Goal: Task Accomplishment & Management: Use online tool/utility

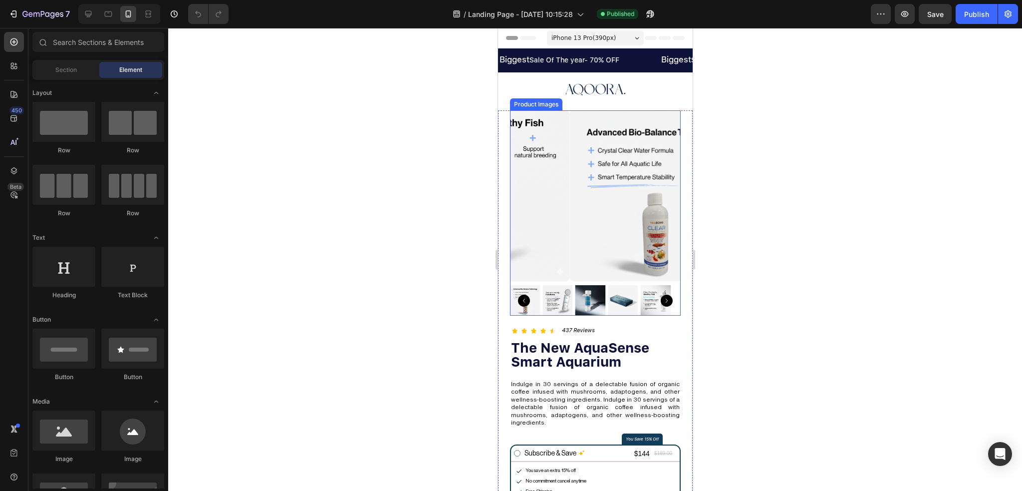
drag, startPoint x: 745, startPoint y: 512, endPoint x: 546, endPoint y: 292, distance: 296.5
click at [546, 292] on img at bounding box center [557, 300] width 30 height 30
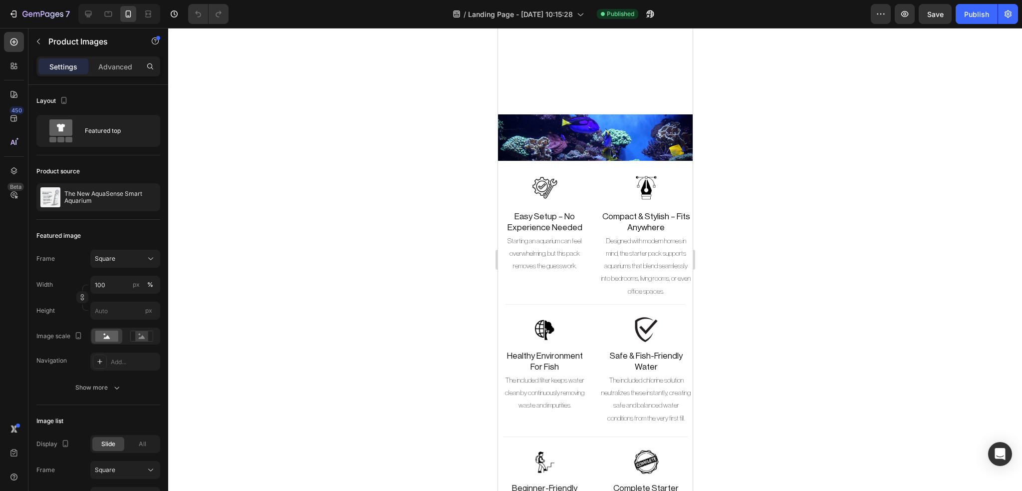
scroll to position [2270, 0]
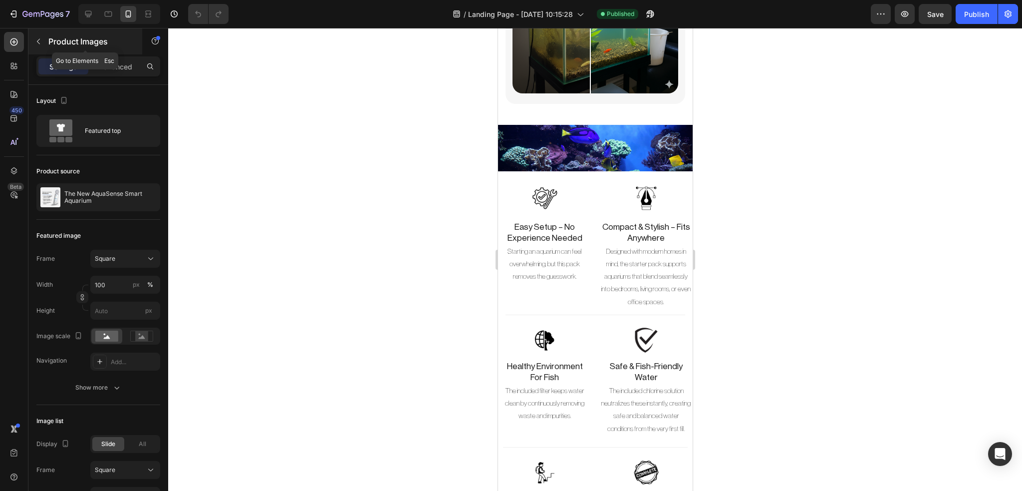
click at [41, 38] on icon "button" at bounding box center [38, 41] width 8 height 8
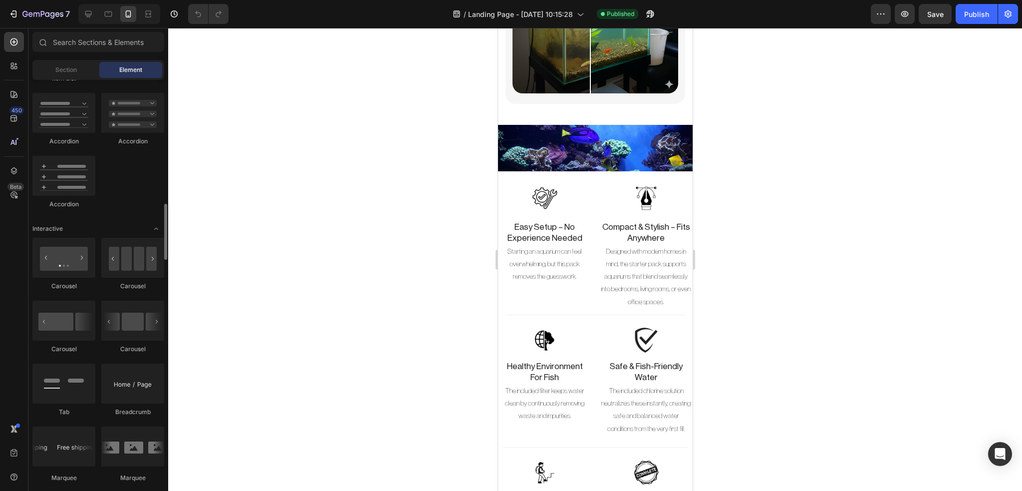
scroll to position [880, 0]
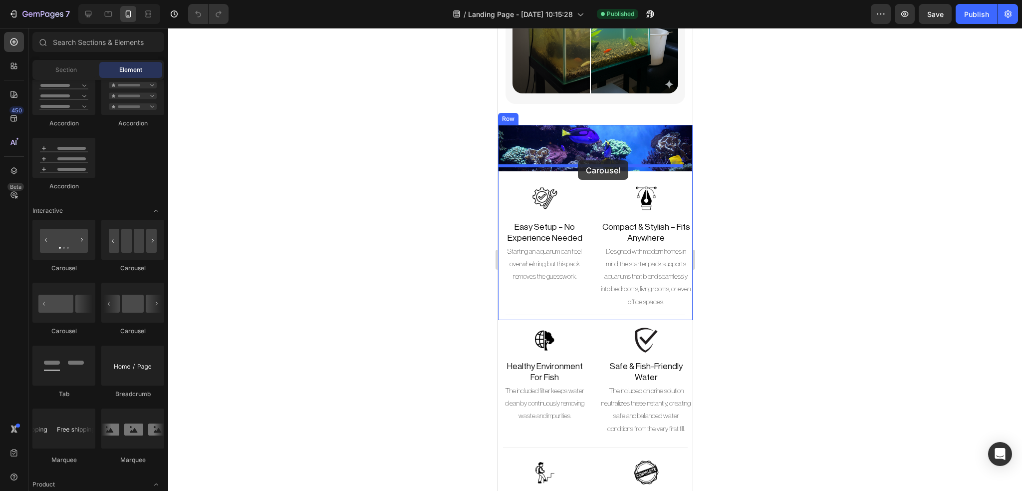
drag, startPoint x: 556, startPoint y: 276, endPoint x: 578, endPoint y: 160, distance: 117.9
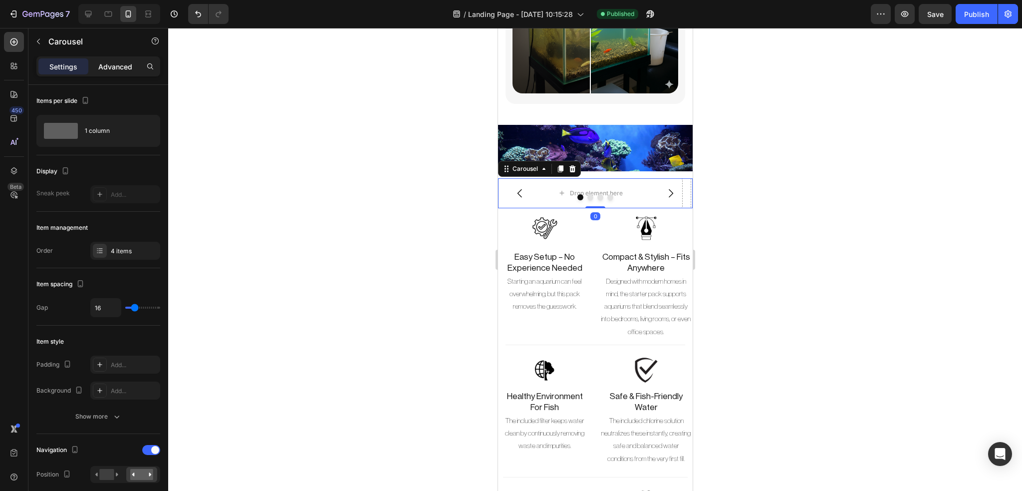
click at [123, 67] on p "Advanced" at bounding box center [115, 66] width 34 height 10
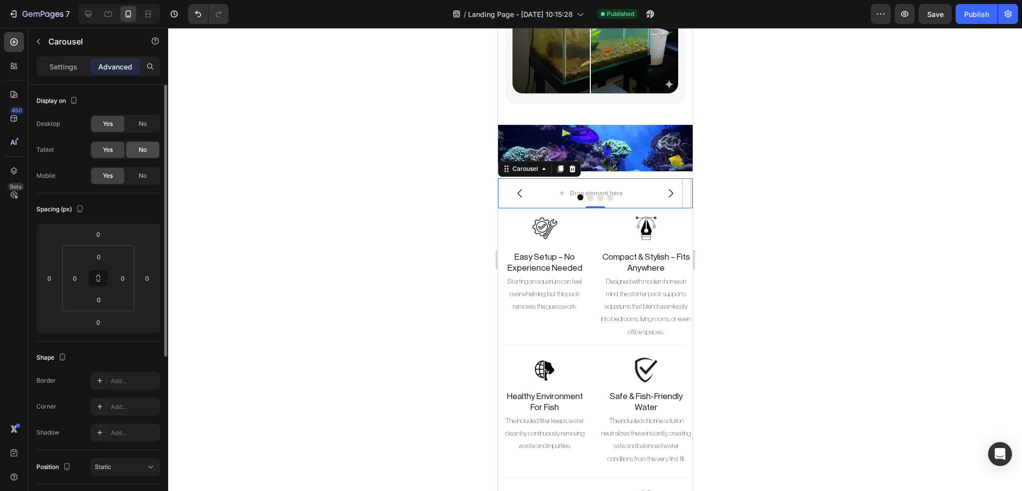
click at [142, 152] on span "No" at bounding box center [143, 149] width 8 height 9
click at [145, 127] on span "No" at bounding box center [143, 123] width 8 height 9
click at [56, 63] on p "Settings" at bounding box center [63, 66] width 28 height 10
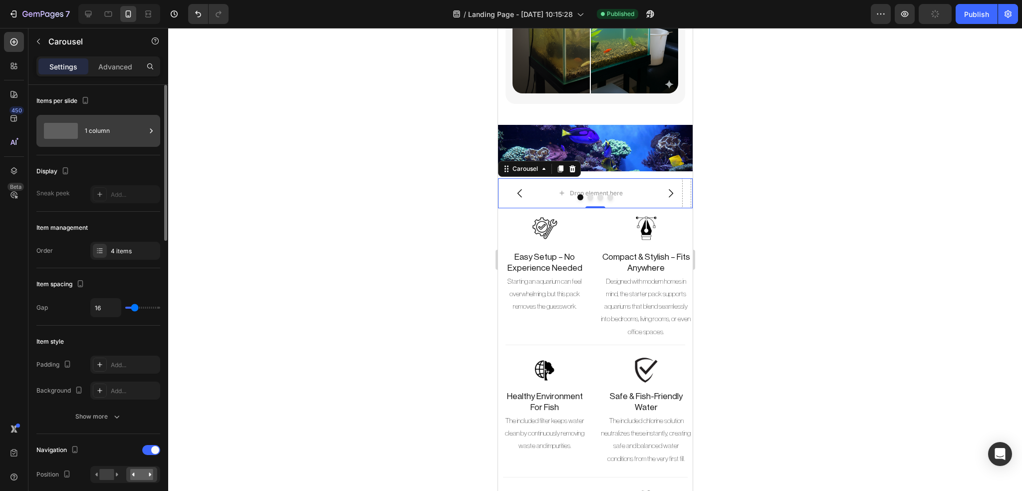
click at [99, 129] on div "1 column" at bounding box center [115, 130] width 61 height 23
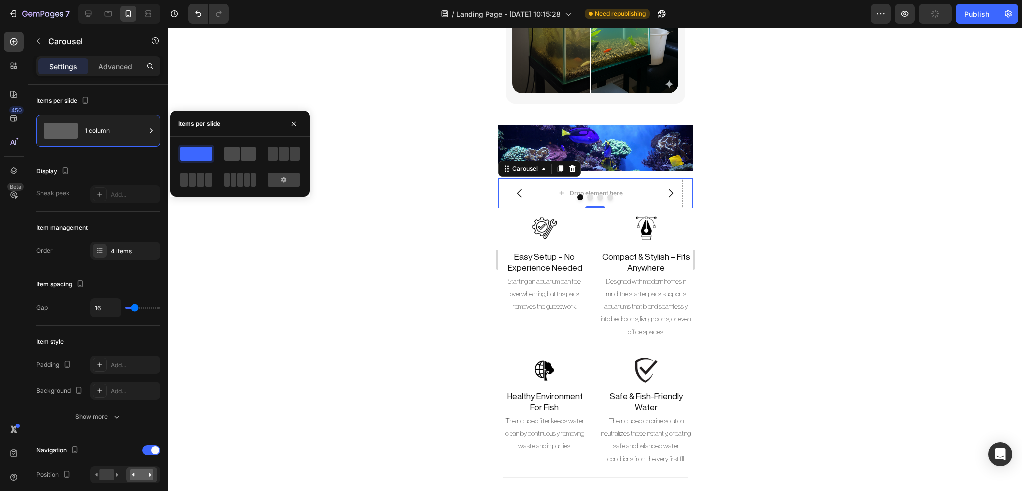
click at [241, 151] on span at bounding box center [248, 154] width 15 height 14
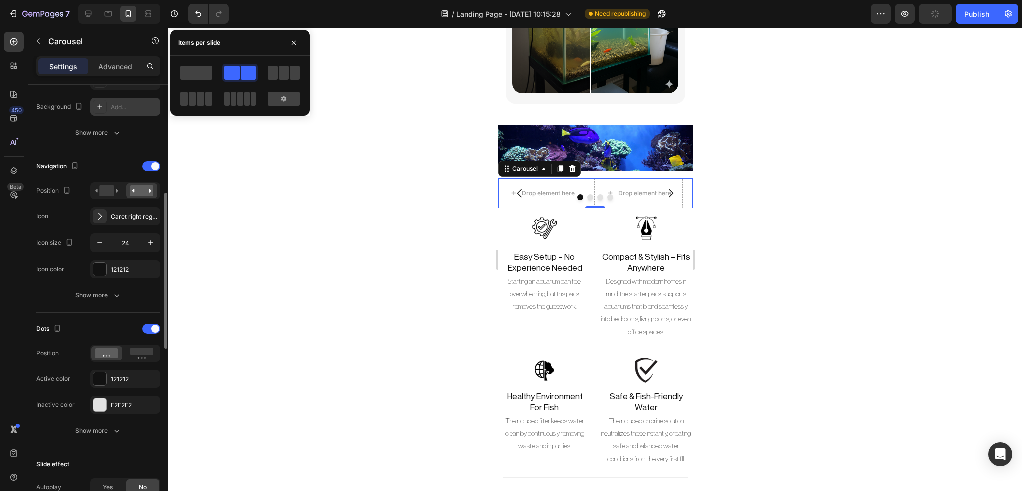
scroll to position [288, 0]
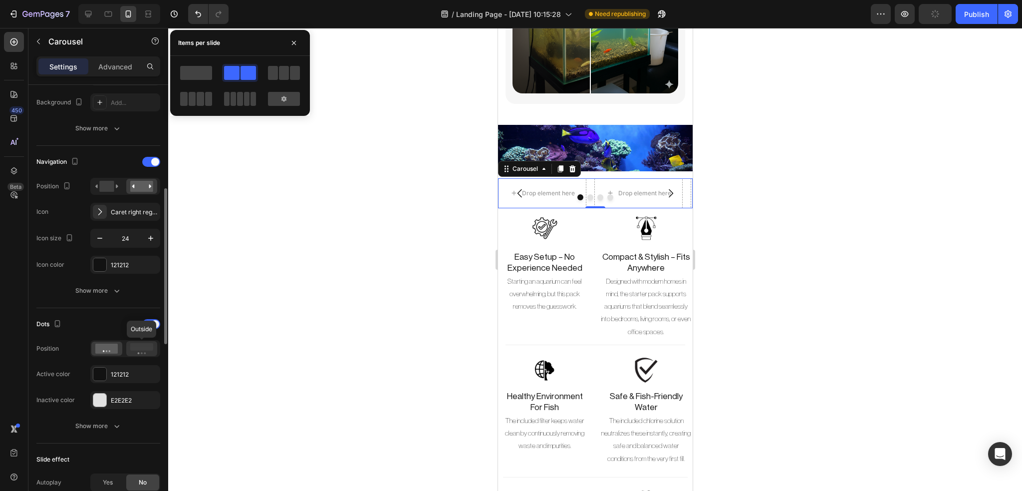
click at [139, 354] on div at bounding box center [141, 348] width 31 height 15
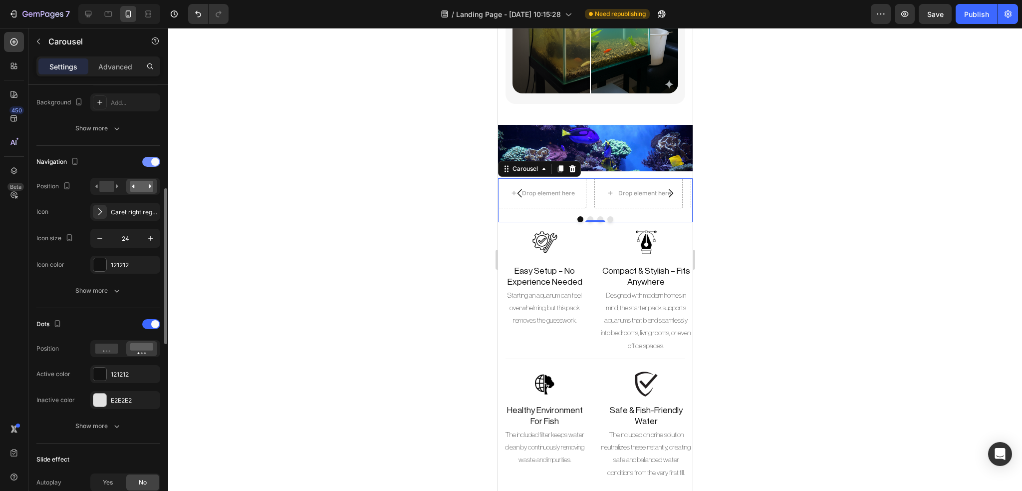
click at [155, 164] on span at bounding box center [155, 162] width 8 height 8
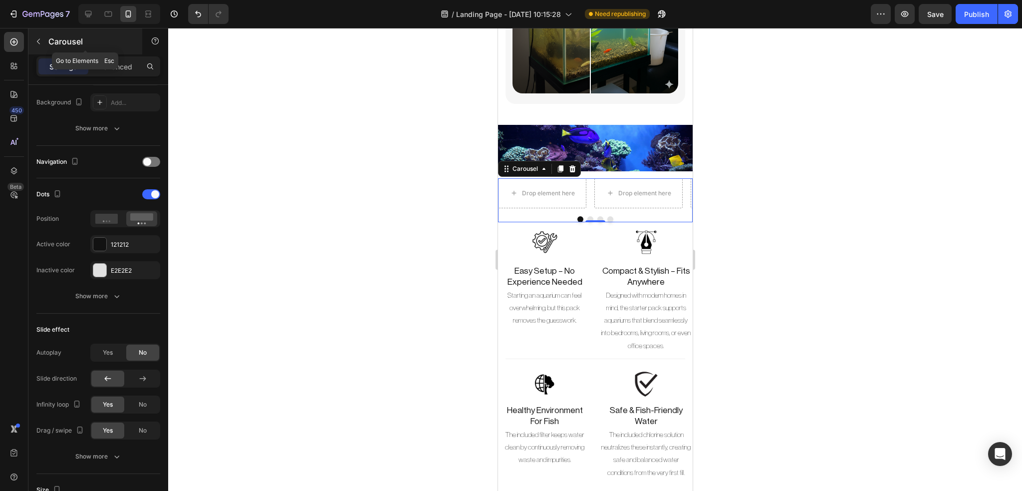
click at [36, 43] on icon "button" at bounding box center [38, 41] width 8 height 8
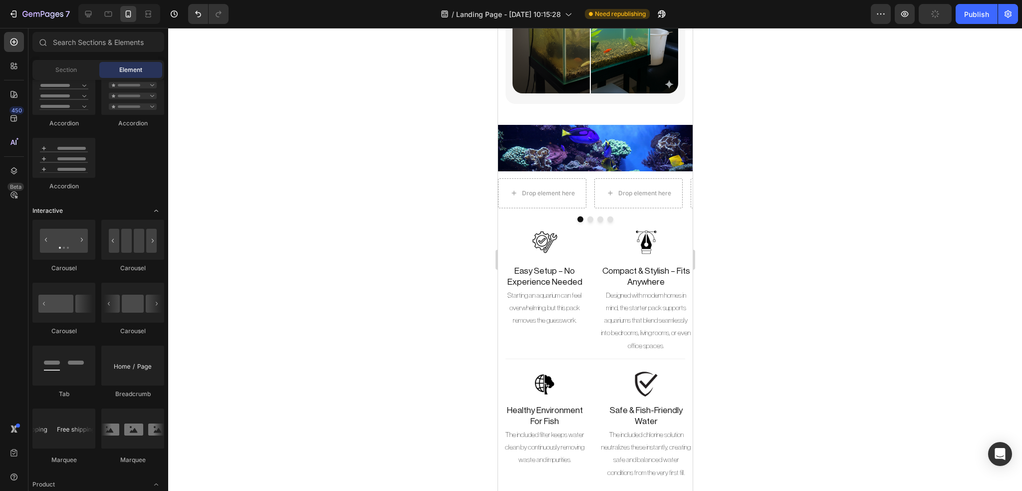
scroll to position [645, 0]
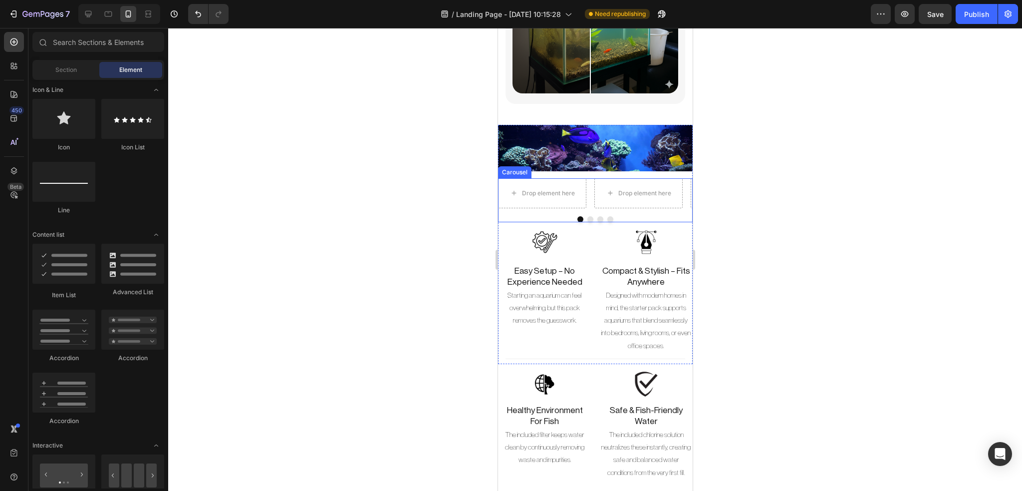
click at [587, 216] on button "Dot" at bounding box center [590, 219] width 6 height 6
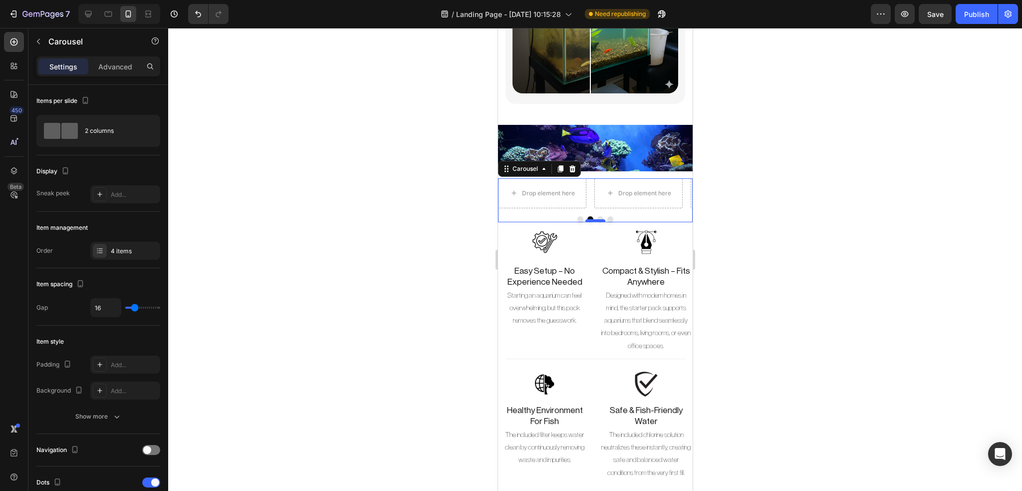
click at [597, 219] on div at bounding box center [595, 220] width 20 height 3
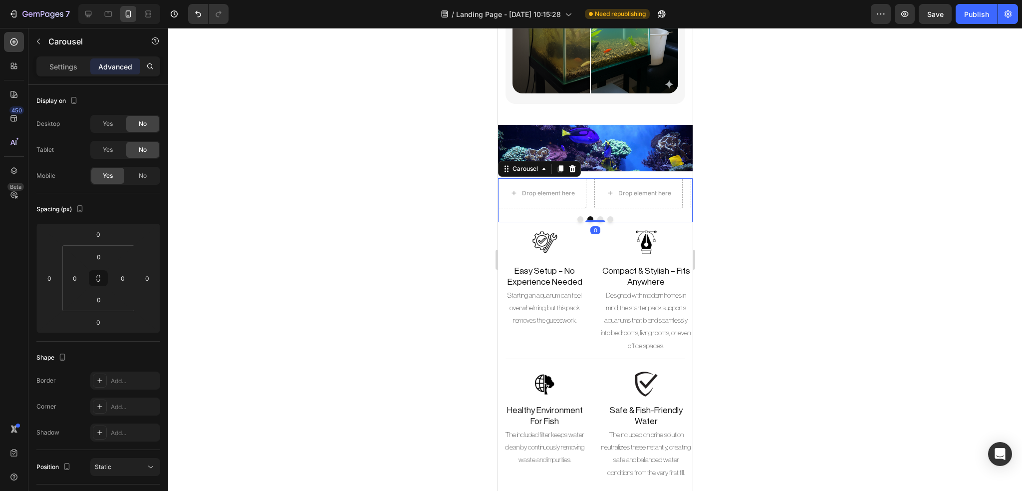
click at [597, 216] on button "Dot" at bounding box center [600, 219] width 6 height 6
click at [607, 216] on button "Dot" at bounding box center [610, 219] width 6 height 6
click at [42, 35] on button "button" at bounding box center [38, 41] width 16 height 16
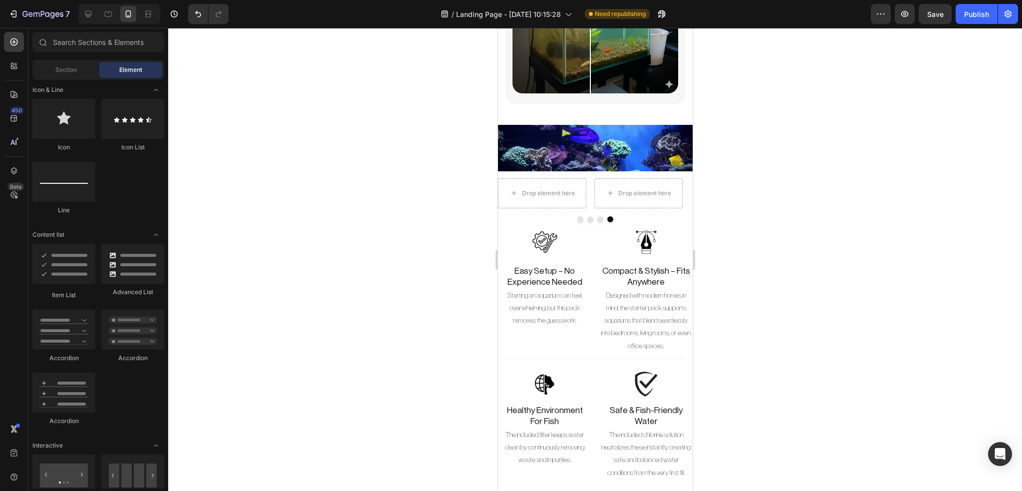
scroll to position [0, 0]
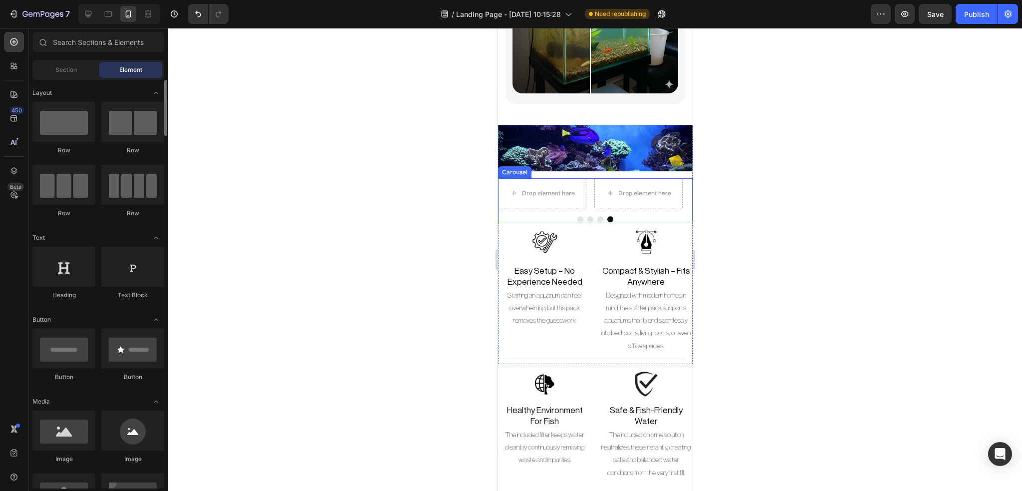
click at [531, 216] on div at bounding box center [595, 219] width 195 height 6
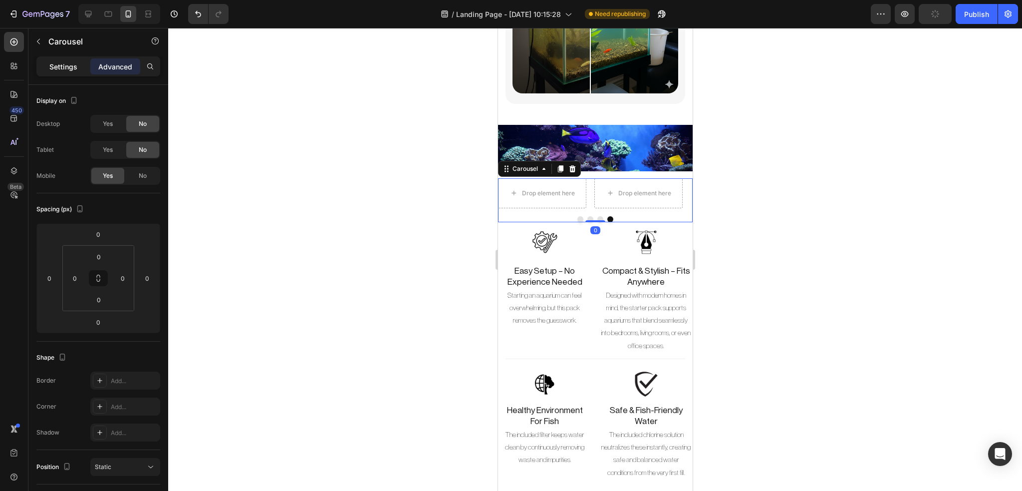
click at [73, 72] on div "Settings" at bounding box center [63, 66] width 50 height 16
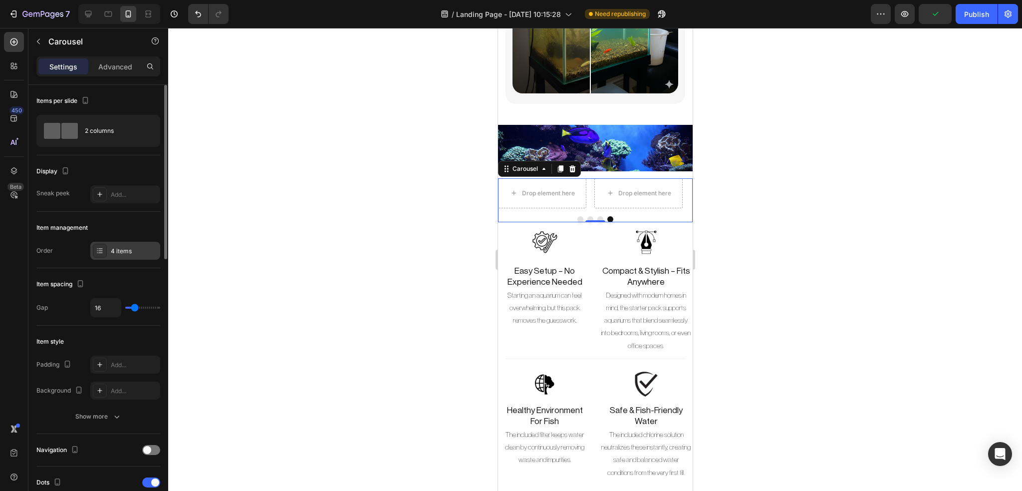
click at [142, 257] on div "4 items" at bounding box center [125, 251] width 70 height 18
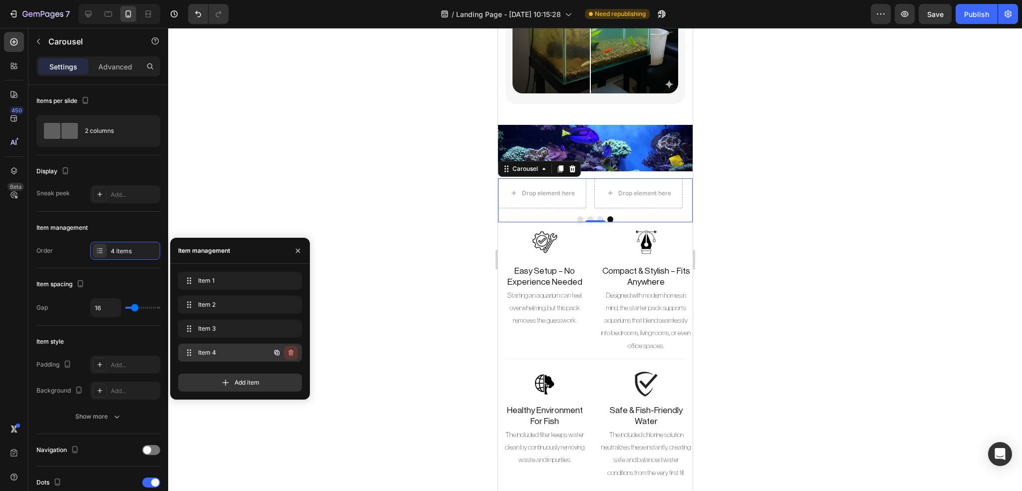
click at [292, 352] on icon "button" at bounding box center [291, 352] width 8 height 8
click at [279, 352] on div "Delete" at bounding box center [284, 352] width 18 height 9
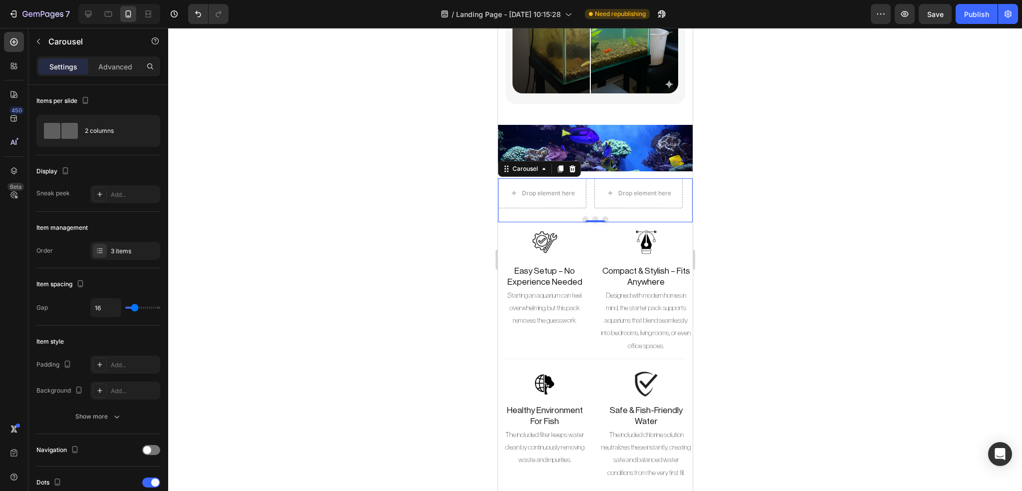
click at [582, 216] on button "Dot" at bounding box center [585, 219] width 6 height 6
click at [37, 42] on icon "button" at bounding box center [38, 41] width 8 height 8
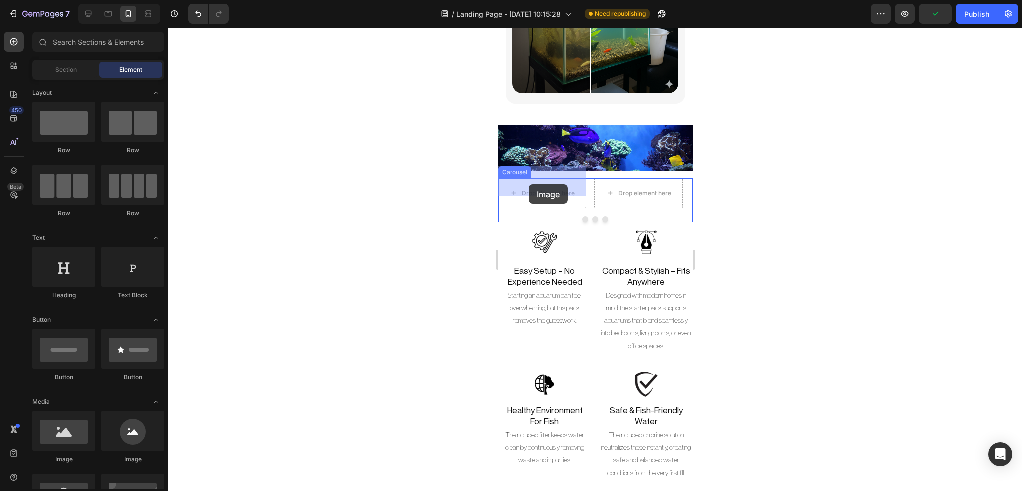
drag, startPoint x: 631, startPoint y: 457, endPoint x: 529, endPoint y: 184, distance: 291.8
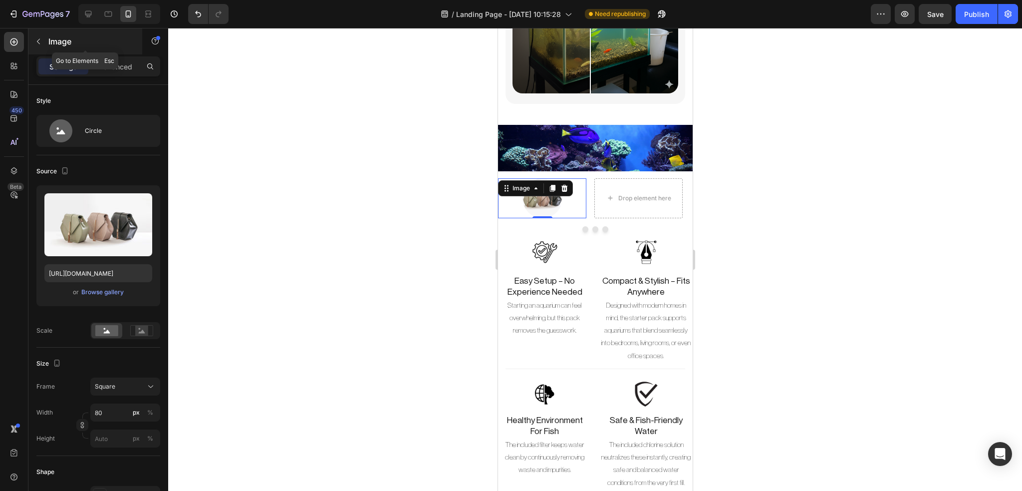
click at [37, 37] on icon "button" at bounding box center [38, 41] width 8 height 8
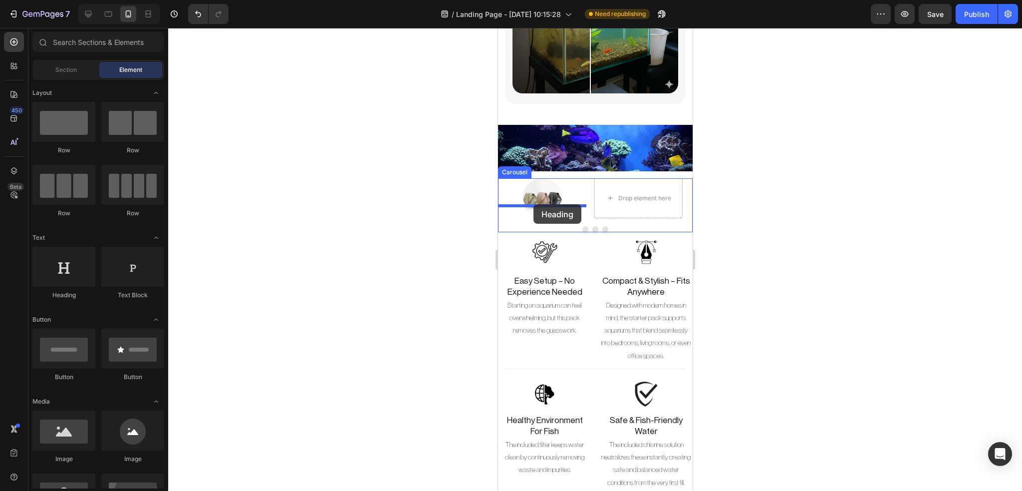
drag, startPoint x: 564, startPoint y: 309, endPoint x: 534, endPoint y: 204, distance: 109.2
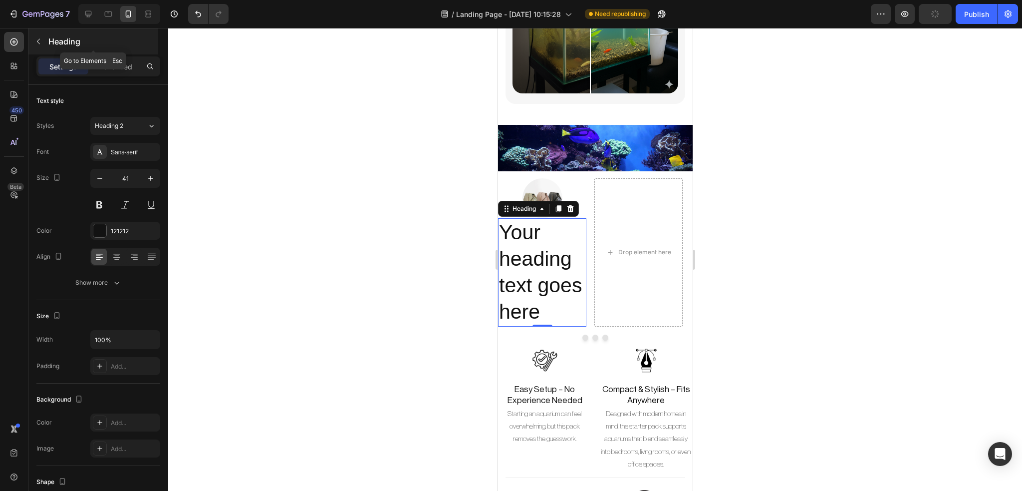
click at [40, 40] on icon "button" at bounding box center [38, 41] width 8 height 8
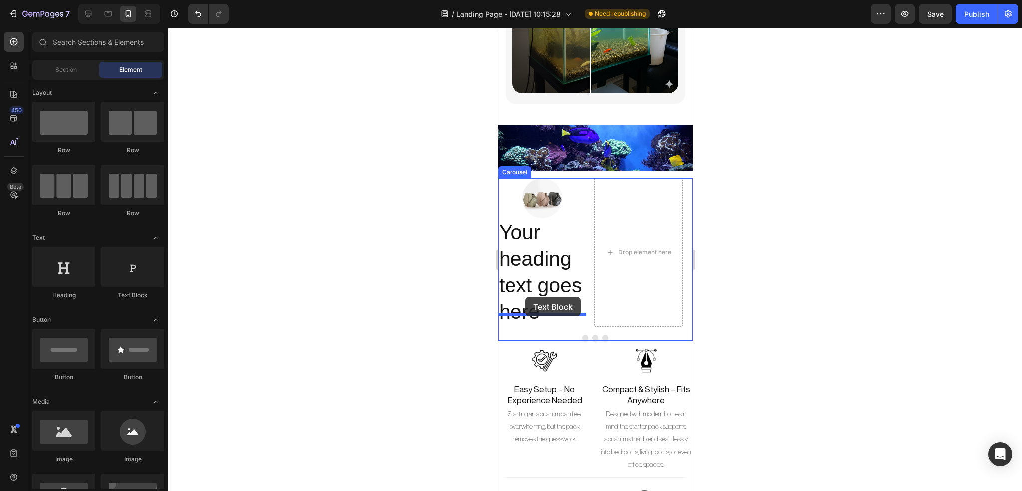
drag, startPoint x: 630, startPoint y: 304, endPoint x: 525, endPoint y: 297, distance: 105.1
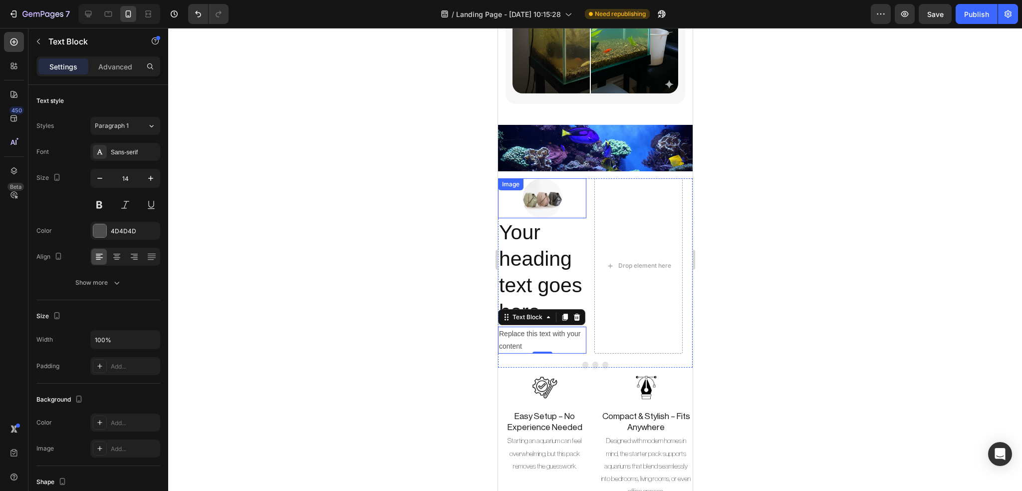
click at [538, 185] on img at bounding box center [542, 198] width 40 height 40
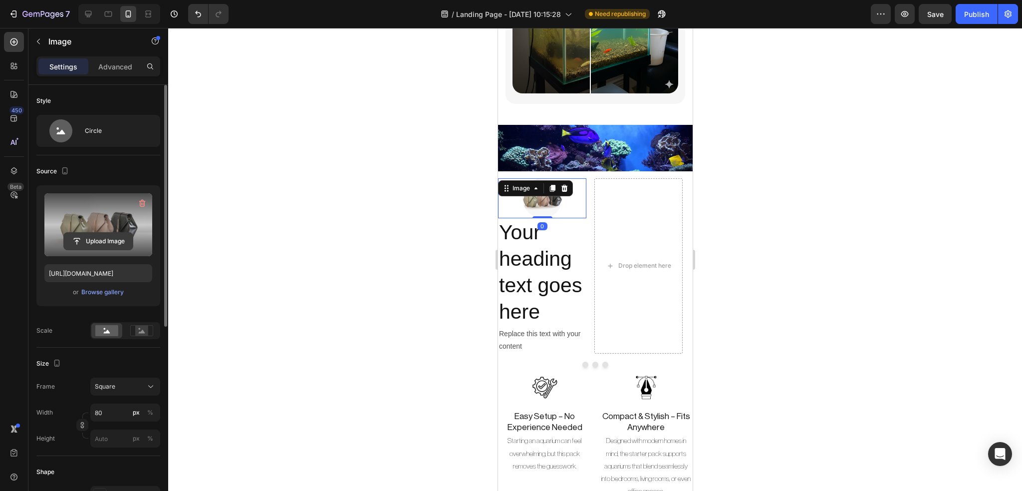
click at [100, 234] on input "file" at bounding box center [98, 241] width 69 height 17
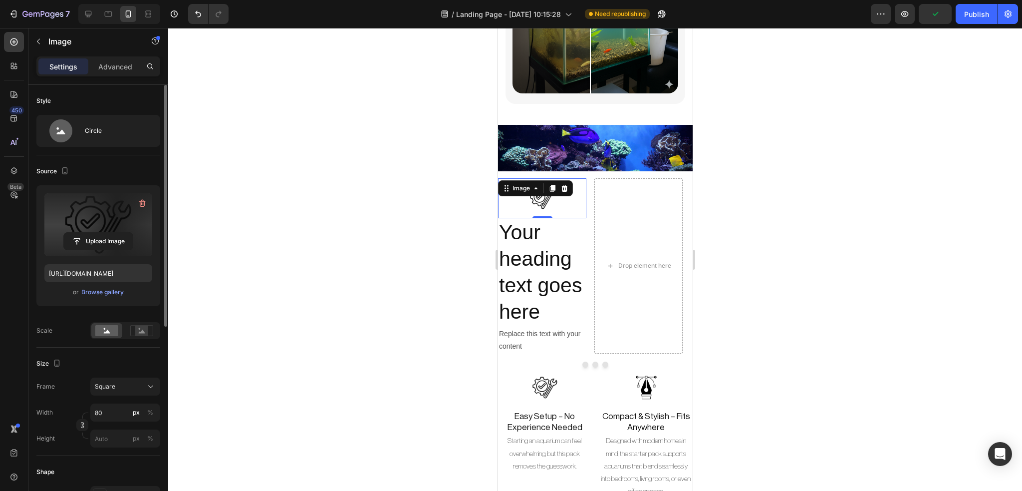
type input "https://cdn.shopify.com/s/files/1/0748/2356/5369/files/gempages_584121305515688…"
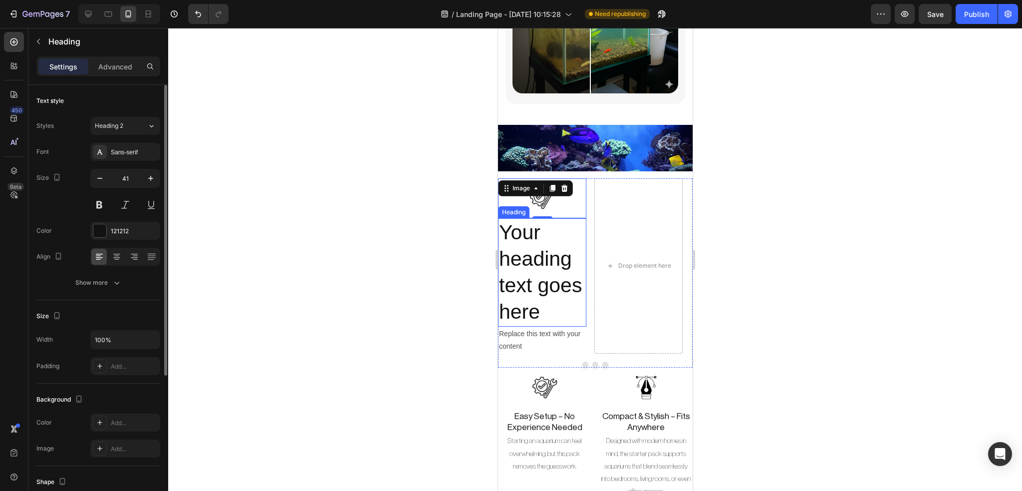
click at [534, 283] on h2 "Your heading text goes here" at bounding box center [542, 272] width 88 height 108
click at [117, 254] on icon at bounding box center [116, 254] width 7 height 1
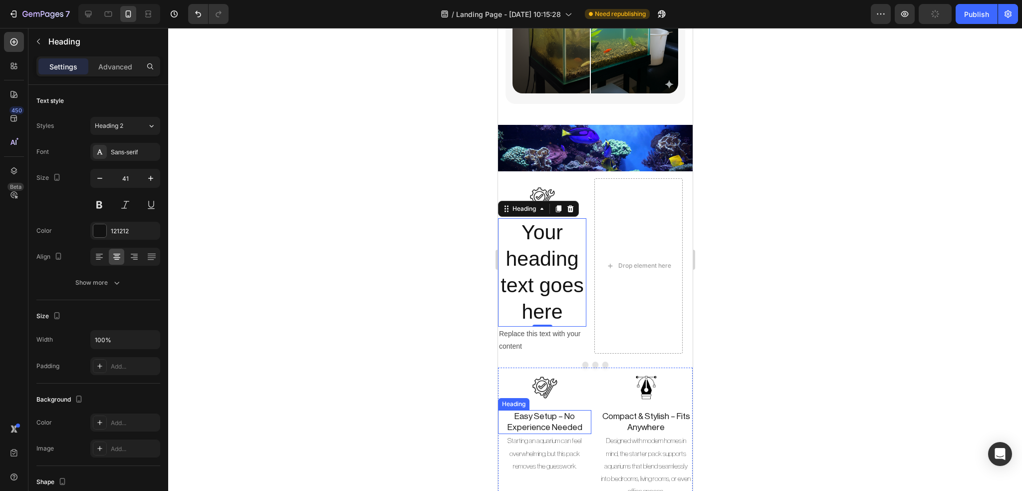
click at [527, 410] on h2 "Easy Setup – No Experience Needed" at bounding box center [544, 422] width 93 height 24
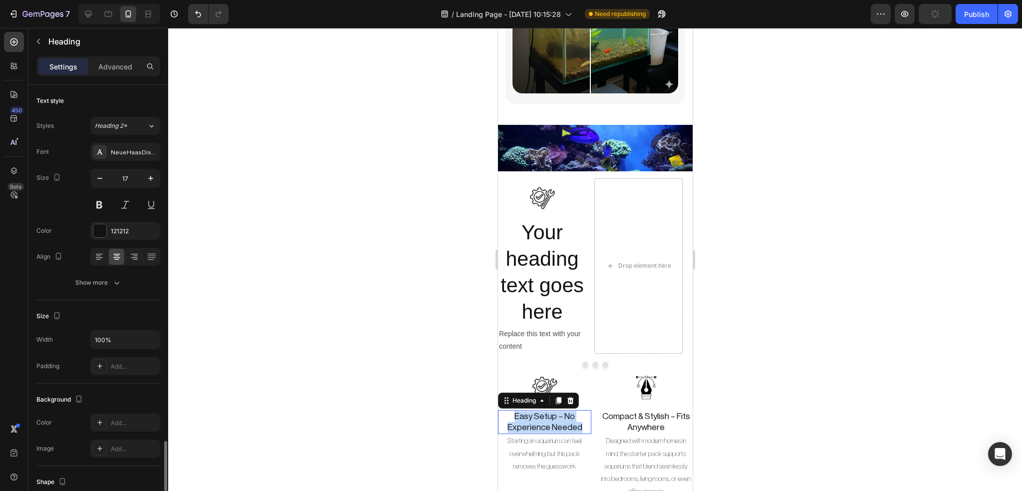
scroll to position [213, 0]
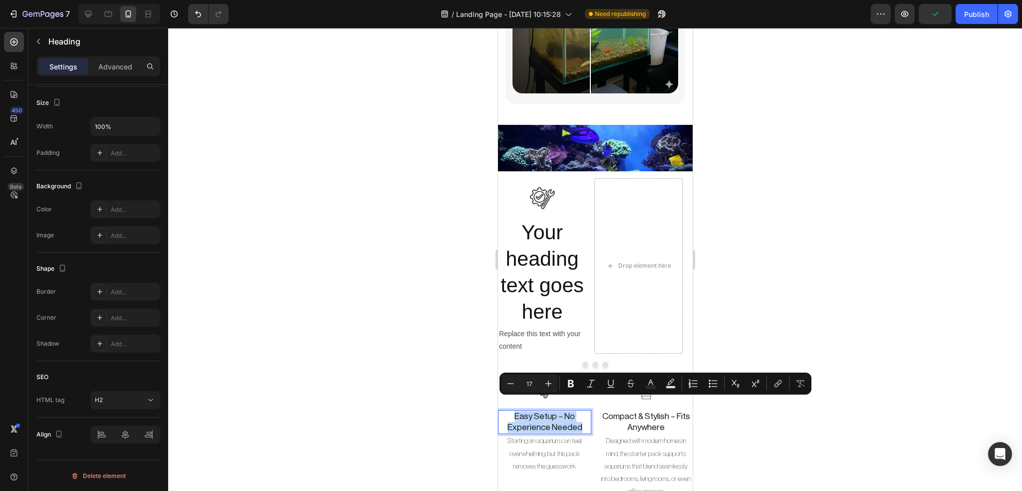
copy p "Easy Setup – No Experience Needed"
click at [415, 308] on div at bounding box center [595, 259] width 854 height 463
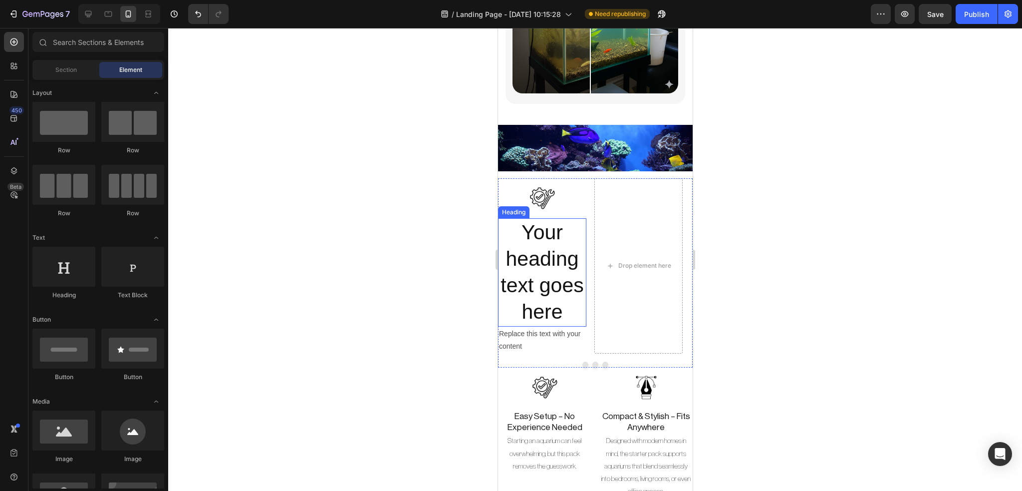
click at [550, 277] on h2 "Your heading text goes here" at bounding box center [542, 272] width 88 height 108
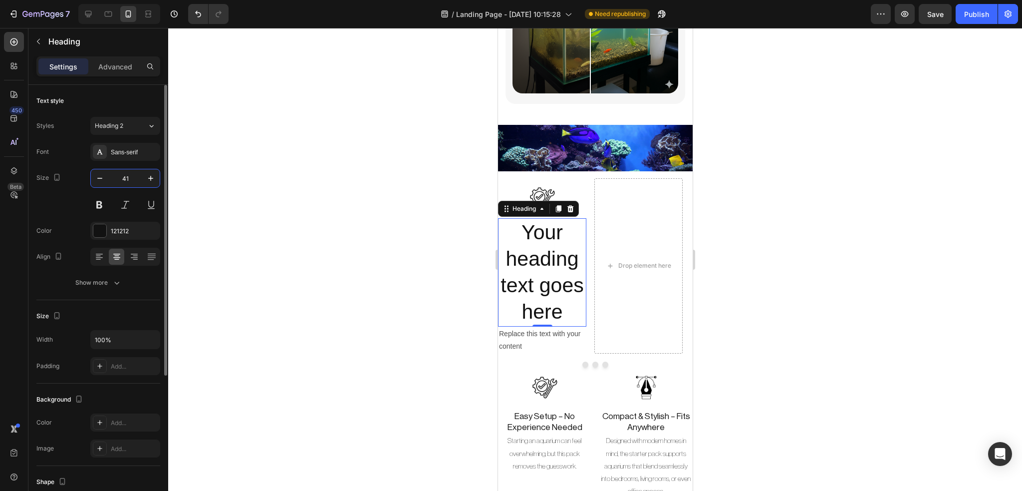
click at [131, 172] on input "41" at bounding box center [125, 178] width 33 height 18
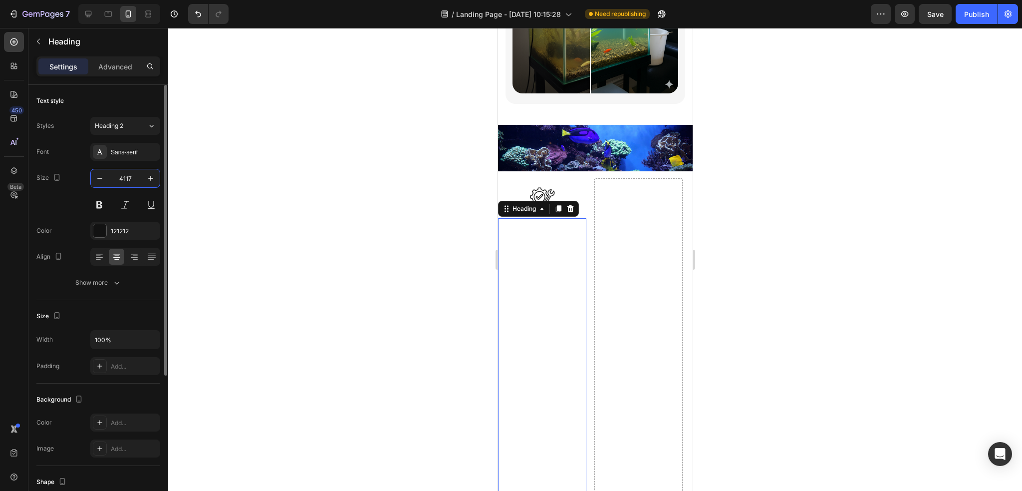
click at [124, 177] on input "4117" at bounding box center [125, 178] width 33 height 18
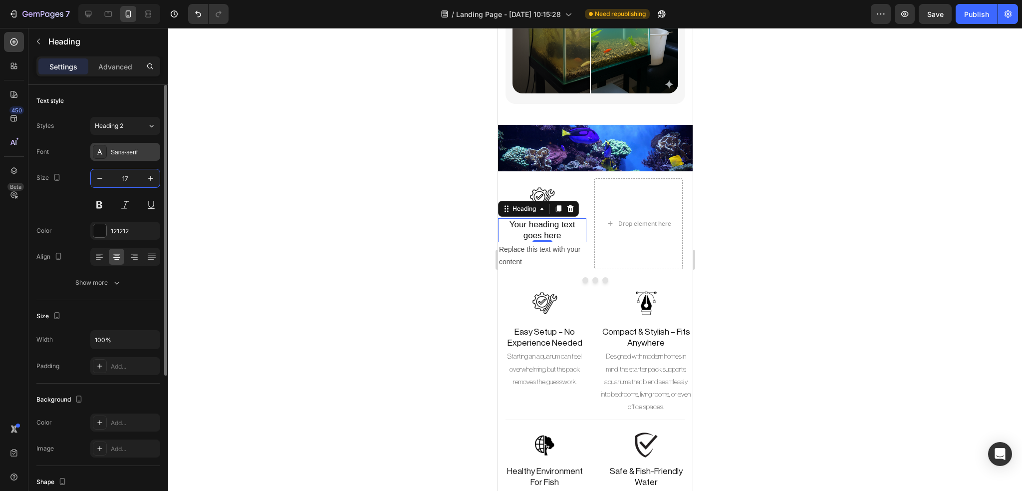
type input "17"
click at [125, 148] on div "Sans-serif" at bounding box center [134, 152] width 47 height 9
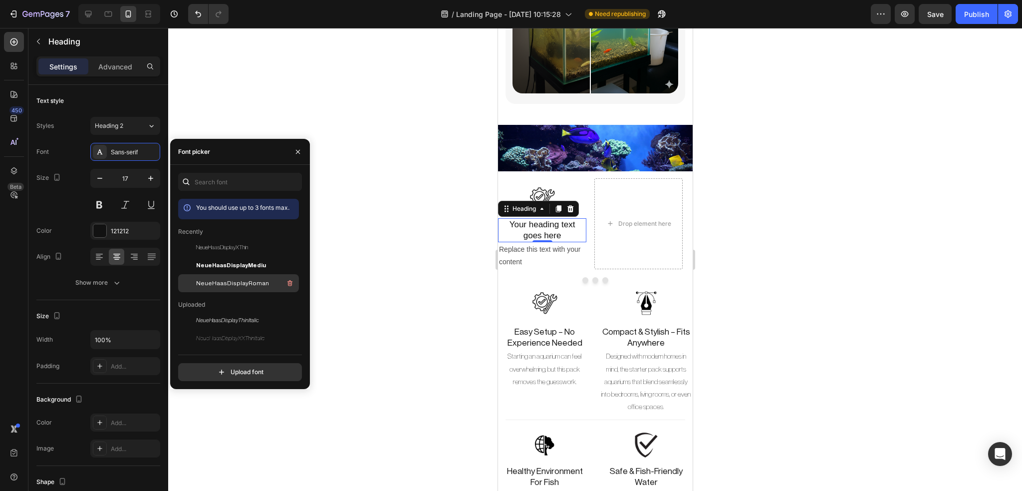
click at [223, 276] on div "NeueHaasDisplayRoman" at bounding box center [238, 283] width 121 height 18
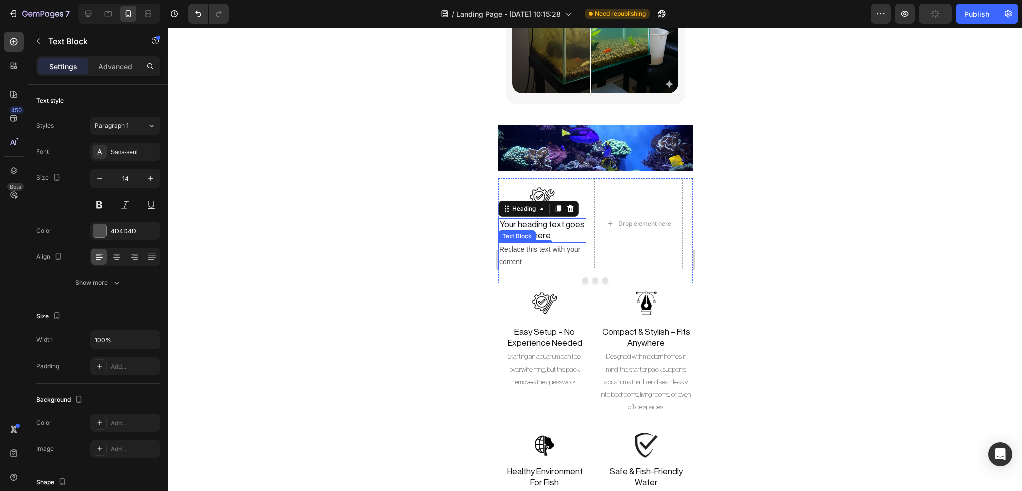
click at [531, 230] on div "Text Block" at bounding box center [517, 236] width 38 height 12
click at [533, 218] on h2 "Your heading text goes here" at bounding box center [542, 230] width 88 height 24
click at [540, 242] on div "Replace this text with your content" at bounding box center [542, 255] width 88 height 27
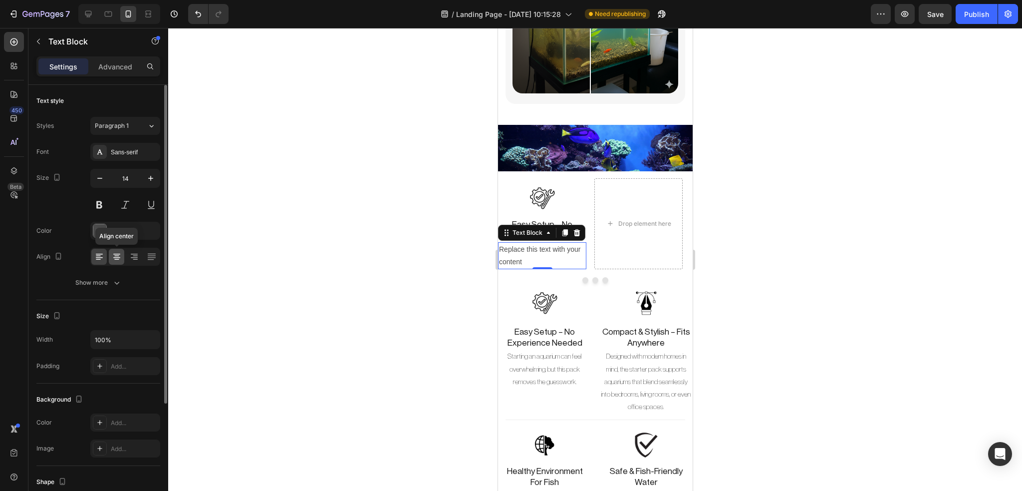
click at [113, 255] on icon at bounding box center [117, 257] width 10 height 10
click at [552, 355] on p "Starting an aquarium can feel overwhelming, but this pack removes the guesswork." at bounding box center [544, 369] width 91 height 38
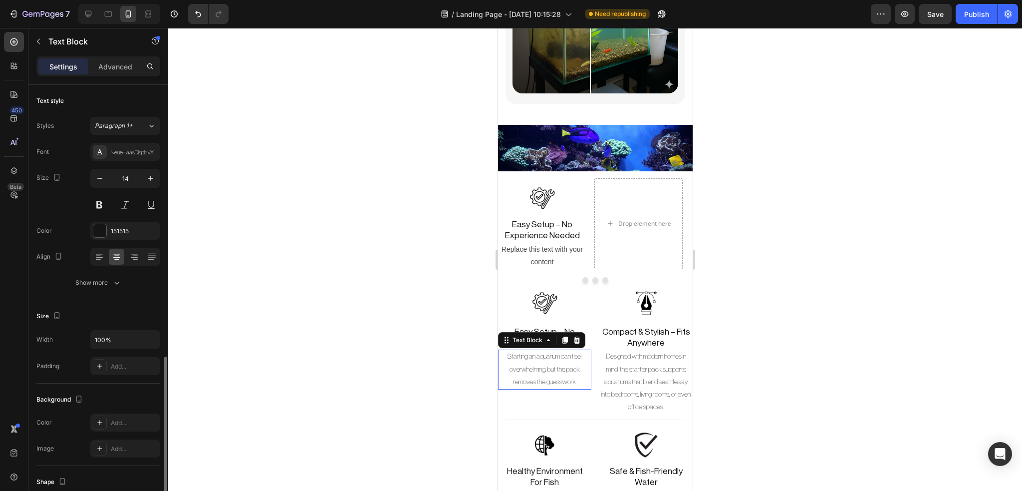
scroll to position [157, 0]
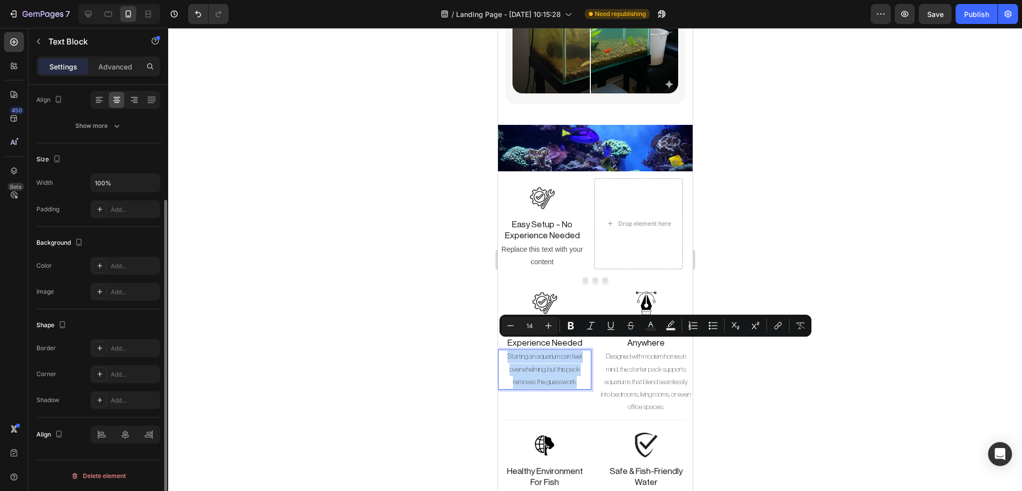
copy p "Starting an aquarium can feel overwhelming, but this pack removes the guesswork."
click at [542, 247] on div "Replace this text with your content" at bounding box center [542, 255] width 88 height 27
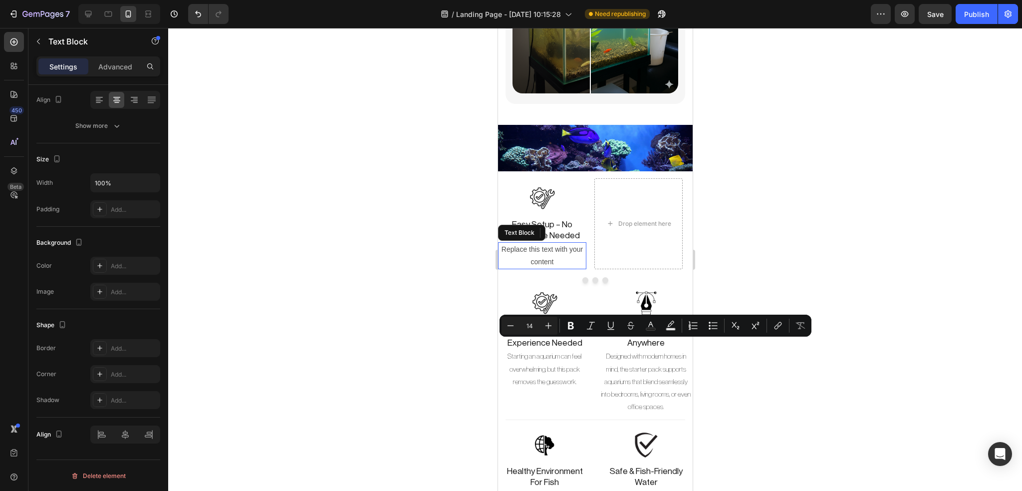
click at [542, 247] on p "Replace this text with your content" at bounding box center [542, 255] width 86 height 25
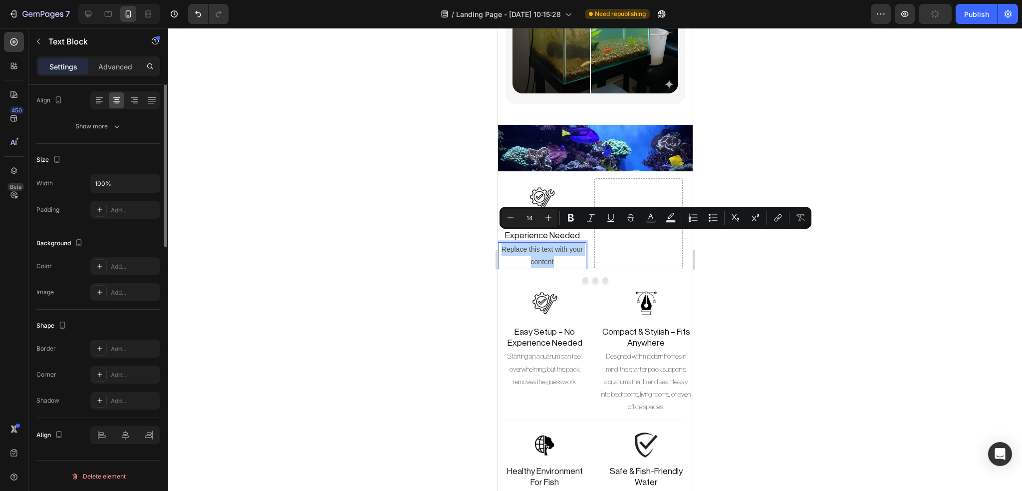
scroll to position [0, 0]
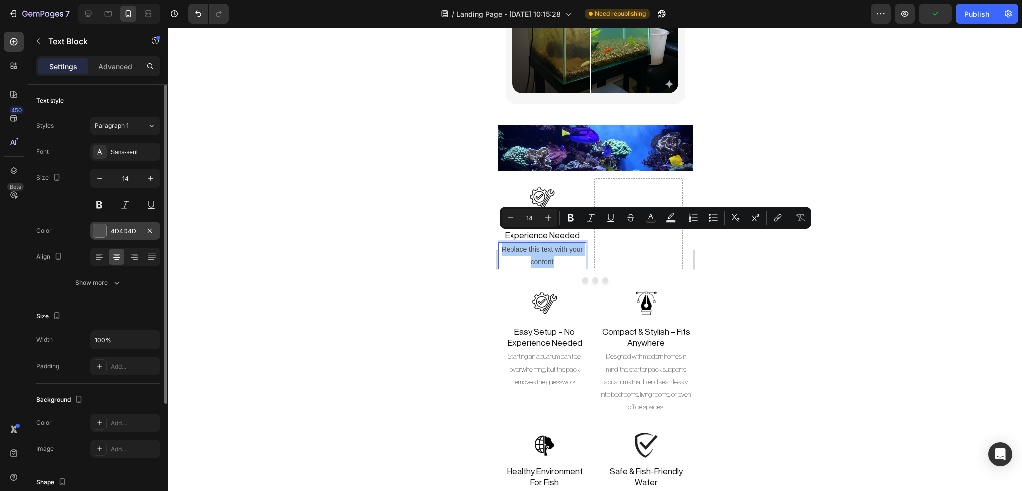
click at [101, 239] on div "4D4D4D" at bounding box center [125, 231] width 70 height 18
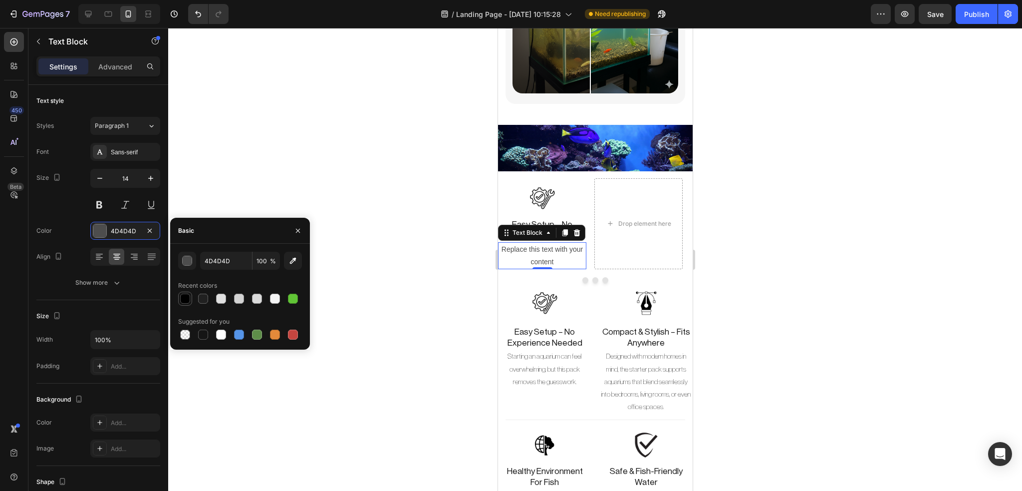
click at [189, 298] on div at bounding box center [185, 299] width 10 height 10
type input "000000"
click at [129, 151] on div "Sans-serif" at bounding box center [134, 152] width 47 height 9
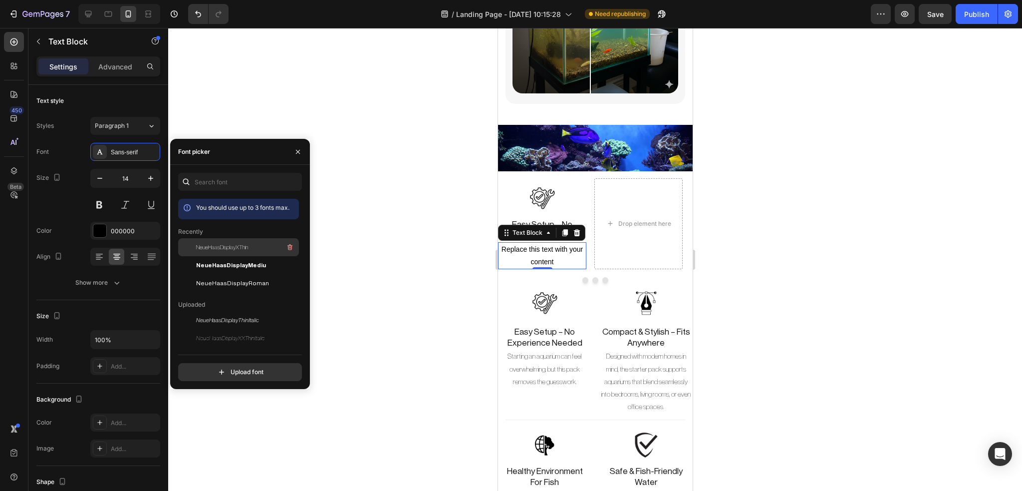
click at [199, 243] on span "NeueHaasDisplayXThin" at bounding box center [222, 247] width 52 height 9
click at [540, 359] on p "Starting an aquarium can feel overwhelming, but this pack removes the guesswork." at bounding box center [544, 369] width 91 height 38
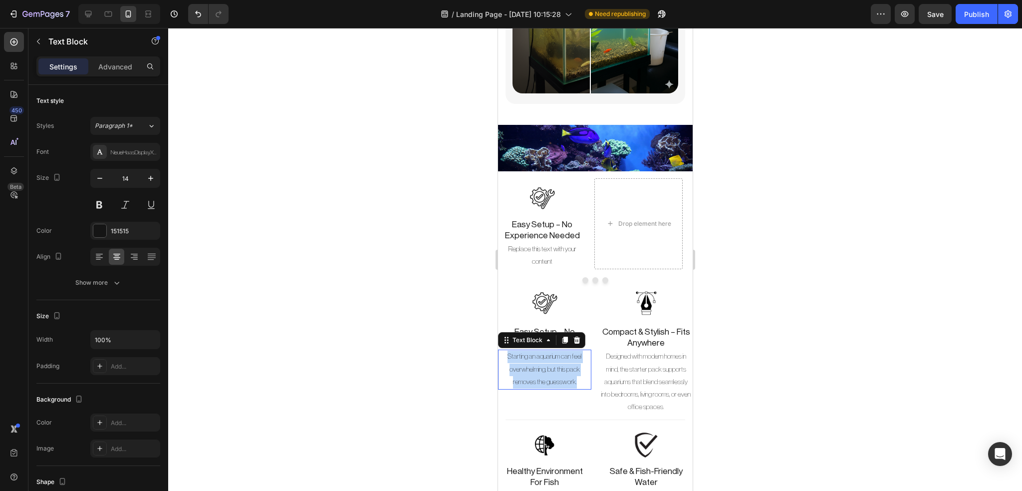
click at [540, 359] on p "Starting an aquarium can feel overwhelming, but this pack removes the guesswork." at bounding box center [544, 369] width 91 height 38
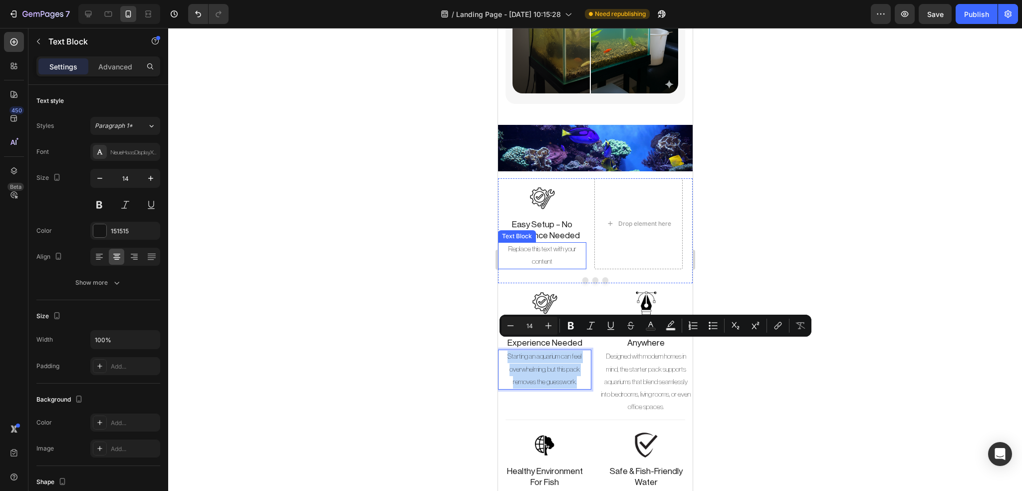
click at [555, 243] on p "Replace this text with your content" at bounding box center [542, 255] width 86 height 25
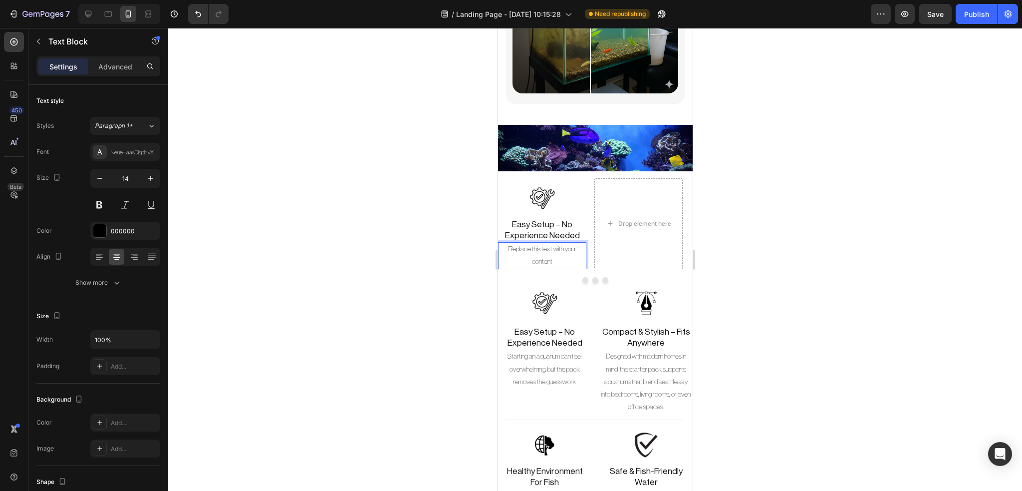
click at [545, 243] on p "Replace this text with your content" at bounding box center [542, 255] width 86 height 25
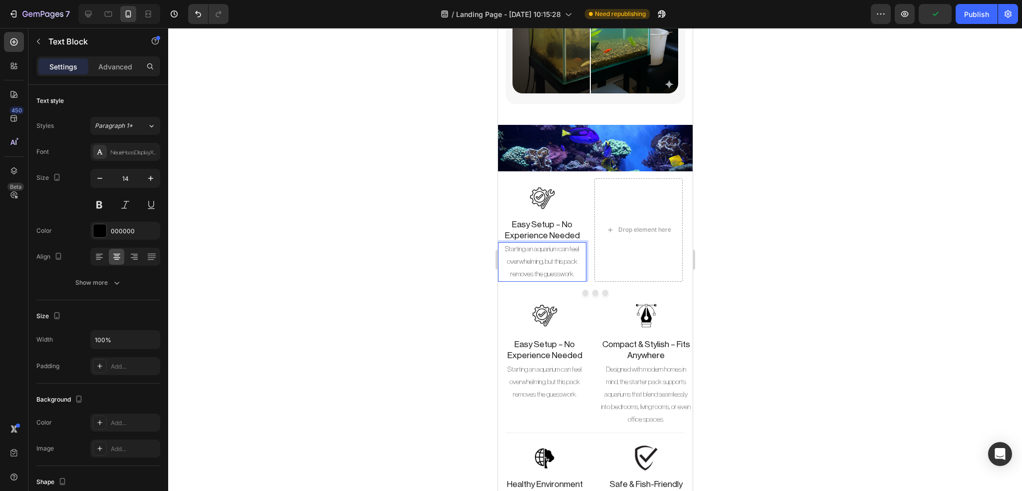
click at [768, 211] on div at bounding box center [595, 259] width 854 height 463
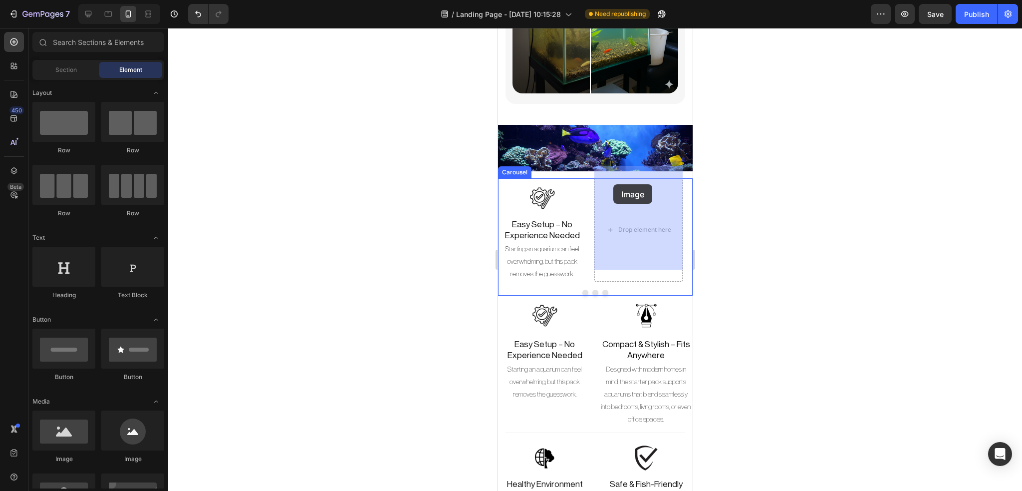
drag, startPoint x: 626, startPoint y: 460, endPoint x: 613, endPoint y: 184, distance: 276.3
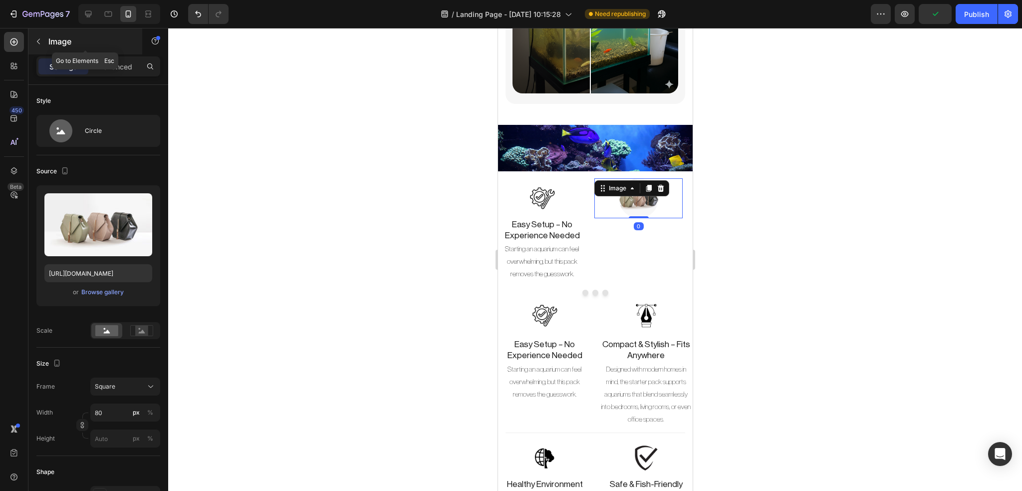
click at [37, 40] on icon "button" at bounding box center [38, 41] width 8 height 8
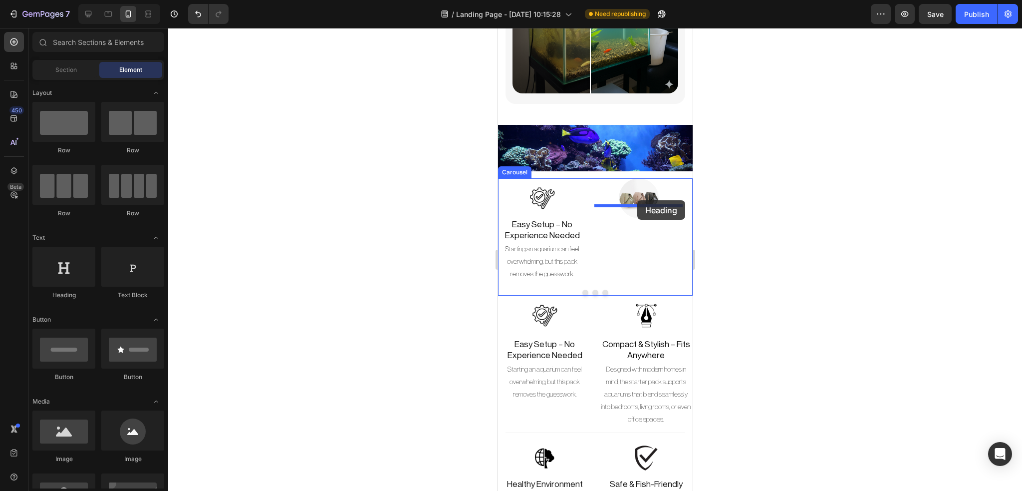
drag, startPoint x: 565, startPoint y: 301, endPoint x: 637, endPoint y: 200, distance: 123.4
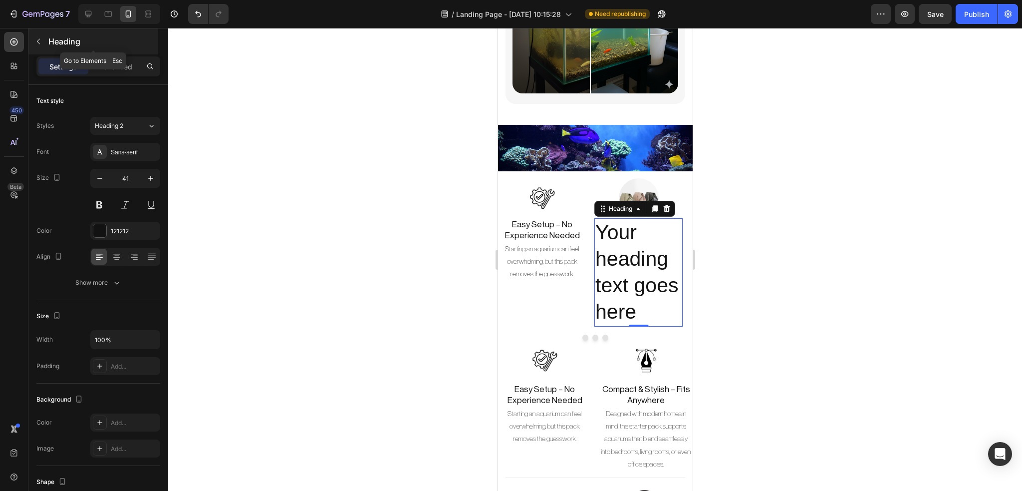
click at [37, 45] on icon "button" at bounding box center [38, 41] width 8 height 8
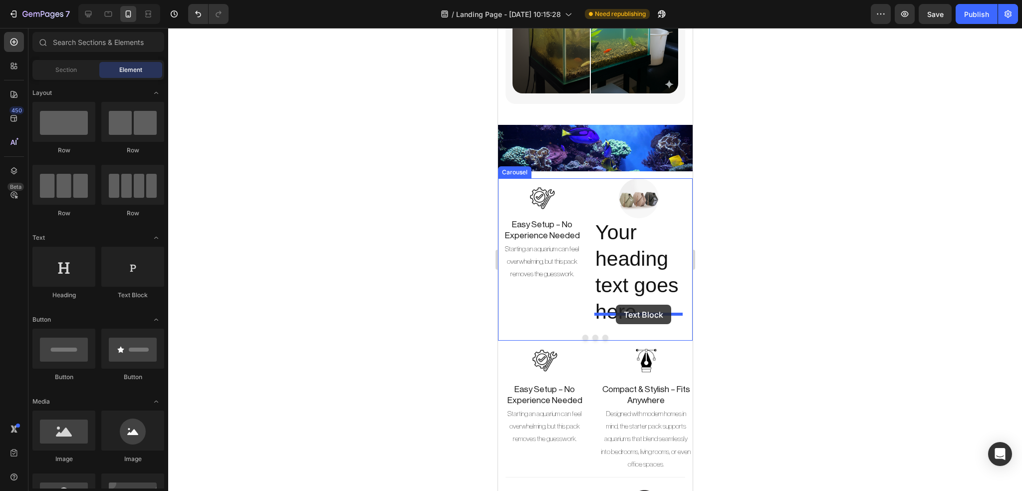
drag, startPoint x: 632, startPoint y: 301, endPoint x: 615, endPoint y: 304, distance: 16.9
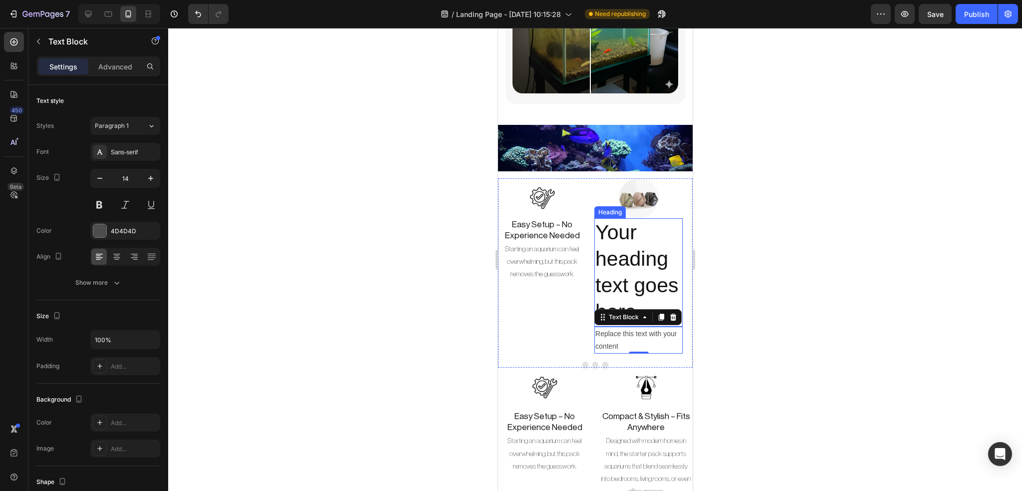
click at [635, 243] on h2 "Your heading text goes here" at bounding box center [638, 272] width 88 height 108
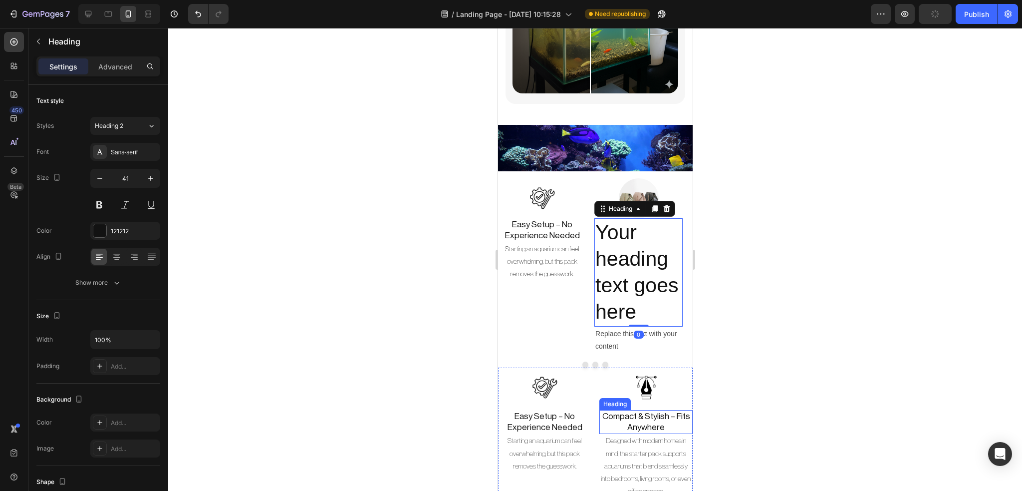
click at [645, 411] on h2 "Compact & Stylish – Fits Anywhere" at bounding box center [645, 422] width 93 height 24
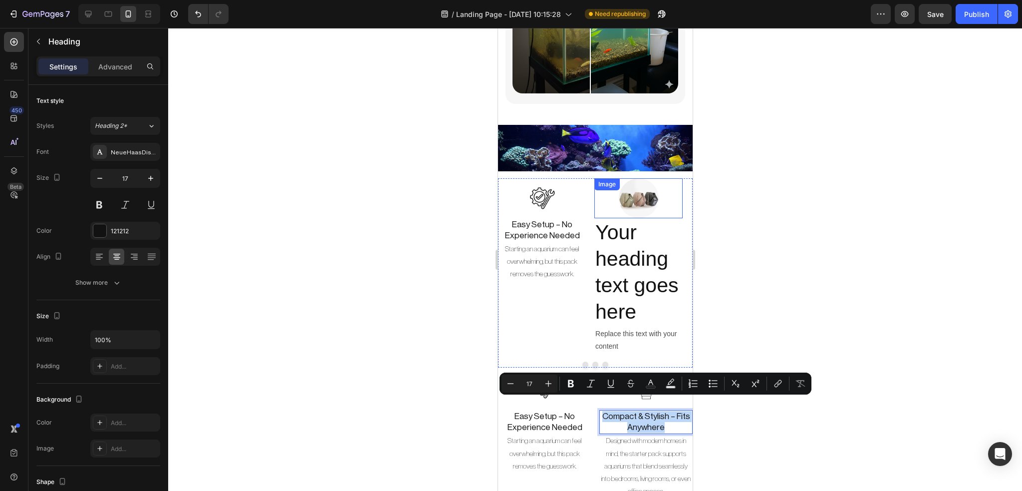
click at [640, 180] on img at bounding box center [638, 198] width 40 height 40
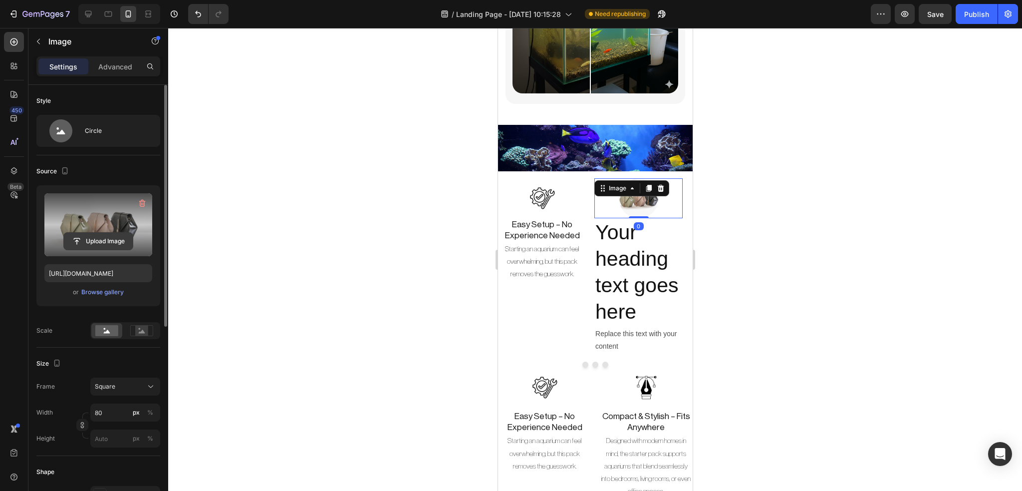
click at [104, 247] on input "file" at bounding box center [98, 241] width 69 height 17
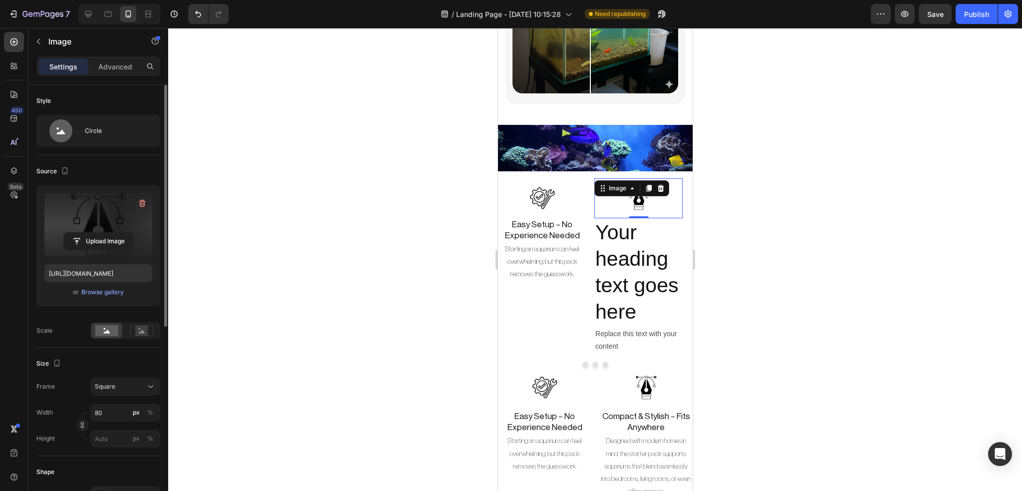
type input "https://cdn.shopify.com/s/files/1/0748/2356/5369/files/gempages_584121305515688…"
click at [638, 262] on h2 "Your heading text goes here" at bounding box center [638, 272] width 88 height 108
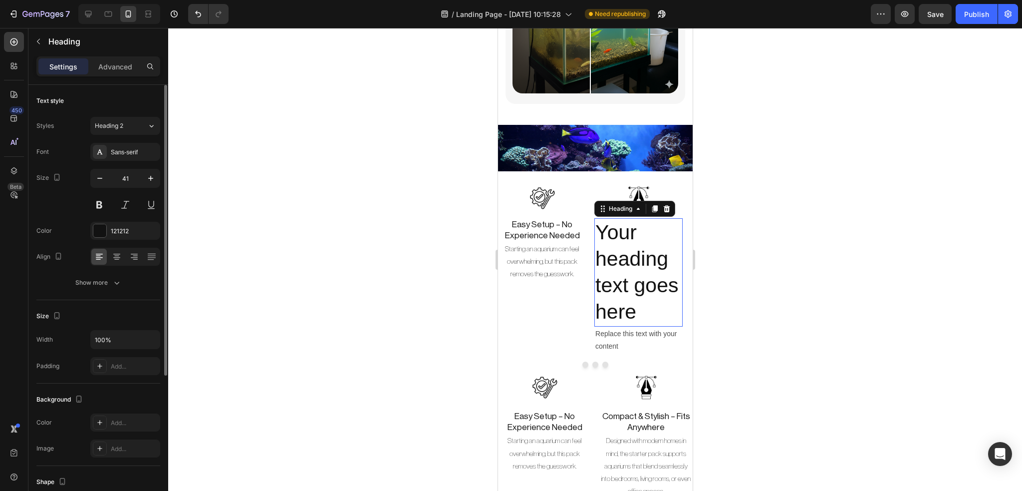
click at [638, 262] on h2 "Your heading text goes here" at bounding box center [638, 272] width 88 height 108
click at [638, 262] on p "Your heading text goes here" at bounding box center [638, 272] width 86 height 106
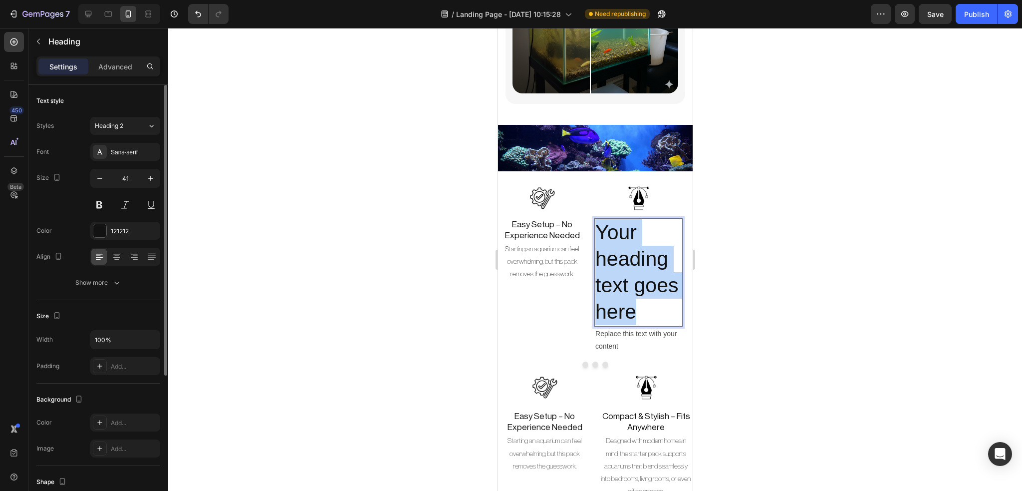
click at [638, 262] on p "Your heading text goes here" at bounding box center [638, 272] width 86 height 106
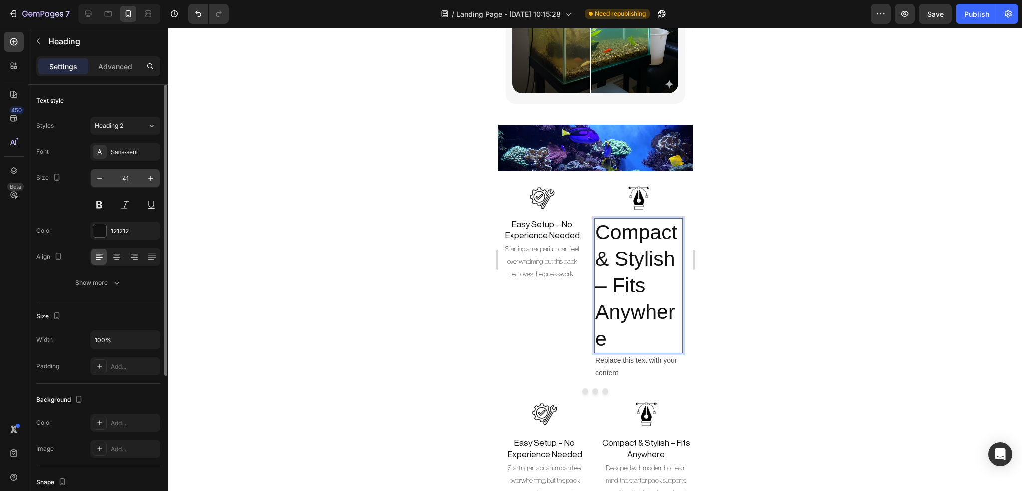
click at [127, 172] on input "41" at bounding box center [125, 178] width 33 height 18
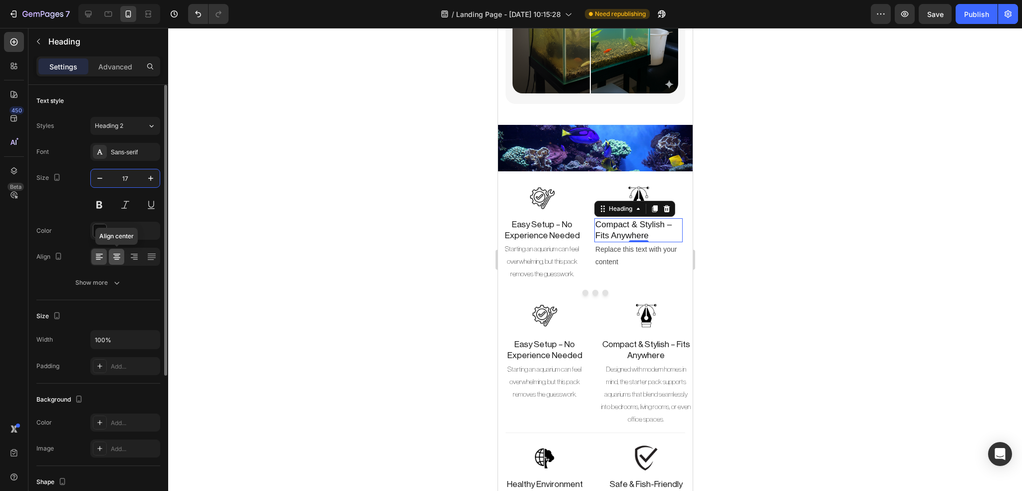
type input "17"
click at [117, 262] on div at bounding box center [116, 257] width 15 height 16
click at [123, 151] on div "Sans-serif" at bounding box center [134, 152] width 47 height 9
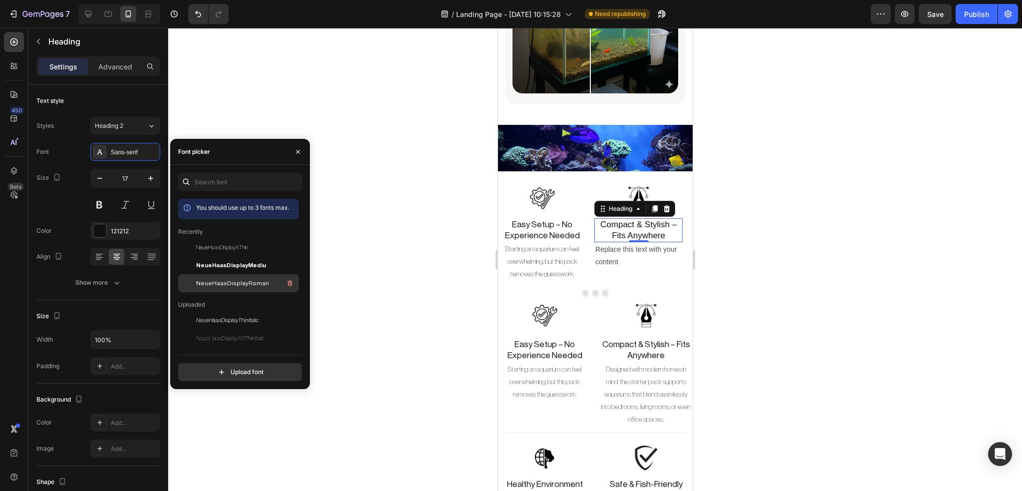
click at [243, 290] on div "NeueHaasDisplayRoman" at bounding box center [238, 283] width 121 height 18
click at [638, 246] on div "Replace this text with your content" at bounding box center [638, 255] width 88 height 27
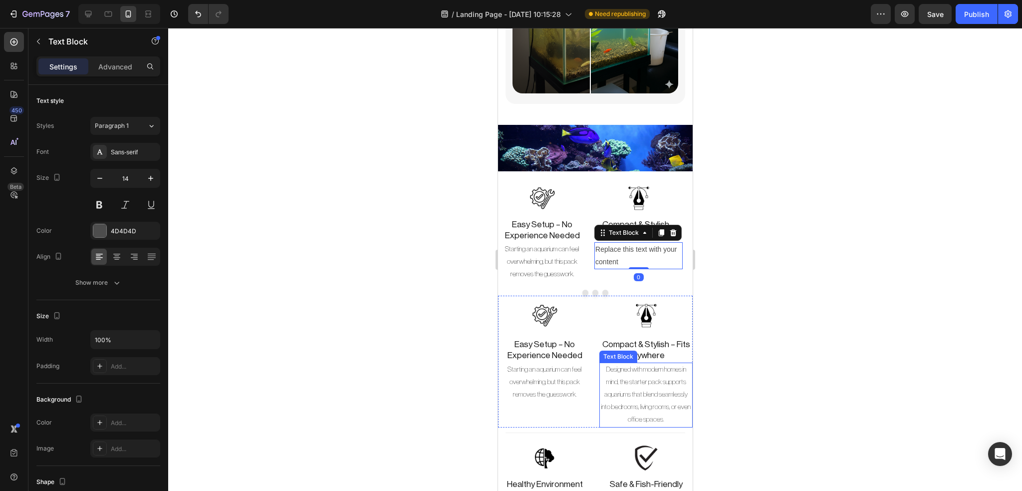
click at [655, 389] on p "Designed with modern homes in mind, the starter pack supports aquariums that bl…" at bounding box center [645, 394] width 91 height 63
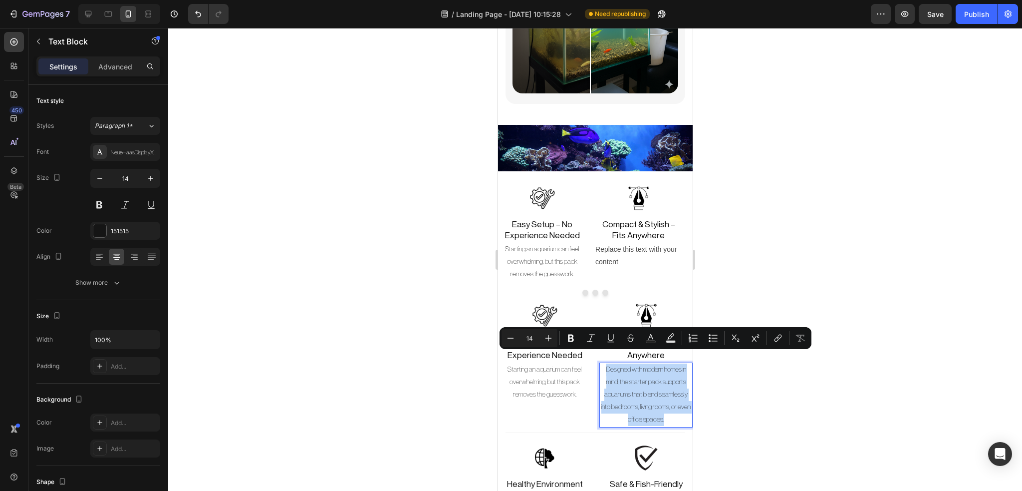
copy p "Designed with modern homes in mind, the starter pack supports aquariums that bl…"
click at [639, 242] on div "Replace this text with your content" at bounding box center [638, 255] width 88 height 27
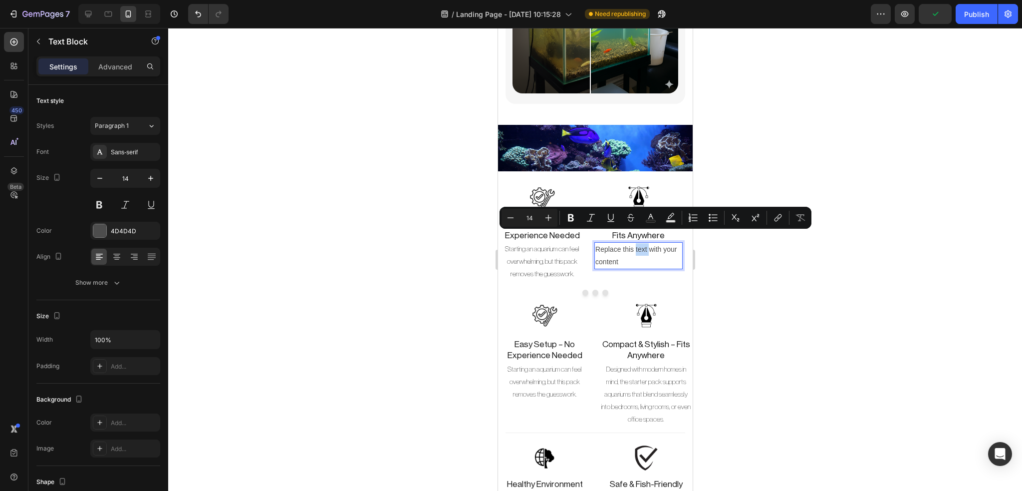
click at [639, 243] on p "Replace this text with your content" at bounding box center [638, 255] width 86 height 25
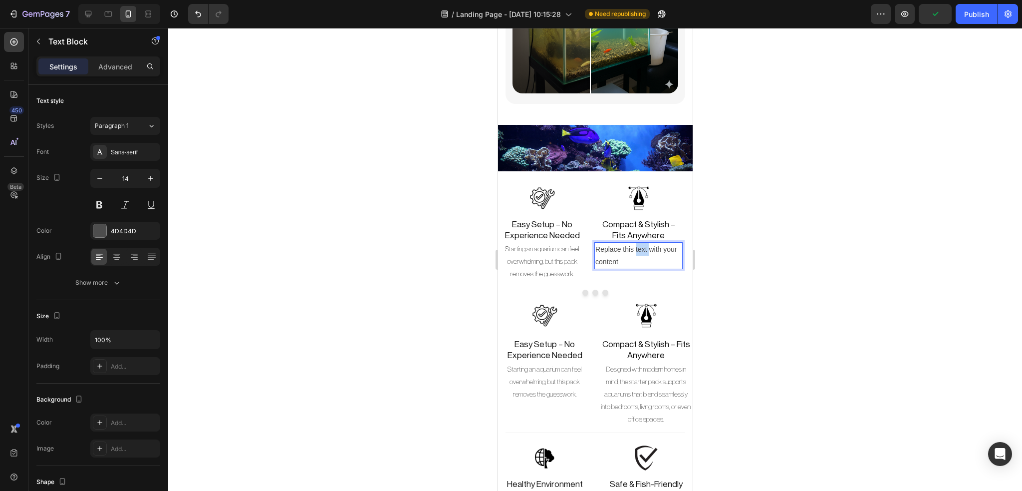
click at [639, 243] on p "Replace this text with your content" at bounding box center [638, 255] width 86 height 25
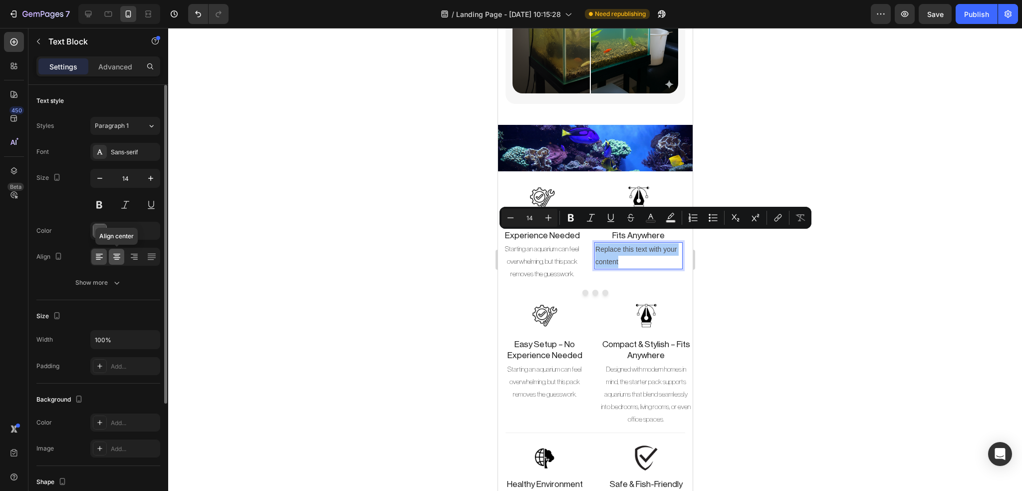
click at [119, 255] on icon at bounding box center [117, 257] width 10 height 10
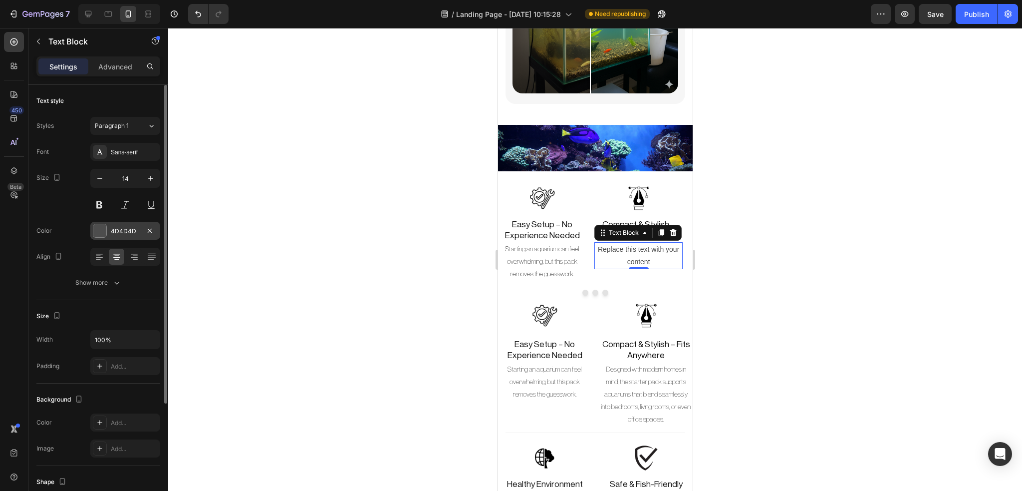
click at [100, 233] on div at bounding box center [99, 230] width 13 height 13
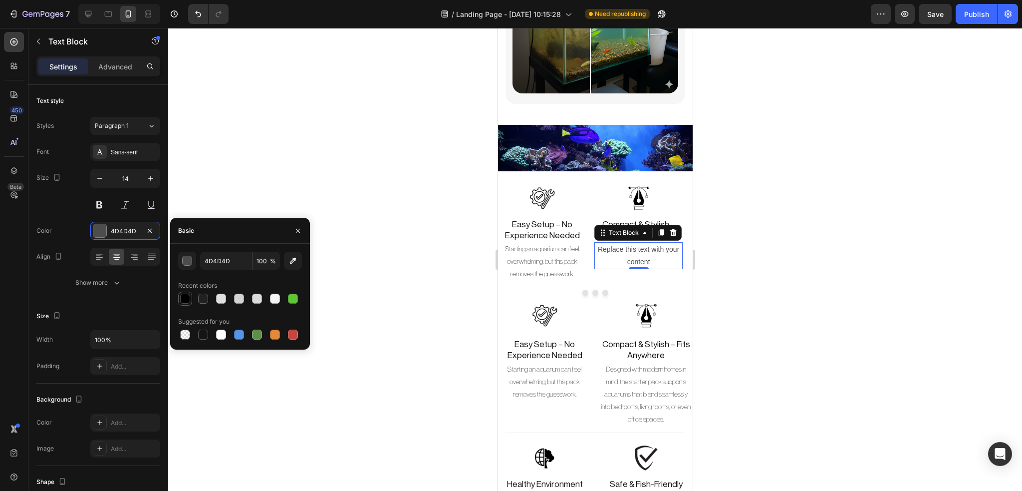
click at [180, 299] on div at bounding box center [185, 299] width 10 height 10
type input "000000"
click at [122, 151] on div "Sans-serif" at bounding box center [134, 152] width 47 height 9
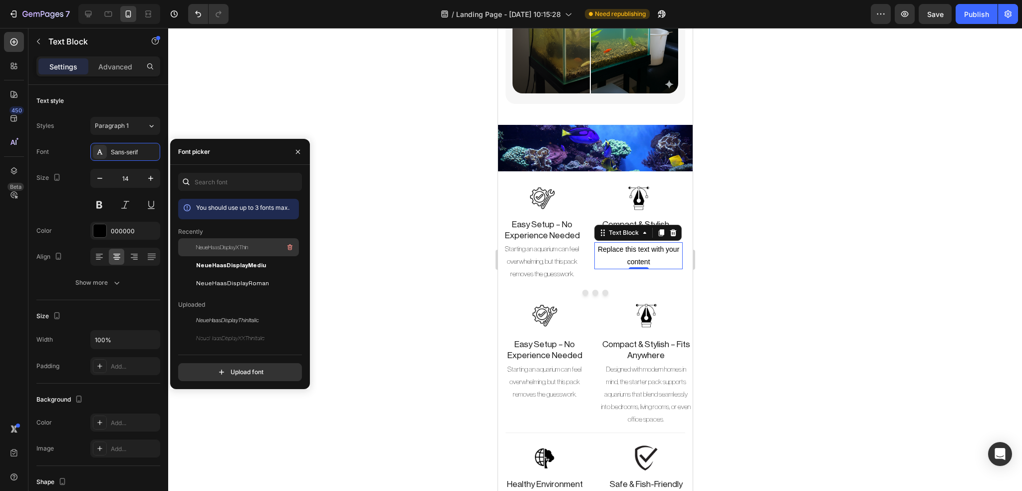
click at [218, 251] on span "NeueHaasDisplayXThin" at bounding box center [222, 247] width 52 height 9
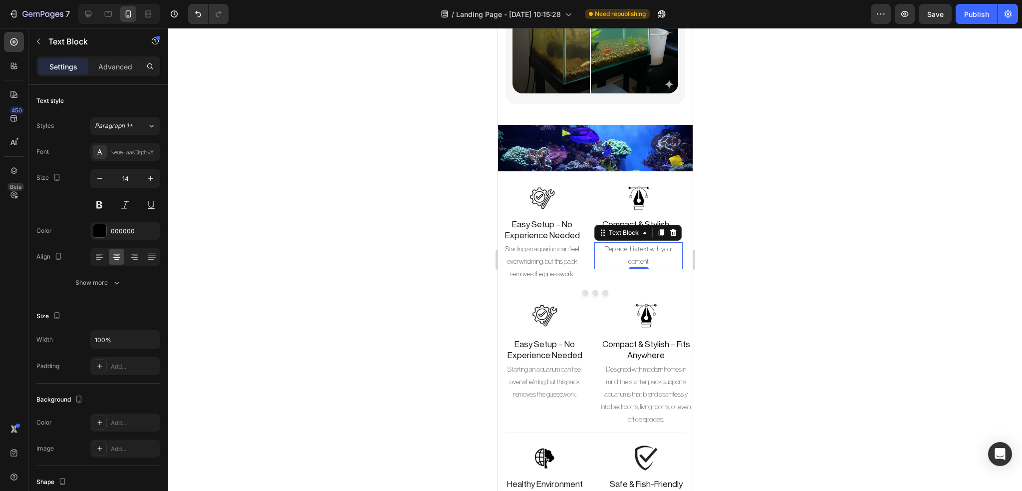
click at [640, 243] on p "Replace this text with your content" at bounding box center [638, 255] width 86 height 25
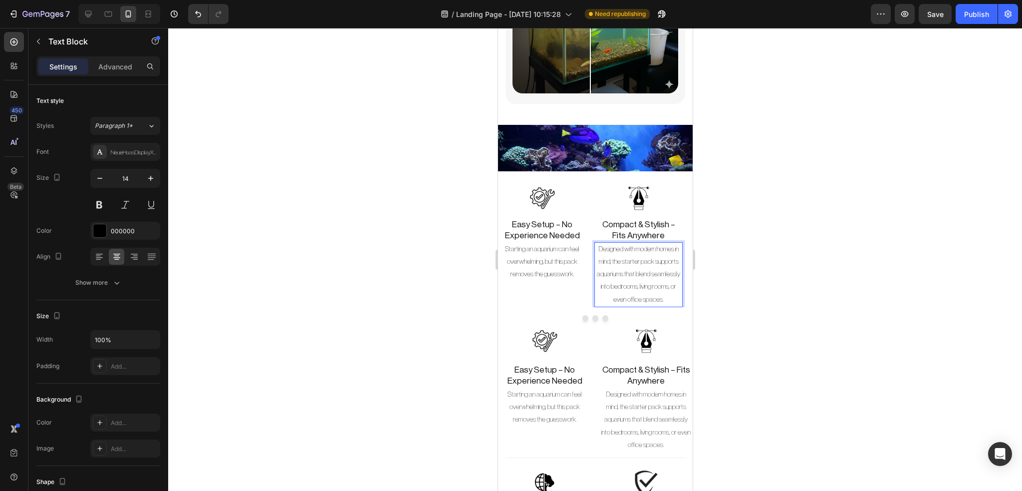
click at [743, 244] on div at bounding box center [595, 259] width 854 height 463
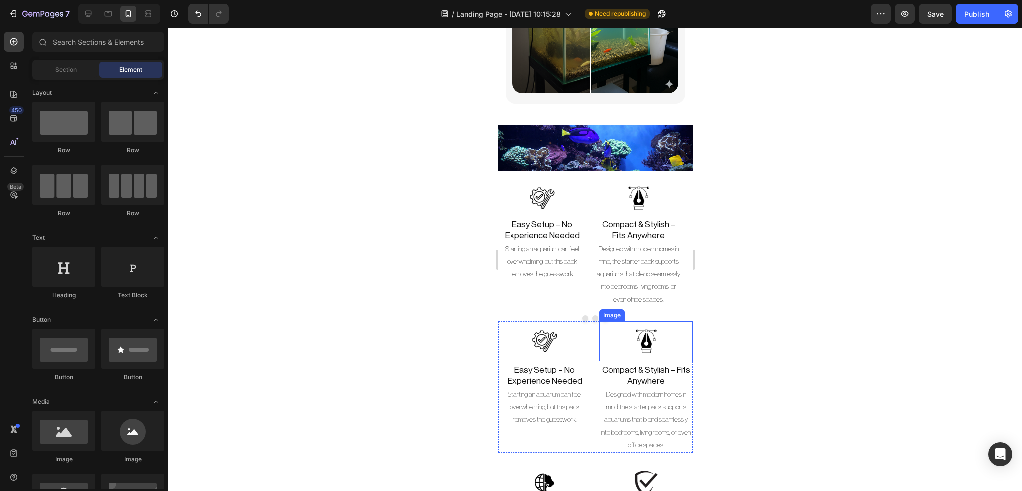
click at [665, 321] on div at bounding box center [645, 341] width 93 height 40
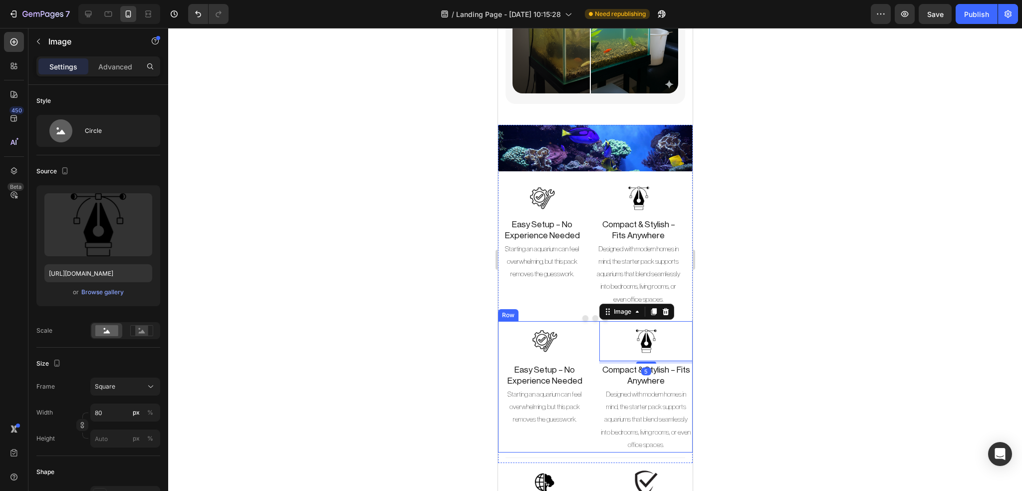
click at [589, 424] on div "Image Easy Setup – No Experience Needed Heading Starting an aquarium can feel o…" at bounding box center [595, 386] width 195 height 131
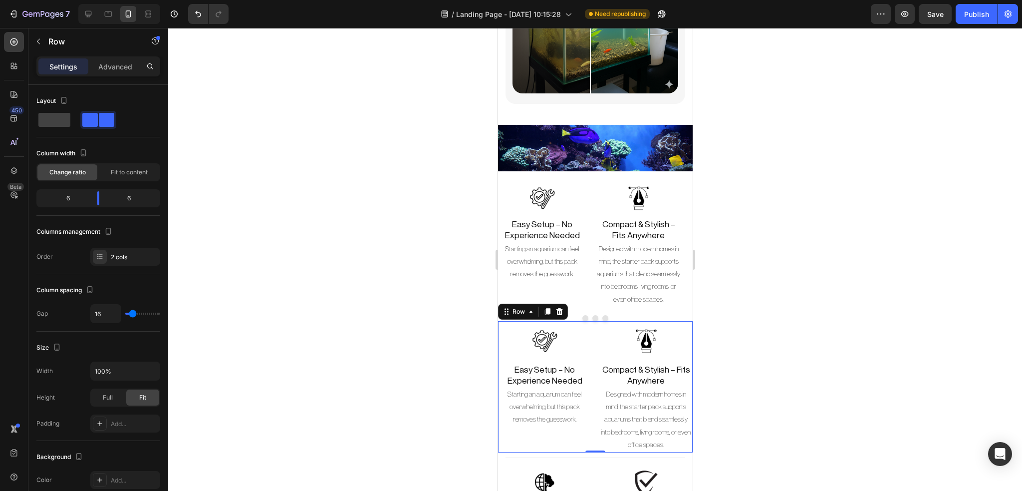
click at [557, 303] on div "Row" at bounding box center [533, 311] width 70 height 16
click at [562, 307] on icon at bounding box center [559, 311] width 8 height 8
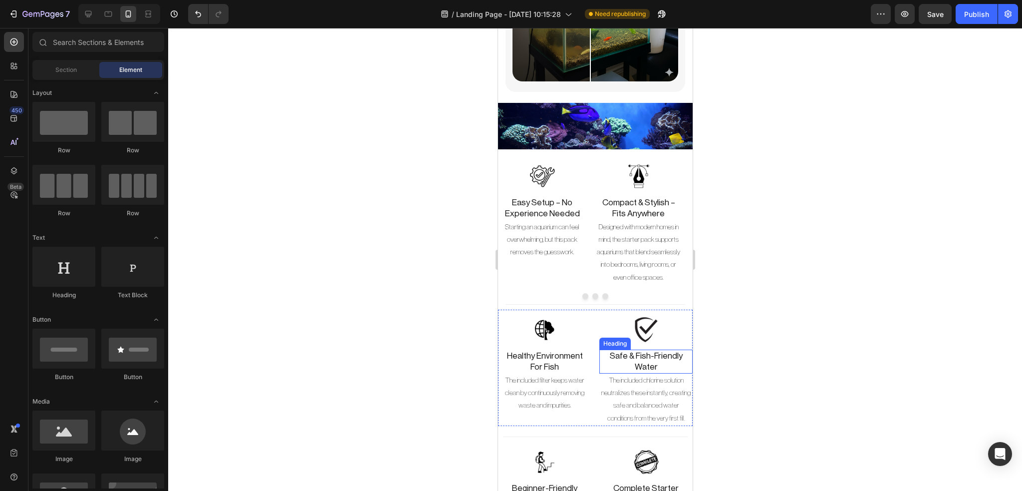
scroll to position [2274, 0]
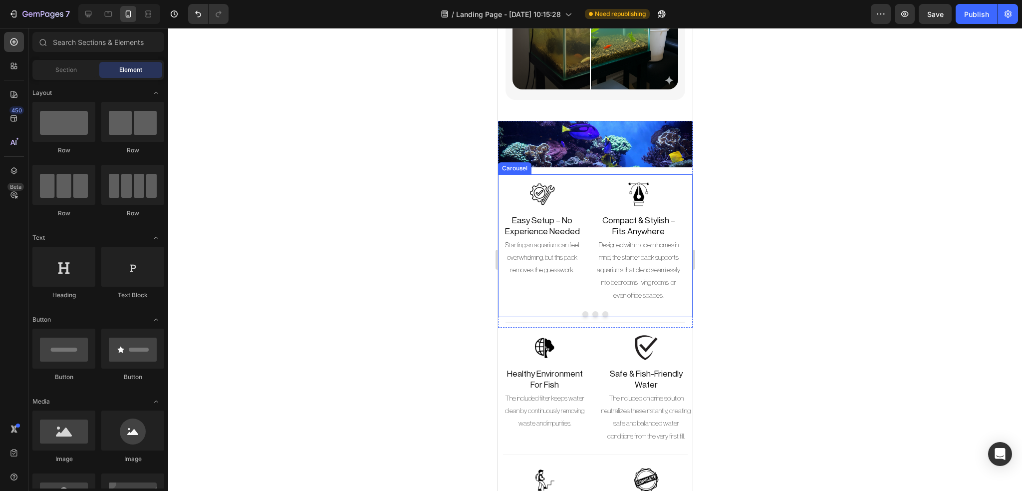
click at [592, 311] on button "Dot" at bounding box center [595, 314] width 6 height 6
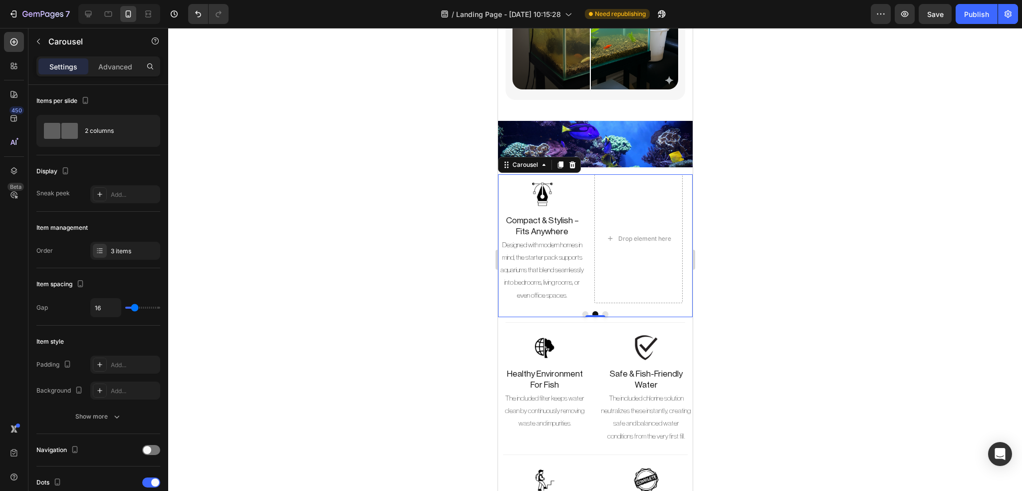
click at [599, 315] on div at bounding box center [595, 316] width 20 height 2
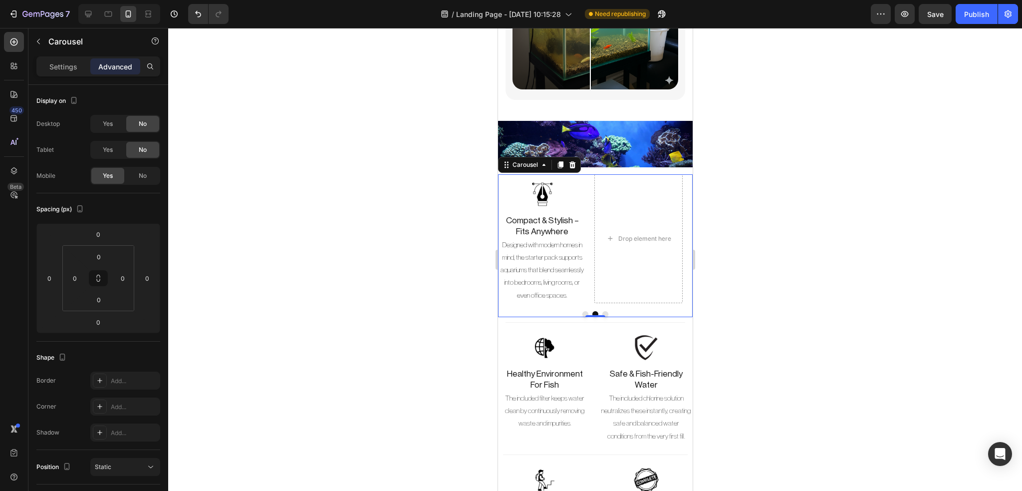
click at [582, 311] on button "Dot" at bounding box center [585, 314] width 6 height 6
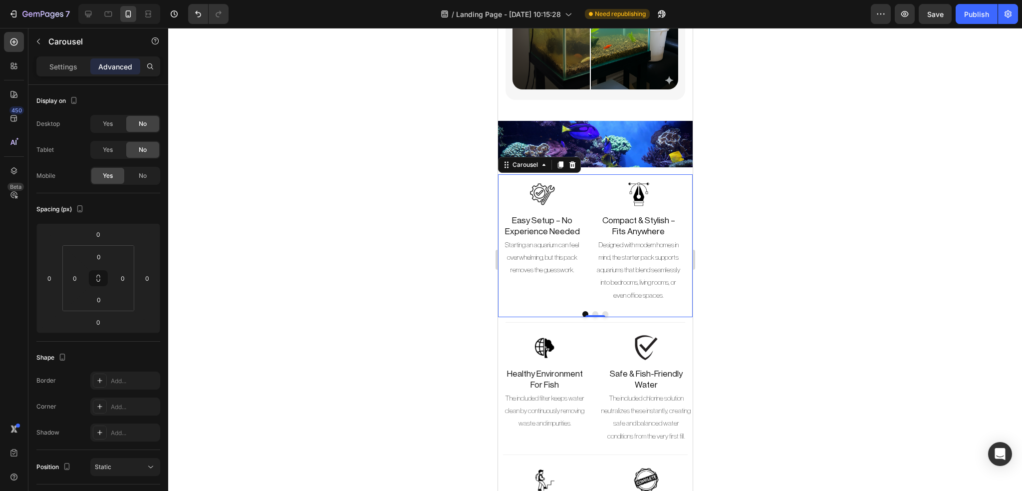
click at [592, 311] on button "Dot" at bounding box center [595, 314] width 6 height 6
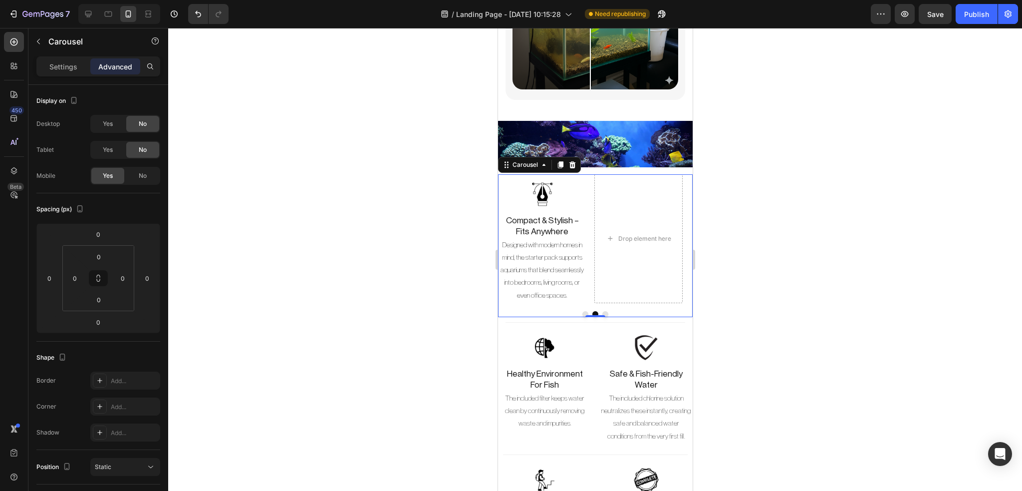
click at [602, 311] on button "Dot" at bounding box center [605, 314] width 6 height 6
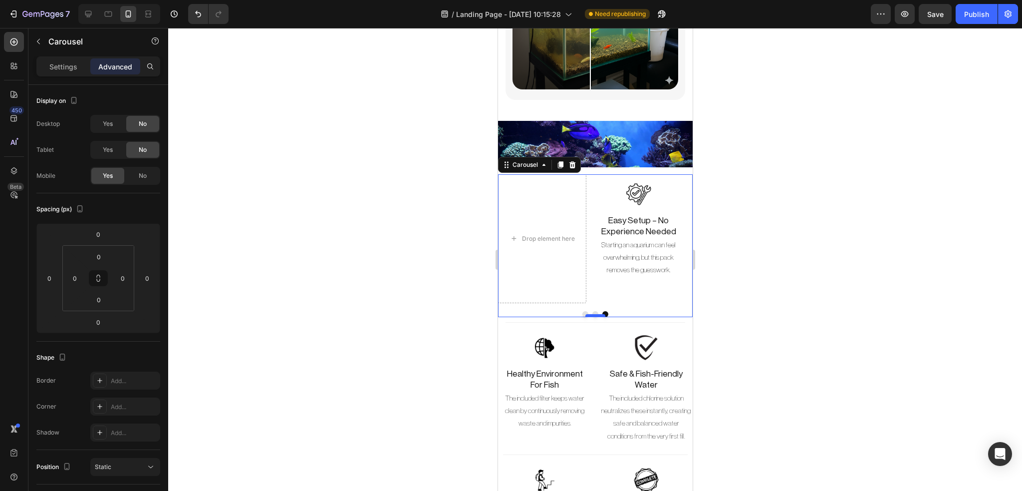
click at [590, 314] on div at bounding box center [595, 315] width 20 height 3
click at [582, 311] on button "Dot" at bounding box center [585, 314] width 6 height 6
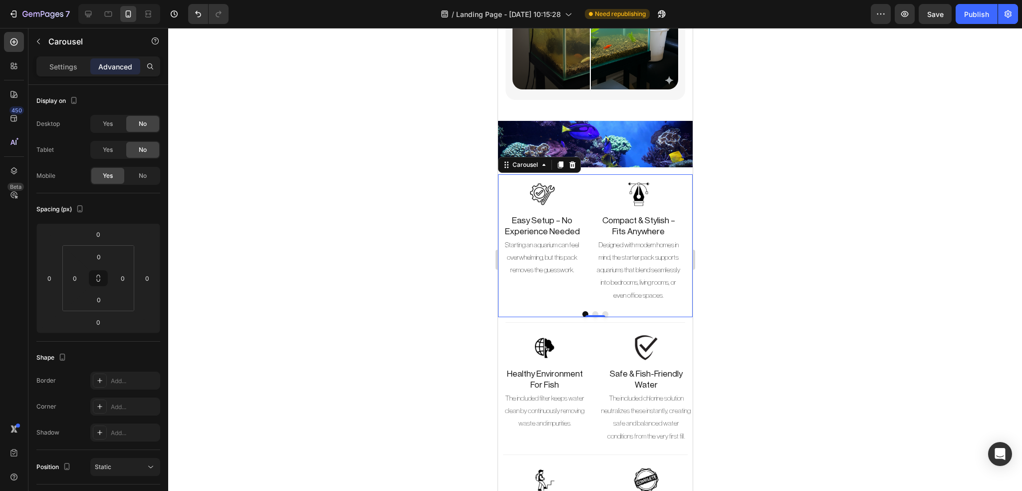
click at [592, 311] on button "Dot" at bounding box center [595, 314] width 6 height 6
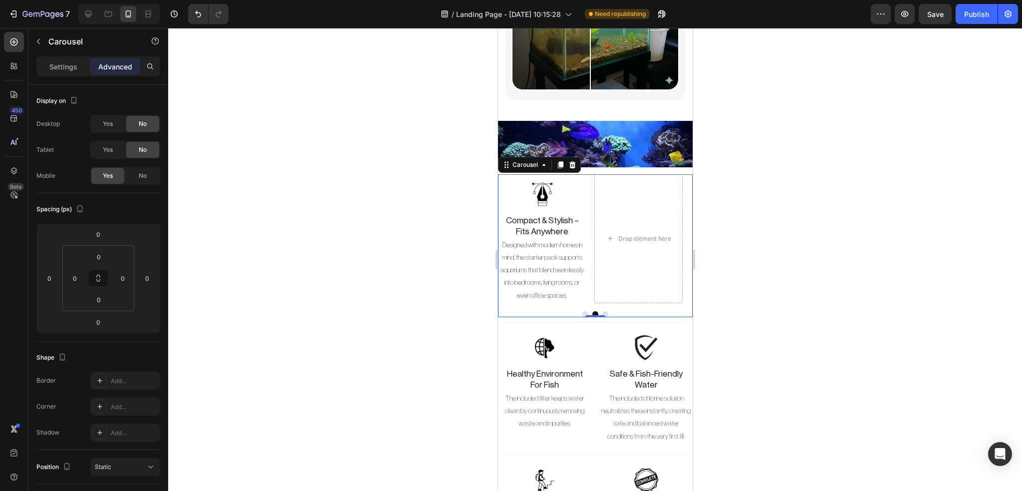
click at [622, 311] on div at bounding box center [595, 314] width 195 height 6
click at [64, 65] on p "Settings" at bounding box center [63, 66] width 28 height 10
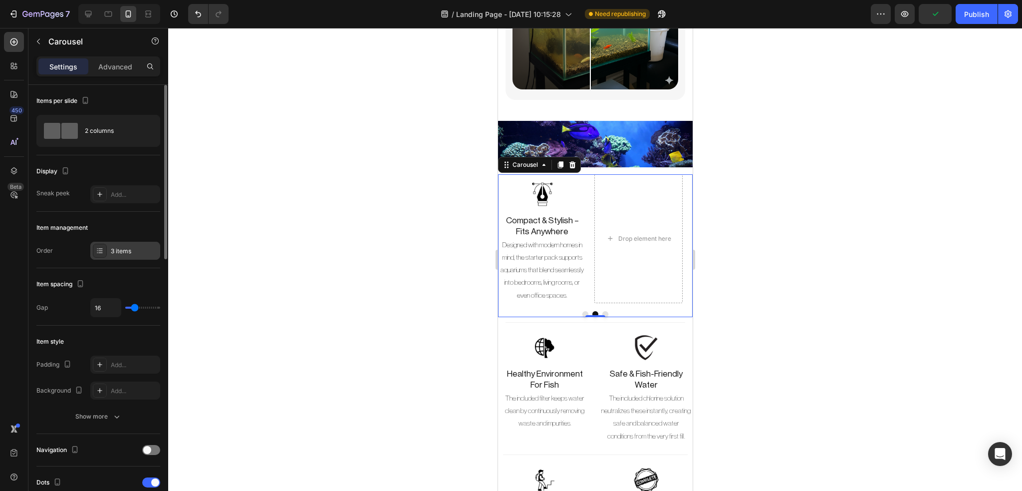
click at [125, 245] on div "3 items" at bounding box center [125, 251] width 70 height 18
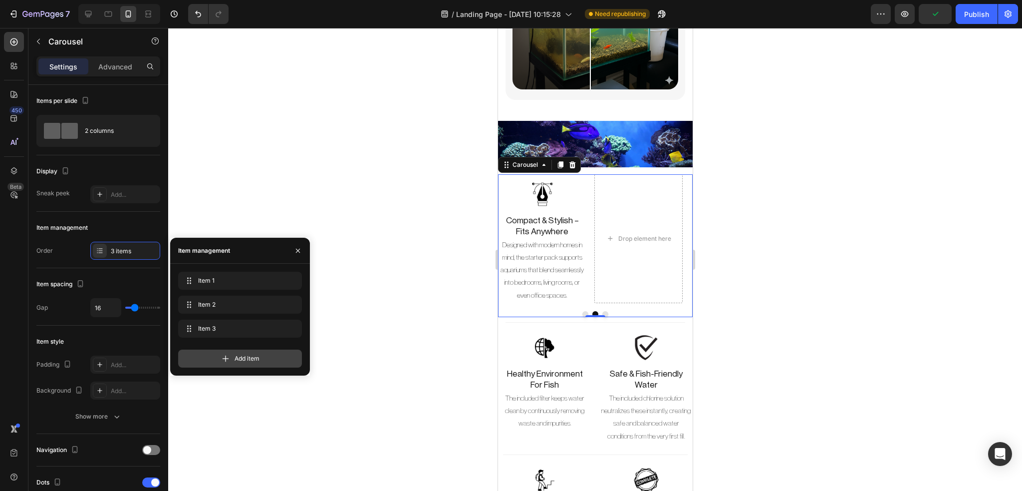
click at [214, 356] on div "Add item" at bounding box center [240, 358] width 124 height 18
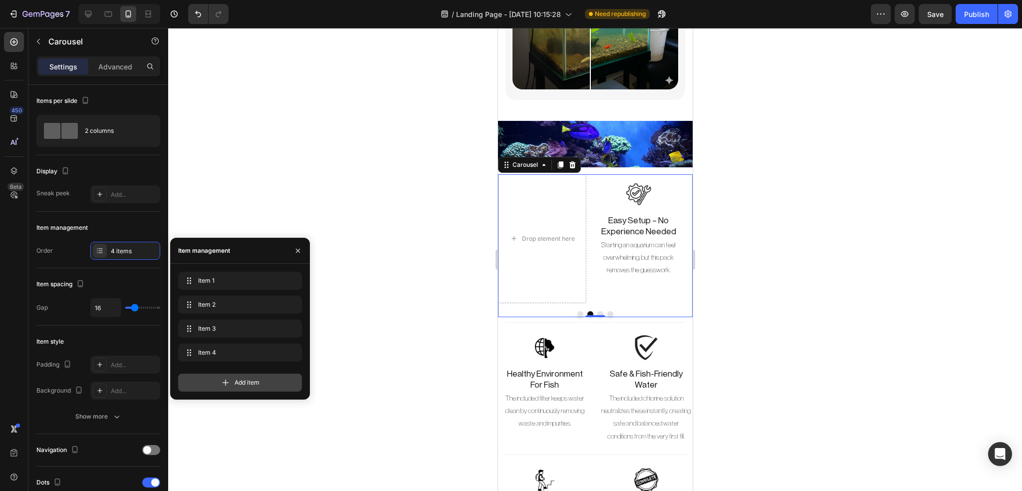
click at [219, 379] on div "Add item" at bounding box center [240, 382] width 124 height 18
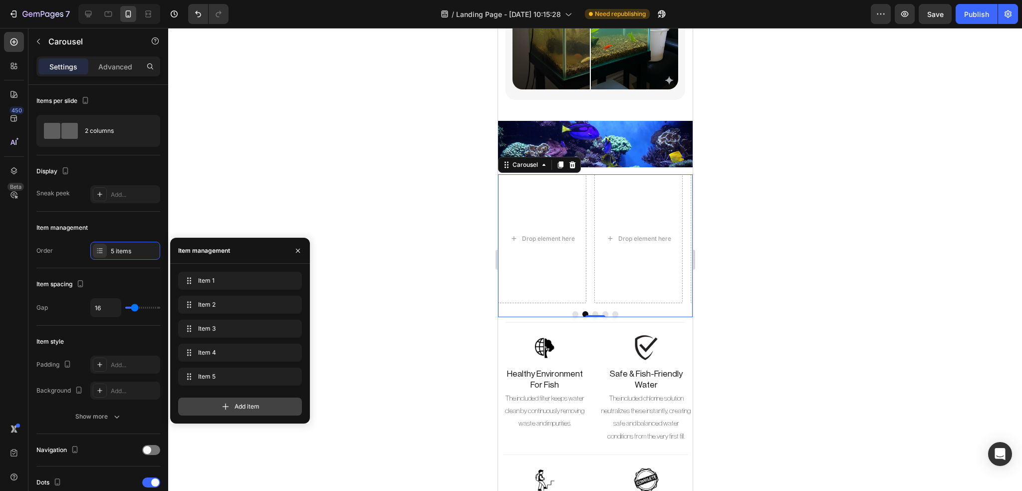
click at [236, 410] on span "Add item" at bounding box center [247, 406] width 25 height 9
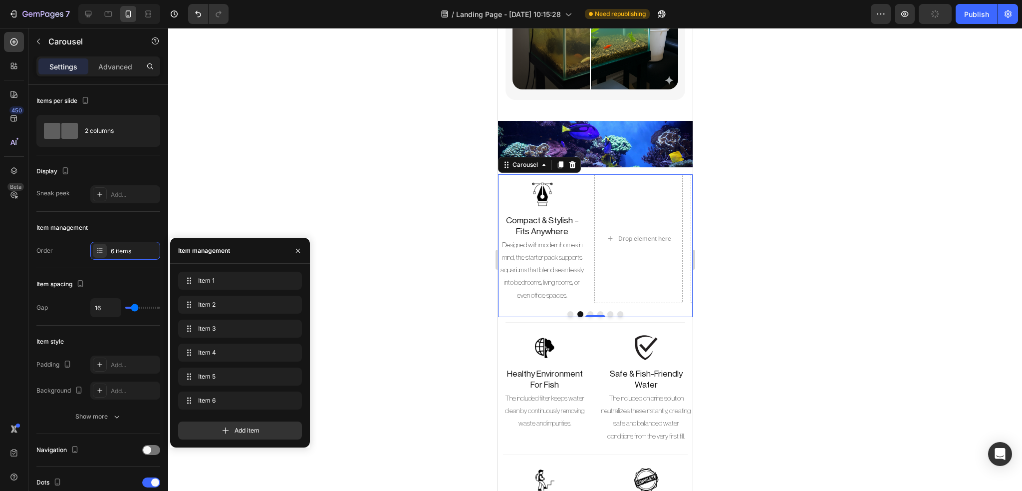
click at [413, 249] on div at bounding box center [595, 259] width 854 height 463
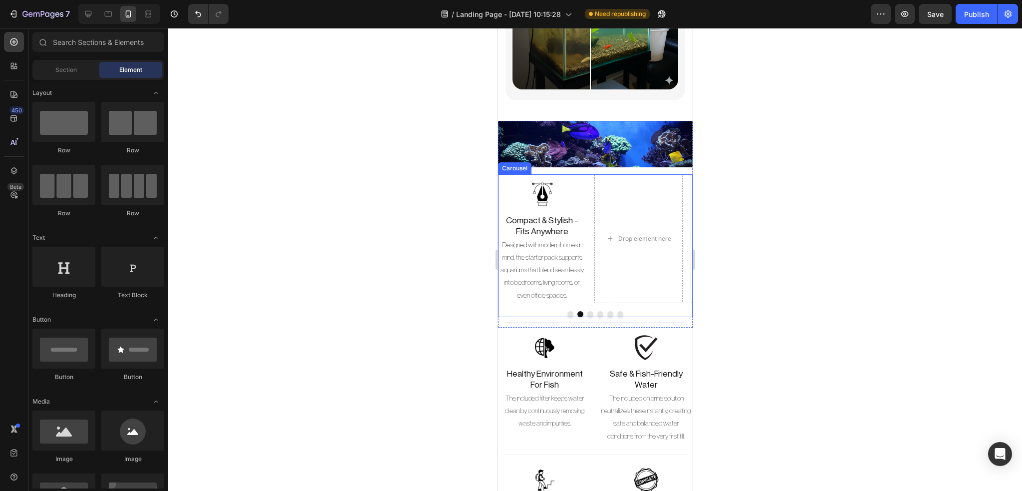
click at [587, 311] on button "Dot" at bounding box center [590, 314] width 6 height 6
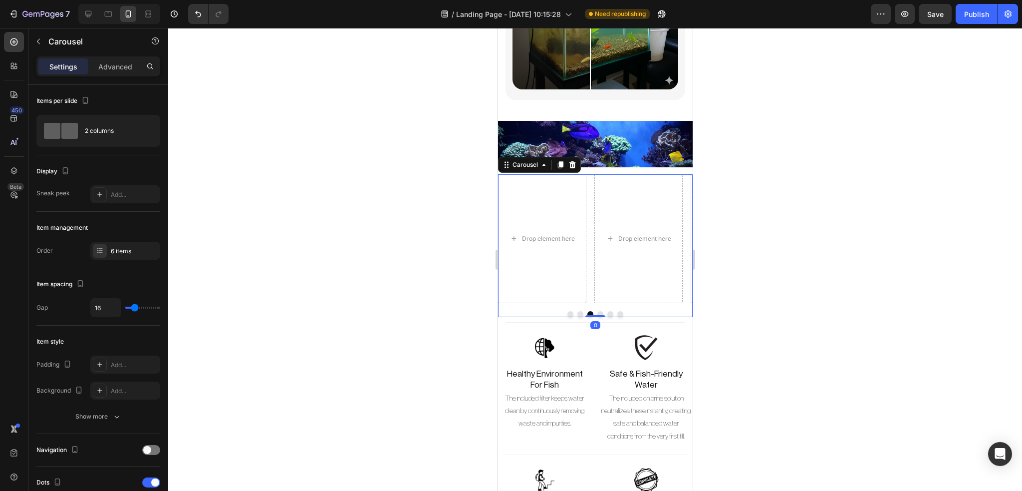
click at [314, 183] on div at bounding box center [595, 259] width 854 height 463
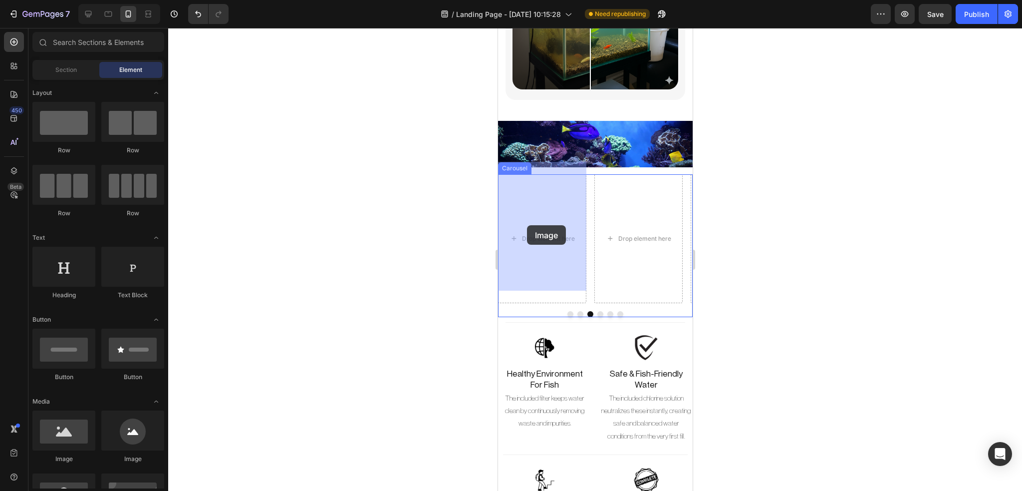
drag, startPoint x: 634, startPoint y: 457, endPoint x: 527, endPoint y: 225, distance: 255.9
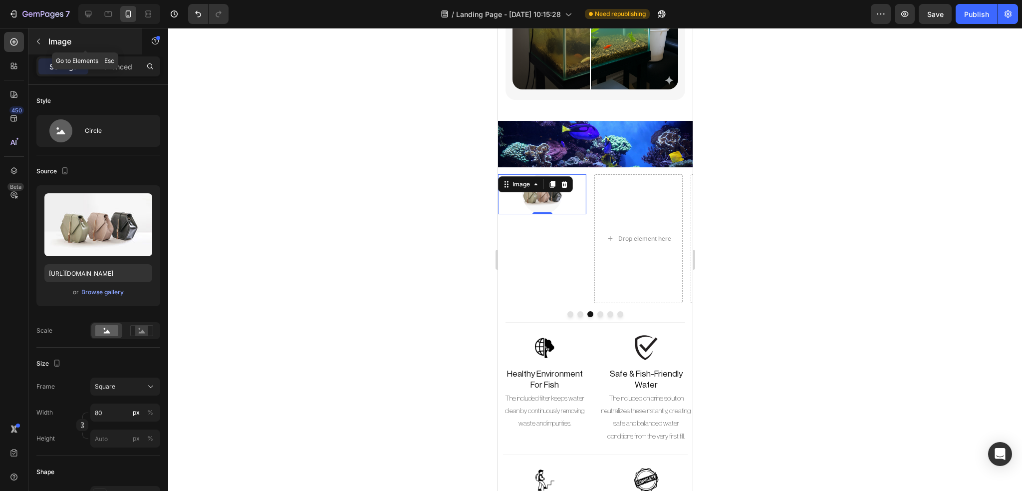
click at [42, 42] on icon "button" at bounding box center [38, 41] width 8 height 8
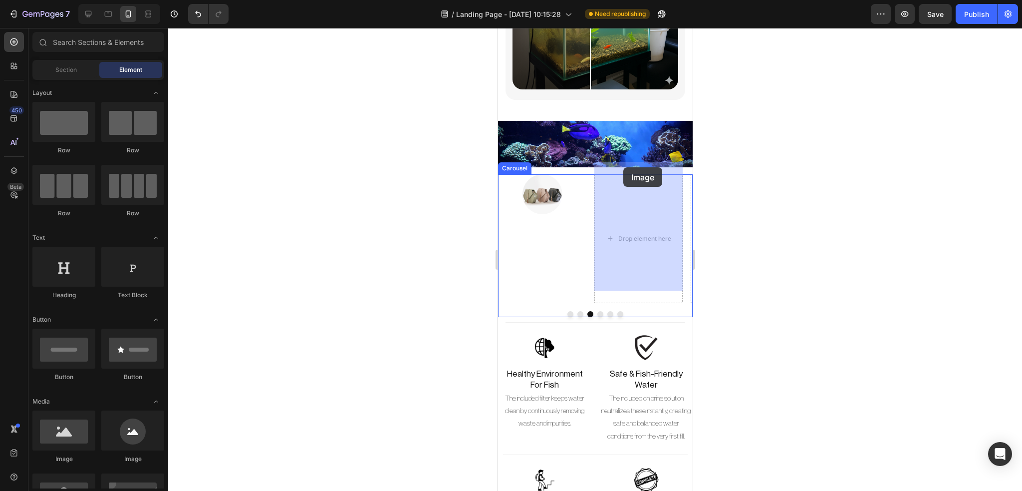
drag, startPoint x: 624, startPoint y: 471, endPoint x: 623, endPoint y: 168, distance: 302.5
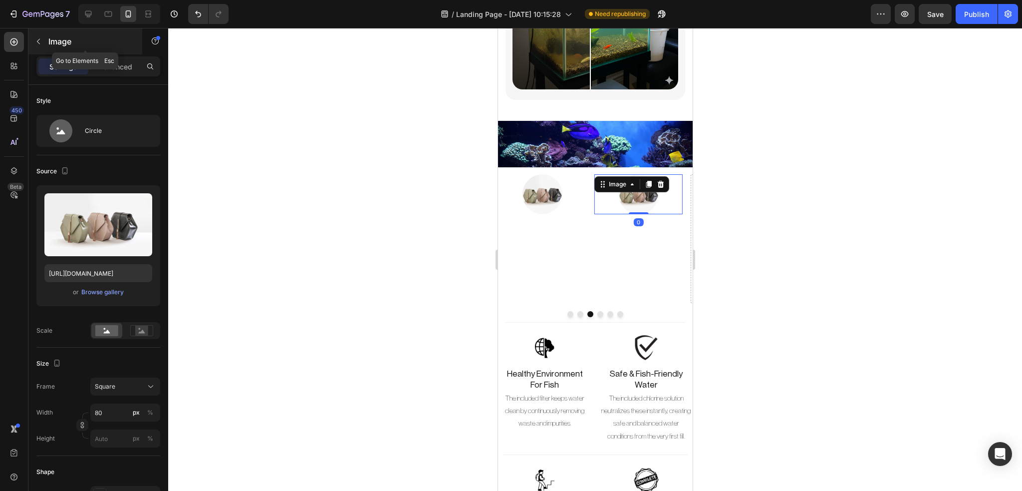
click at [40, 40] on icon "button" at bounding box center [38, 41] width 8 height 8
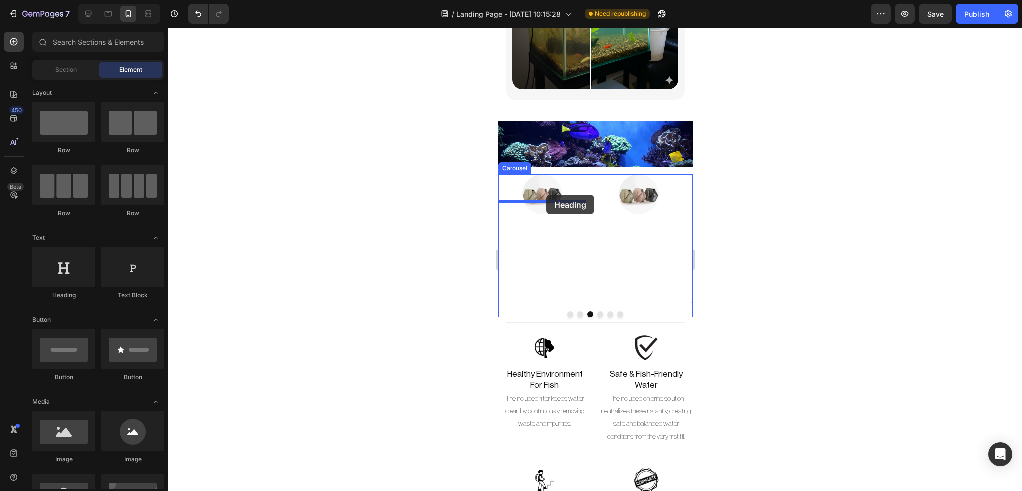
drag, startPoint x: 566, startPoint y: 300, endPoint x: 827, endPoint y: 272, distance: 262.5
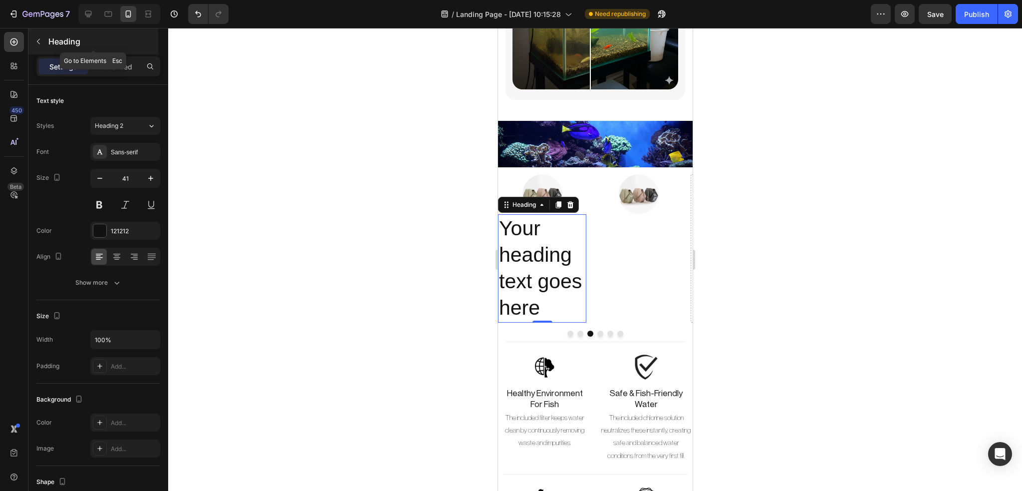
click at [36, 41] on icon "button" at bounding box center [38, 41] width 8 height 8
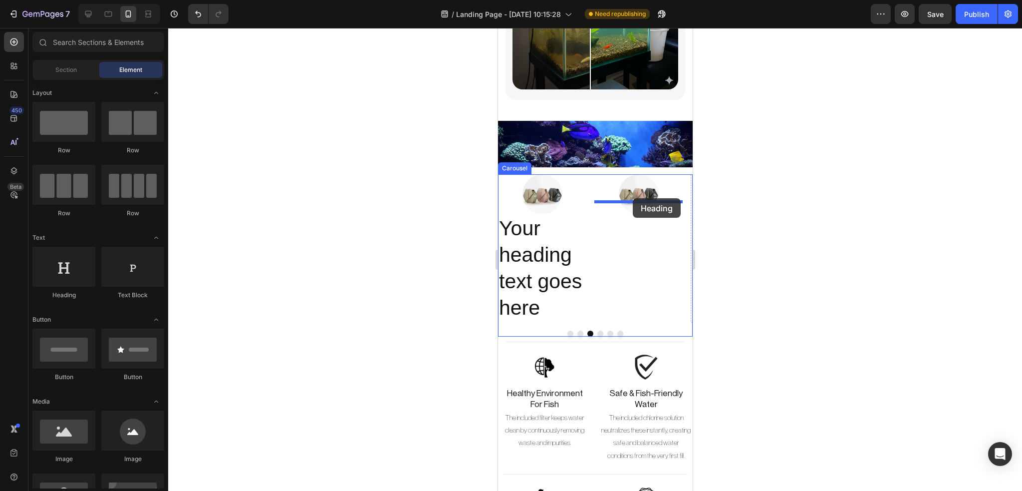
drag, startPoint x: 563, startPoint y: 304, endPoint x: 632, endPoint y: 198, distance: 127.0
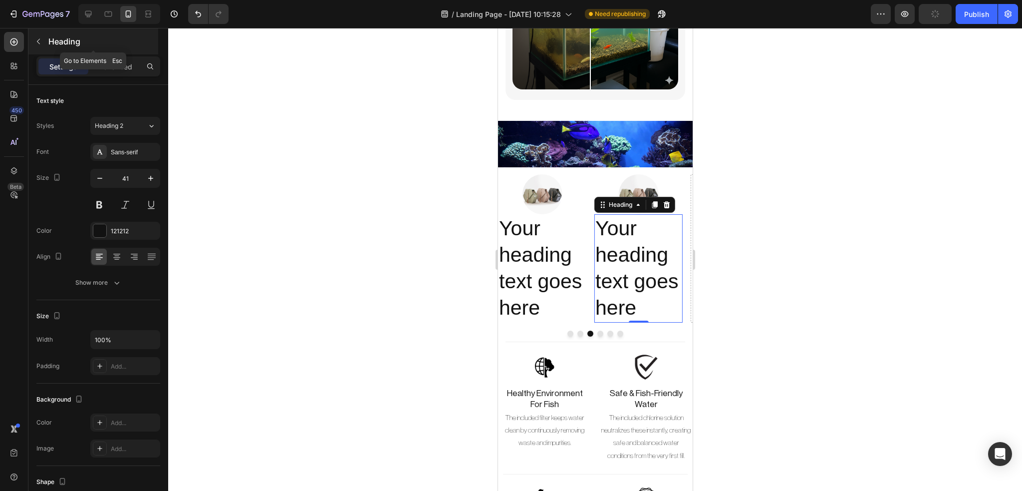
click at [38, 39] on icon "button" at bounding box center [38, 41] width 8 height 8
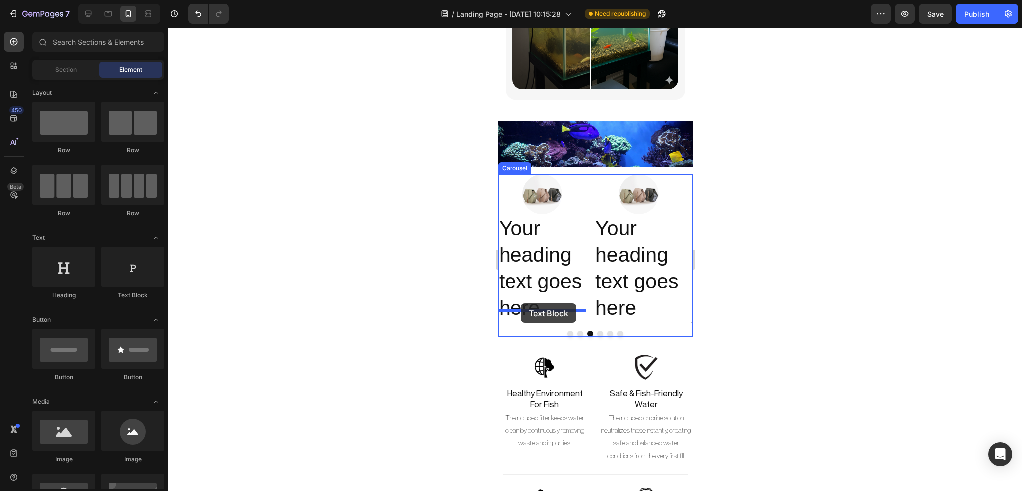
drag, startPoint x: 608, startPoint y: 300, endPoint x: 521, endPoint y: 303, distance: 87.4
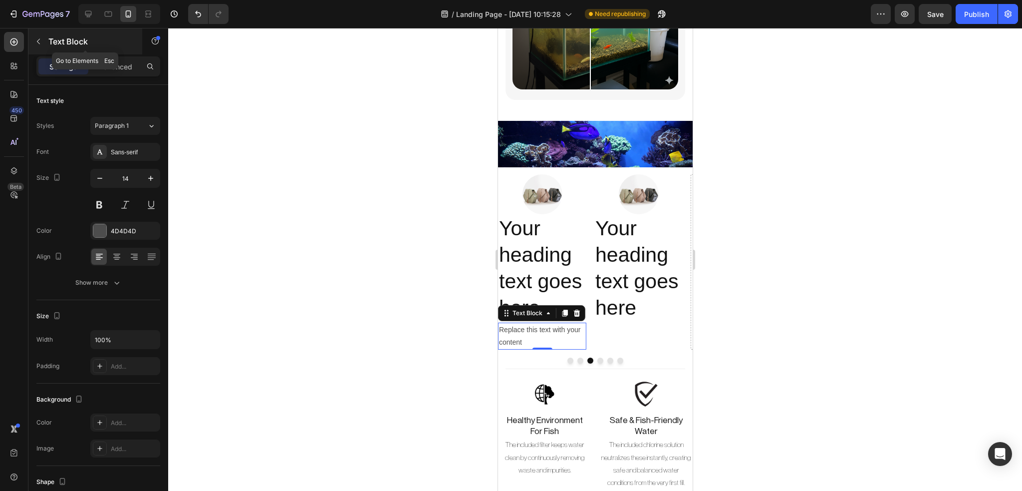
click at [42, 41] on icon "button" at bounding box center [38, 41] width 8 height 8
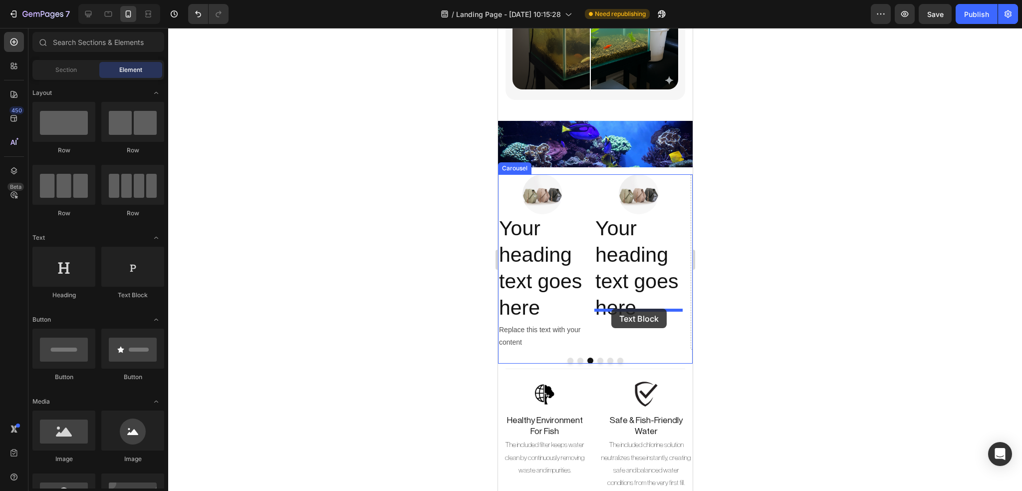
drag, startPoint x: 618, startPoint y: 288, endPoint x: 611, endPoint y: 308, distance: 21.8
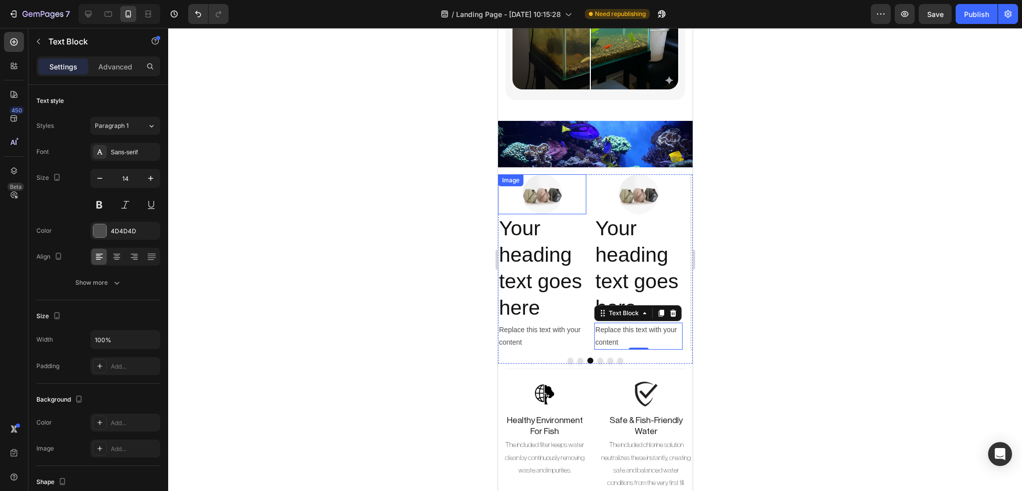
click at [536, 177] on img at bounding box center [542, 194] width 40 height 40
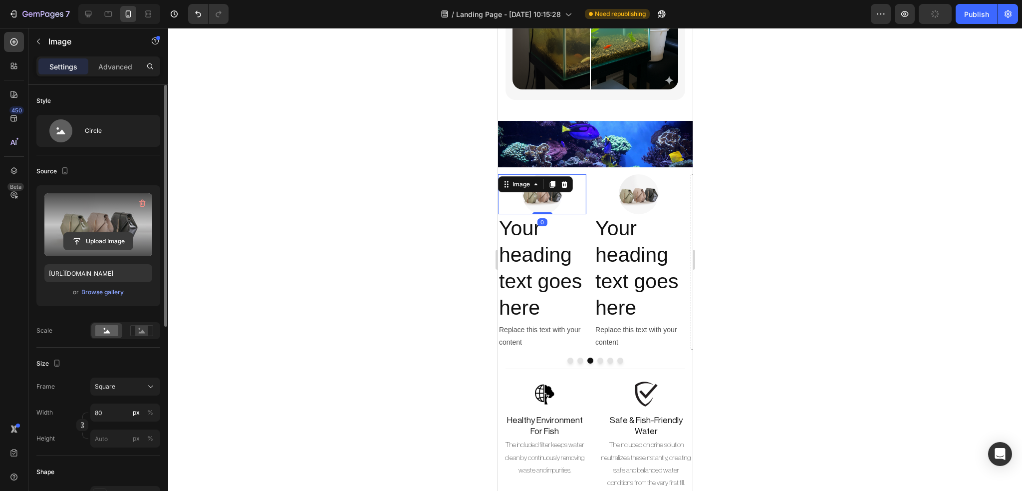
click at [123, 236] on input "file" at bounding box center [98, 241] width 69 height 17
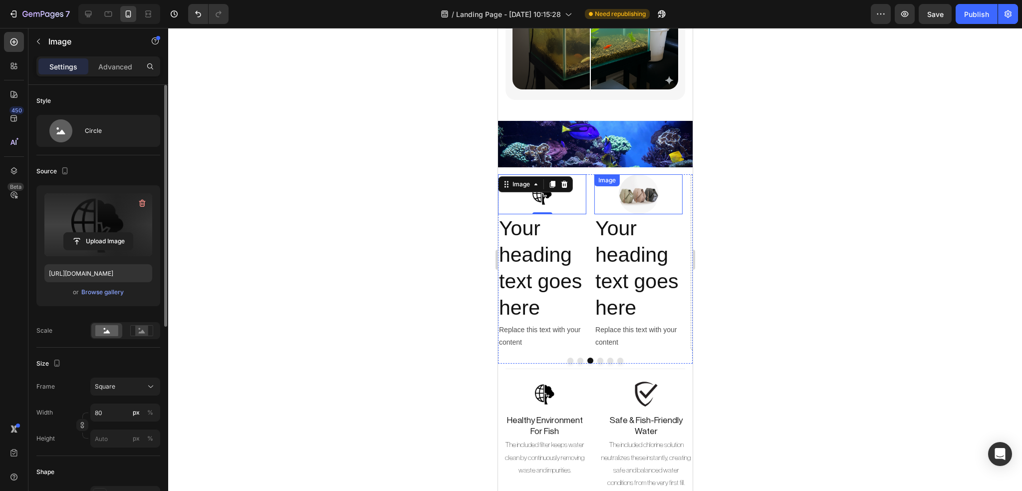
type input "https://cdn.shopify.com/s/files/1/0748/2356/5369/files/gempages_584121305515688…"
click at [644, 183] on img at bounding box center [638, 194] width 40 height 40
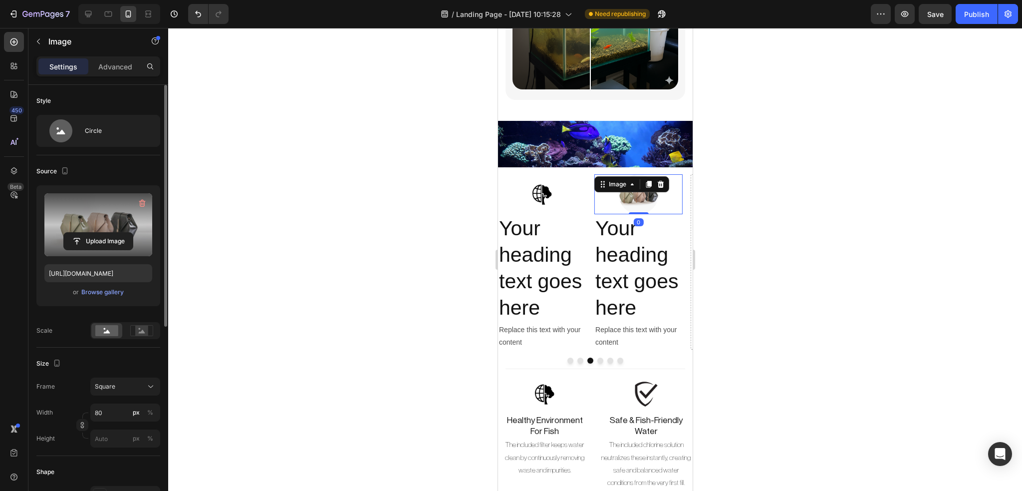
click at [100, 227] on label at bounding box center [98, 224] width 108 height 63
click at [100, 233] on input "file" at bounding box center [98, 241] width 69 height 17
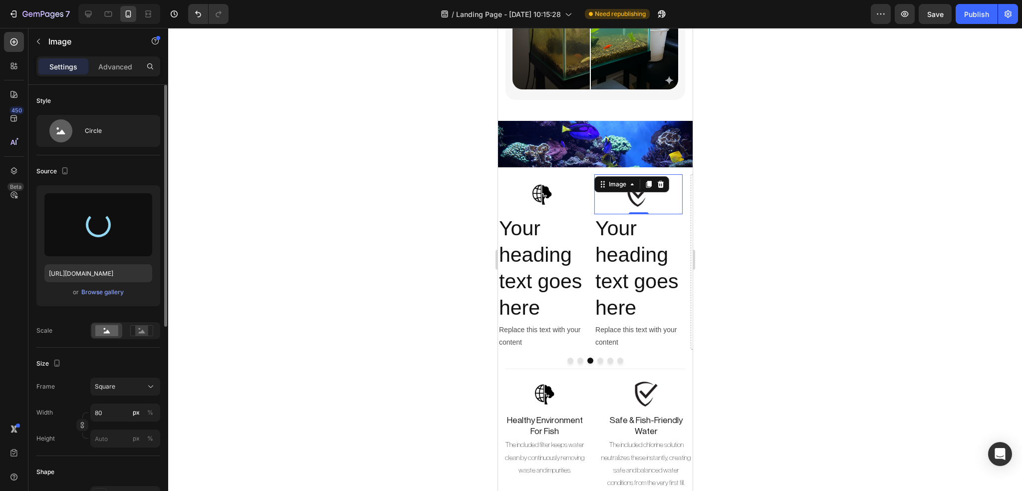
type input "https://cdn.shopify.com/s/files/1/0748/2356/5369/files/gempages_584121305515688…"
click at [522, 281] on h2 "Your heading text goes here" at bounding box center [542, 268] width 88 height 108
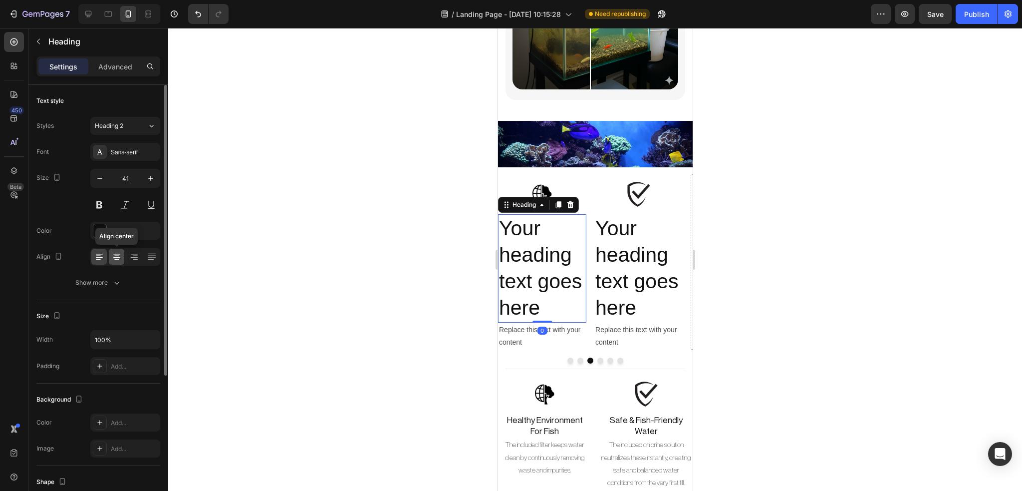
click at [120, 253] on icon at bounding box center [117, 257] width 10 height 10
click at [124, 171] on input "41" at bounding box center [125, 178] width 33 height 18
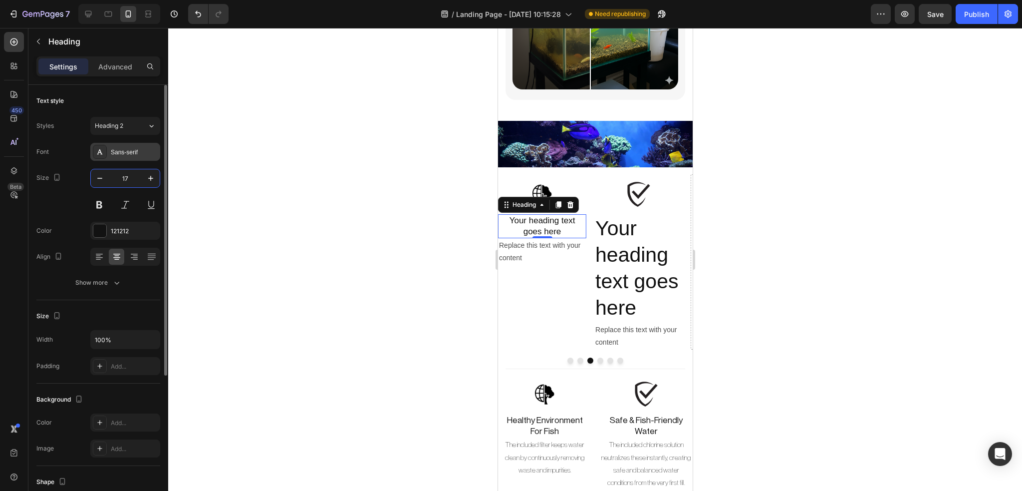
type input "17"
click at [130, 157] on div "Sans-serif" at bounding box center [125, 152] width 70 height 18
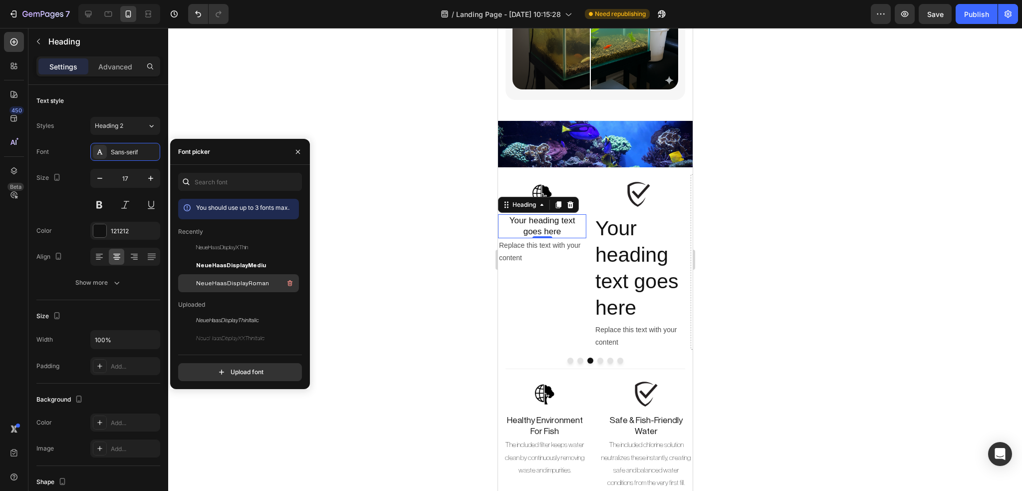
click at [212, 279] on span "NeueHaasDisplayRoman" at bounding box center [232, 283] width 73 height 9
click at [620, 222] on h2 "Your heading text goes here" at bounding box center [638, 268] width 88 height 108
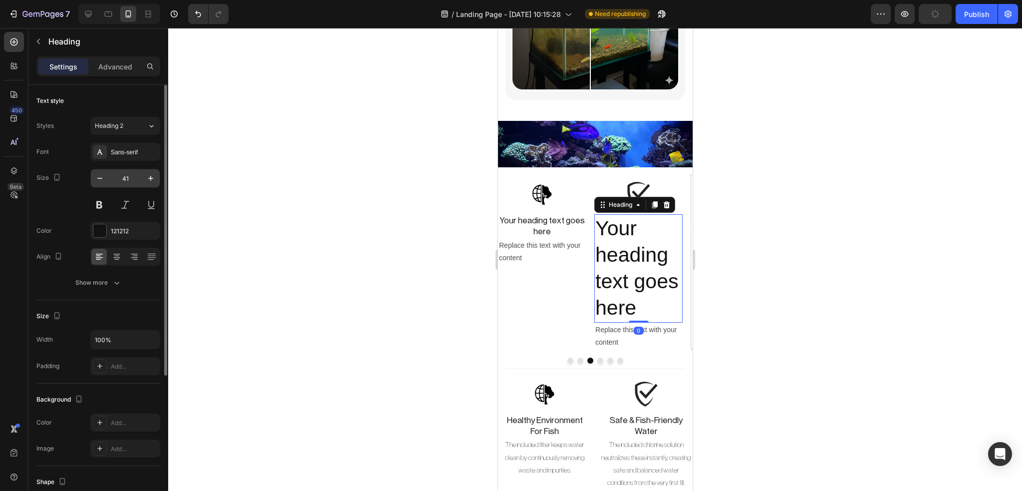
click at [128, 178] on input "41" at bounding box center [125, 178] width 33 height 18
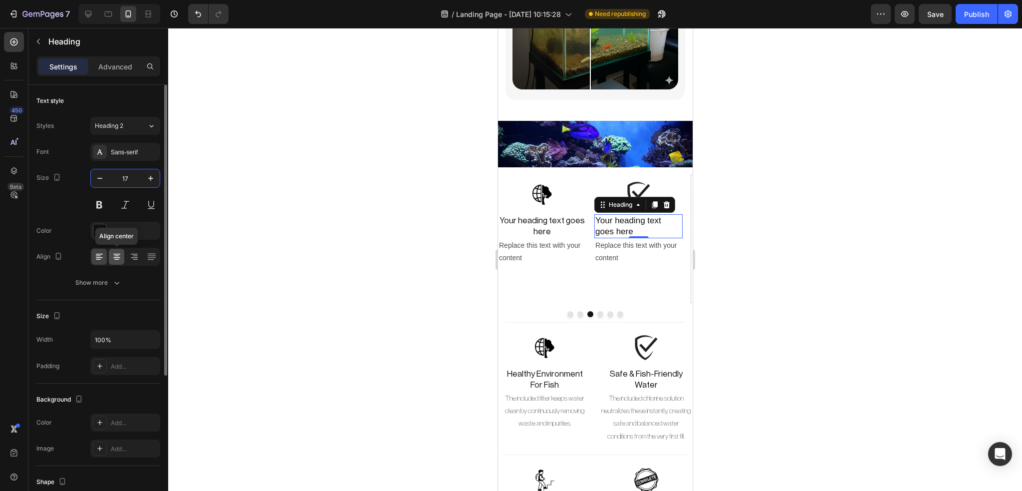
type input "17"
click at [114, 249] on div at bounding box center [116, 257] width 15 height 16
click at [137, 161] on div "Font Sans-serif Size 17 Color 121212 Align Show more" at bounding box center [98, 217] width 124 height 149
click at [132, 157] on div "Sans-serif" at bounding box center [125, 152] width 70 height 18
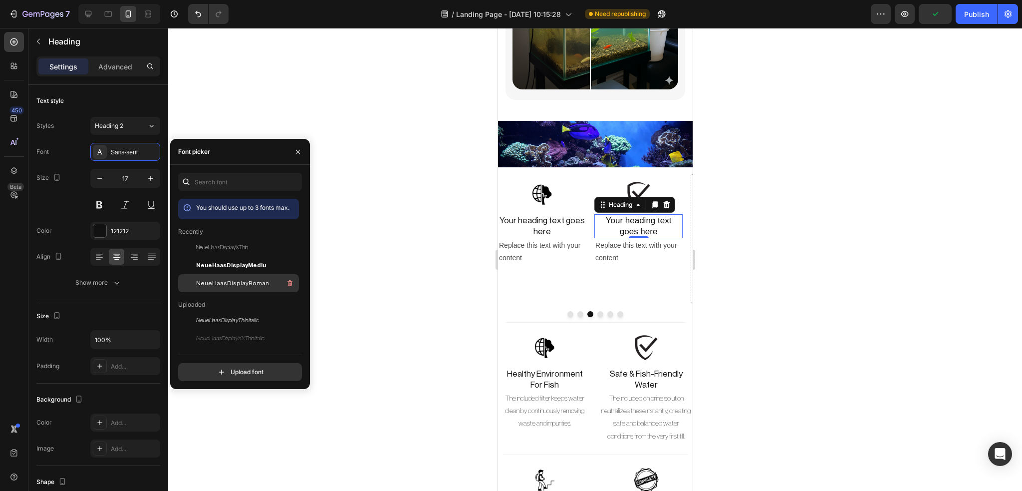
click at [253, 286] on span "NeueHaasDisplayRoman" at bounding box center [232, 283] width 73 height 9
click at [520, 241] on div "Replace this text with your content" at bounding box center [542, 251] width 88 height 27
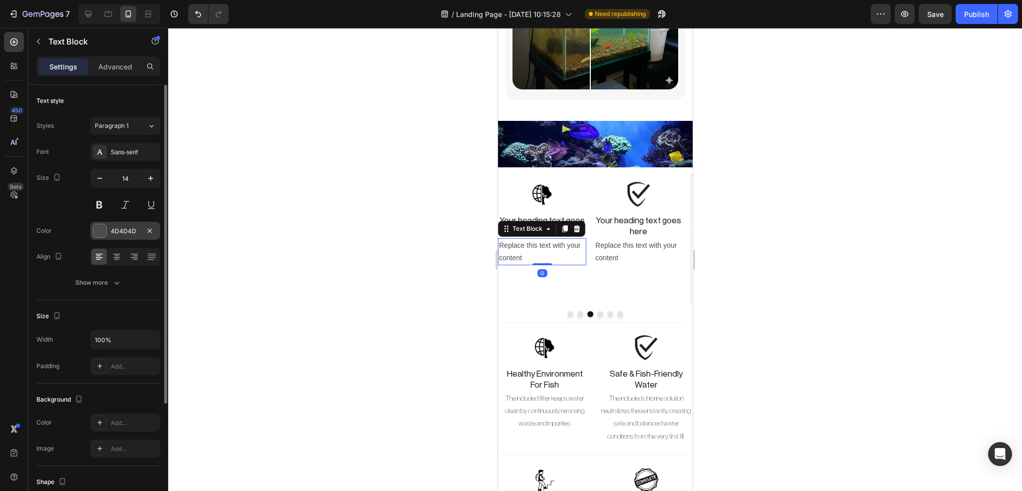
click at [101, 232] on div at bounding box center [99, 230] width 13 height 13
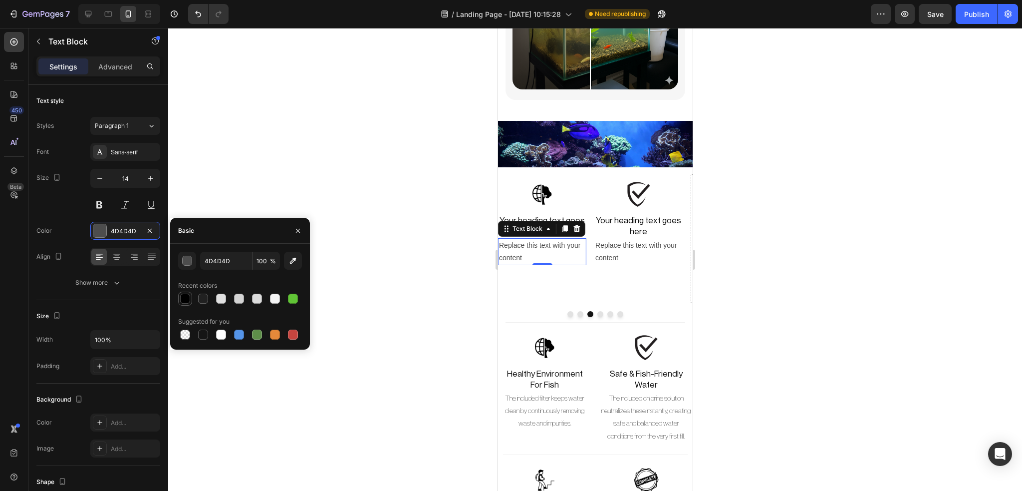
click at [184, 297] on div at bounding box center [185, 299] width 10 height 10
type input "000000"
click at [624, 238] on div "Replace this text with your content" at bounding box center [638, 251] width 88 height 27
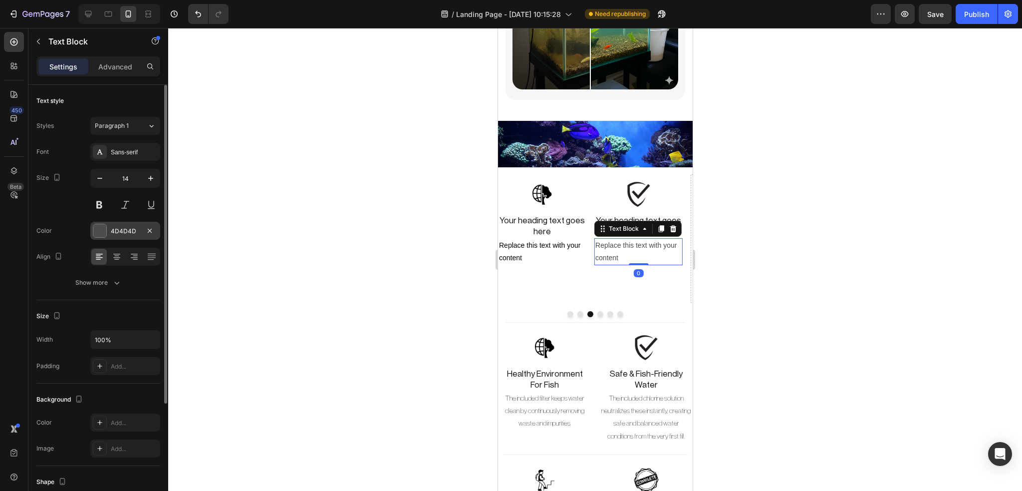
click at [97, 230] on div at bounding box center [99, 230] width 13 height 13
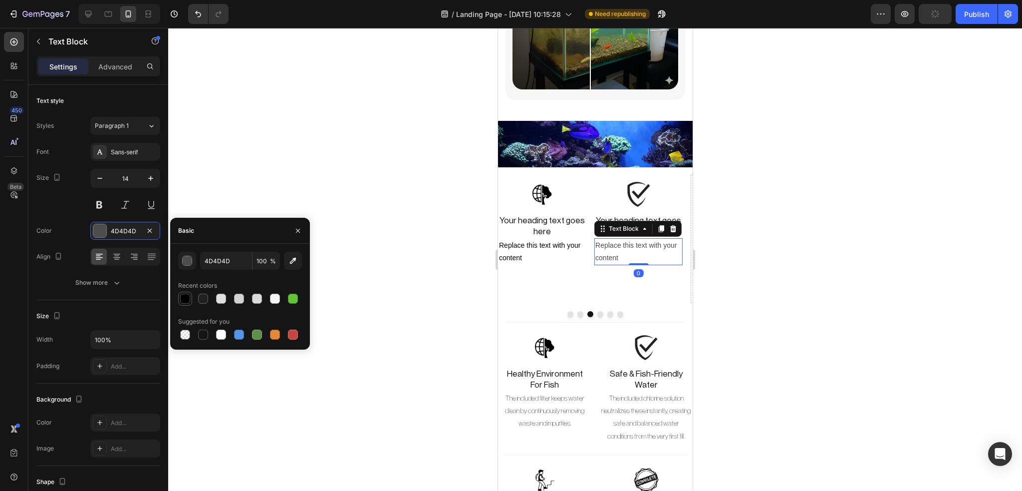
click at [182, 302] on div at bounding box center [185, 299] width 10 height 10
type input "000000"
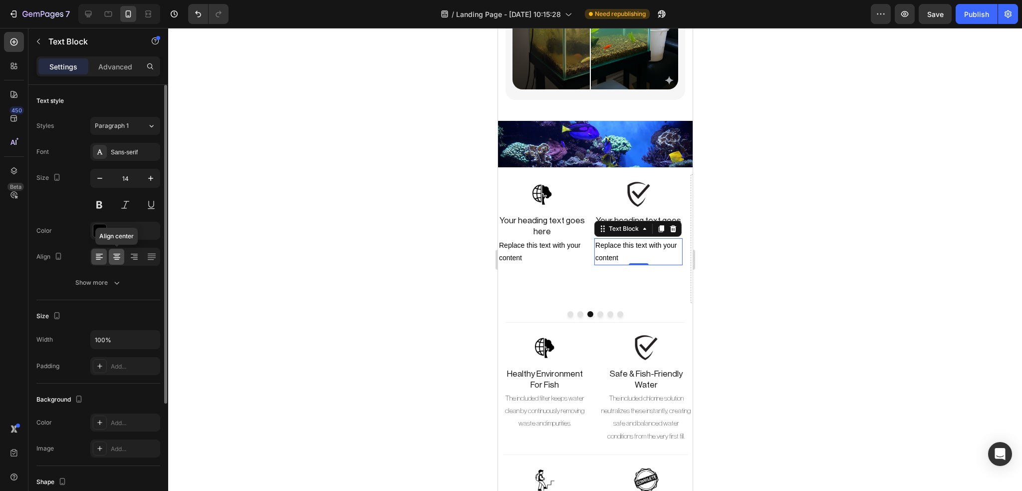
click at [115, 259] on icon at bounding box center [116, 259] width 5 height 1
click at [532, 243] on div "Replace this text with your content" at bounding box center [542, 251] width 88 height 27
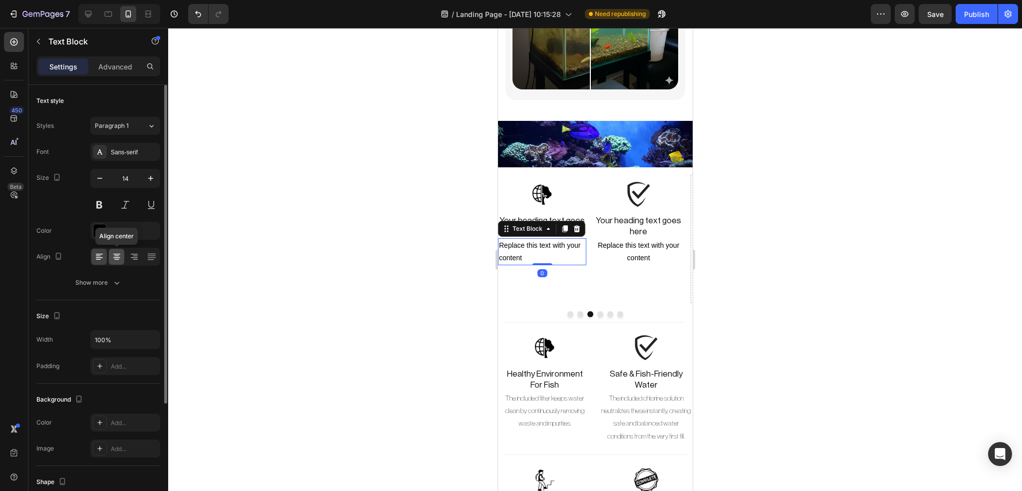
click at [117, 259] on icon at bounding box center [116, 259] width 5 height 1
click at [122, 151] on div "Sans-serif" at bounding box center [134, 152] width 47 height 9
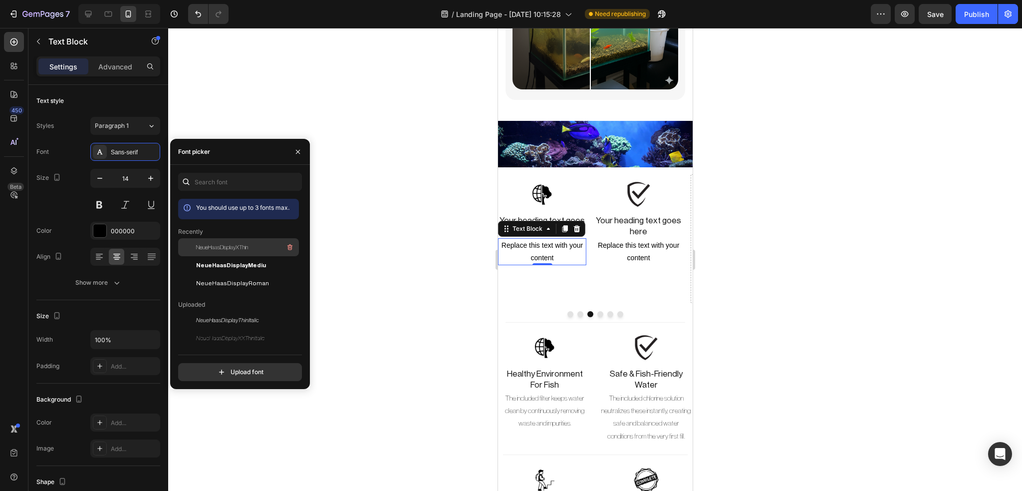
click at [227, 240] on div "NeueHaasDisplayXThin" at bounding box center [238, 247] width 121 height 18
click at [618, 238] on div "Replace this text with your content" at bounding box center [638, 251] width 88 height 27
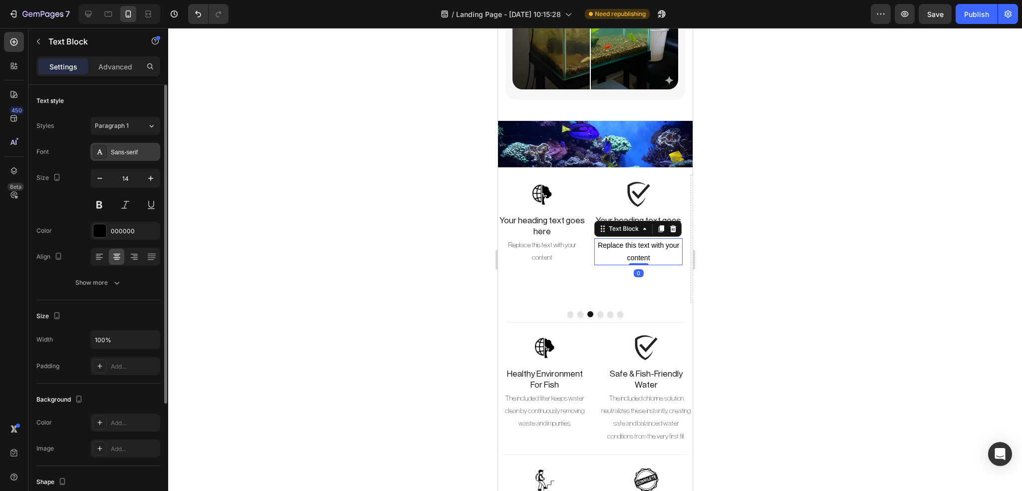
click at [138, 145] on div "Sans-serif" at bounding box center [125, 152] width 70 height 18
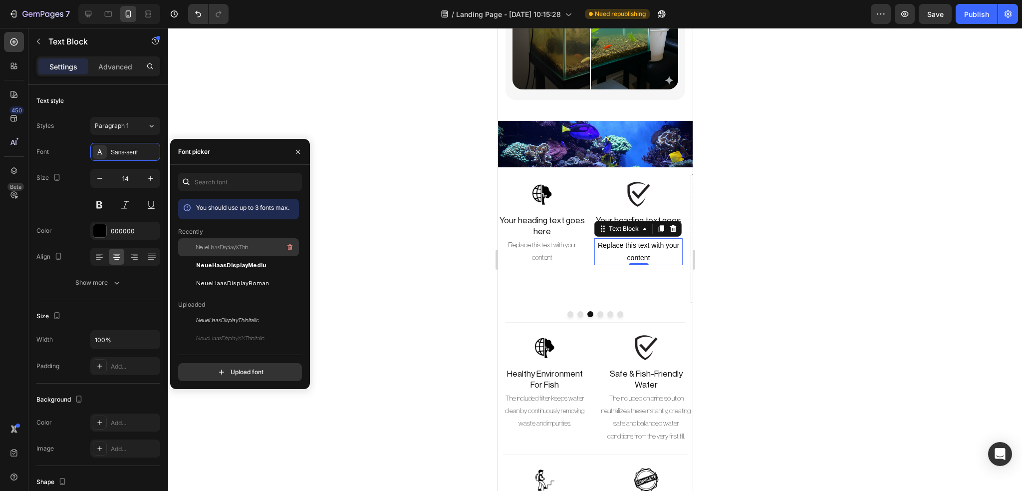
click at [220, 256] on div "NeueHaasDisplayXThin" at bounding box center [238, 247] width 121 height 18
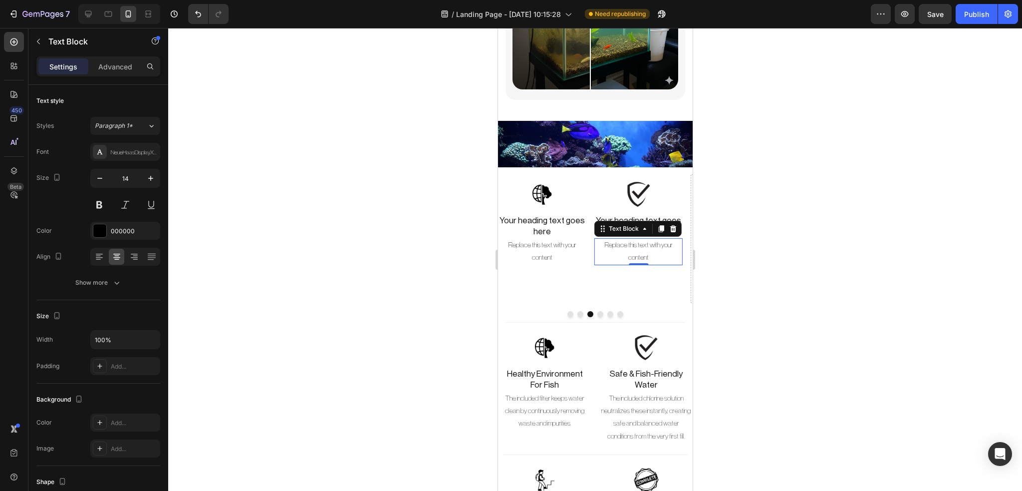
click at [398, 258] on div at bounding box center [595, 259] width 854 height 463
click at [527, 367] on h2 "Healthy Environment For Fish" at bounding box center [544, 379] width 93 height 24
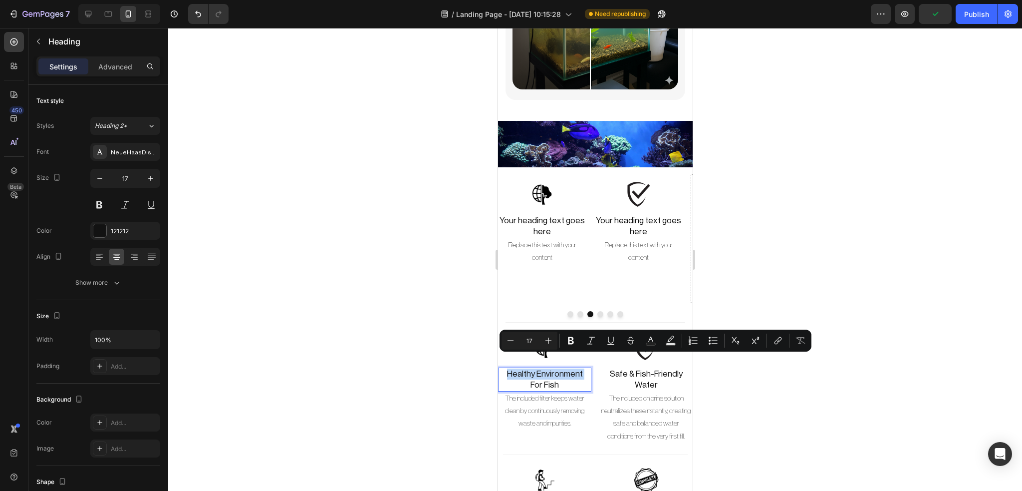
click at [527, 368] on p "Healthy Environment For Fish" at bounding box center [544, 379] width 91 height 22
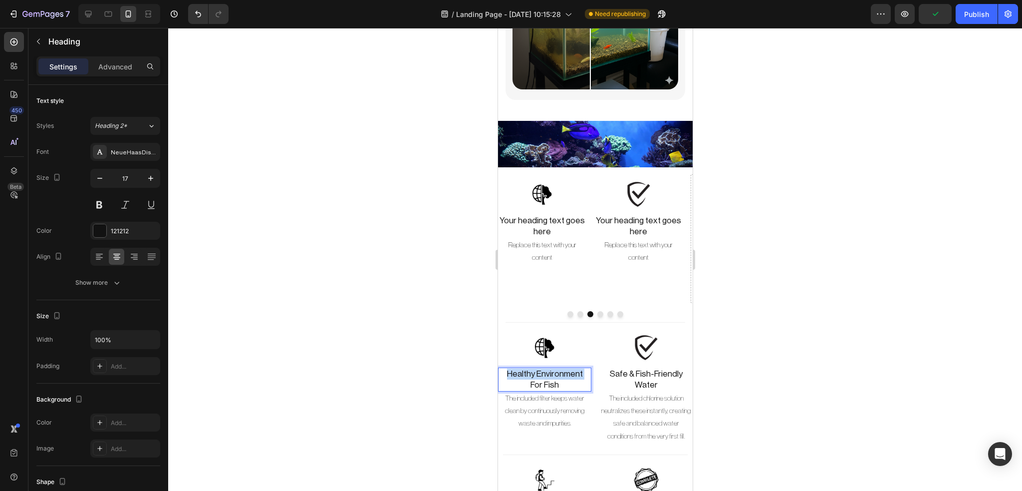
click at [527, 368] on p "Healthy Environment For Fish" at bounding box center [544, 379] width 91 height 22
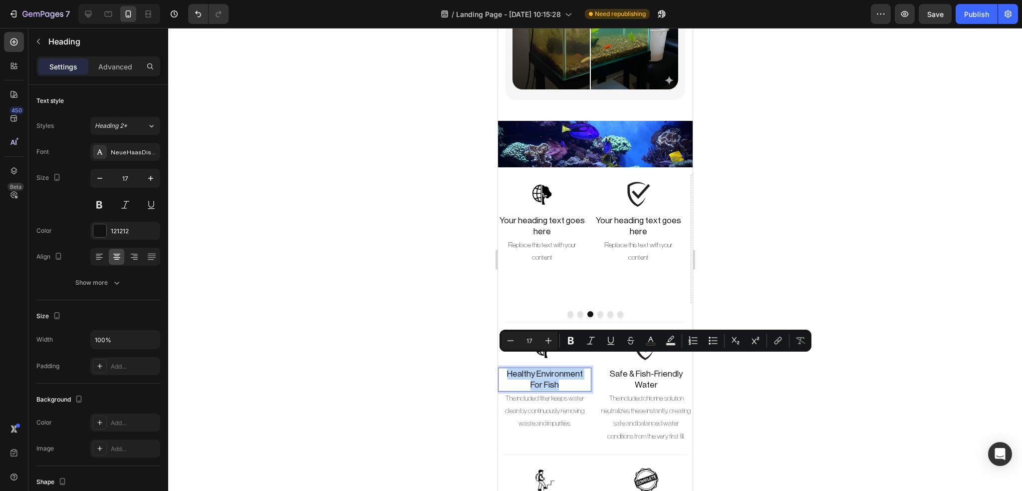
copy p "Healthy Environment For Fish"
click at [535, 214] on h2 "Your heading text goes here" at bounding box center [542, 226] width 88 height 24
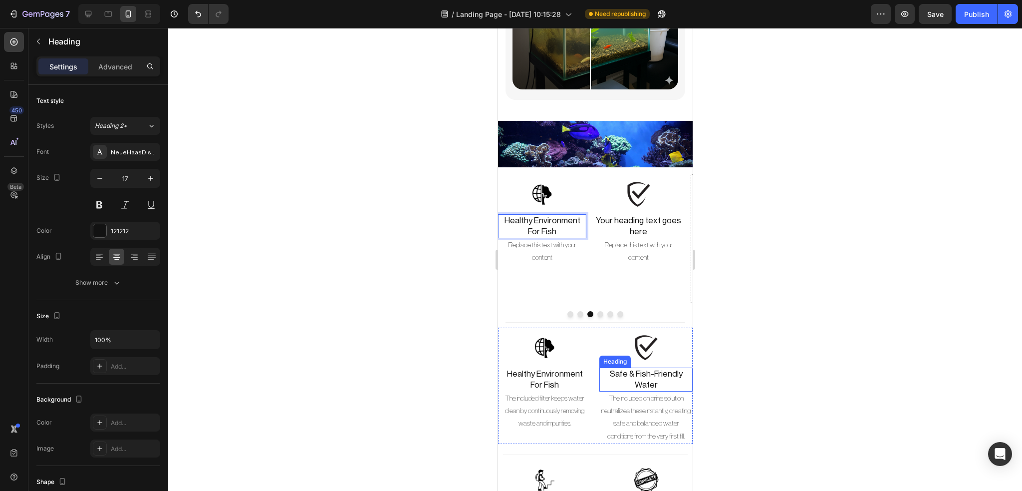
click at [644, 367] on h2 "Safe & Fish-Friendly Water" at bounding box center [645, 379] width 93 height 24
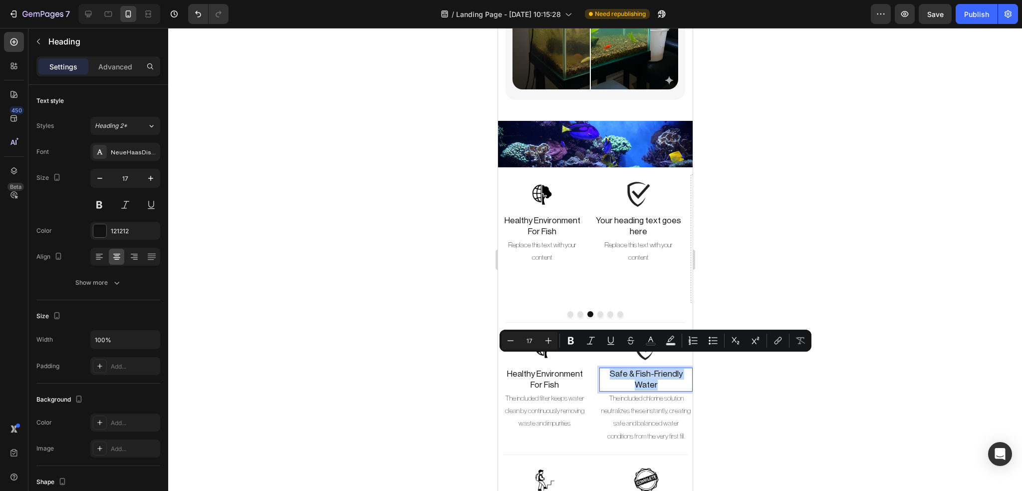
copy p "Safe & Fish-Friendly Water"
click at [633, 214] on h2 "Your heading text goes here" at bounding box center [638, 226] width 88 height 24
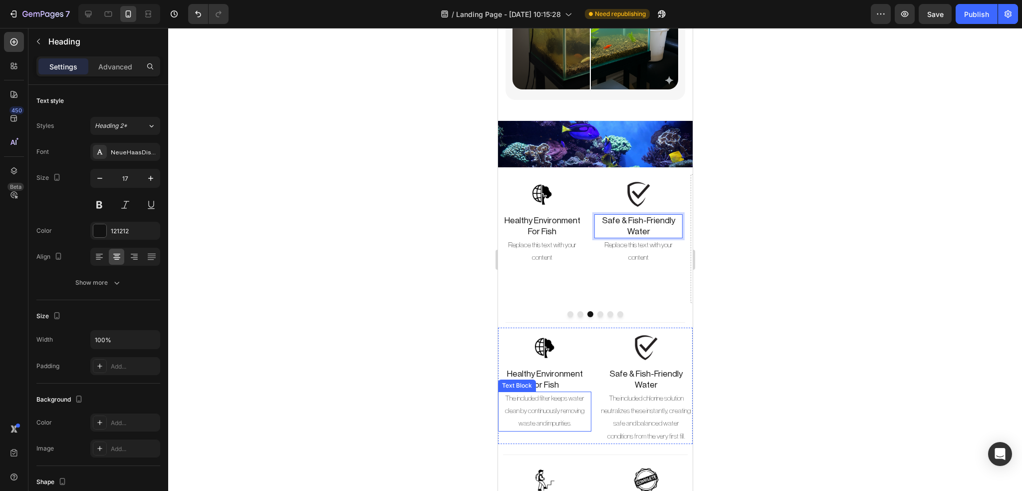
click at [549, 394] on p "The included filter keeps water clean by continuously removing waste and impuri…" at bounding box center [544, 411] width 91 height 38
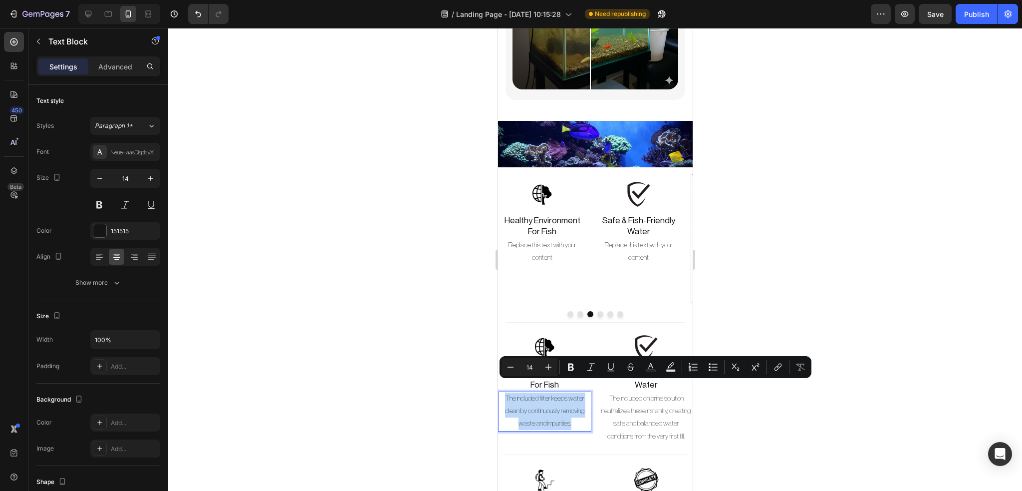
copy p "The included filter keeps water clean by continuously removing waste and impuri…"
click at [549, 238] on div "Replace this text with your content" at bounding box center [542, 251] width 88 height 27
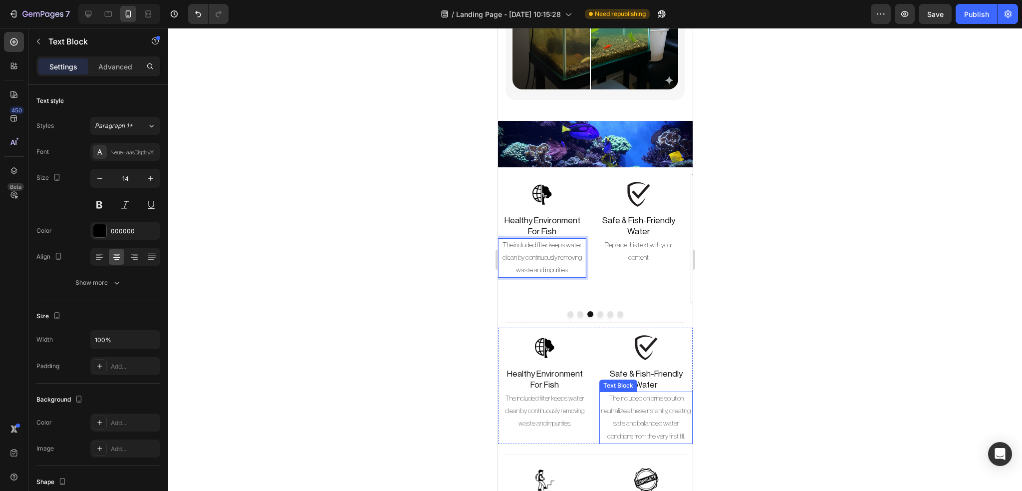
click at [645, 398] on p "The included chlorine solution neutralizes these instantly, creating safe and b…" at bounding box center [645, 417] width 91 height 50
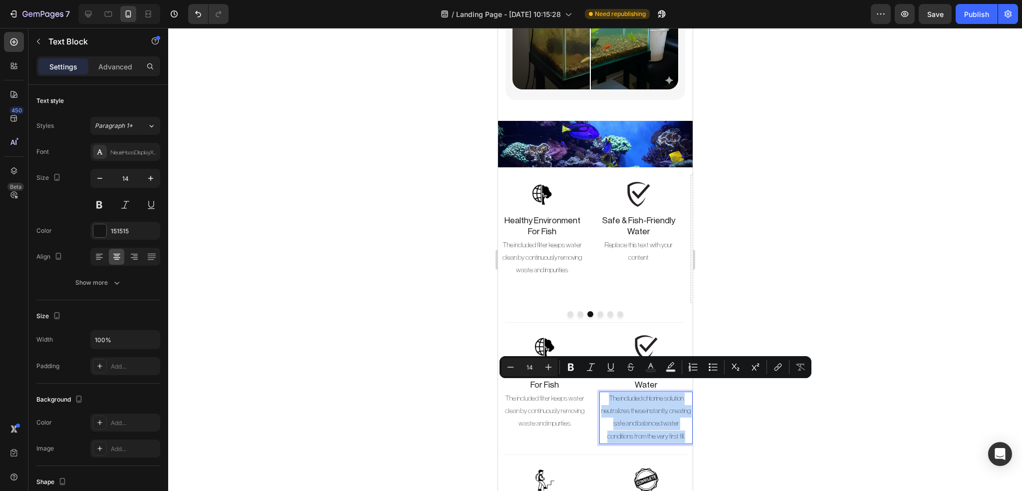
copy p "The included chlorine solution neutralizes these instantly, creating safe and b…"
click at [636, 242] on div "Replace this text with your content" at bounding box center [638, 251] width 88 height 27
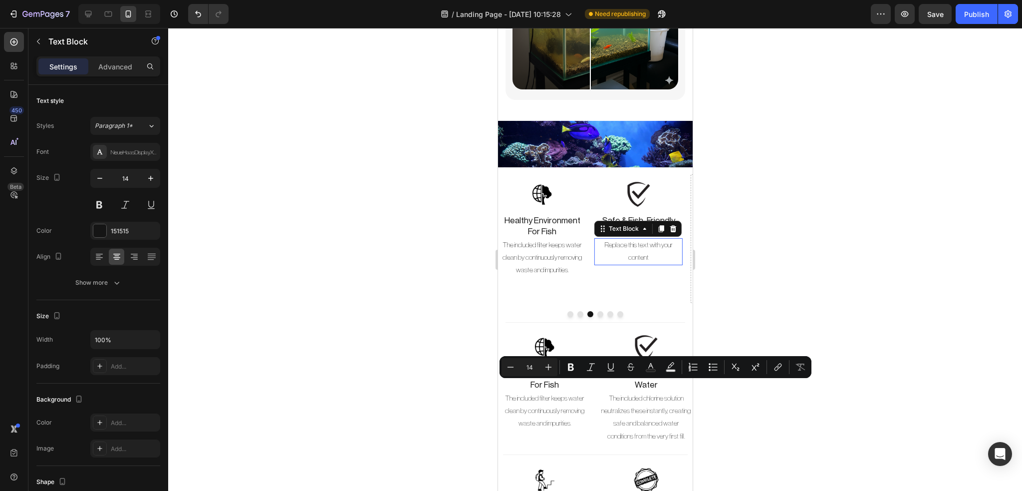
click at [636, 242] on p "Replace this text with your content" at bounding box center [638, 251] width 86 height 25
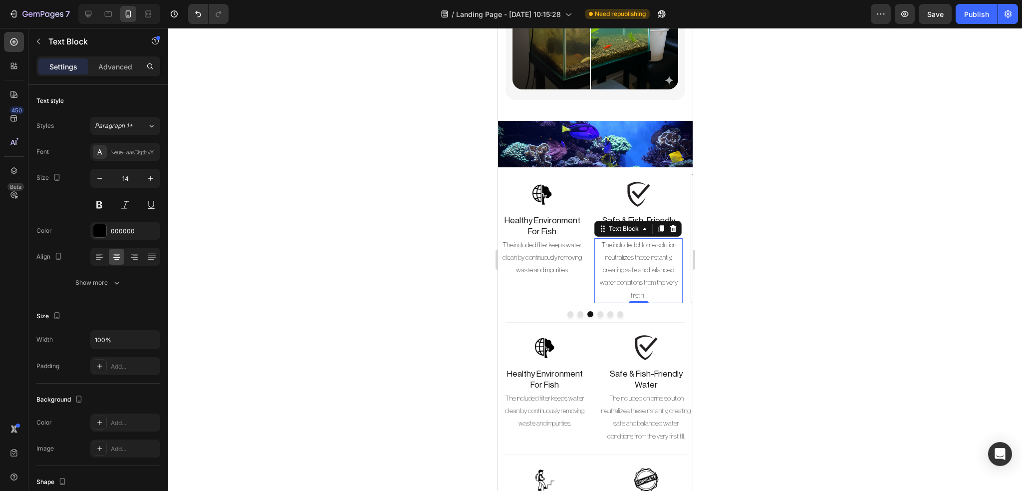
click at [768, 285] on div at bounding box center [595, 259] width 854 height 463
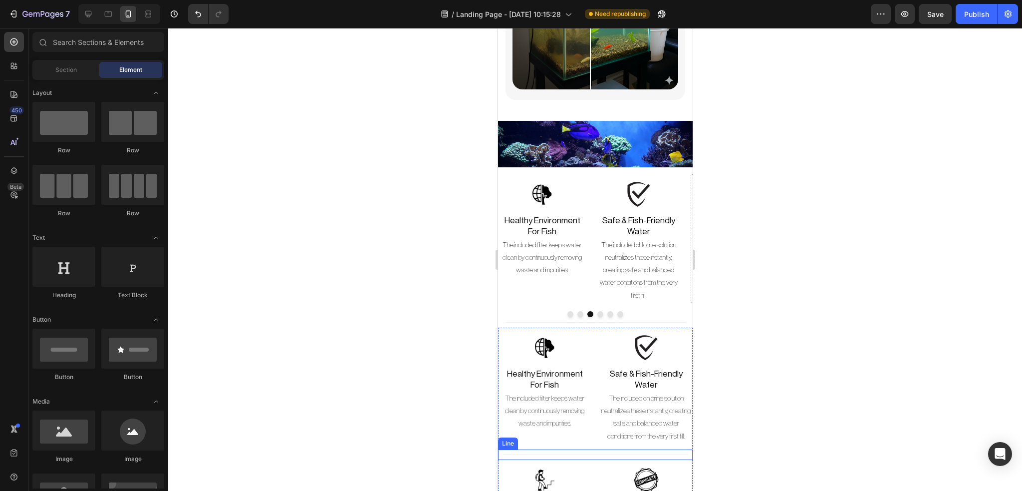
click at [638, 451] on div "Title Line" at bounding box center [595, 454] width 195 height 10
click at [581, 328] on div at bounding box center [544, 347] width 93 height 40
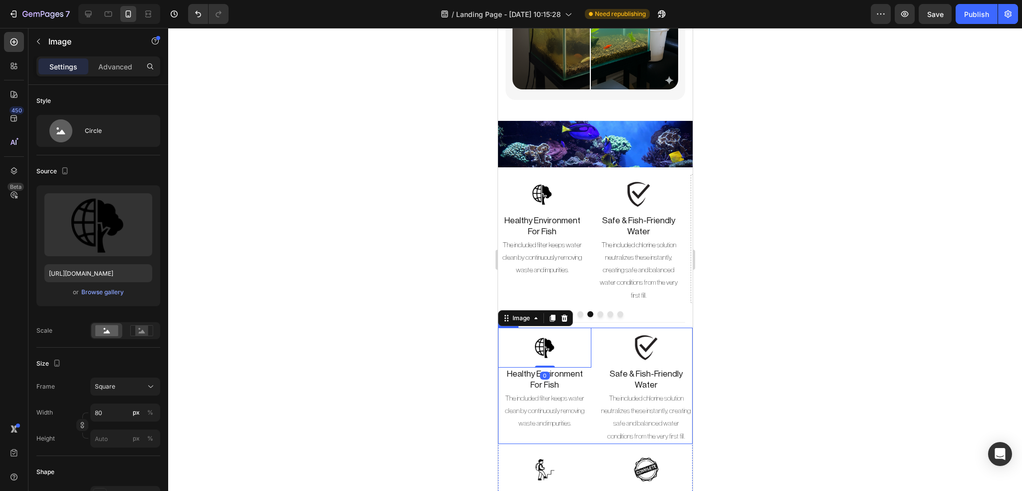
click at [590, 426] on div "Image 0 Healthy Environment For Fish Heading The included filter keeps water cl…" at bounding box center [595, 385] width 195 height 116
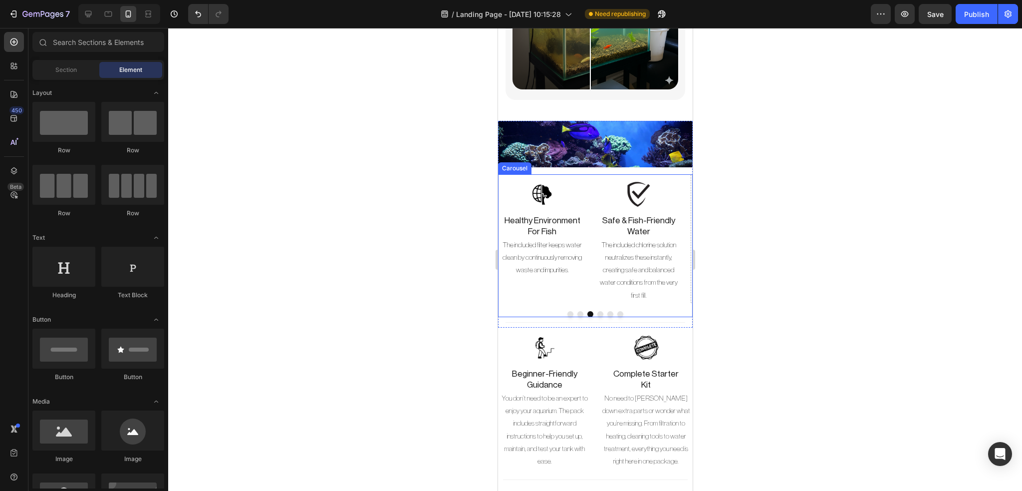
click at [597, 311] on button "Dot" at bounding box center [600, 314] width 6 height 6
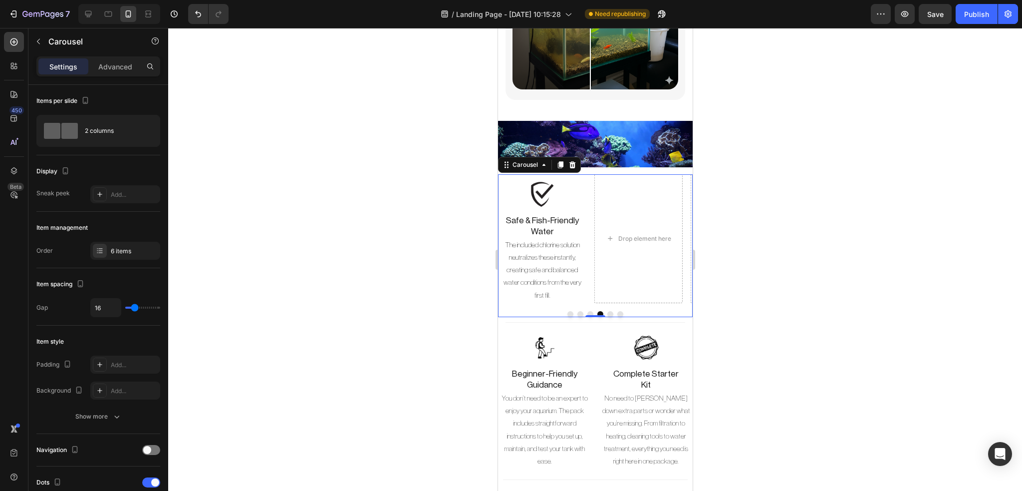
click at [607, 311] on button "Dot" at bounding box center [610, 314] width 6 height 6
click at [617, 311] on button "Dot" at bounding box center [620, 314] width 6 height 6
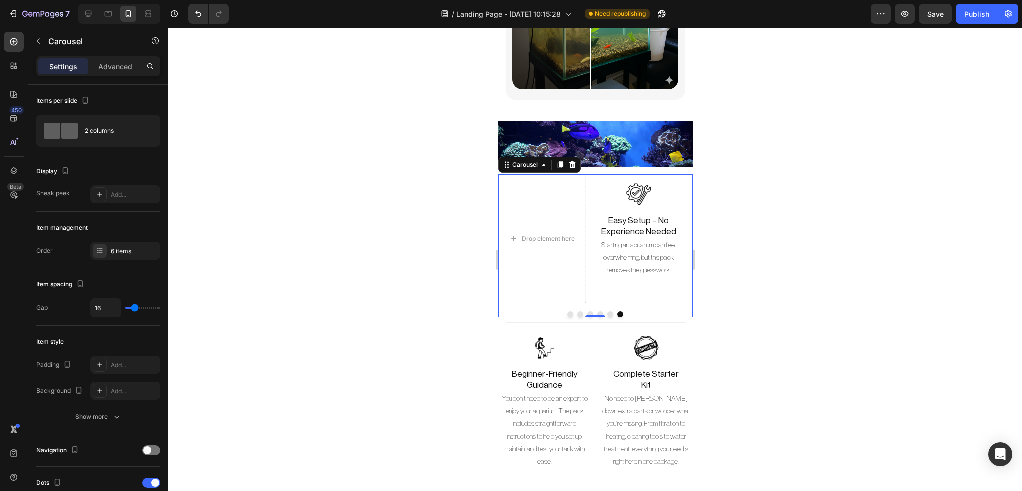
click at [607, 311] on button "Dot" at bounding box center [610, 314] width 6 height 6
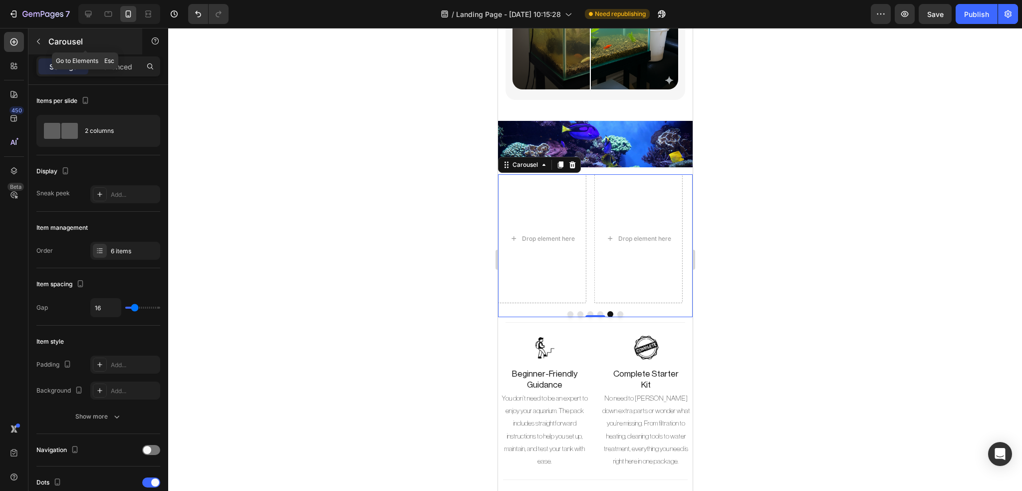
click at [42, 36] on button "button" at bounding box center [38, 41] width 16 height 16
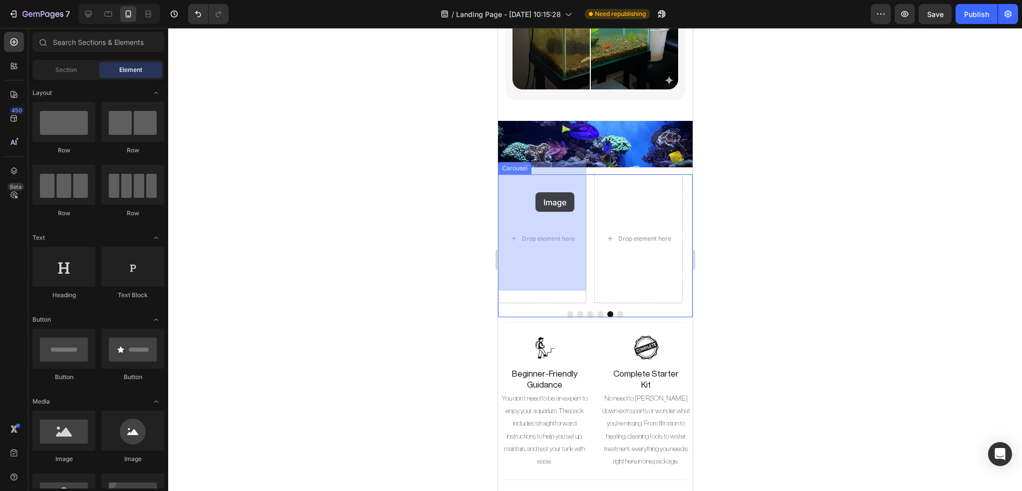
drag, startPoint x: 628, startPoint y: 456, endPoint x: 762, endPoint y: 345, distance: 173.7
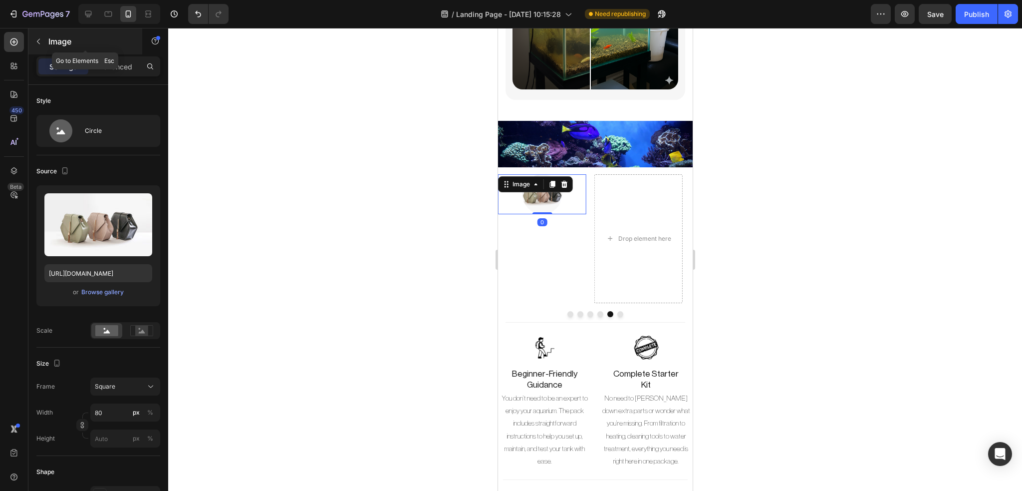
click at [34, 43] on icon "button" at bounding box center [38, 41] width 8 height 8
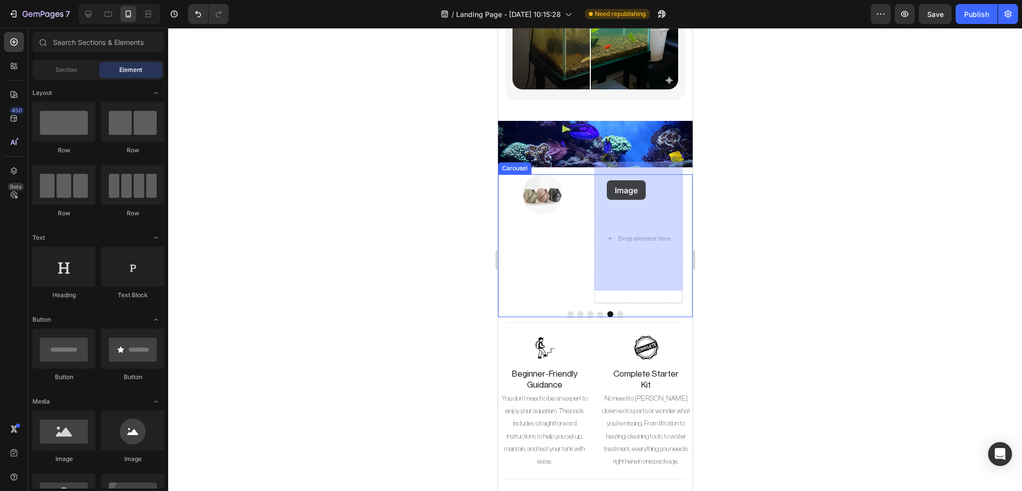
drag, startPoint x: 621, startPoint y: 450, endPoint x: 606, endPoint y: 180, distance: 270.4
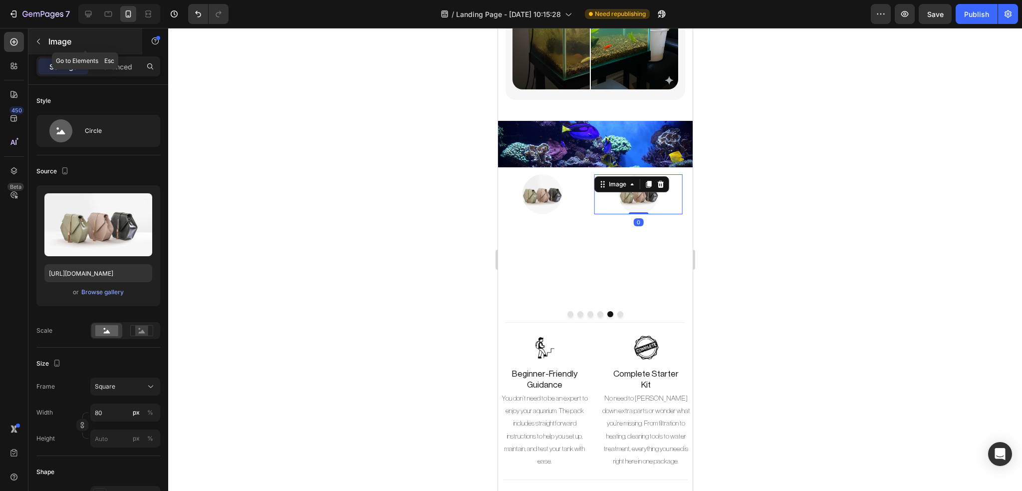
click at [35, 40] on icon "button" at bounding box center [38, 41] width 8 height 8
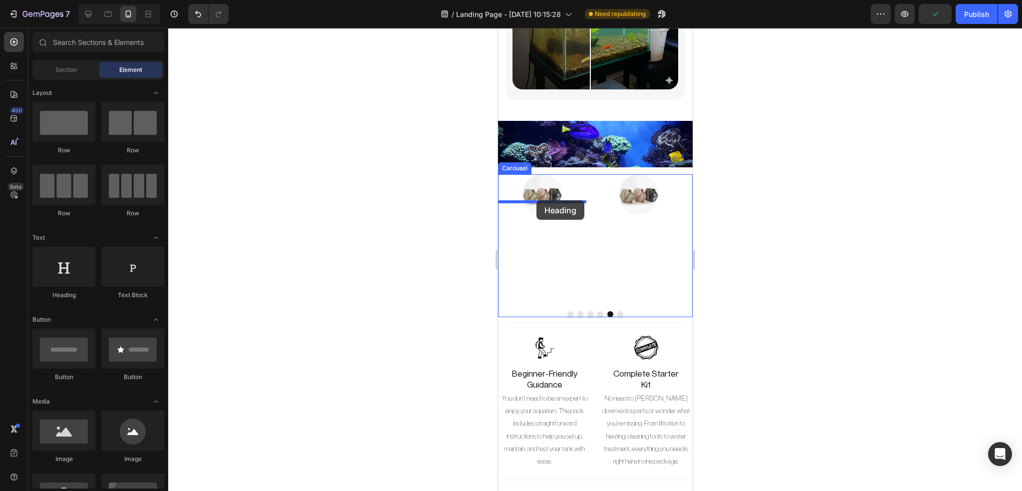
drag, startPoint x: 574, startPoint y: 296, endPoint x: 536, endPoint y: 201, distance: 102.6
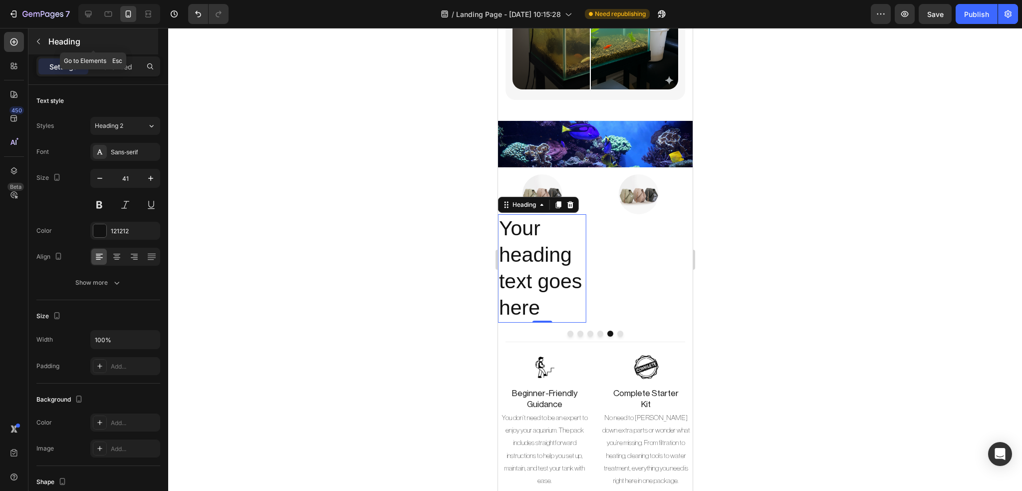
click at [34, 33] on button "button" at bounding box center [38, 41] width 16 height 16
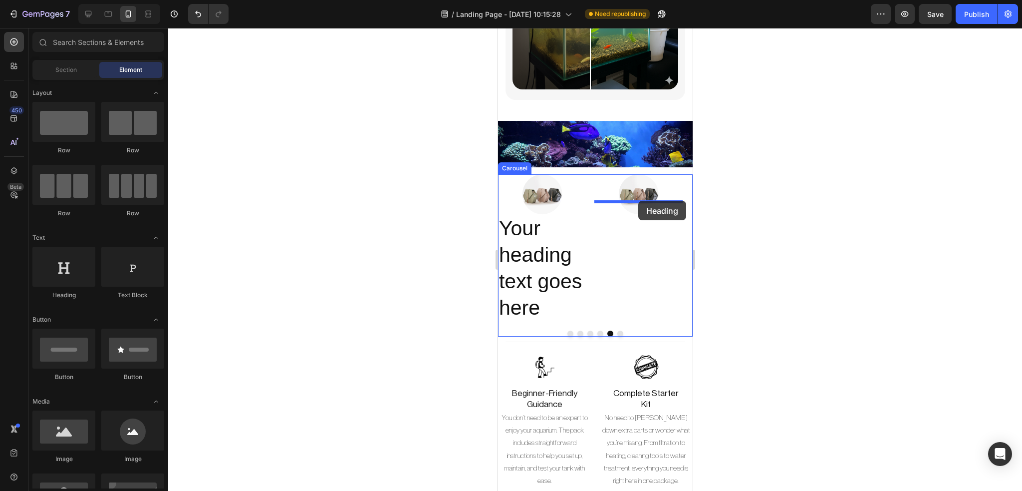
drag, startPoint x: 570, startPoint y: 296, endPoint x: 638, endPoint y: 201, distance: 117.0
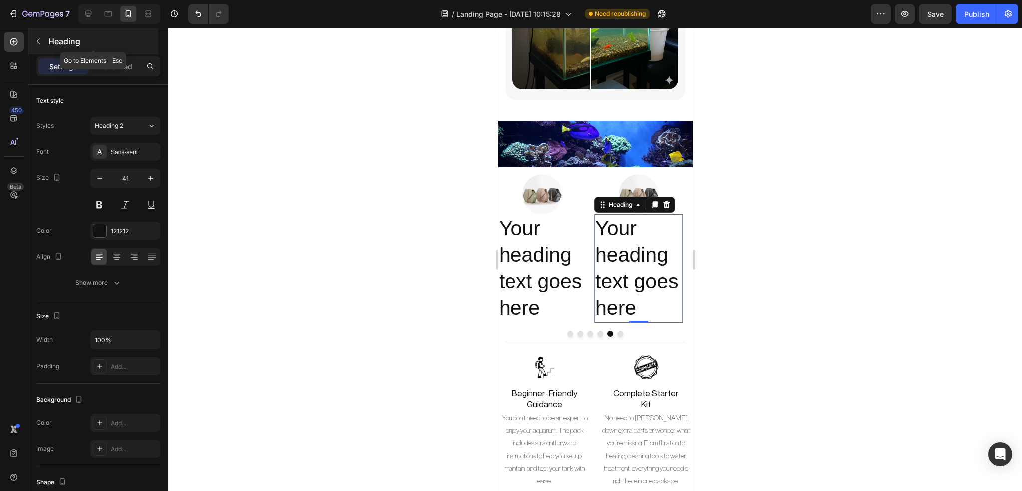
click at [42, 42] on button "button" at bounding box center [38, 41] width 16 height 16
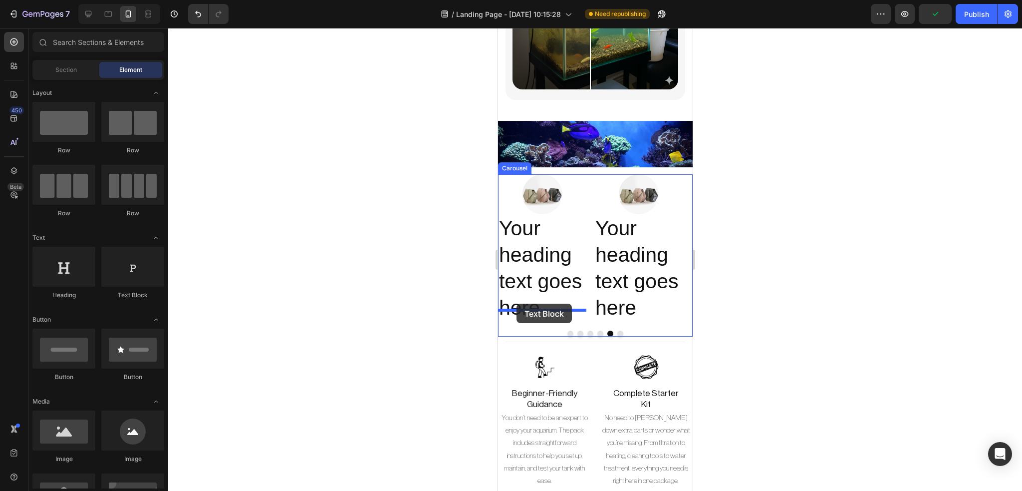
drag, startPoint x: 622, startPoint y: 294, endPoint x: 516, endPoint y: 303, distance: 106.7
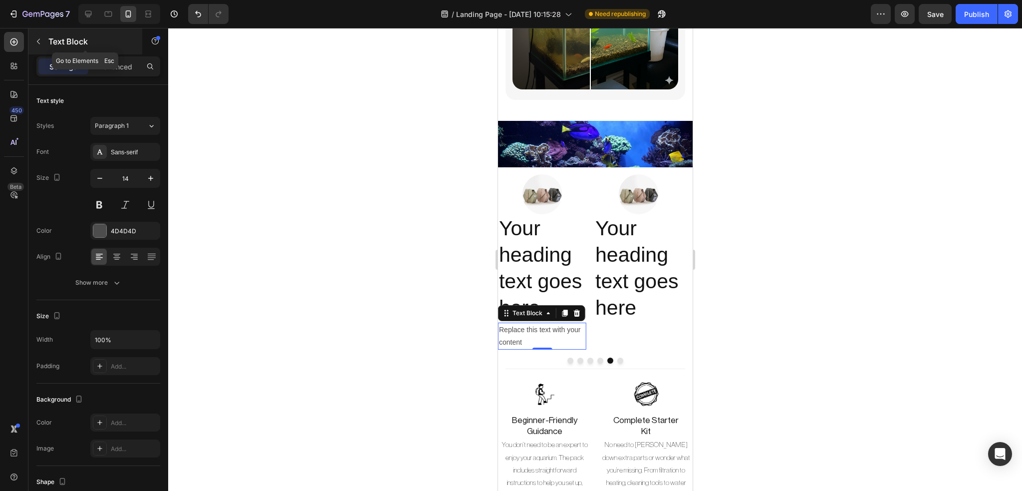
click at [40, 40] on icon "button" at bounding box center [38, 41] width 8 height 8
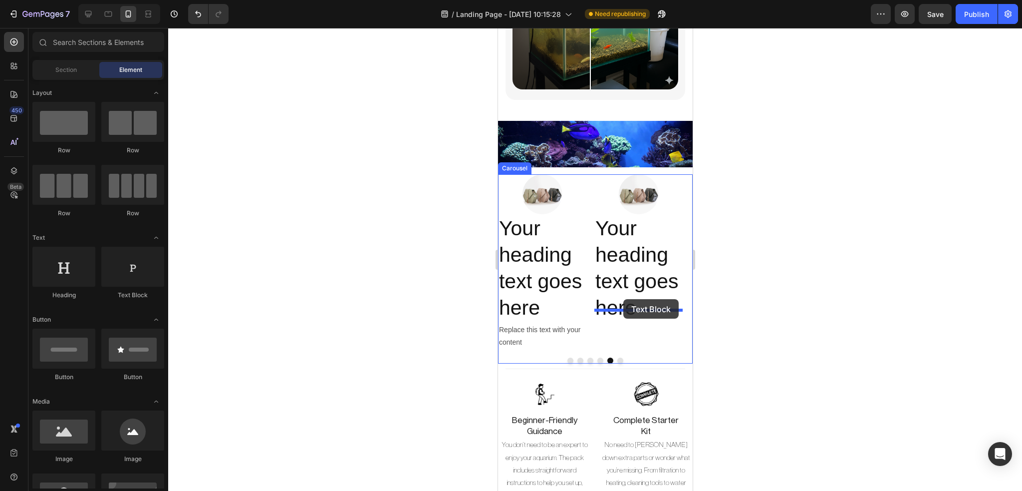
drag, startPoint x: 622, startPoint y: 288, endPoint x: 623, endPoint y: 299, distance: 11.0
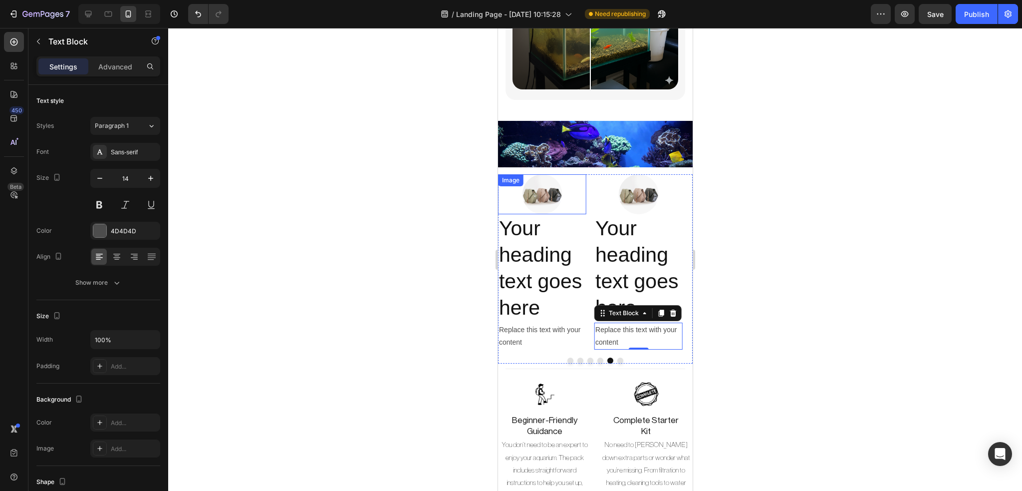
click at [550, 198] on img at bounding box center [542, 194] width 40 height 40
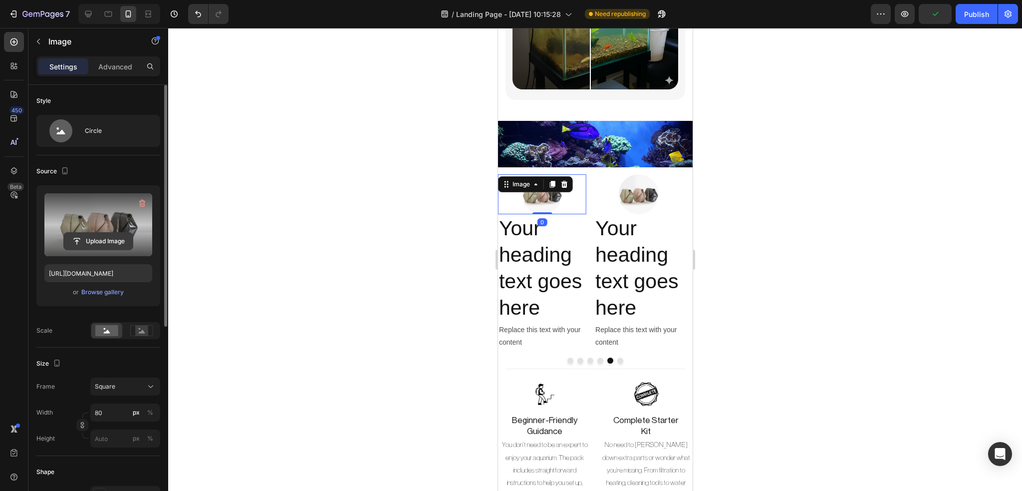
click at [106, 235] on input "file" at bounding box center [98, 241] width 69 height 17
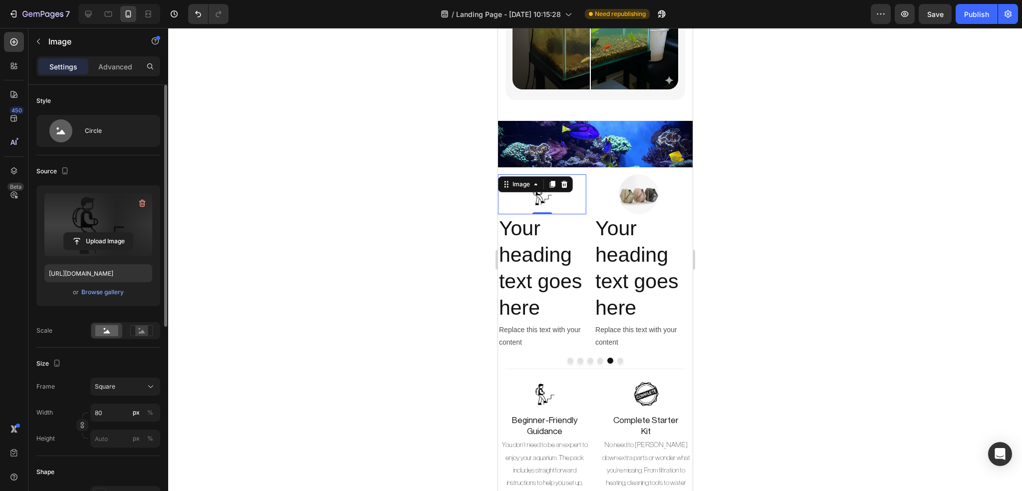
type input "https://cdn.shopify.com/s/files/1/0748/2356/5369/files/gempages_584121305515688…"
click at [645, 193] on img at bounding box center [638, 194] width 40 height 40
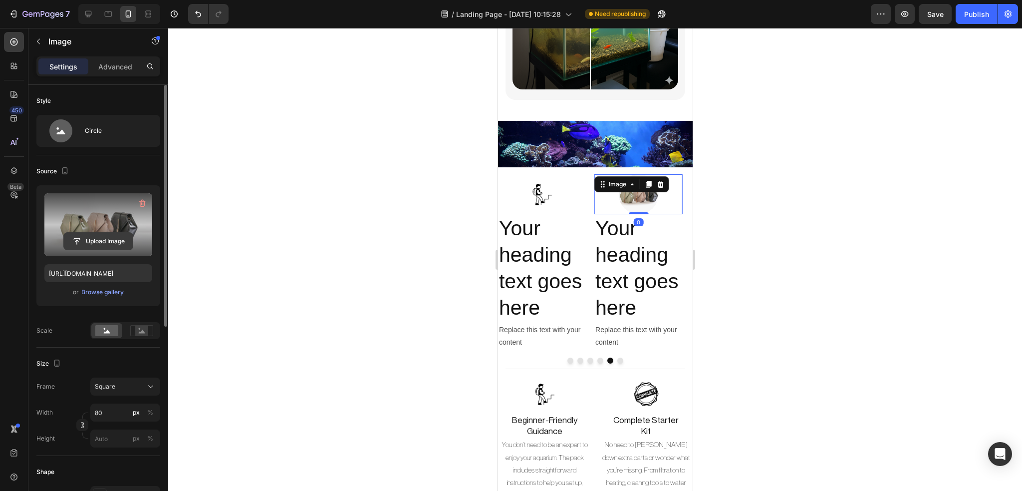
click at [114, 236] on input "file" at bounding box center [98, 241] width 69 height 17
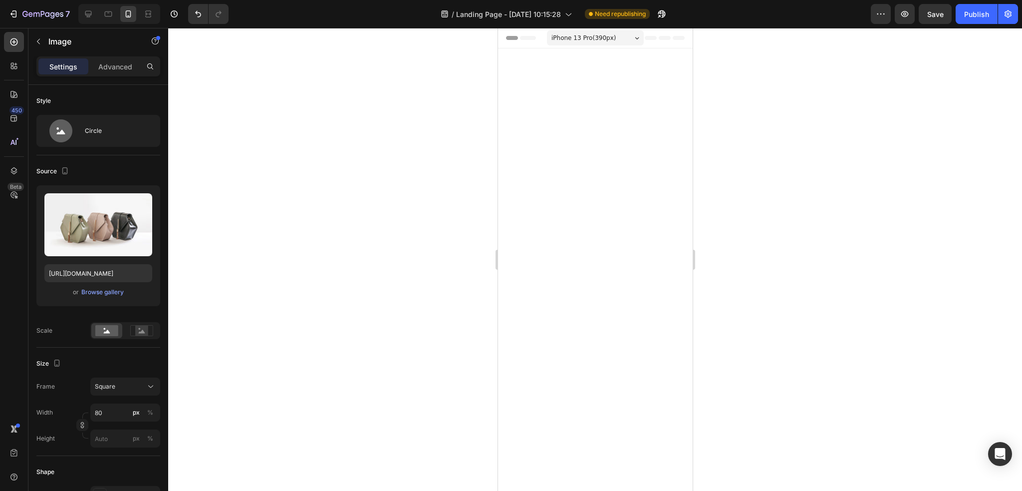
scroll to position [2274, 0]
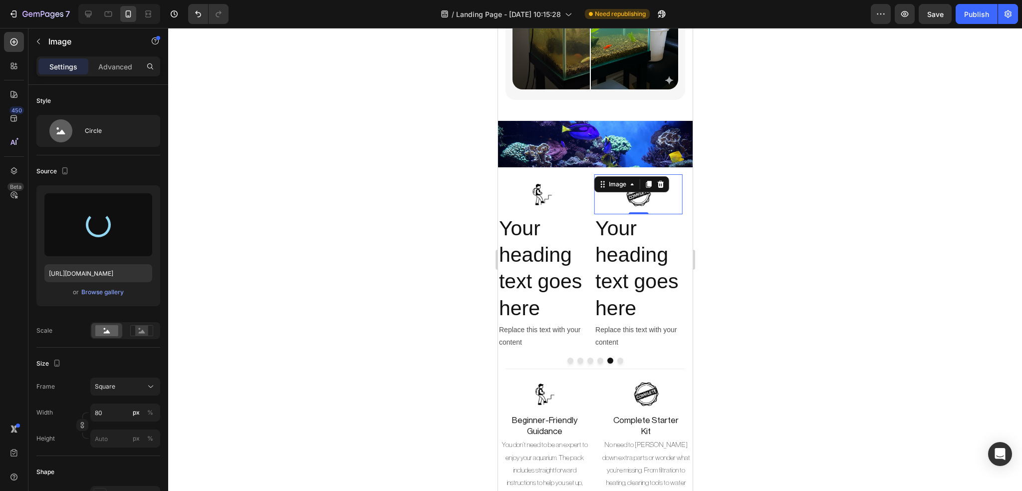
type input "https://cdn.shopify.com/s/files/1/0748/2356/5369/files/gempages_584121305515688…"
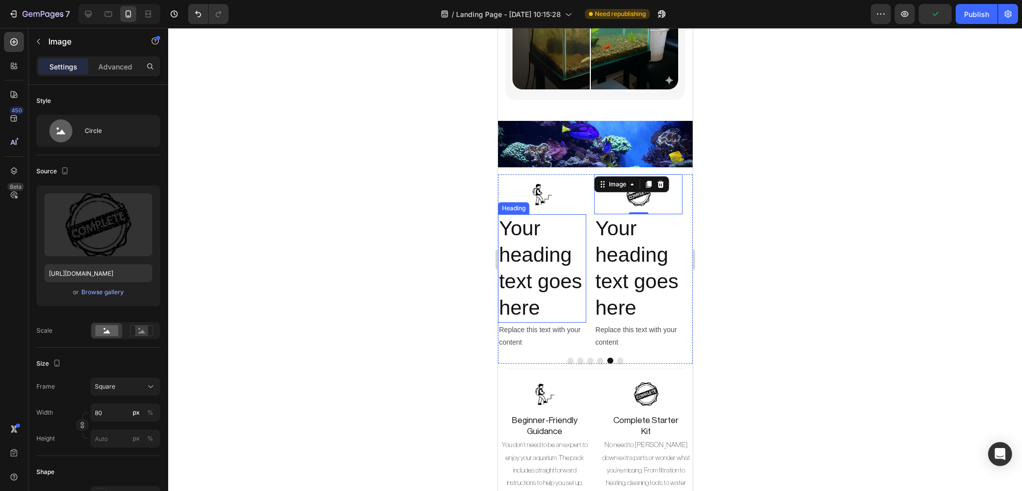
click at [558, 225] on h2 "Your heading text goes here" at bounding box center [542, 268] width 88 height 108
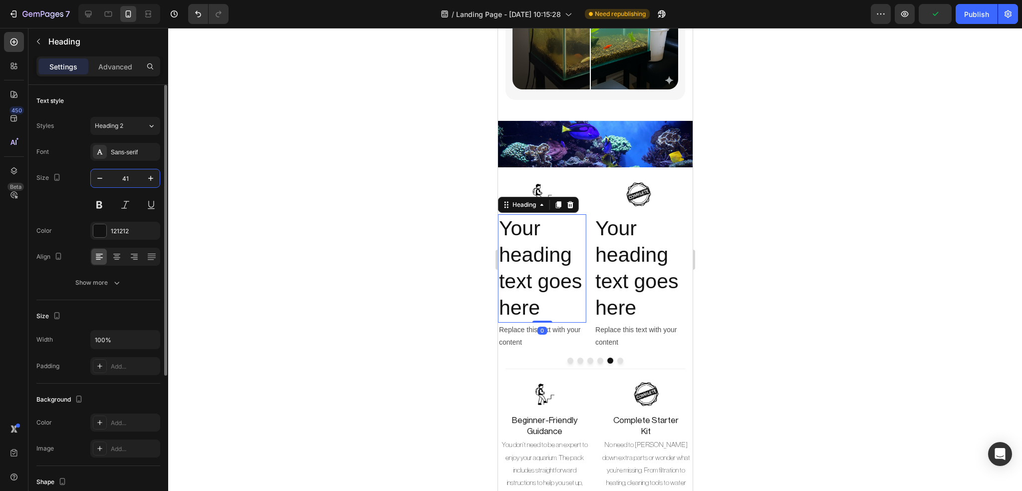
click at [123, 183] on input "41" at bounding box center [125, 178] width 33 height 18
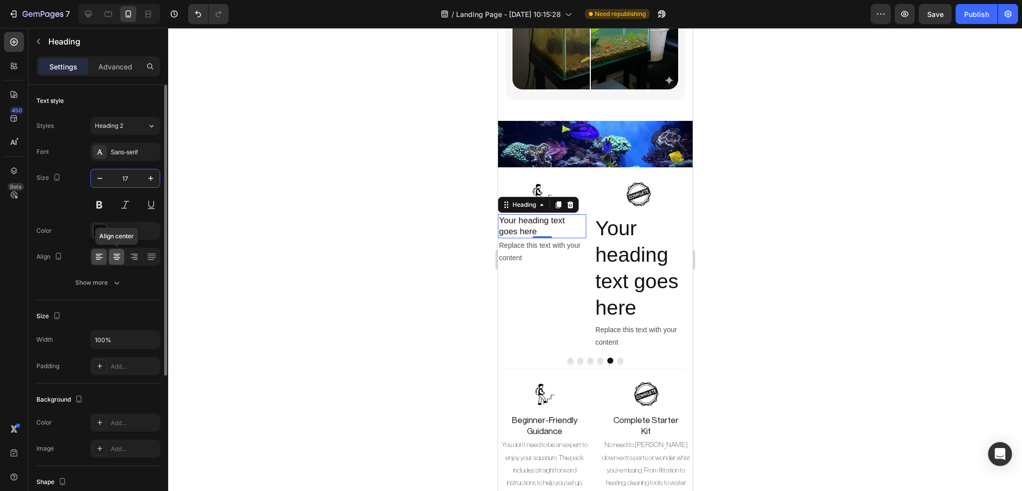
type input "17"
click at [115, 253] on icon at bounding box center [117, 257] width 10 height 10
click at [143, 148] on div "Sans-serif" at bounding box center [134, 152] width 47 height 9
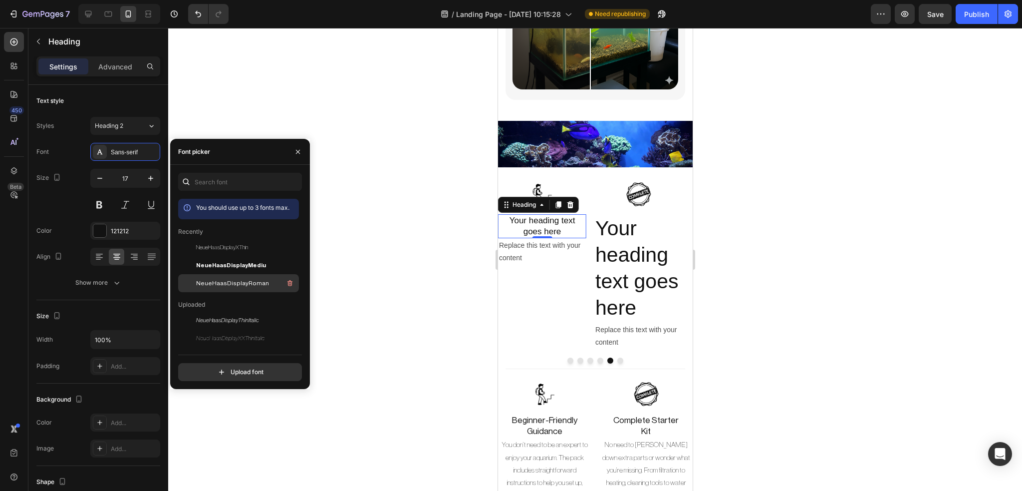
click at [231, 279] on span "NeueHaasDisplayRoman" at bounding box center [232, 283] width 73 height 9
click at [620, 249] on h2 "Your heading text goes here" at bounding box center [638, 268] width 88 height 108
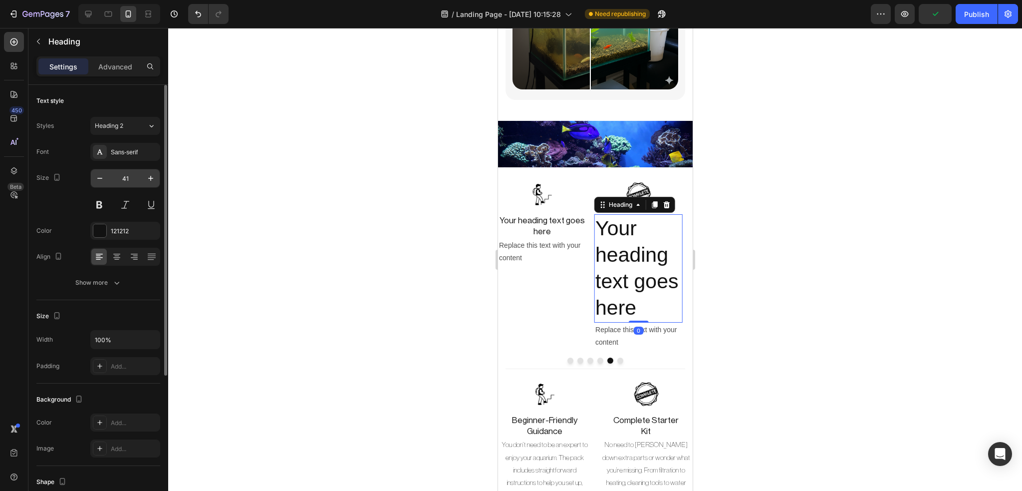
click at [123, 177] on input "41" at bounding box center [125, 178] width 33 height 18
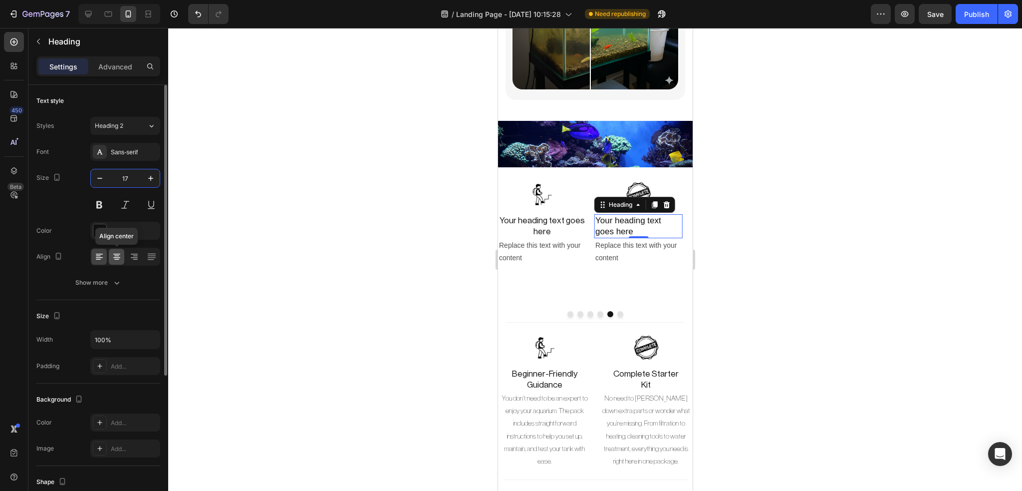
type input "17"
click at [116, 258] on icon at bounding box center [116, 257] width 7 height 1
click at [146, 152] on div "Sans-serif" at bounding box center [134, 152] width 47 height 9
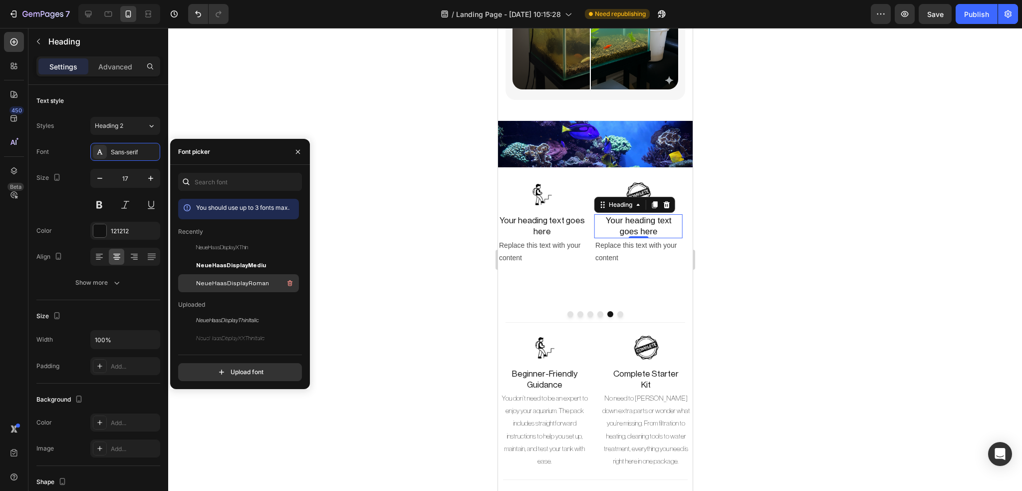
click at [207, 281] on span "NeueHaasDisplayRoman" at bounding box center [232, 283] width 73 height 9
click at [529, 247] on div "Replace this text with your content" at bounding box center [542, 251] width 88 height 27
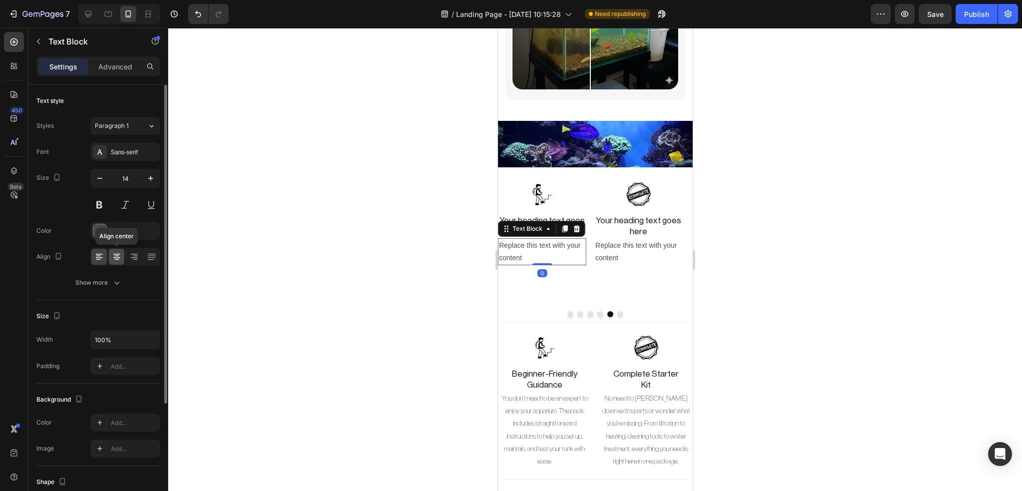
click at [123, 258] on div at bounding box center [116, 257] width 15 height 16
click at [643, 243] on div "Replace this text with your content" at bounding box center [638, 251] width 88 height 27
click at [113, 249] on div at bounding box center [116, 257] width 15 height 16
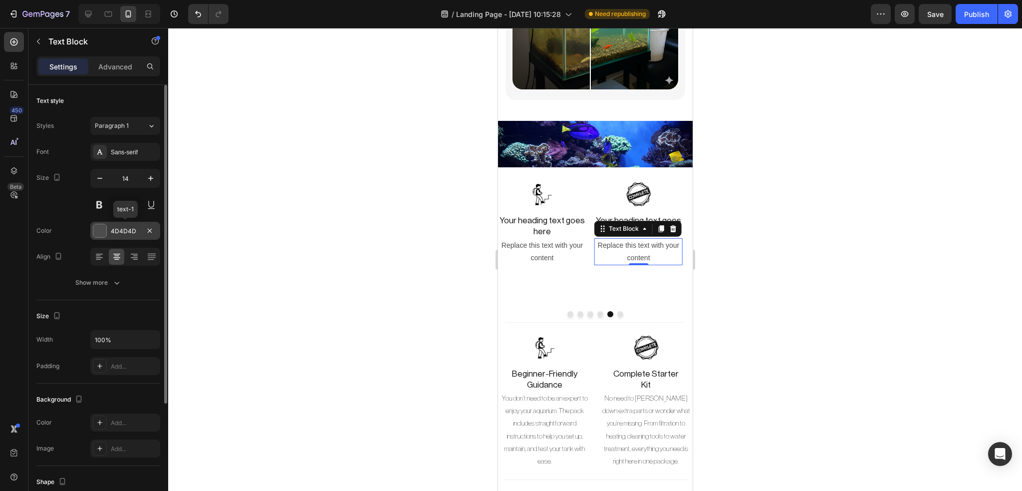
click at [97, 231] on div at bounding box center [99, 230] width 13 height 13
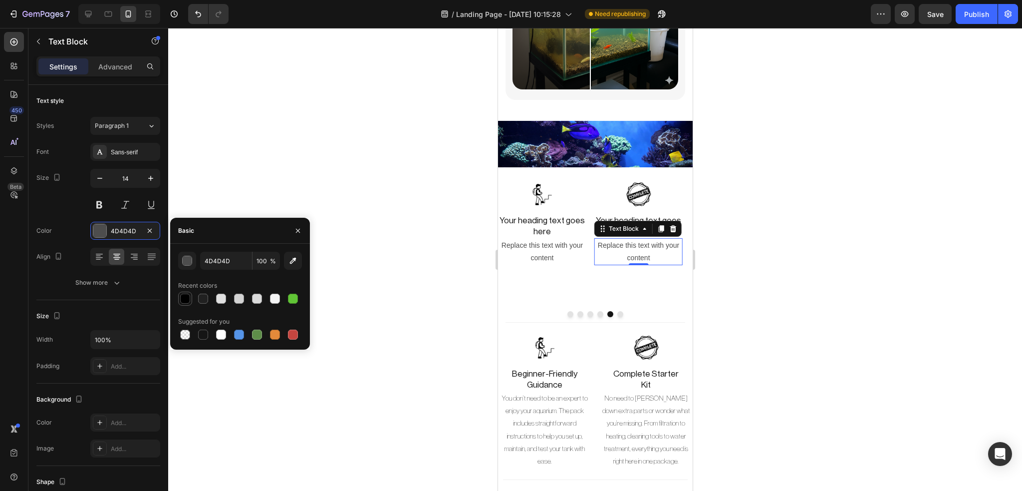
click at [182, 298] on div at bounding box center [185, 299] width 10 height 10
type input "000000"
click at [538, 238] on div "Replace this text with your content" at bounding box center [542, 251] width 88 height 27
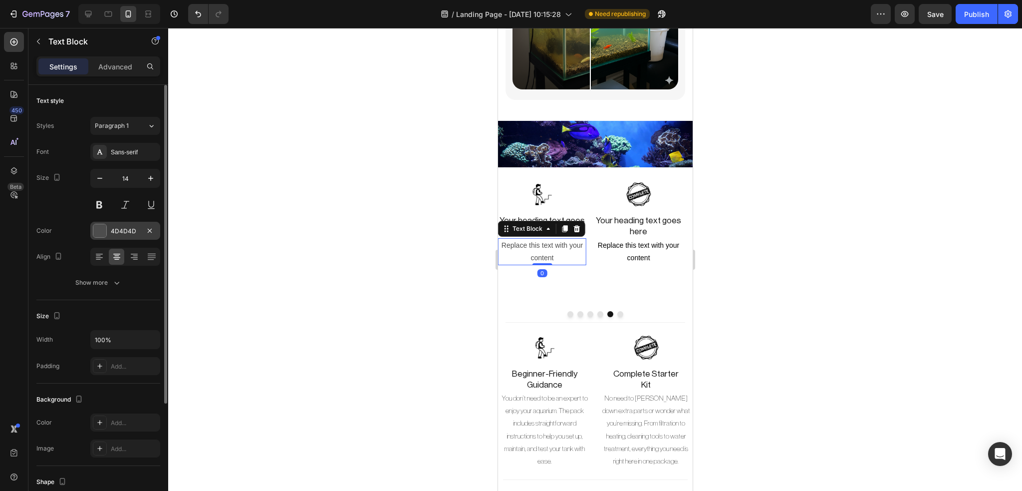
click at [107, 228] on div "4D4D4D" at bounding box center [125, 231] width 70 height 18
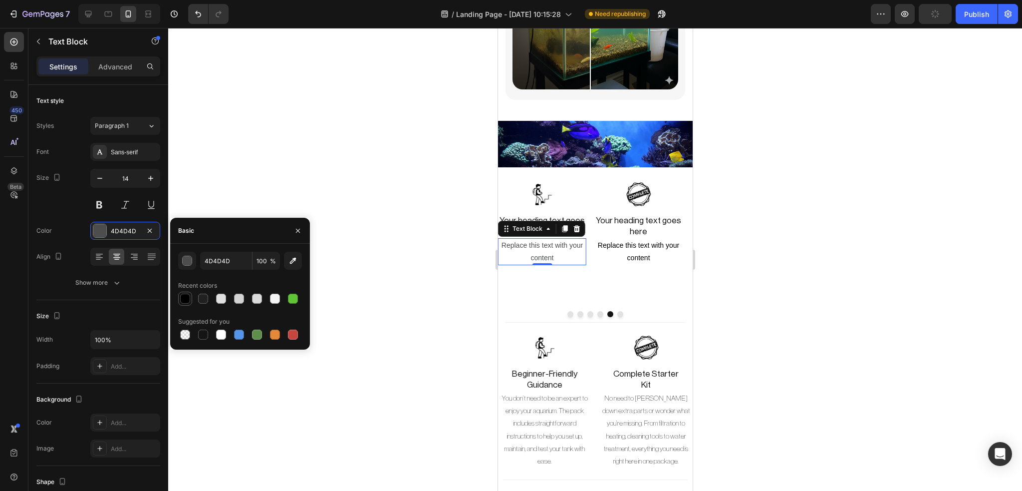
click at [185, 299] on div at bounding box center [185, 299] width 10 height 10
type input "000000"
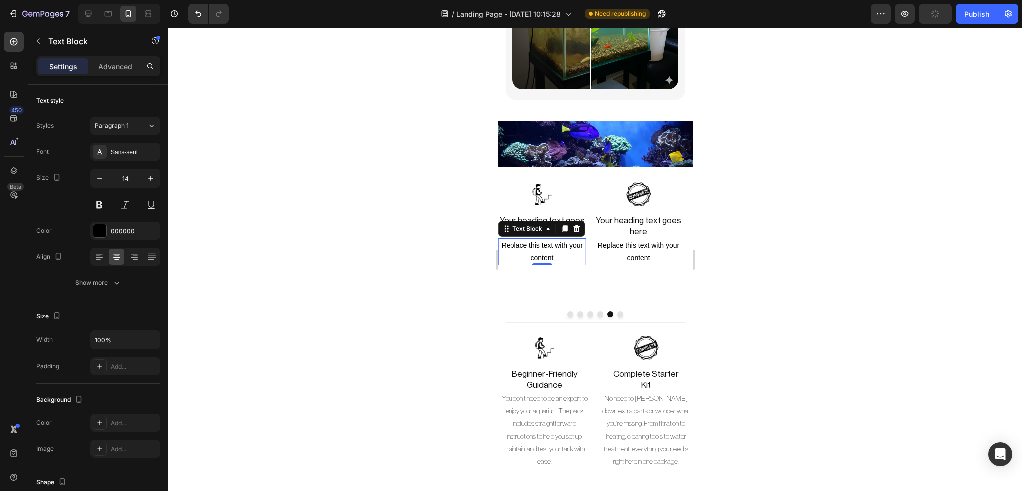
click at [375, 260] on div at bounding box center [595, 259] width 854 height 463
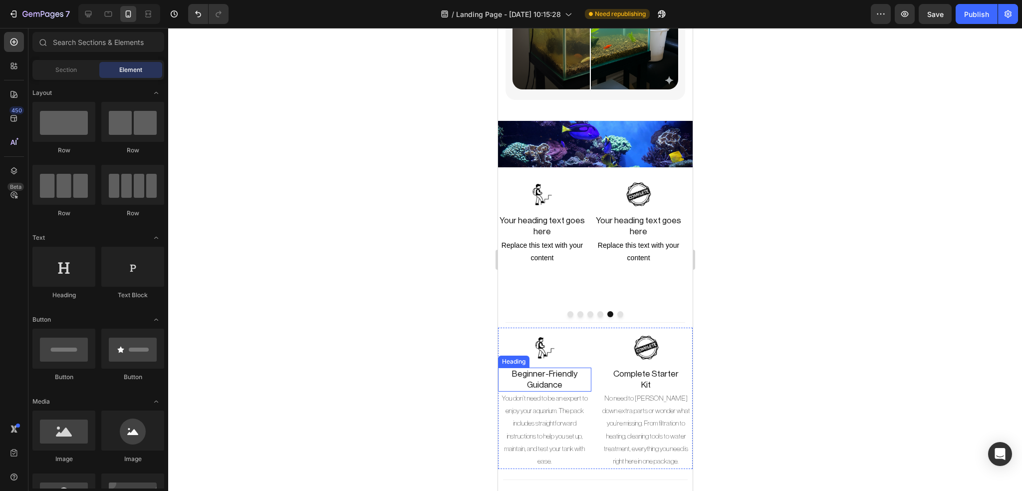
click at [540, 367] on h2 "Beginner-Friendly Guidance" at bounding box center [544, 379] width 93 height 24
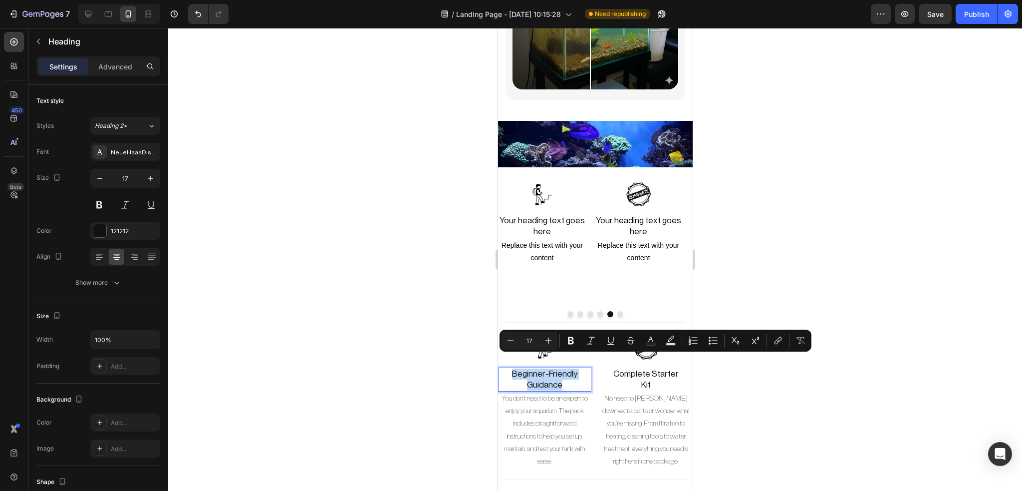
copy p "Beginner-Friendly Guidance"
click at [548, 214] on h2 "Your heading text goes here" at bounding box center [542, 226] width 88 height 24
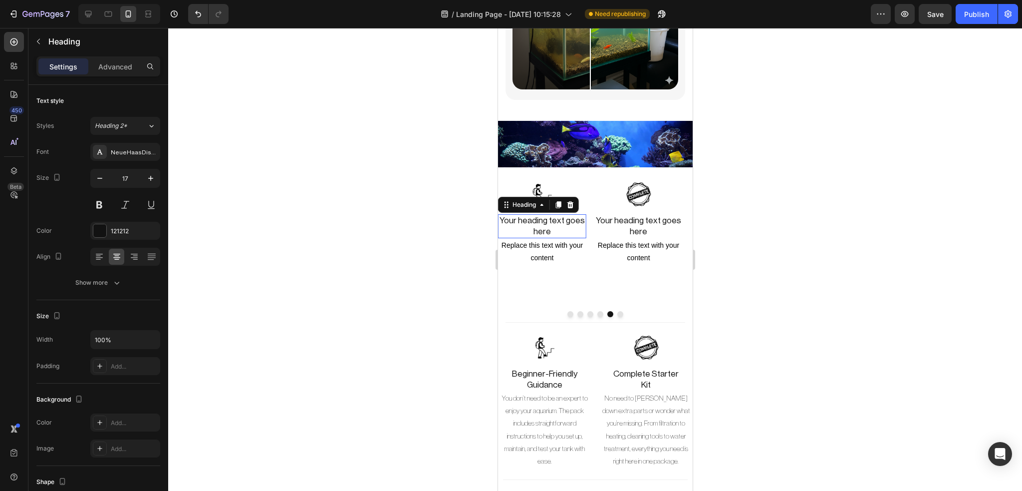
click at [548, 215] on p "Your heading text goes here" at bounding box center [542, 226] width 86 height 22
click at [643, 367] on h2 "Complete Starter Kit" at bounding box center [645, 379] width 93 height 24
click at [643, 368] on p "Complete Starter Kit" at bounding box center [645, 379] width 91 height 22
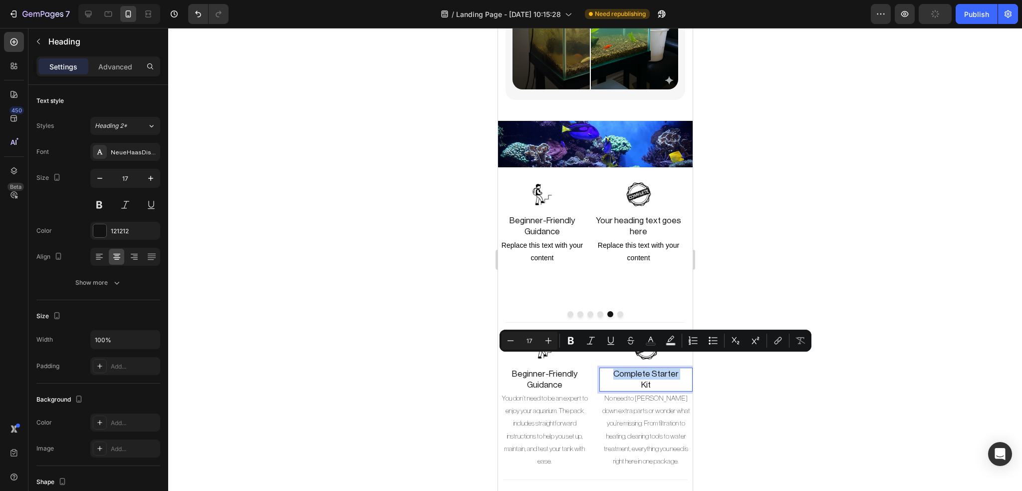
click at [643, 368] on p "Complete Starter Kit" at bounding box center [645, 379] width 91 height 22
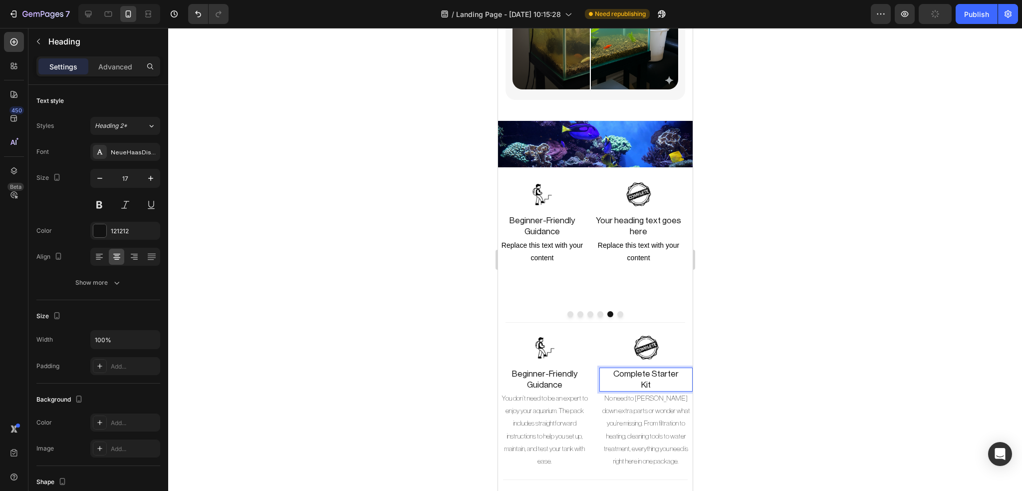
click at [643, 368] on p "Complete Starter Kit" at bounding box center [645, 379] width 91 height 22
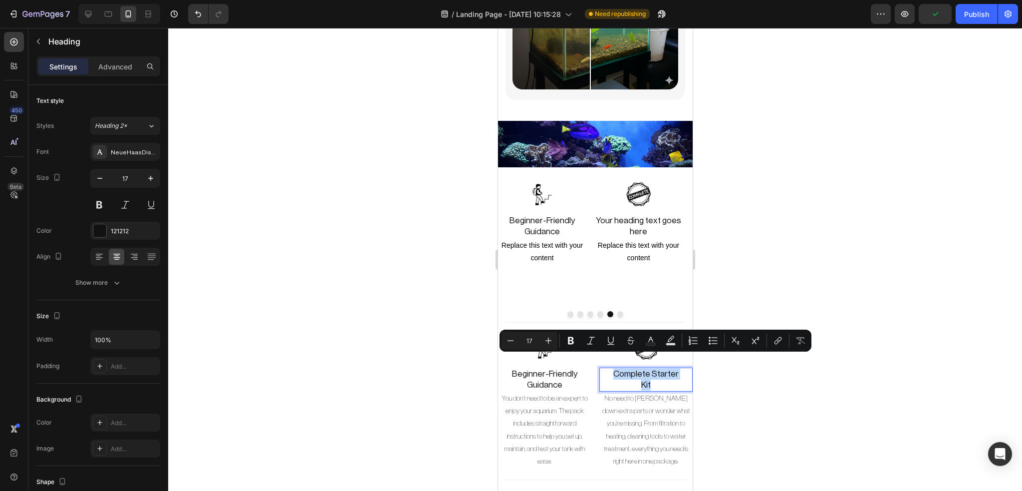
copy p "Complete Starter Kit"
click at [637, 238] on div "Replace this text with your content" at bounding box center [638, 251] width 88 height 27
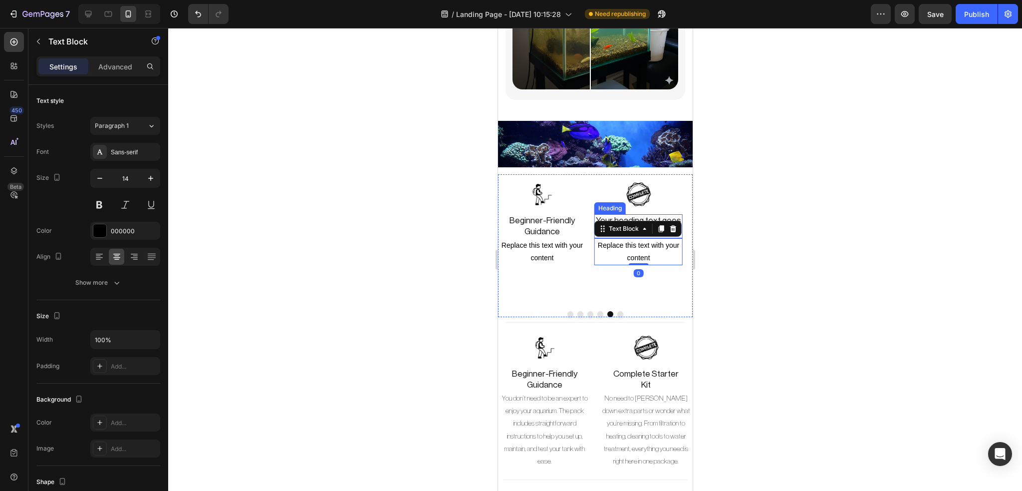
click at [653, 214] on h2 "Your heading text goes here" at bounding box center [638, 226] width 88 height 24
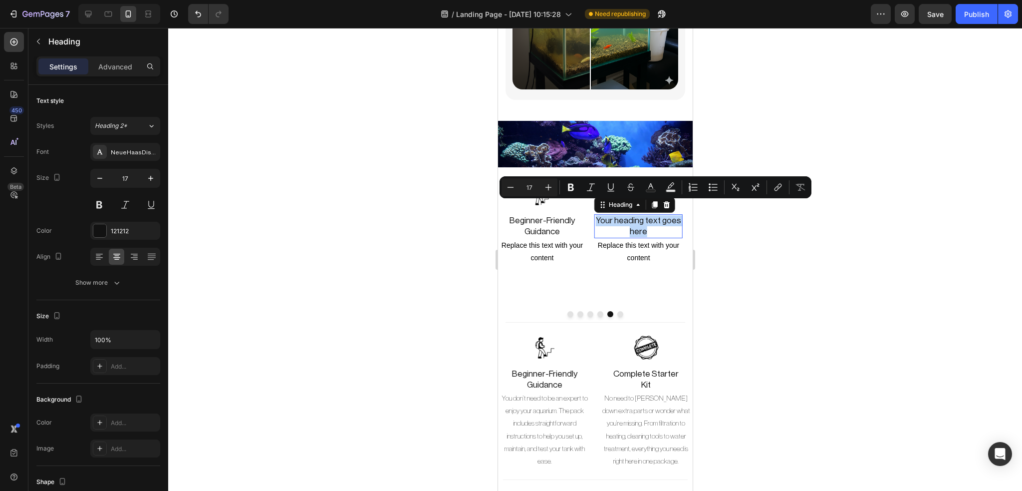
click at [653, 215] on p "Your heading text goes here" at bounding box center [638, 226] width 86 height 22
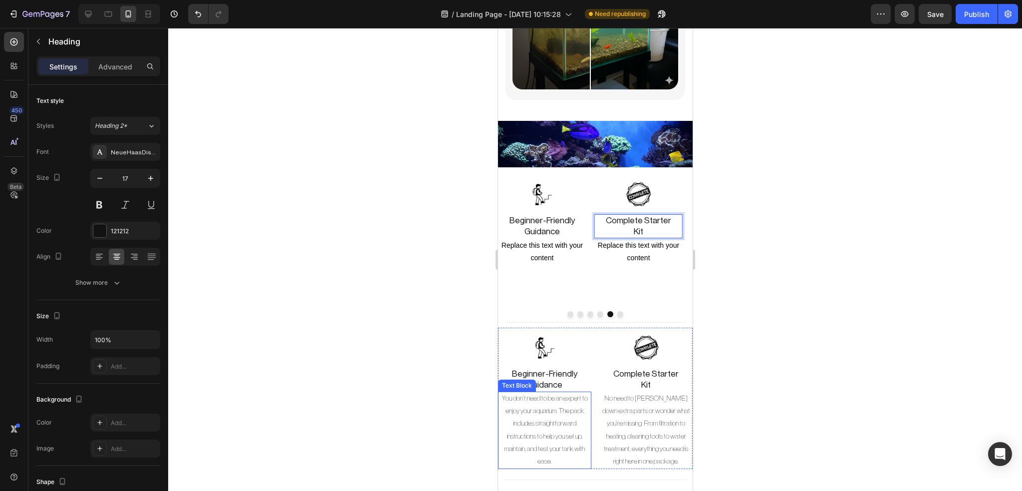
click at [543, 392] on p "You don’t need to be an expert to enjoy your aquarium. The pack includes straig…" at bounding box center [544, 429] width 91 height 75
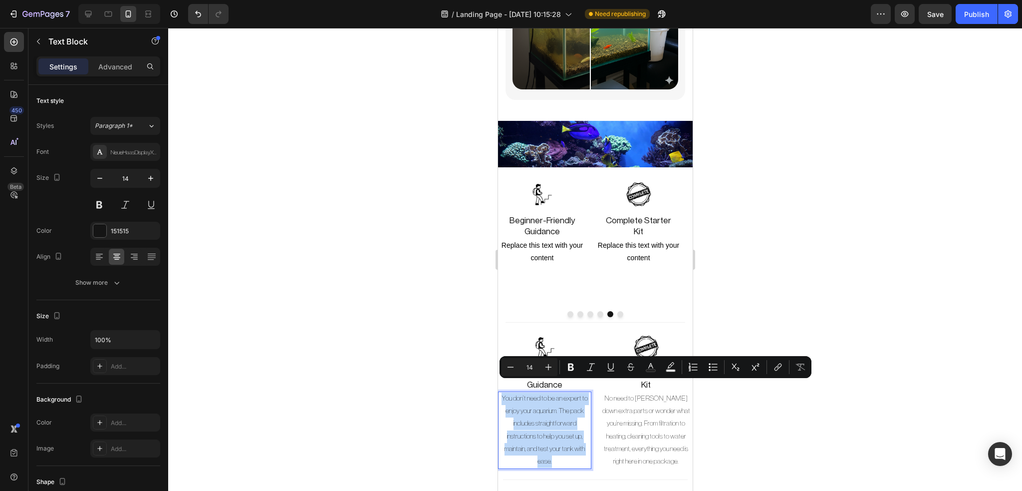
copy p "You don’t need to be an expert to enjoy your aquarium. The pack includes straig…"
click at [526, 239] on div "Replace this text with your content" at bounding box center [542, 251] width 88 height 27
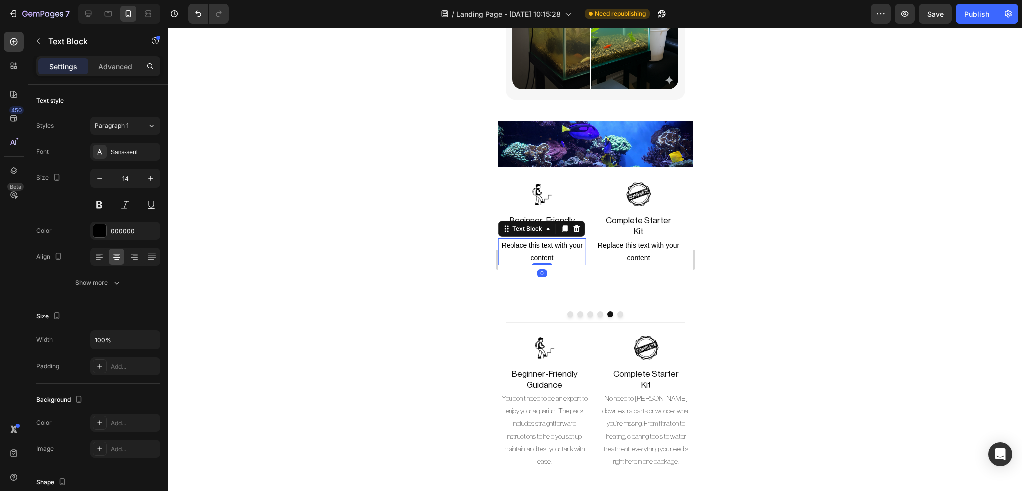
click at [526, 239] on div "Replace this text with your content" at bounding box center [542, 251] width 88 height 27
click at [526, 239] on p "Replace this text with your content" at bounding box center [542, 251] width 86 height 25
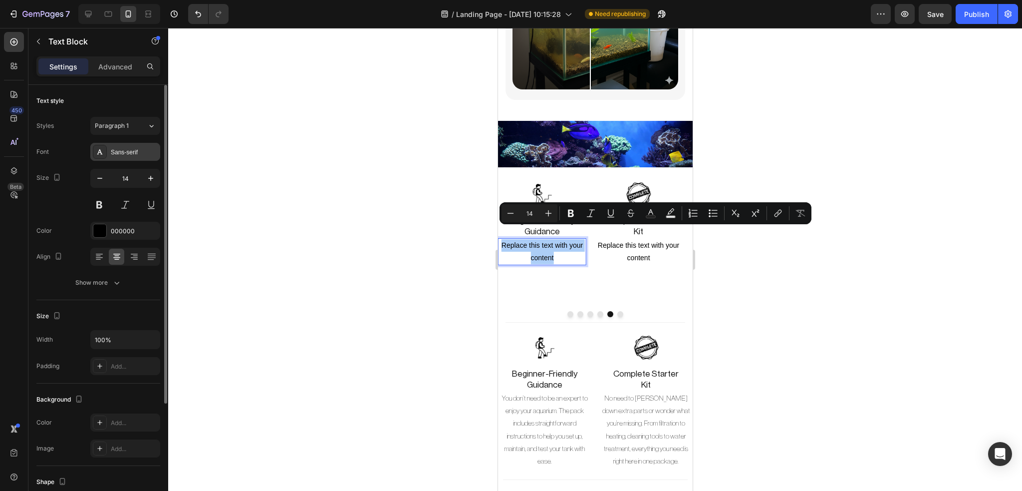
click at [138, 146] on div "Sans-serif" at bounding box center [125, 152] width 70 height 18
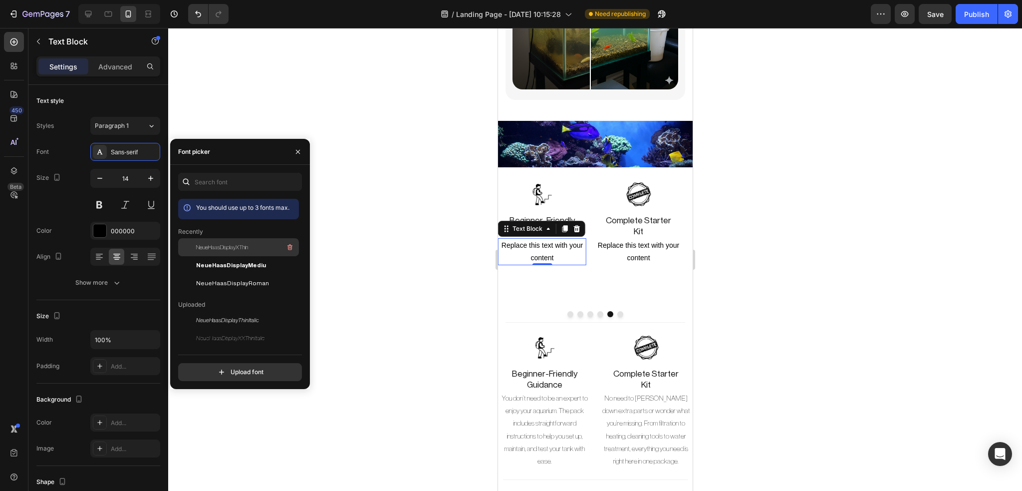
click at [227, 250] on span "NeueHaasDisplayXThin" at bounding box center [222, 247] width 52 height 9
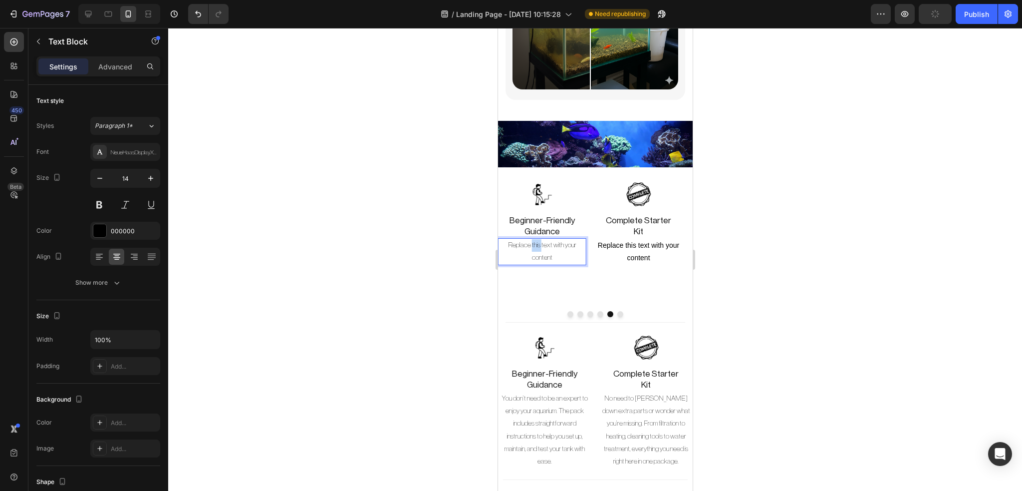
click at [532, 239] on p "Replace this text with your content" at bounding box center [542, 251] width 86 height 25
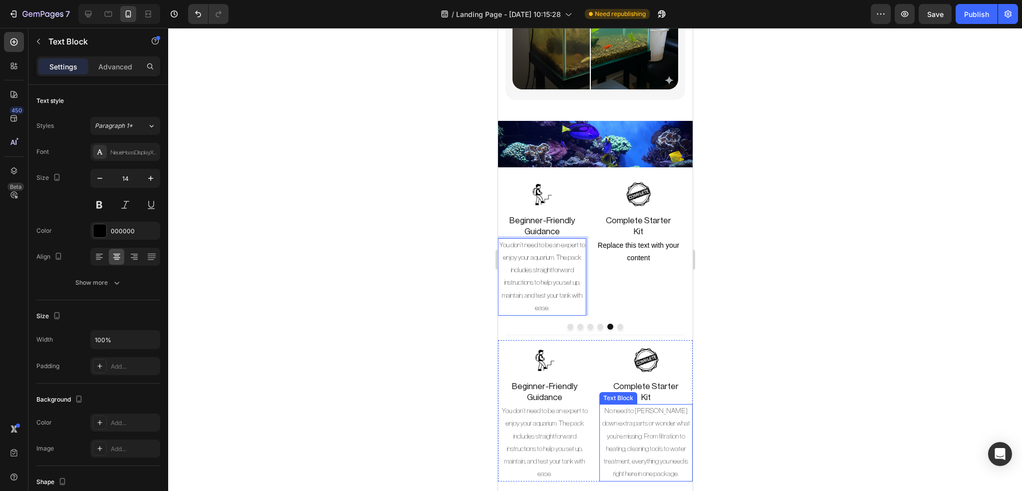
click at [627, 420] on p "No need to [PERSON_NAME] down extra parts or wonder what you’re missing. From f…" at bounding box center [645, 442] width 91 height 75
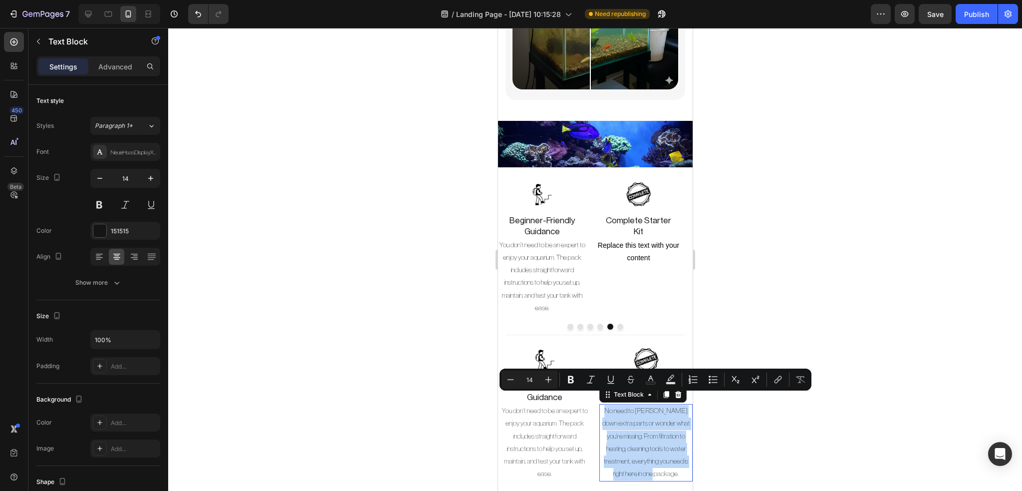
click at [627, 420] on p "No need to [PERSON_NAME] down extra parts or wonder what you’re missing. From f…" at bounding box center [645, 442] width 91 height 75
click at [653, 247] on div "Replace this text with your content" at bounding box center [638, 251] width 88 height 27
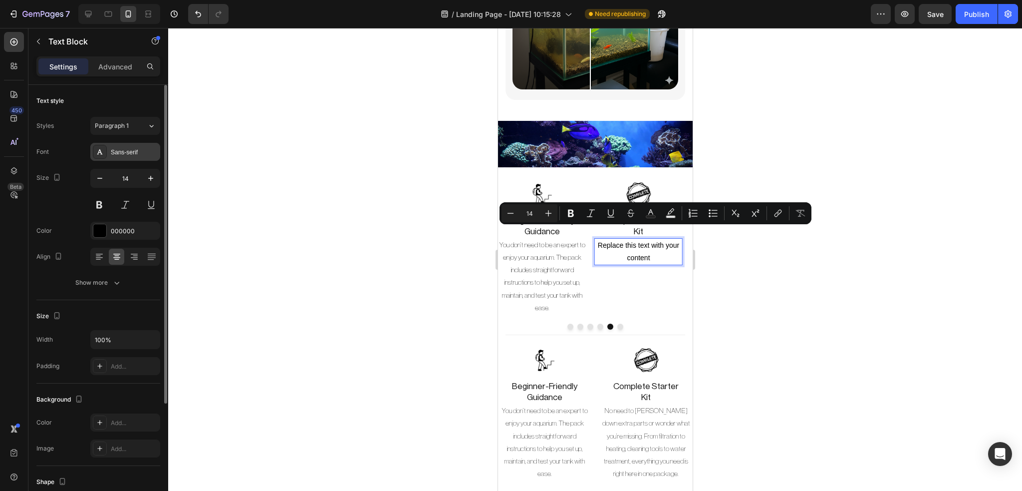
click at [140, 157] on div "Sans-serif" at bounding box center [125, 152] width 70 height 18
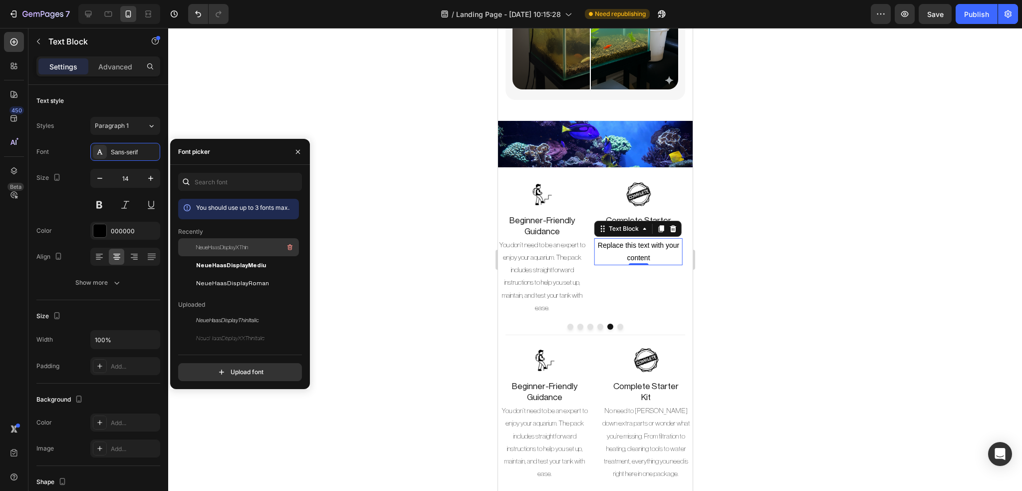
click at [223, 243] on span "NeueHaasDisplayXThin" at bounding box center [222, 247] width 52 height 9
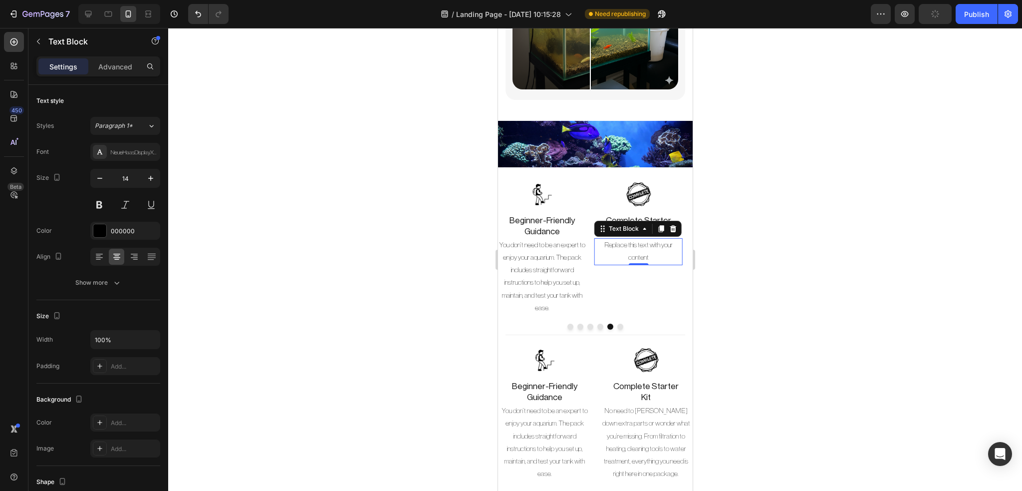
click at [656, 245] on p "Replace this text with your content" at bounding box center [638, 251] width 86 height 25
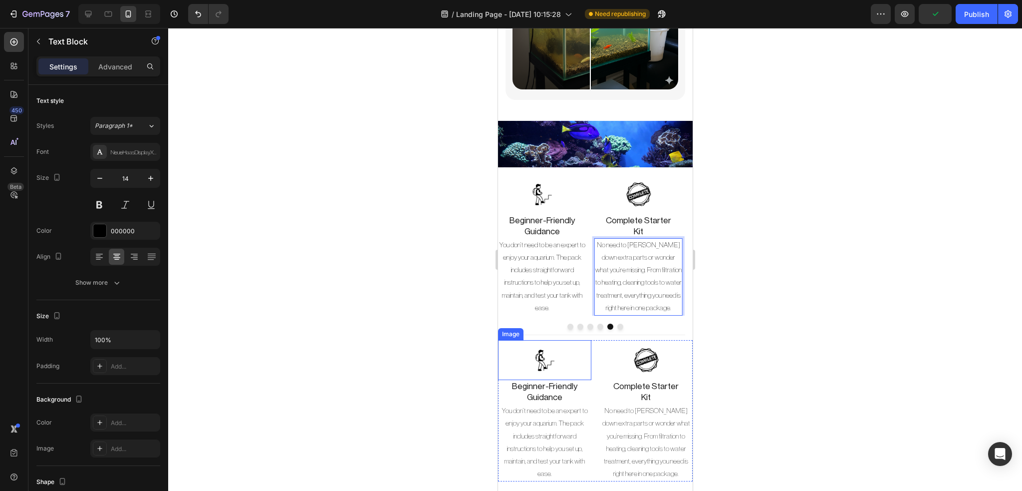
click at [581, 344] on div at bounding box center [544, 360] width 93 height 40
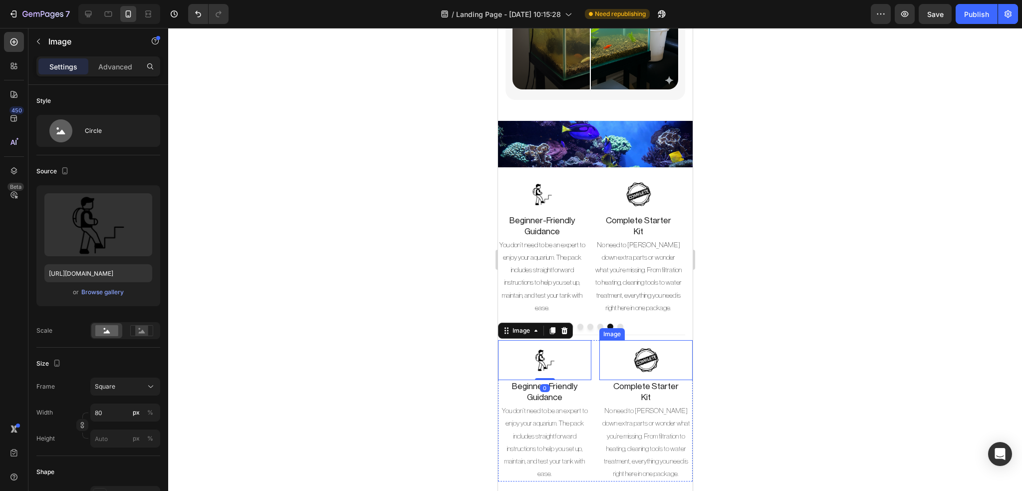
click at [600, 340] on div at bounding box center [645, 360] width 93 height 40
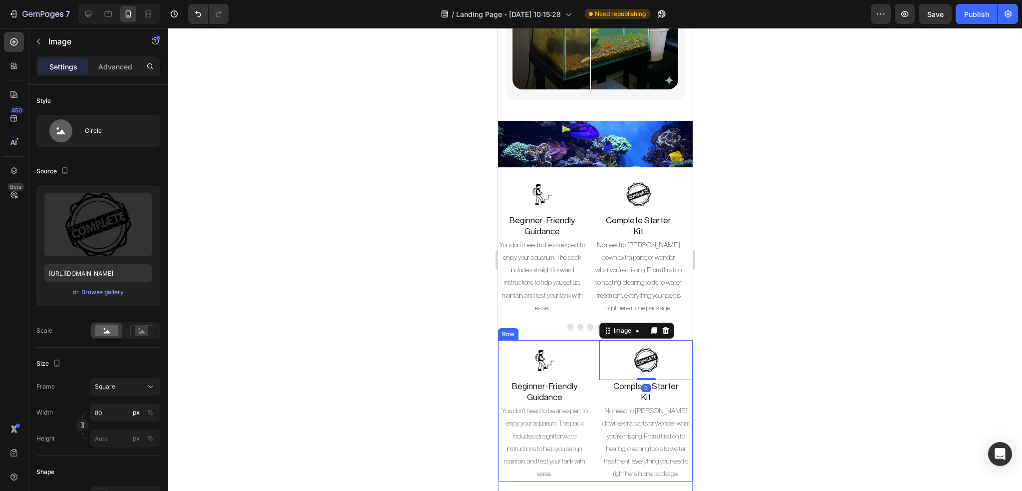
click at [588, 340] on div "Image Beginner-Friendly Guidance Heading You don’t need to be an expert to enjo…" at bounding box center [595, 410] width 195 height 141
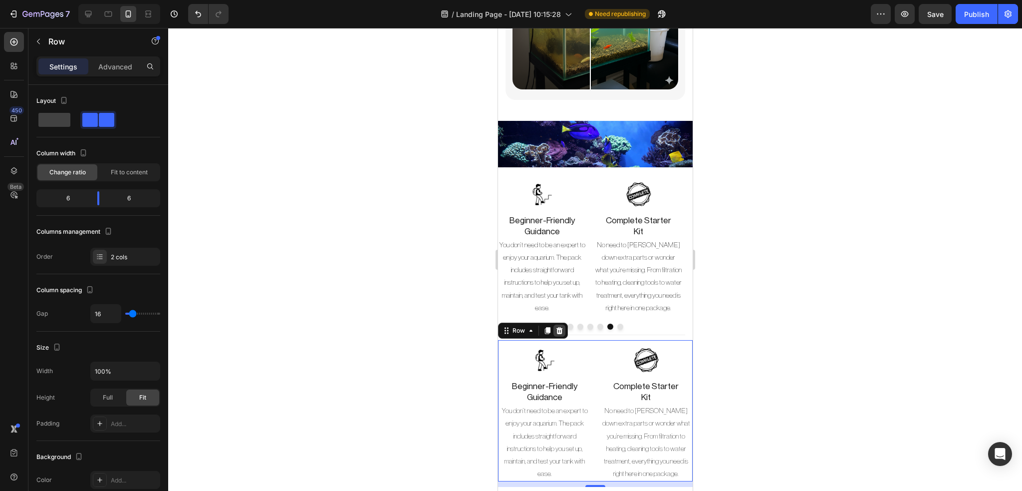
click at [561, 326] on icon at bounding box center [559, 330] width 8 height 8
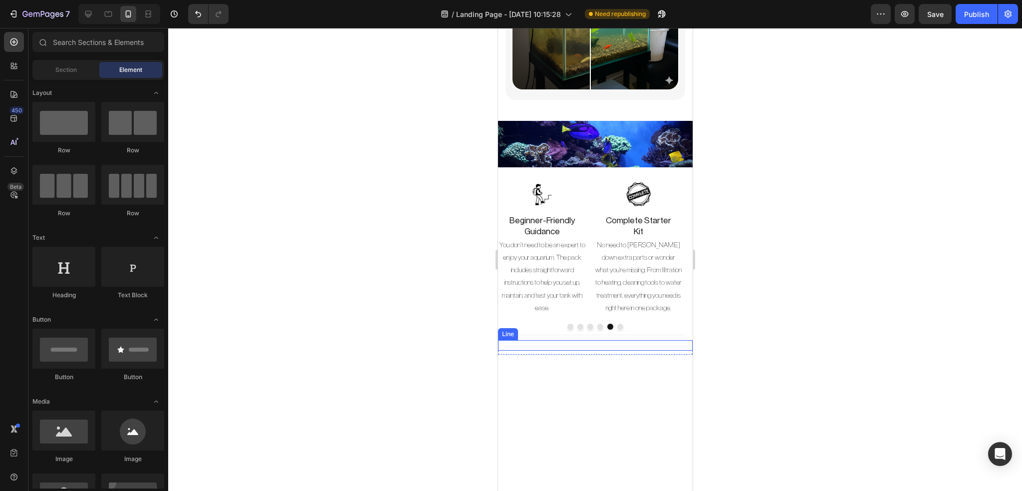
click at [571, 340] on div "Title Line" at bounding box center [595, 345] width 195 height 10
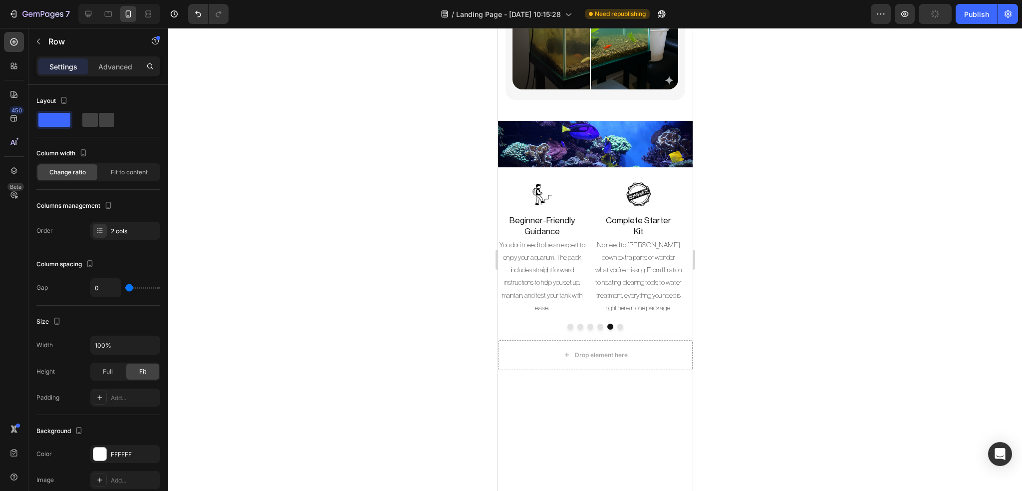
click at [673, 341] on div "Drop element here" at bounding box center [595, 355] width 195 height 30
click at [562, 326] on icon at bounding box center [559, 330] width 8 height 8
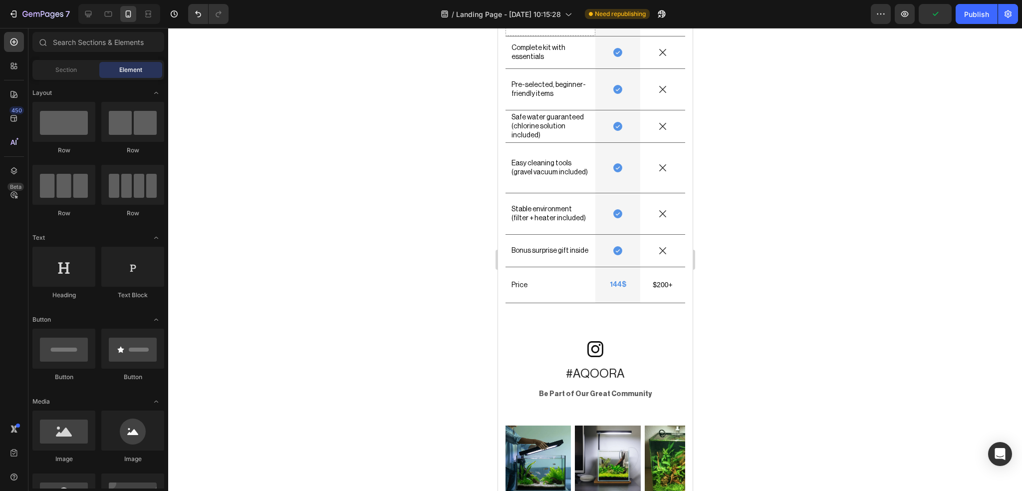
scroll to position [2892, 0]
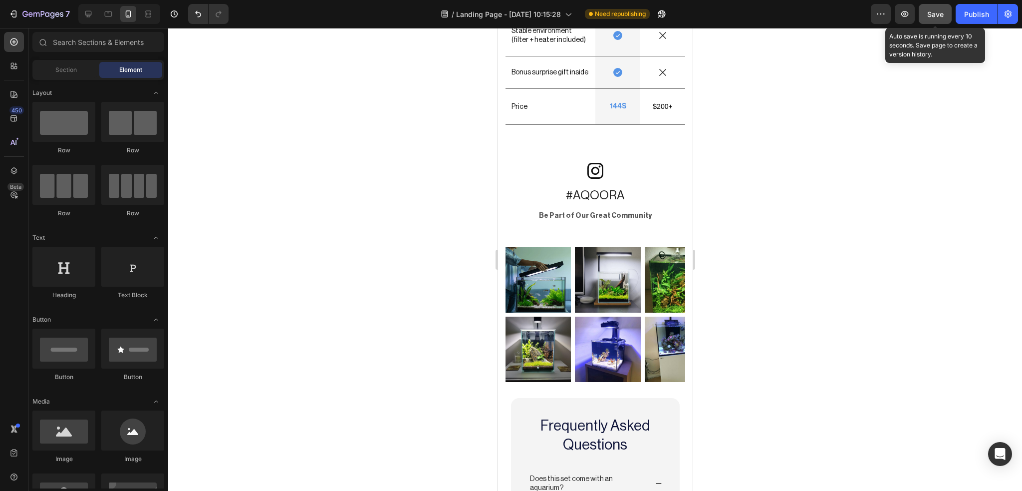
click at [927, 7] on button "Save" at bounding box center [935, 14] width 33 height 20
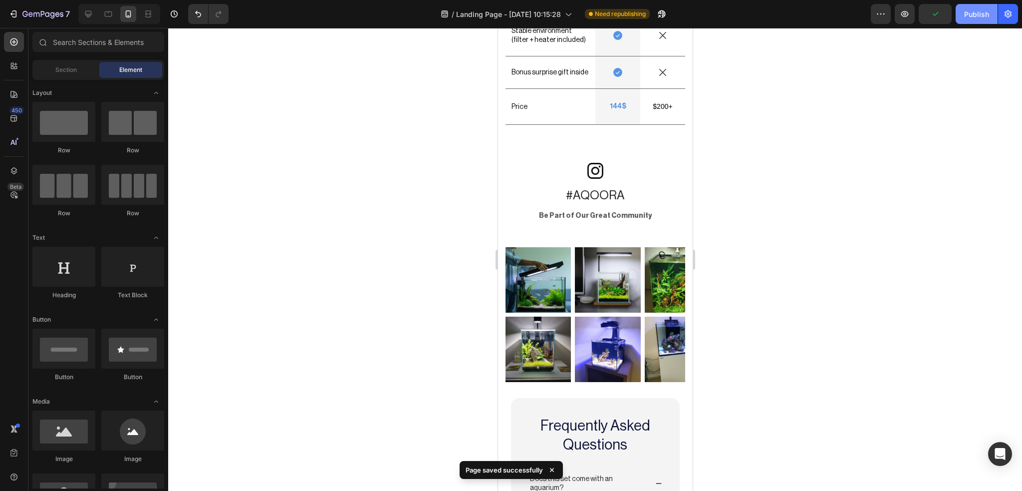
click at [972, 14] on div "Publish" at bounding box center [976, 14] width 25 height 10
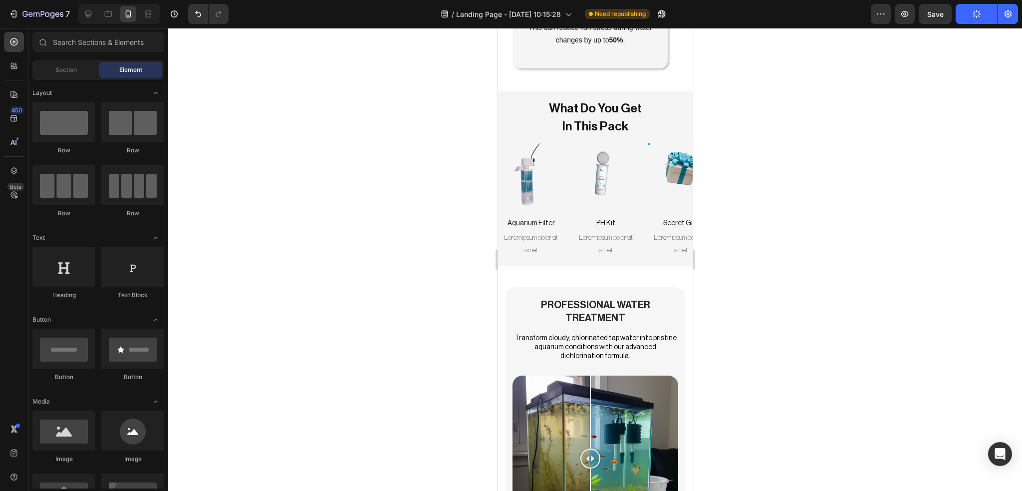
scroll to position [1785, 0]
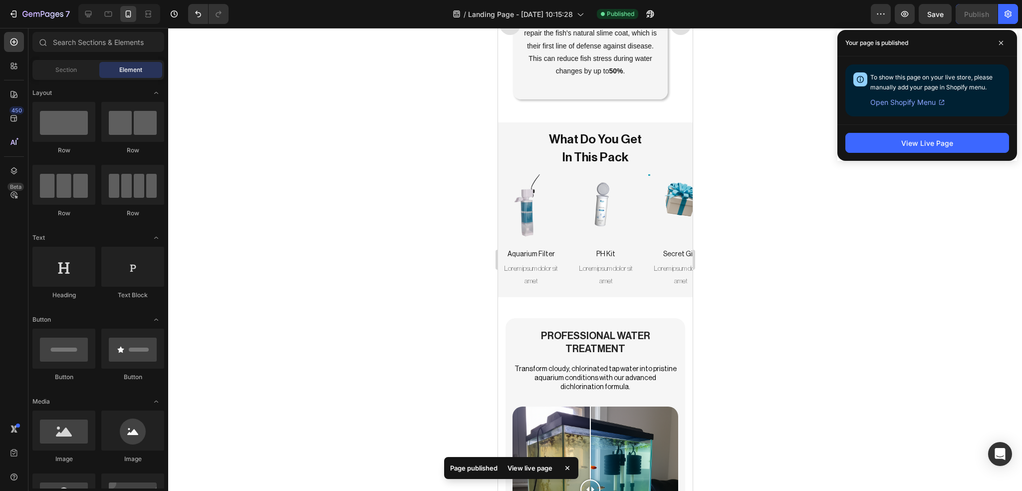
click at [858, 241] on div at bounding box center [595, 259] width 854 height 463
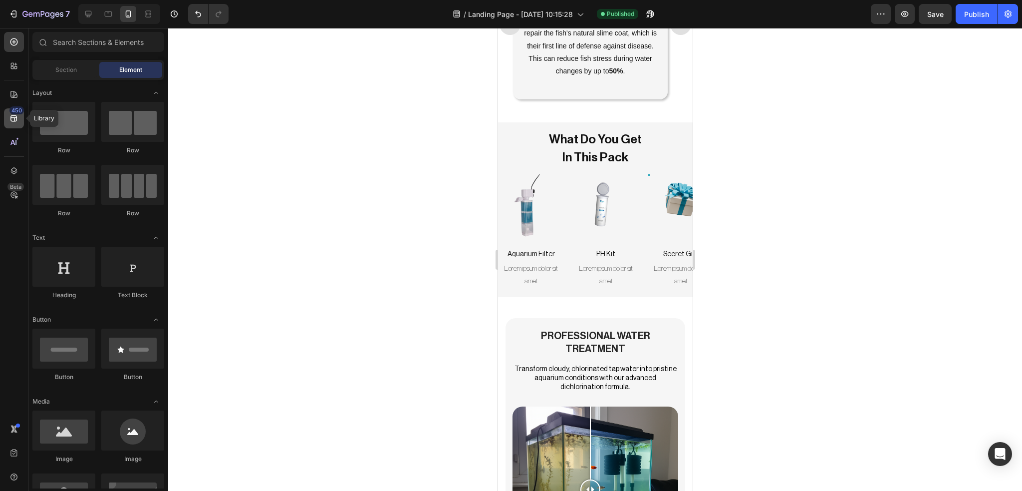
click at [14, 122] on icon at bounding box center [14, 118] width 10 height 10
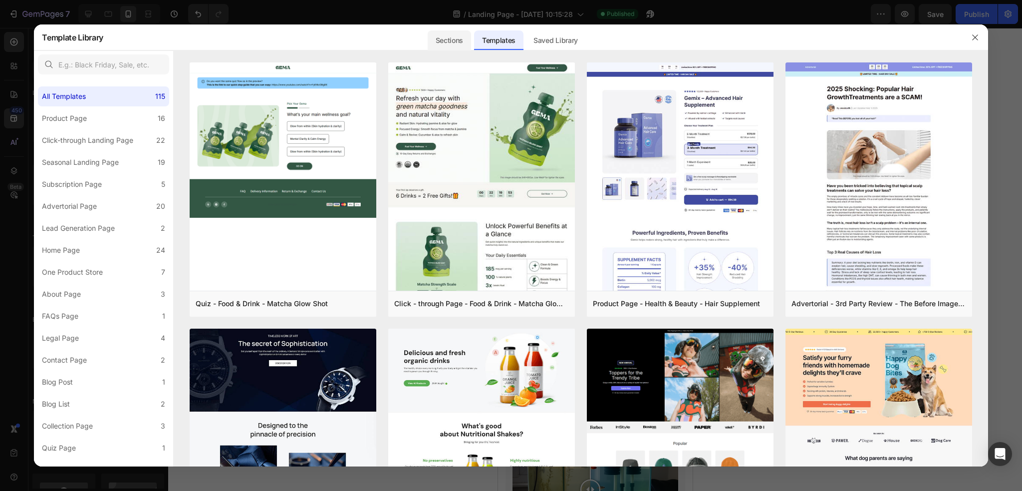
click at [457, 34] on div "Sections" at bounding box center [449, 40] width 43 height 20
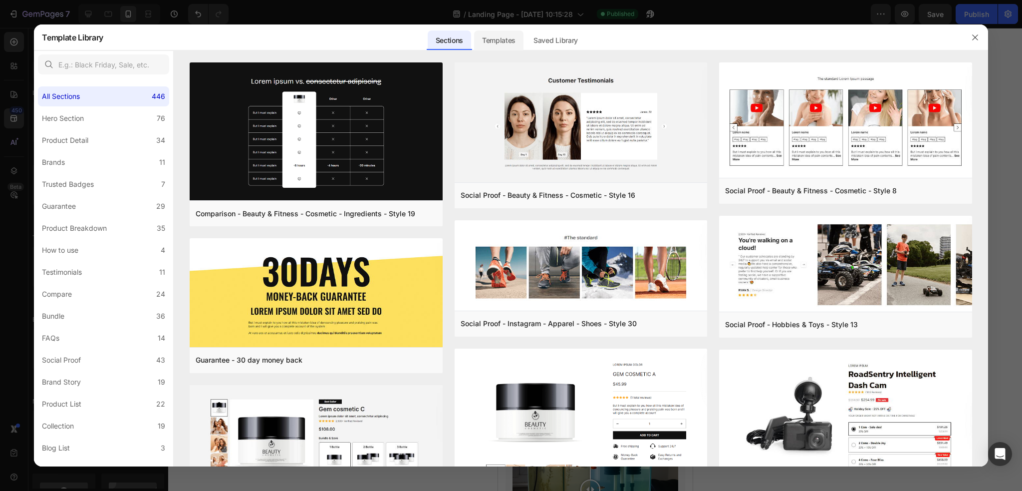
click at [496, 27] on div "Templates" at bounding box center [498, 37] width 49 height 26
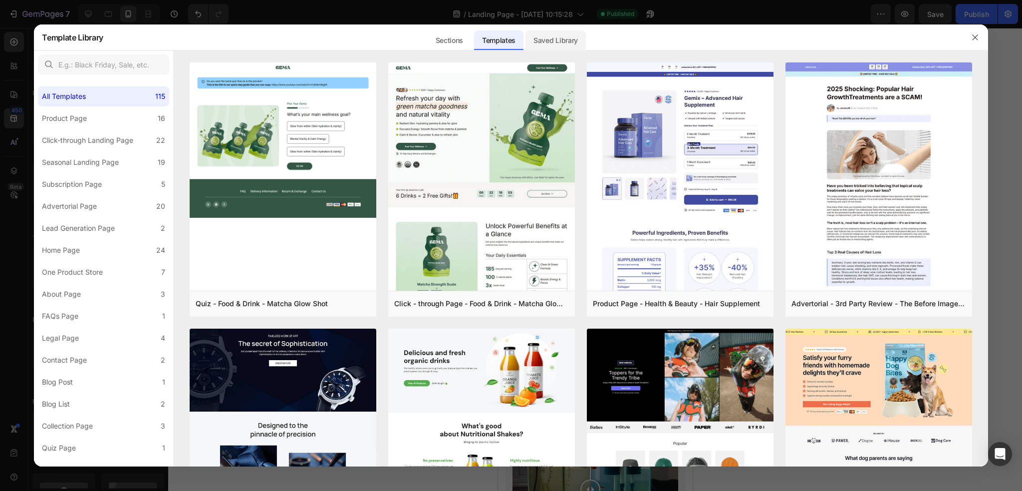
click at [571, 39] on div "Saved Library" at bounding box center [556, 40] width 60 height 20
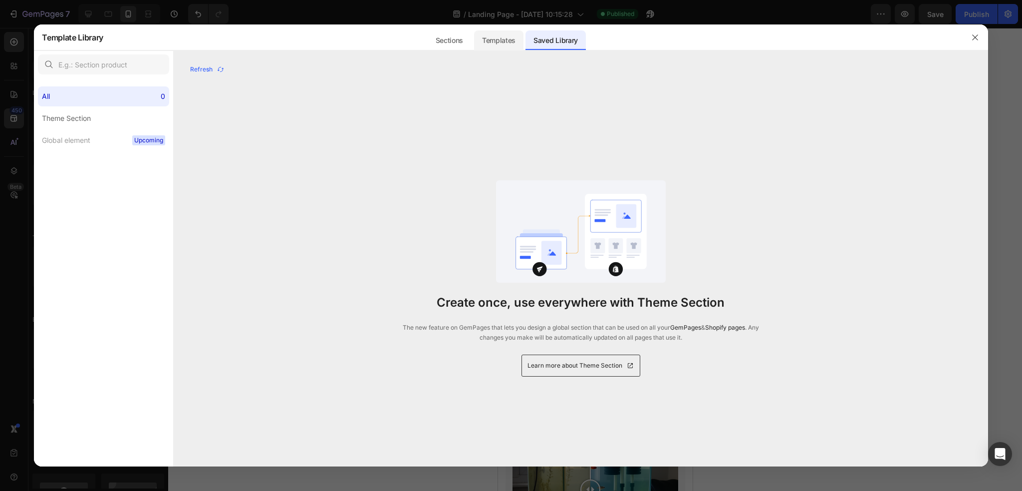
click at [498, 41] on div "Templates" at bounding box center [498, 40] width 49 height 20
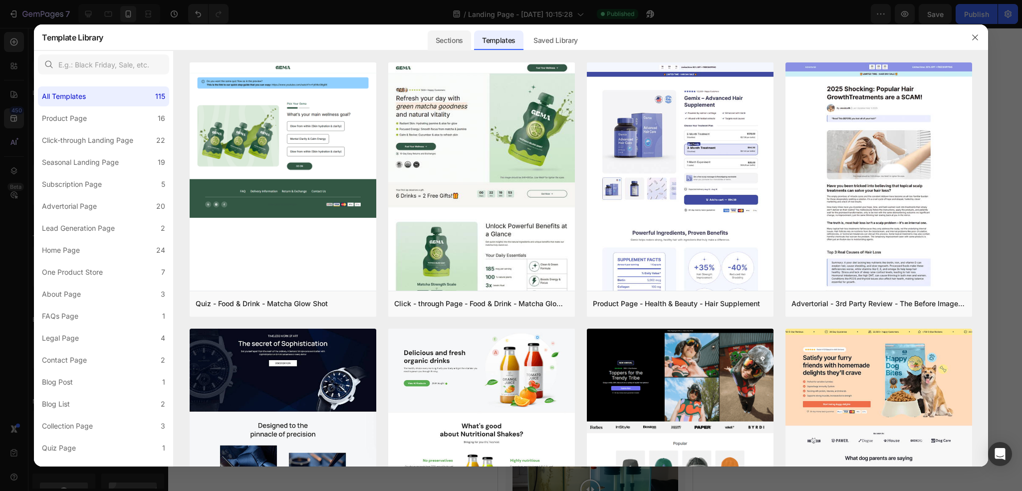
click at [456, 31] on div "Sections" at bounding box center [449, 40] width 43 height 20
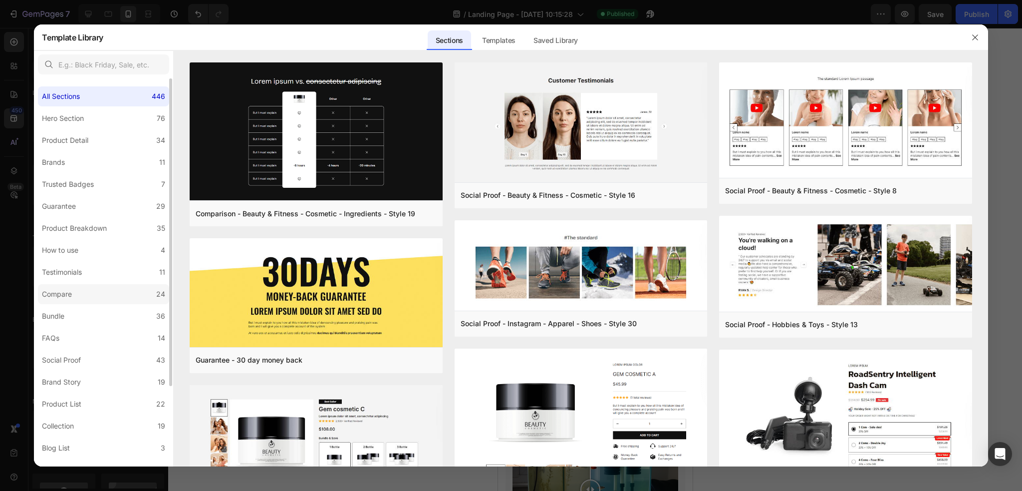
scroll to position [101, 0]
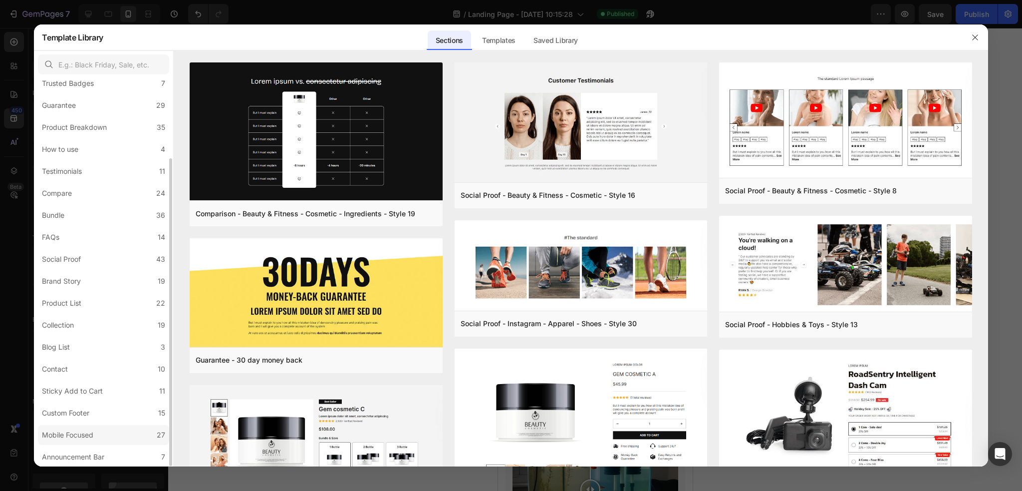
click at [102, 430] on label "Mobile Focused 27" at bounding box center [103, 435] width 131 height 20
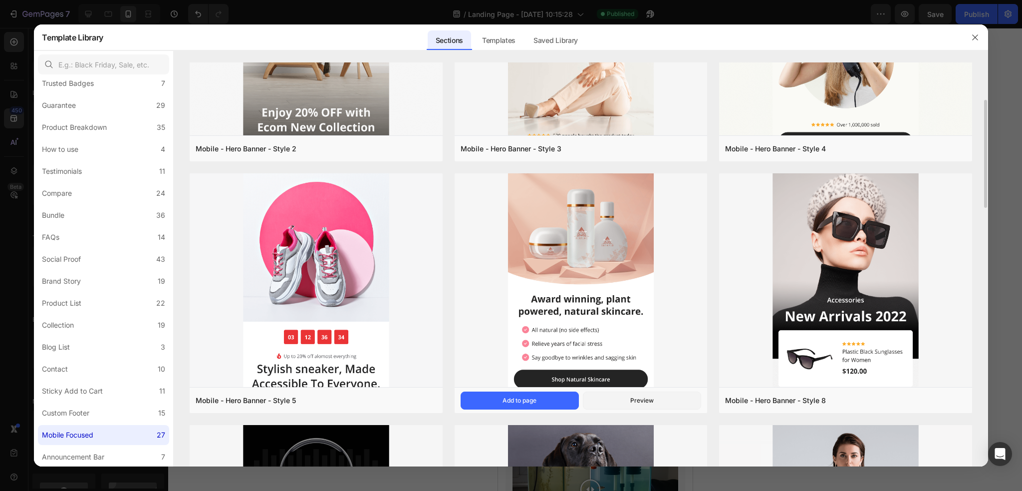
scroll to position [145, 0]
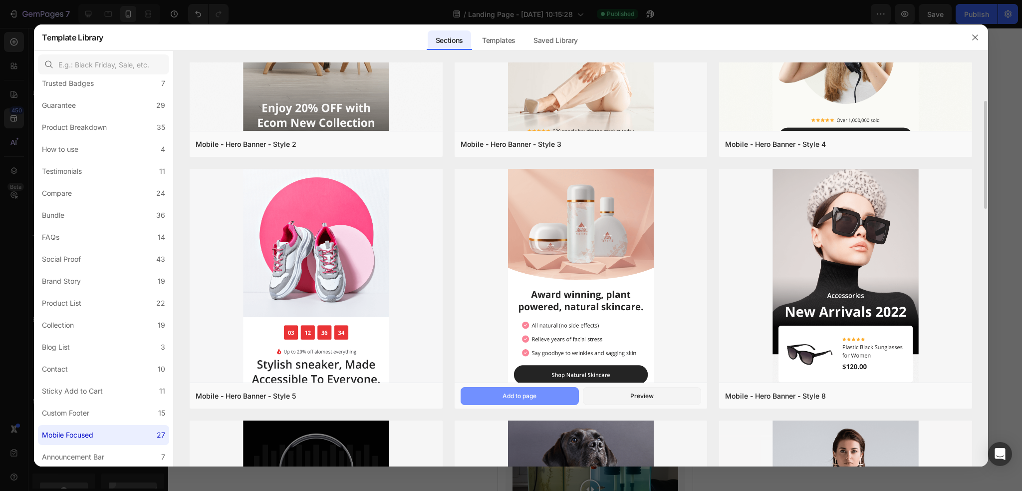
click at [557, 398] on button "Add to page" at bounding box center [520, 396] width 118 height 18
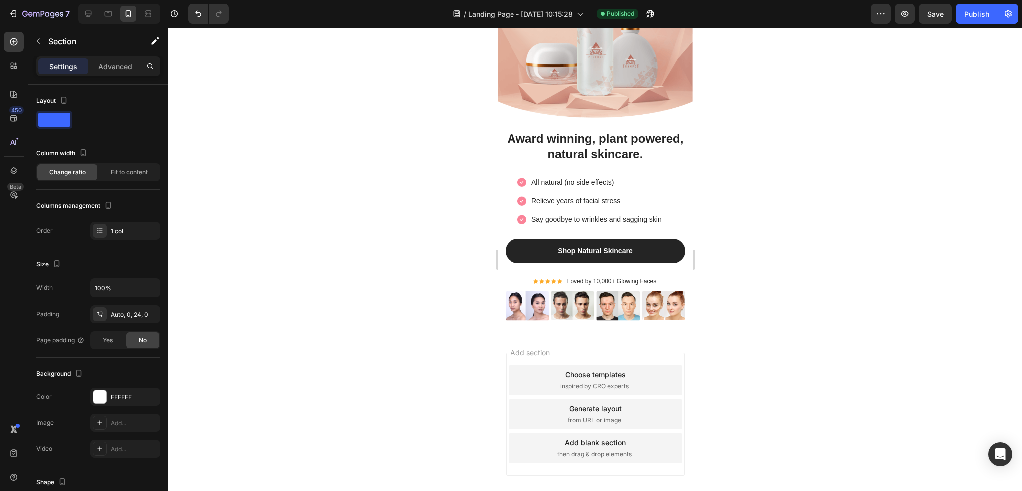
scroll to position [4205, 0]
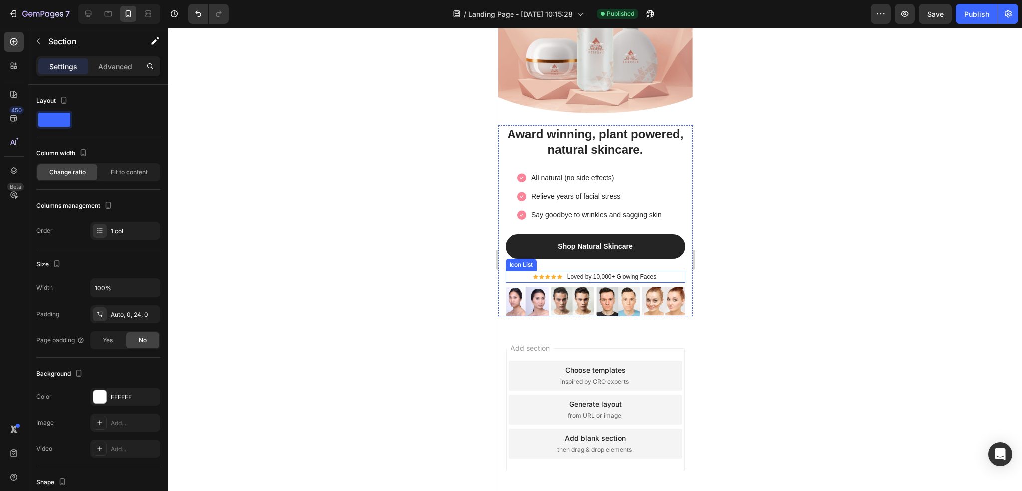
click at [658, 271] on div "Icon Icon Icon Icon Icon Icon List Hoz Loved by 10,000+ Glowing Faces Text block" at bounding box center [595, 277] width 180 height 12
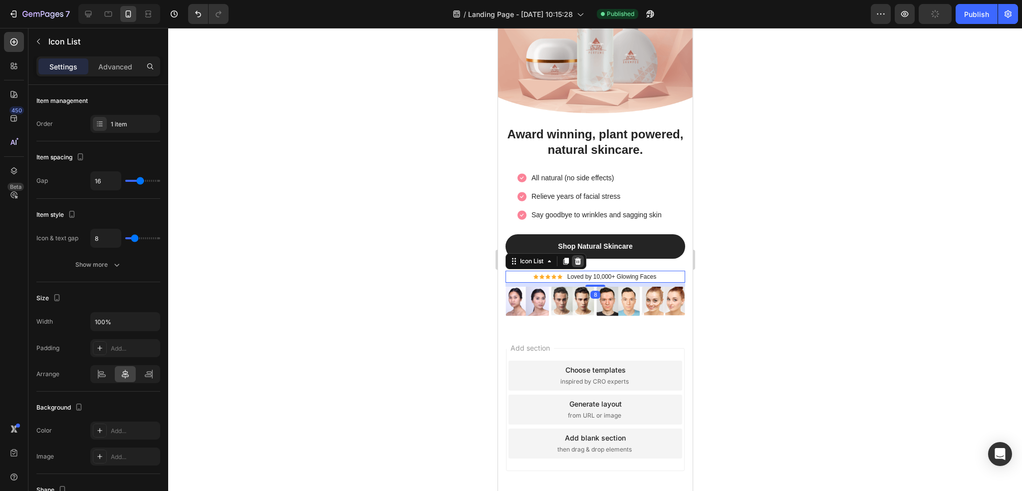
click at [579, 258] on icon at bounding box center [578, 261] width 6 height 7
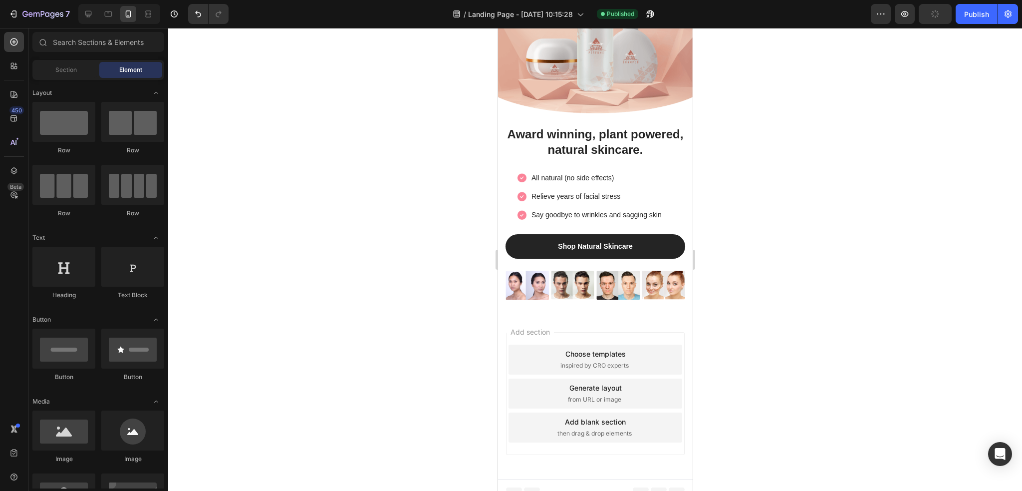
scroll to position [4204, 0]
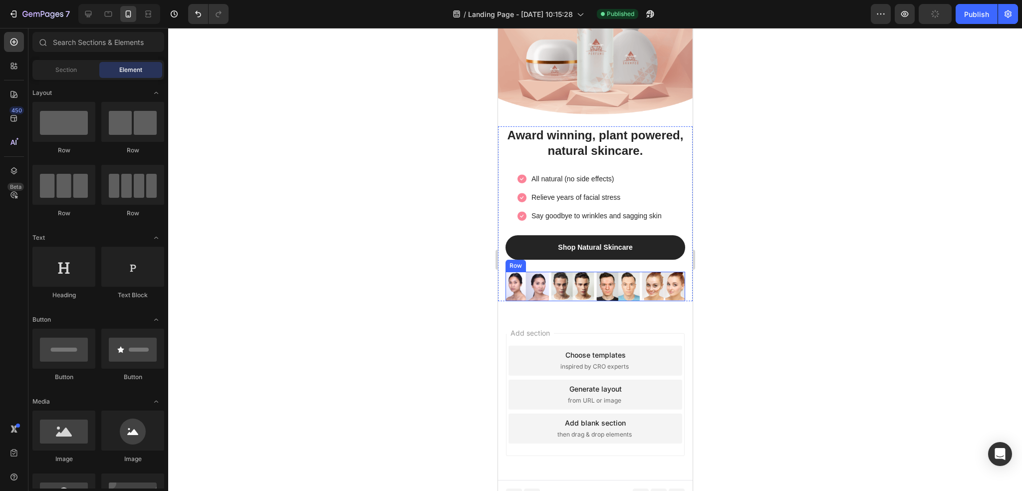
click at [632, 272] on div "Image Image Image Image Row" at bounding box center [595, 286] width 180 height 29
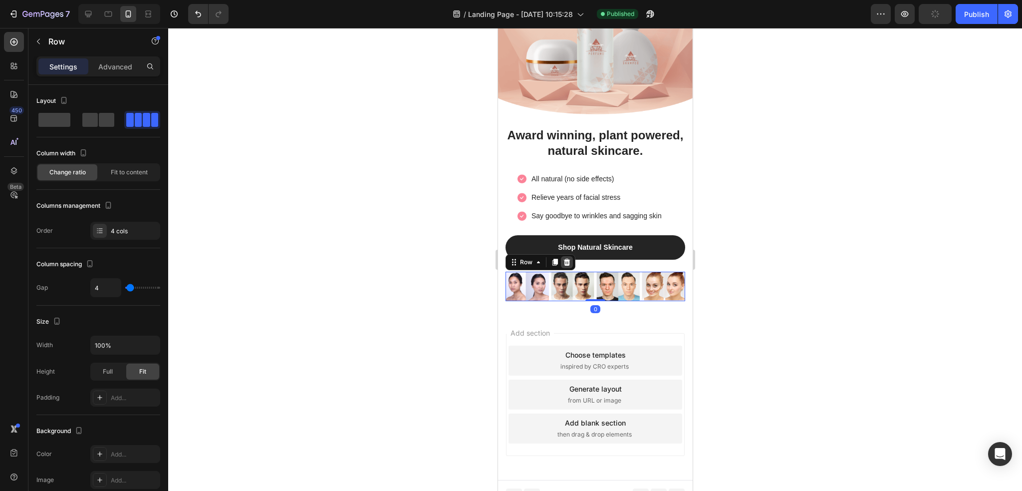
click at [566, 259] on icon at bounding box center [567, 262] width 6 height 7
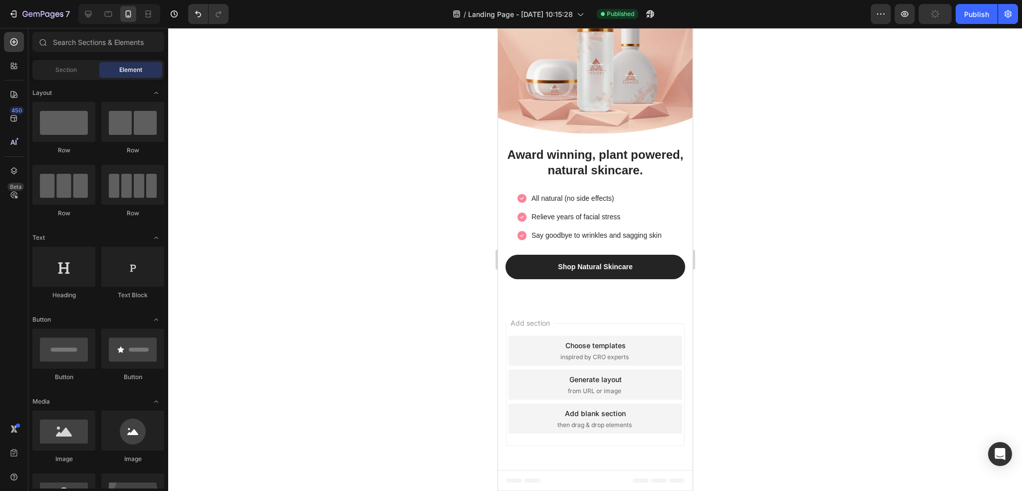
scroll to position [4176, 0]
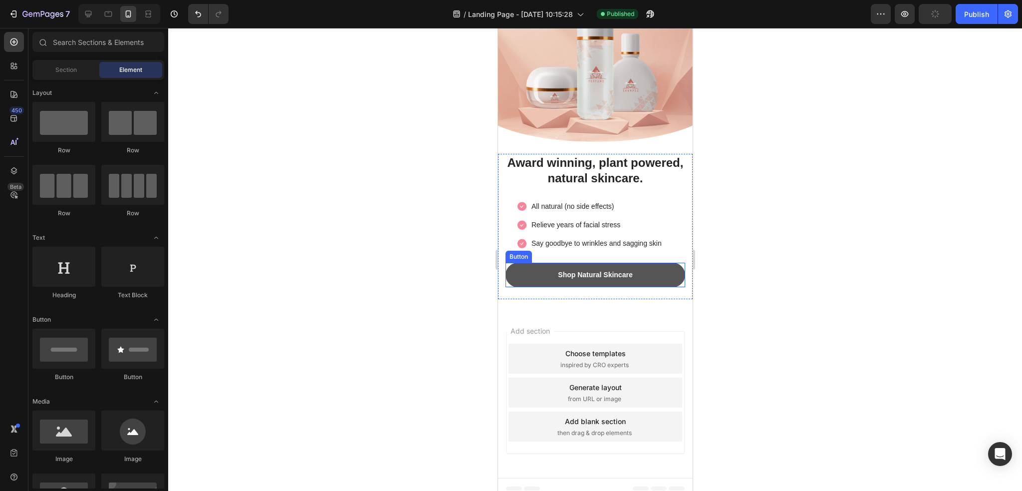
click at [544, 263] on button "Shop Natural Skincare" at bounding box center [595, 275] width 180 height 24
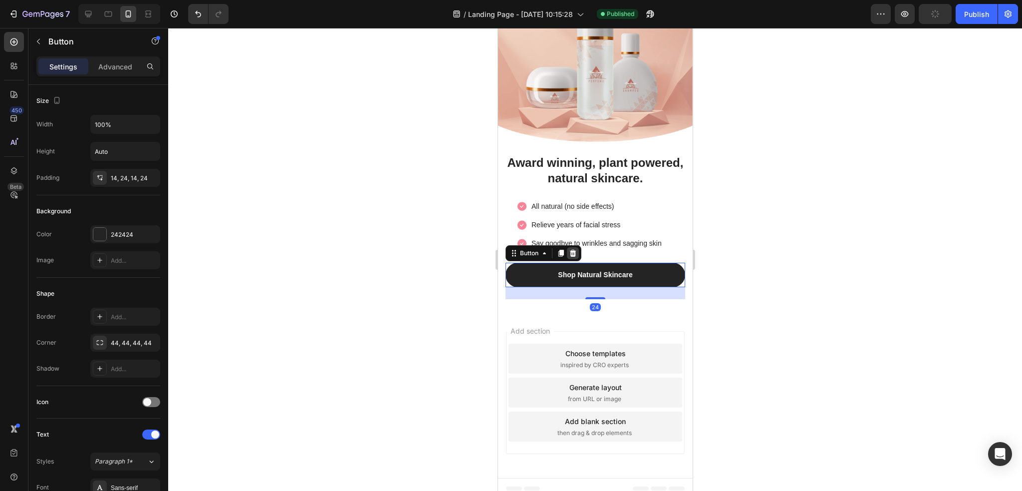
click at [575, 250] on icon at bounding box center [573, 253] width 6 height 7
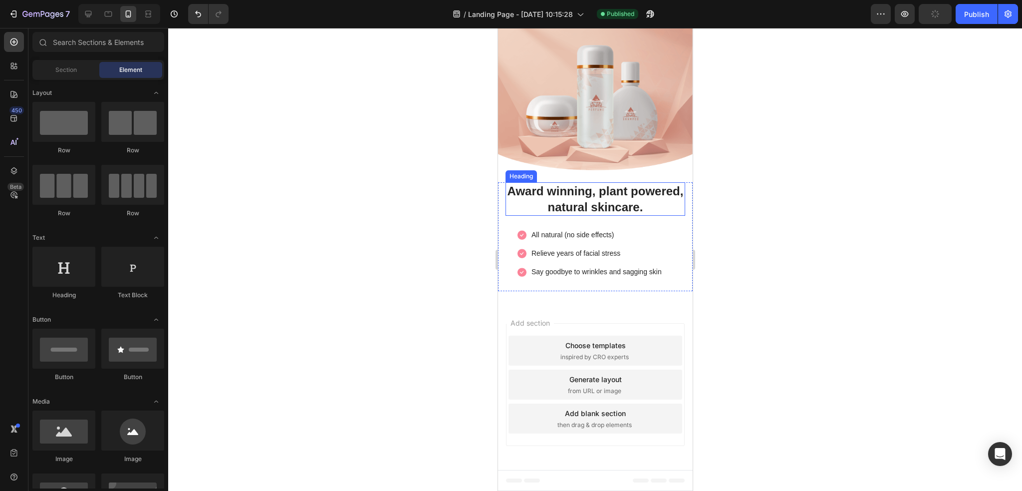
scroll to position [4073, 0]
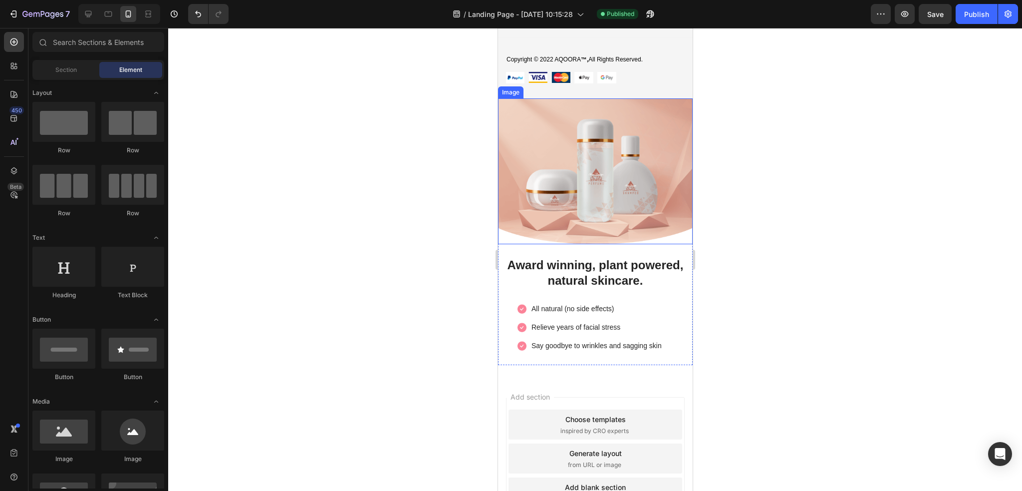
click at [667, 232] on img at bounding box center [595, 171] width 195 height 146
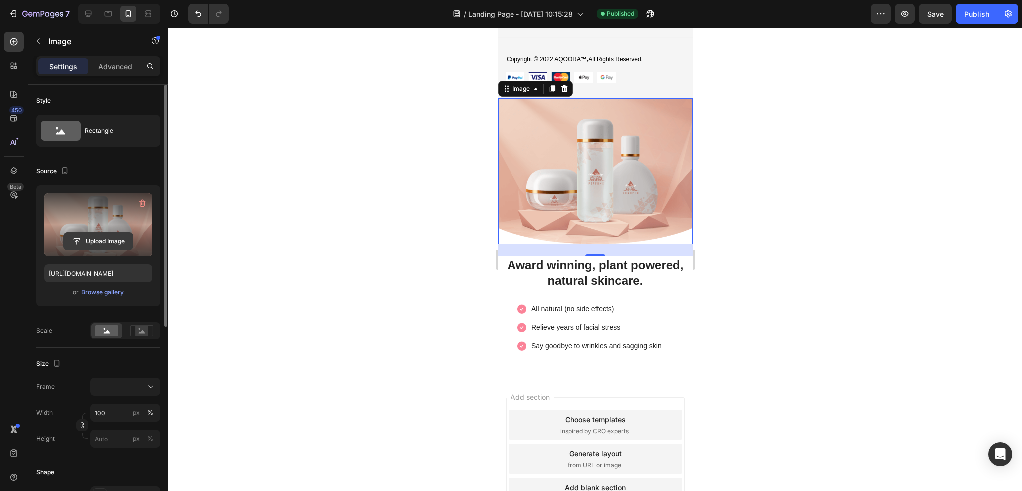
click at [114, 241] on input "file" at bounding box center [98, 241] width 69 height 17
type input "https://cdn.shopify.com/s/files/1/0748/2356/5369/files/gempages_584121305515688…"
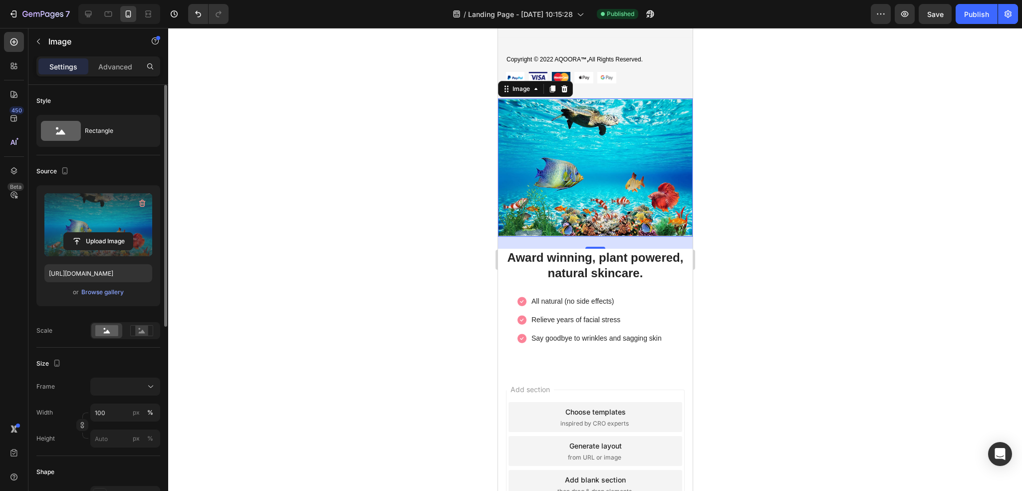
click at [405, 196] on div at bounding box center [595, 259] width 854 height 463
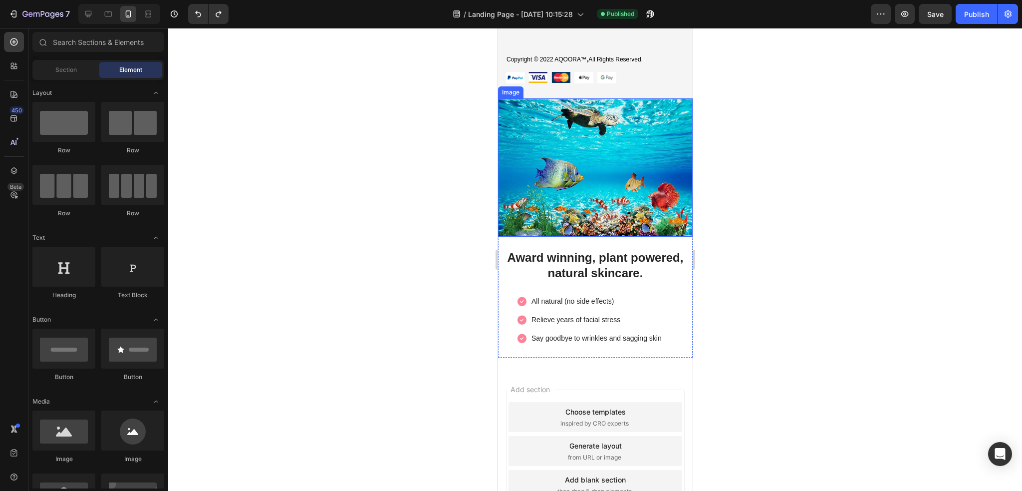
click at [573, 197] on img at bounding box center [595, 167] width 195 height 138
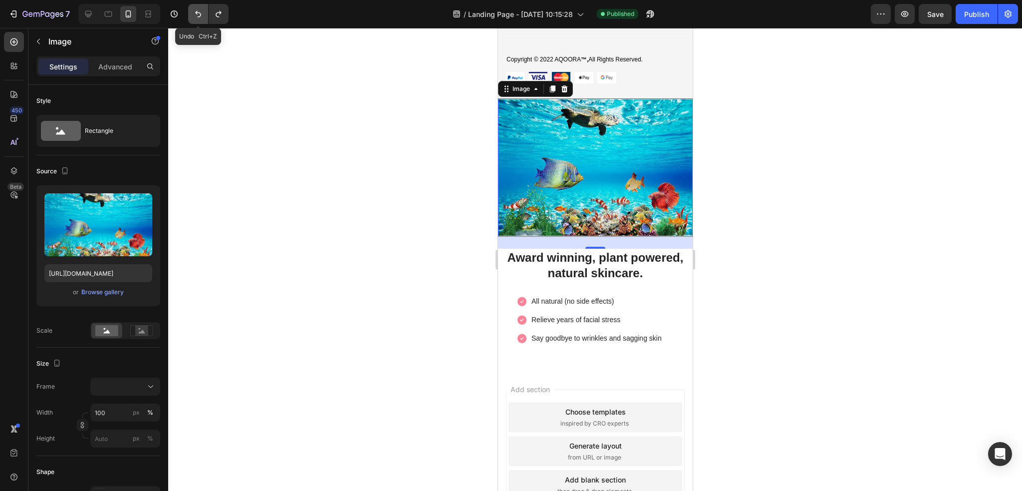
click at [196, 18] on icon "Undo/Redo" at bounding box center [198, 14] width 10 height 10
type input "[URL][DOMAIN_NAME]"
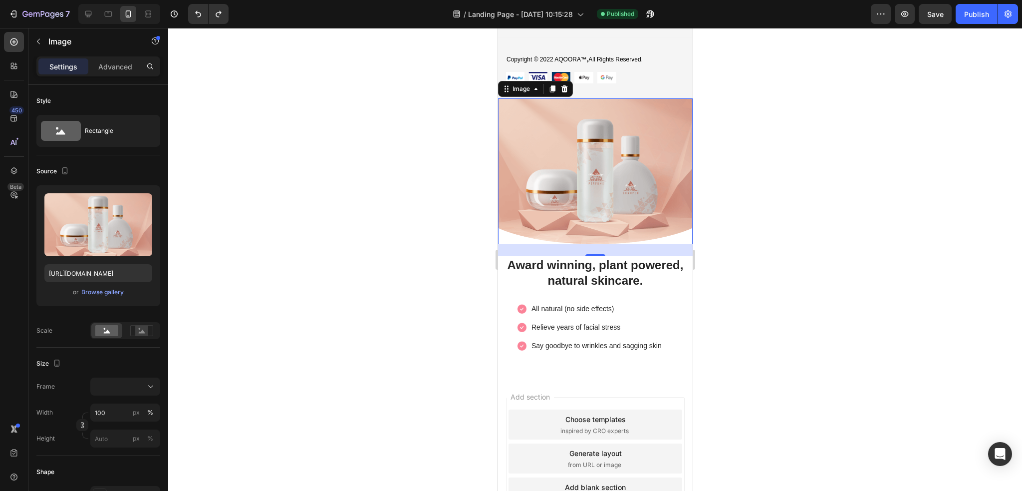
click at [365, 258] on div at bounding box center [595, 259] width 854 height 463
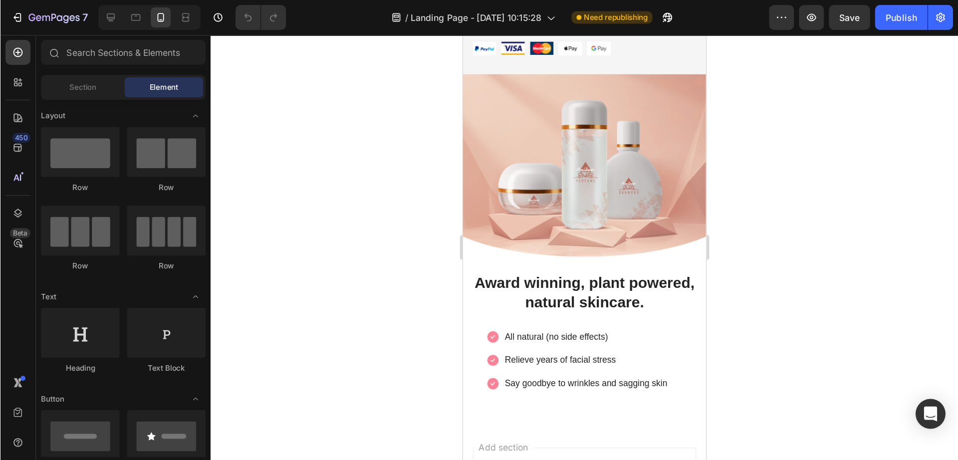
scroll to position [3779, 0]
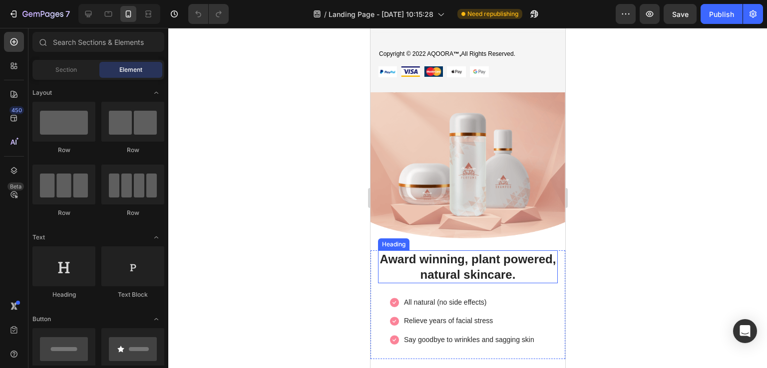
click at [480, 256] on p "Award winning, plant powered, natural skincare." at bounding box center [467, 267] width 178 height 31
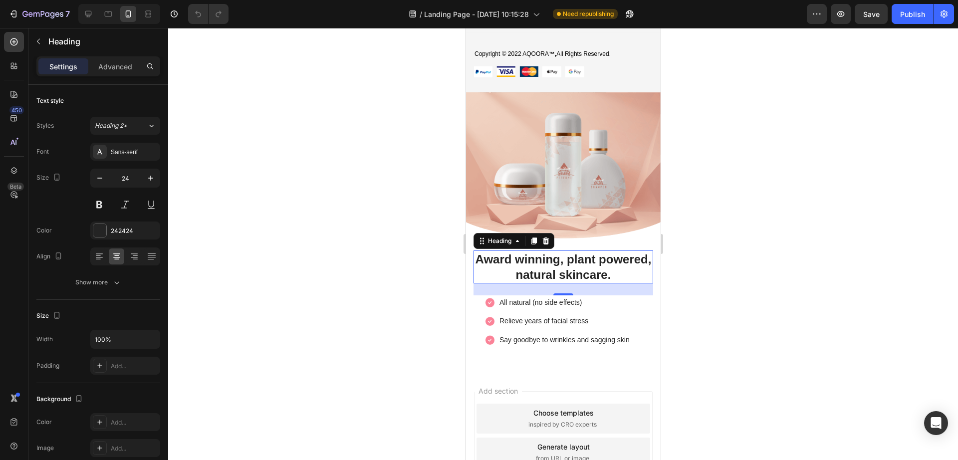
scroll to position [3779, 0]
drag, startPoint x: 734, startPoint y: 1, endPoint x: 372, endPoint y: 290, distance: 462.8
click at [372, 290] on div at bounding box center [563, 244] width 790 height 432
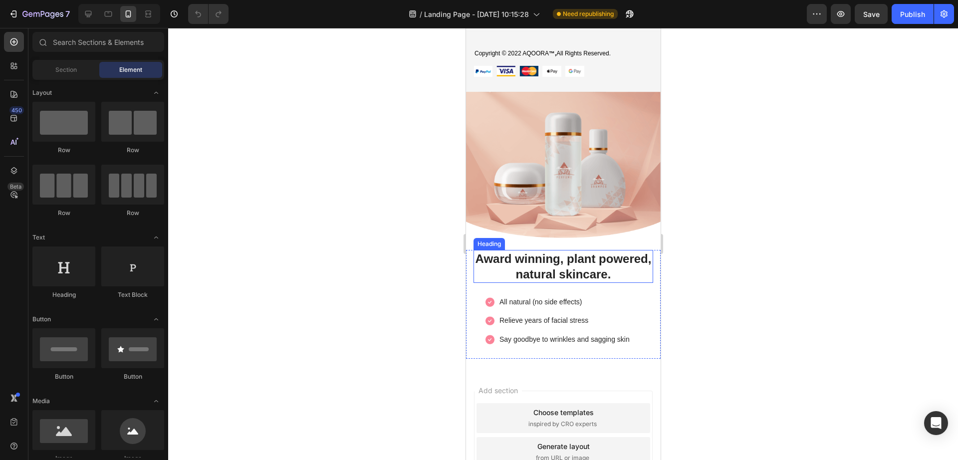
click at [499, 251] on p "Award winning, plant powered, natural skincare." at bounding box center [563, 266] width 178 height 31
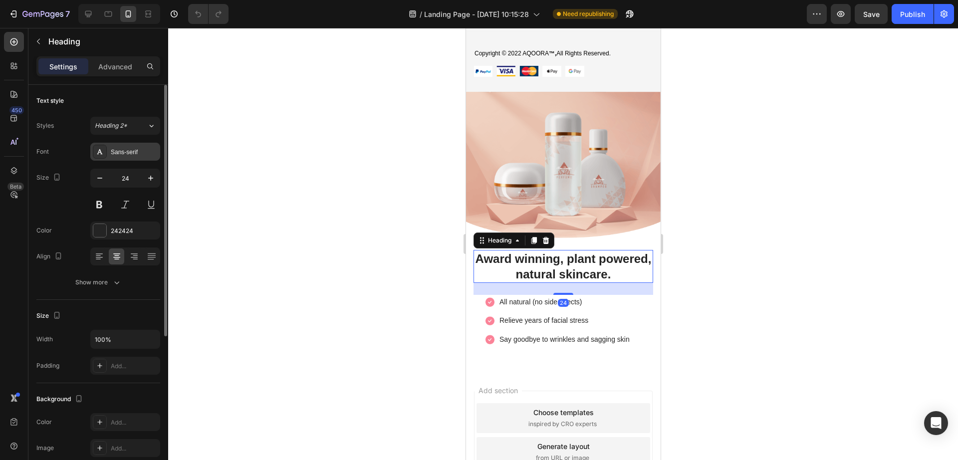
click at [131, 151] on div "Sans-serif" at bounding box center [134, 152] width 47 height 9
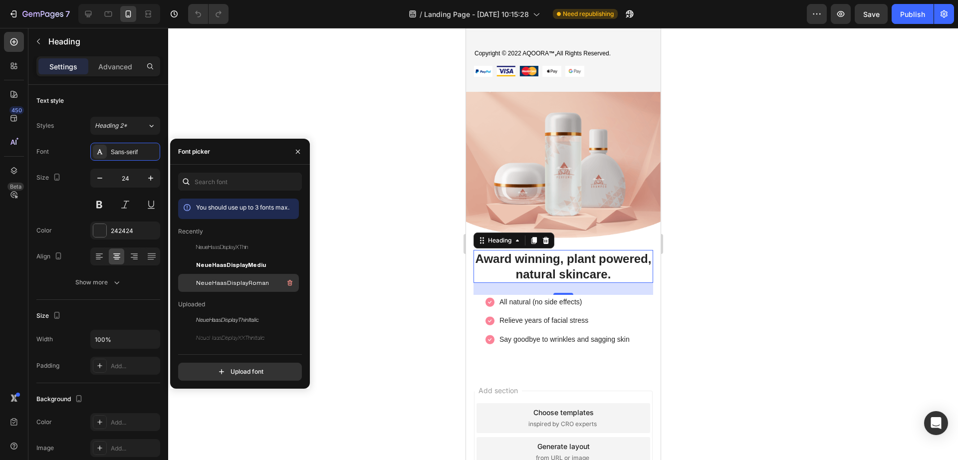
click at [227, 287] on span "NeueHaasDisplayRoman" at bounding box center [232, 283] width 73 height 9
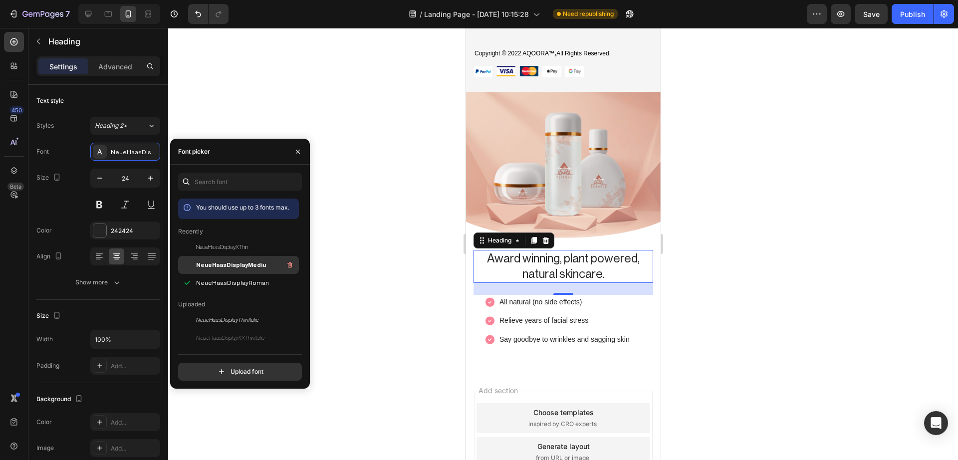
click at [224, 268] on span "NeueHaasDisplayMediu" at bounding box center [231, 265] width 70 height 9
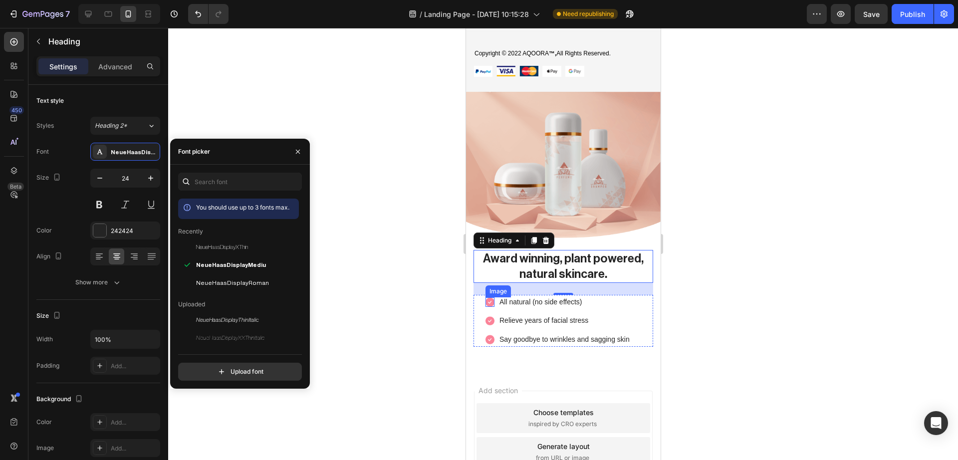
click at [490, 298] on img at bounding box center [489, 302] width 9 height 9
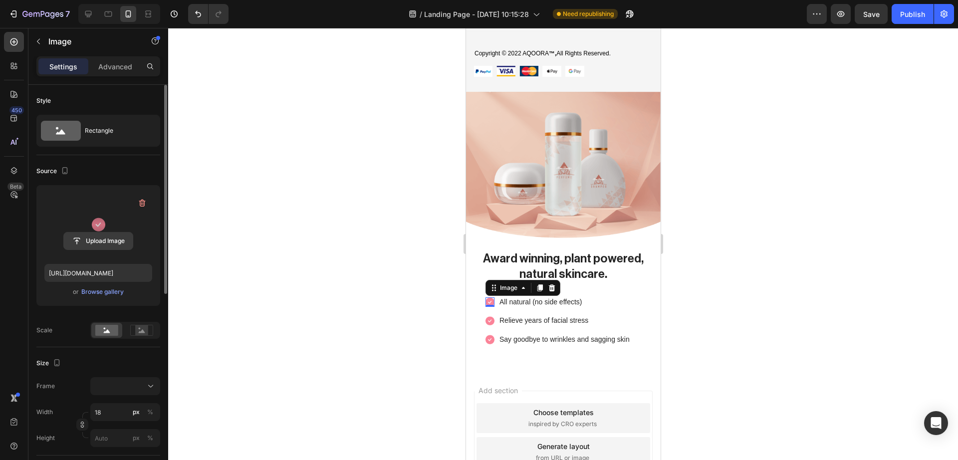
click at [88, 240] on input "file" at bounding box center [98, 241] width 69 height 17
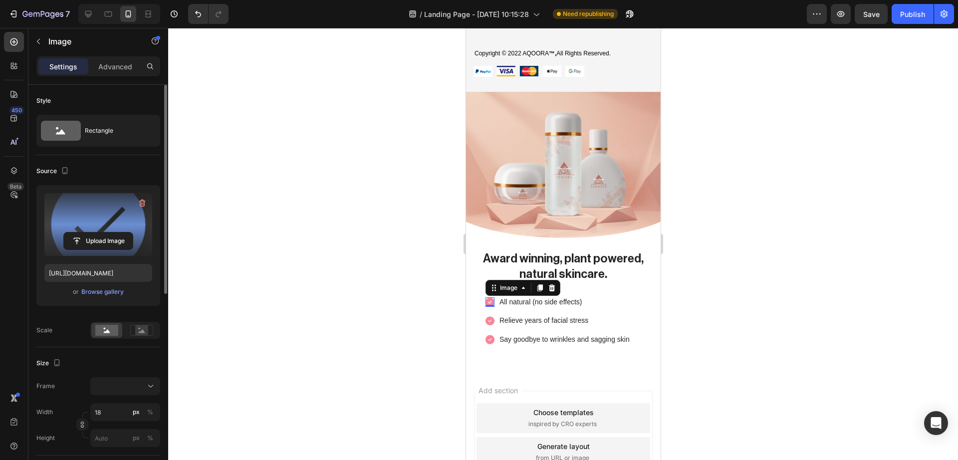
type input "[URL][DOMAIN_NAME]"
click at [491, 316] on img at bounding box center [489, 320] width 9 height 9
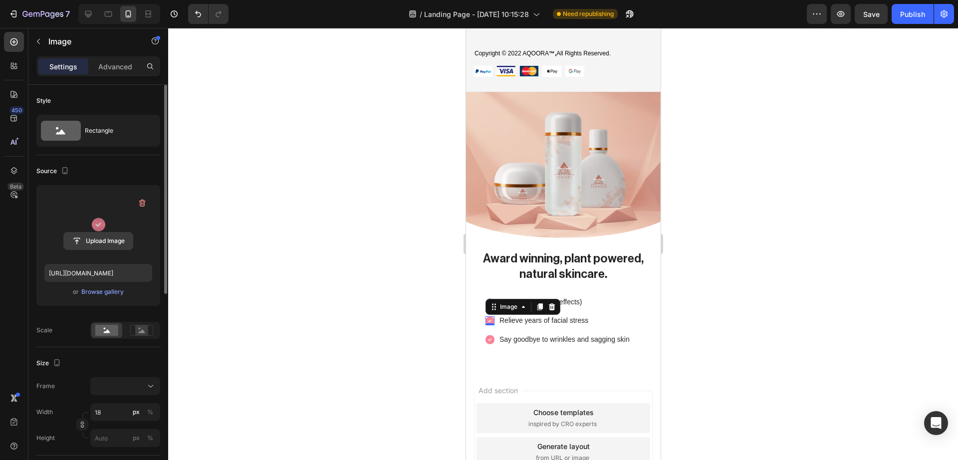
click at [102, 245] on input "file" at bounding box center [98, 241] width 69 height 17
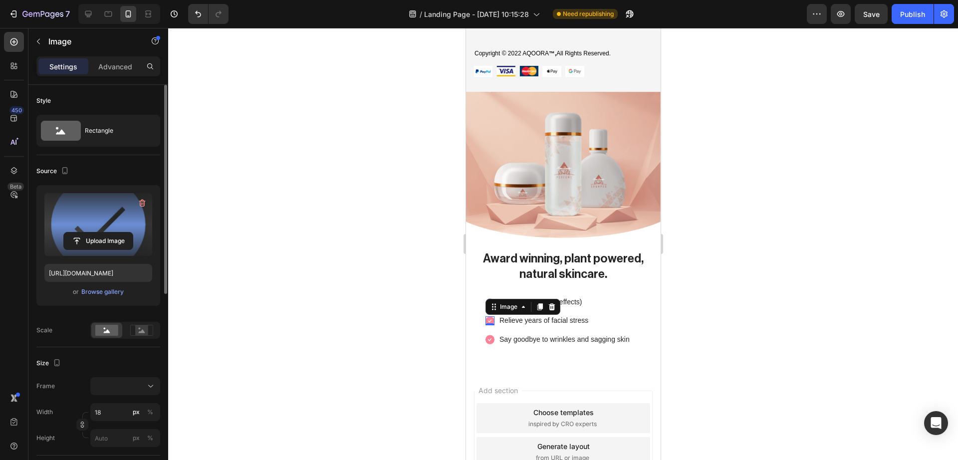
type input "[URL][DOMAIN_NAME]"
click at [491, 335] on img at bounding box center [489, 339] width 9 height 9
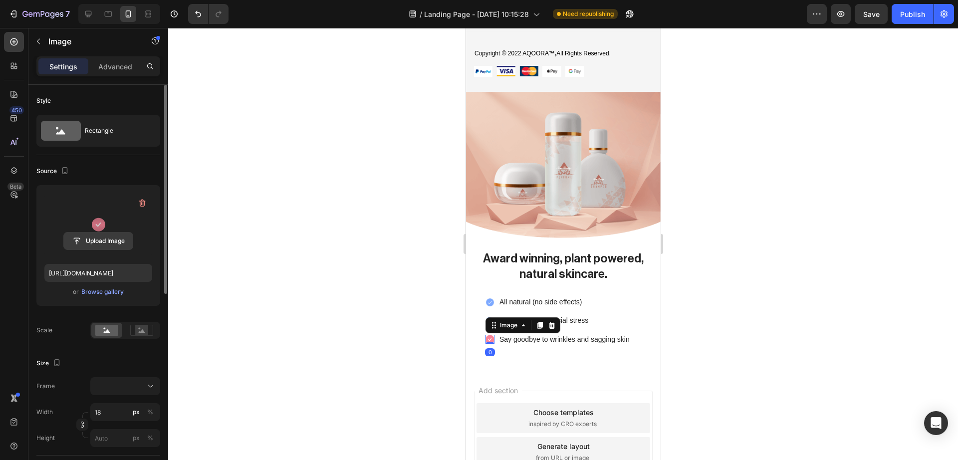
click at [106, 244] on input "file" at bounding box center [98, 241] width 69 height 17
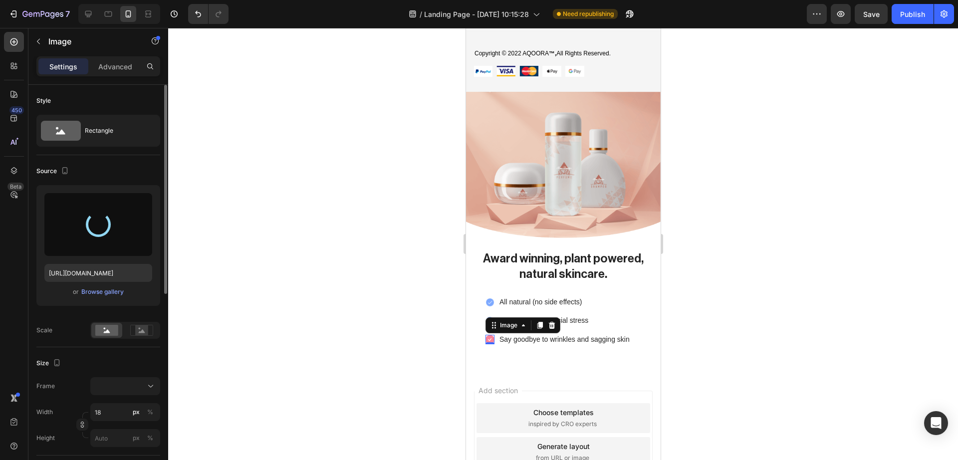
type input "[URL][DOMAIN_NAME]"
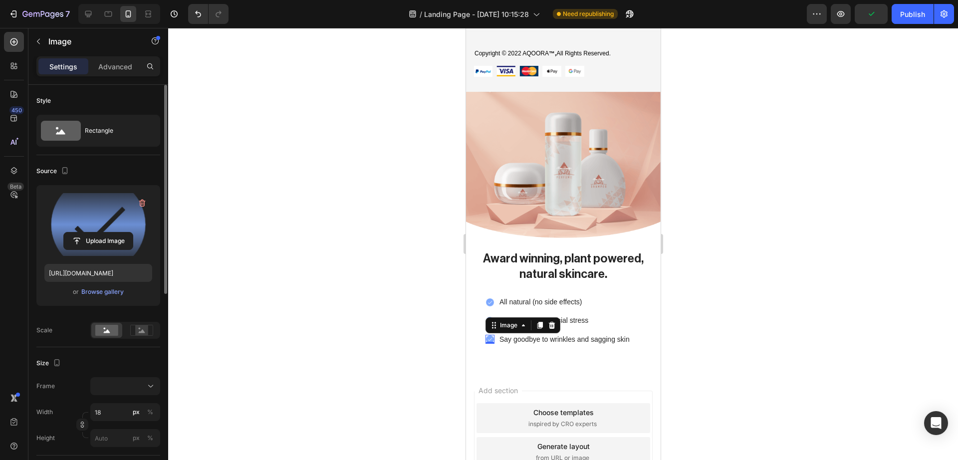
click at [268, 307] on div at bounding box center [563, 244] width 790 height 432
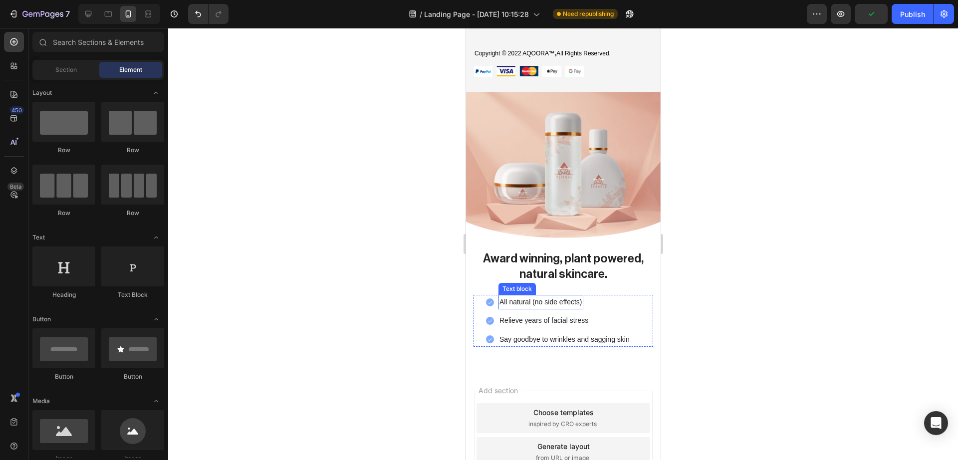
click at [519, 296] on p "All natural (no side effects)" at bounding box center [540, 302] width 83 height 12
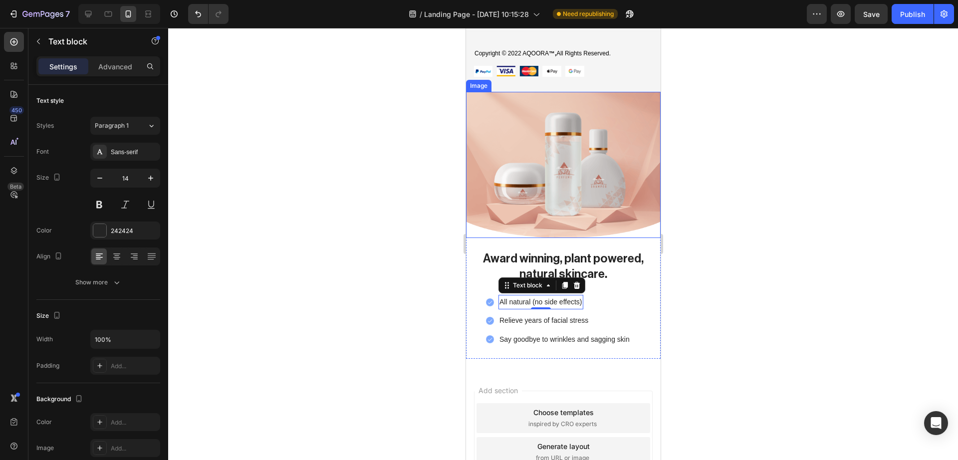
click at [548, 173] on img at bounding box center [563, 165] width 195 height 146
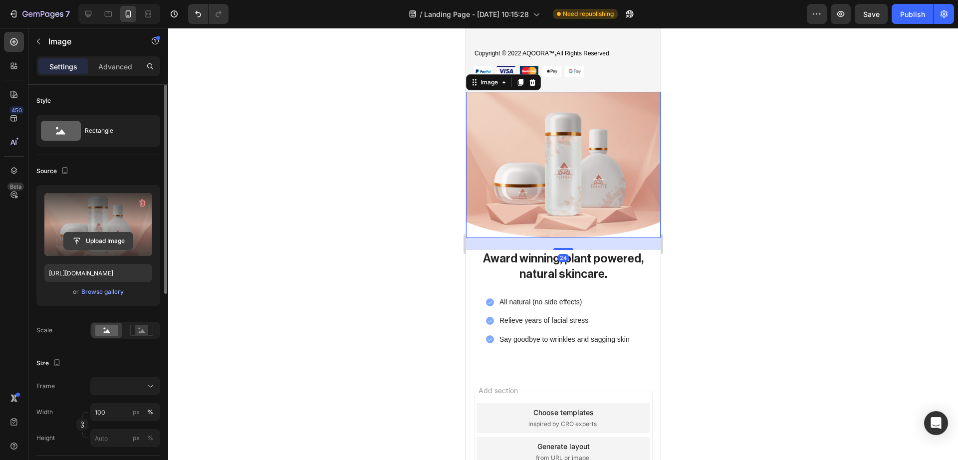
click at [94, 245] on input "file" at bounding box center [98, 241] width 69 height 17
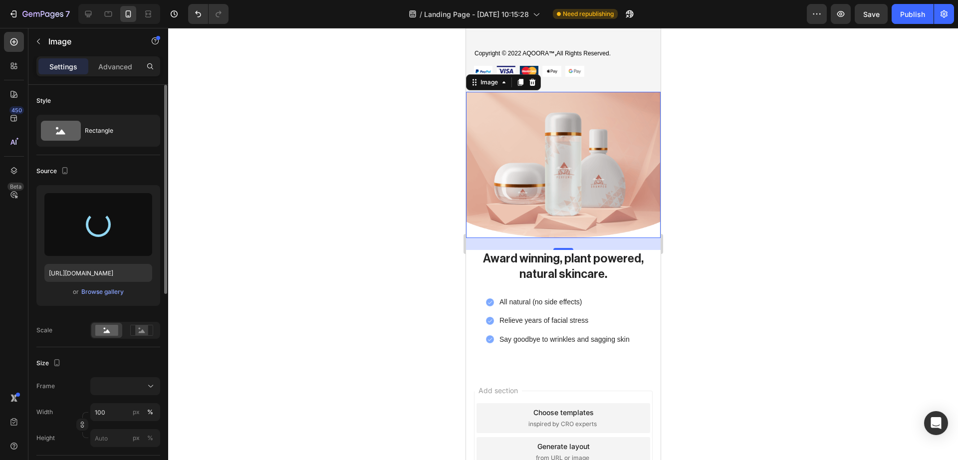
type input "[URL][DOMAIN_NAME]"
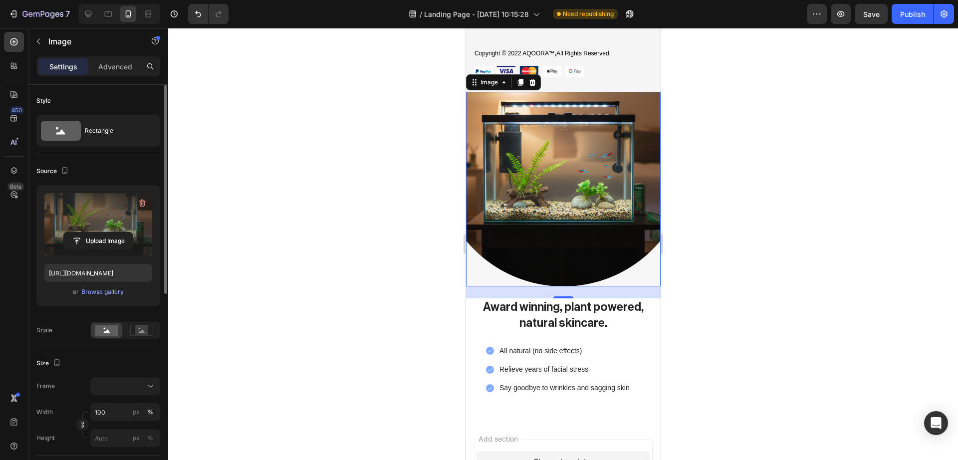
click at [418, 185] on div at bounding box center [563, 244] width 790 height 432
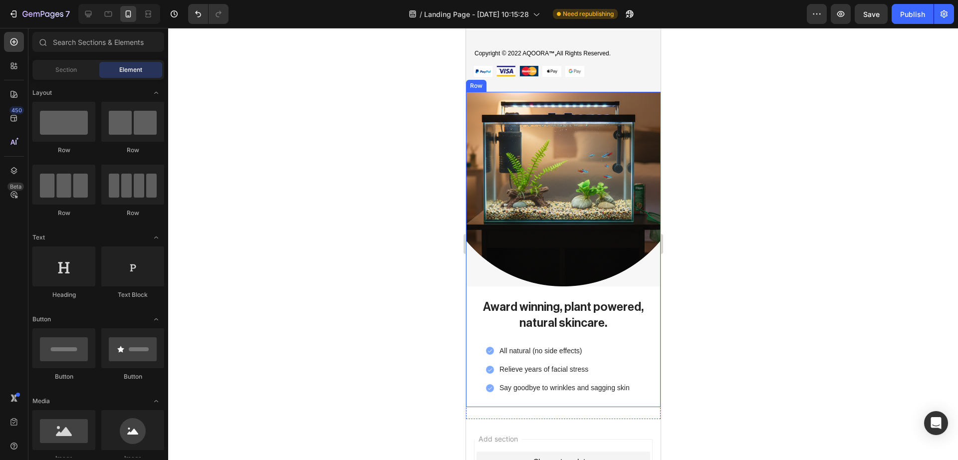
click at [516, 284] on div "Image" at bounding box center [563, 195] width 195 height 207
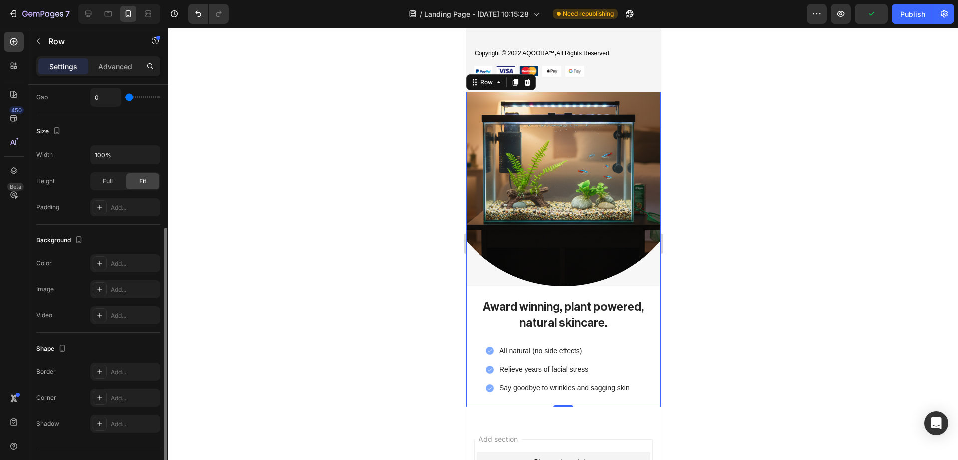
scroll to position [224, 0]
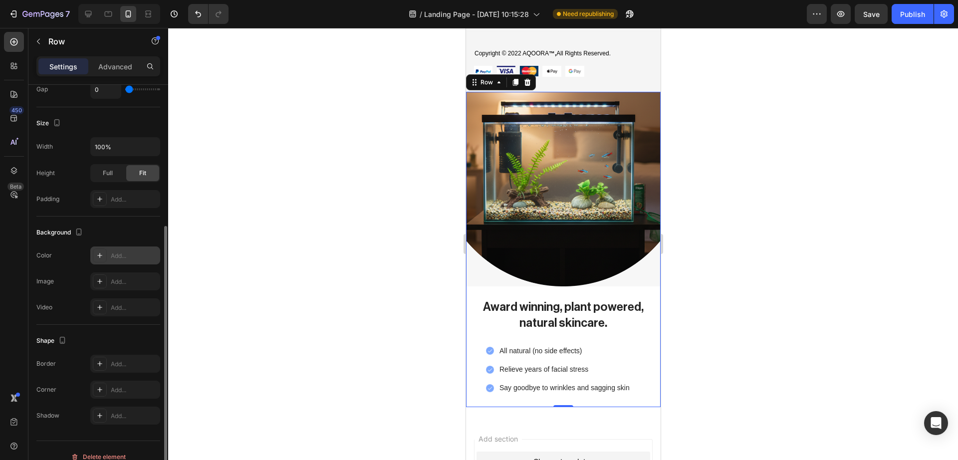
click at [120, 259] on div "Add..." at bounding box center [134, 256] width 47 height 9
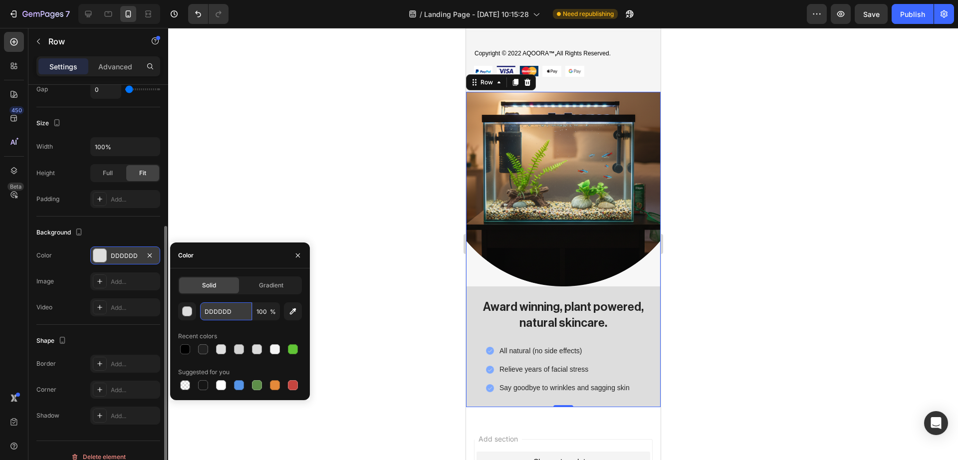
click at [213, 316] on input "DDDDDD" at bounding box center [226, 312] width 52 height 18
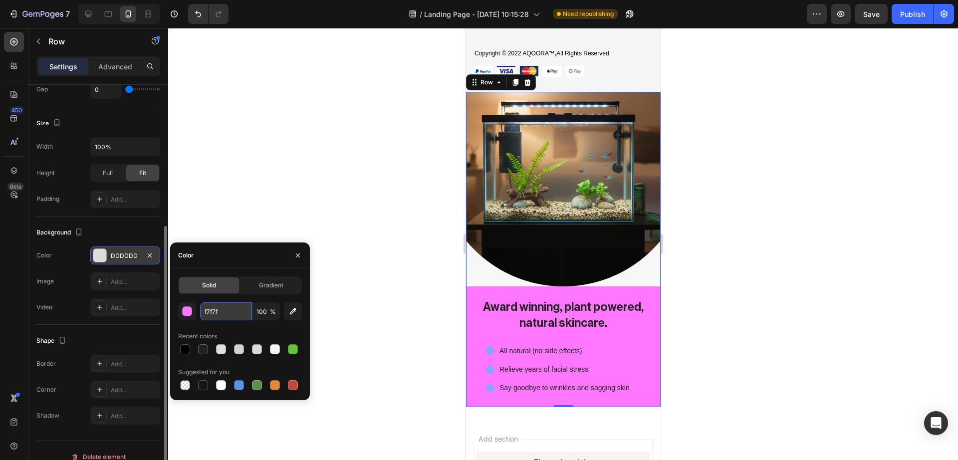
type input "f7f7f7"
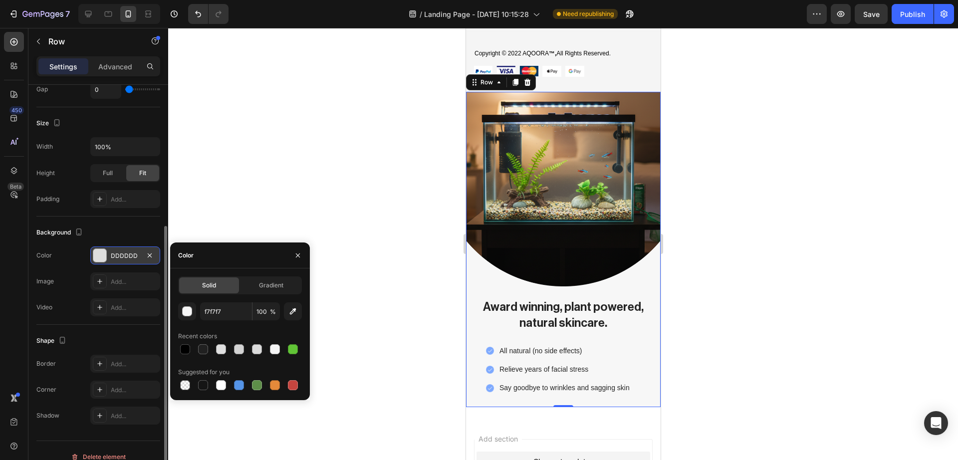
click at [707, 269] on div at bounding box center [563, 244] width 790 height 432
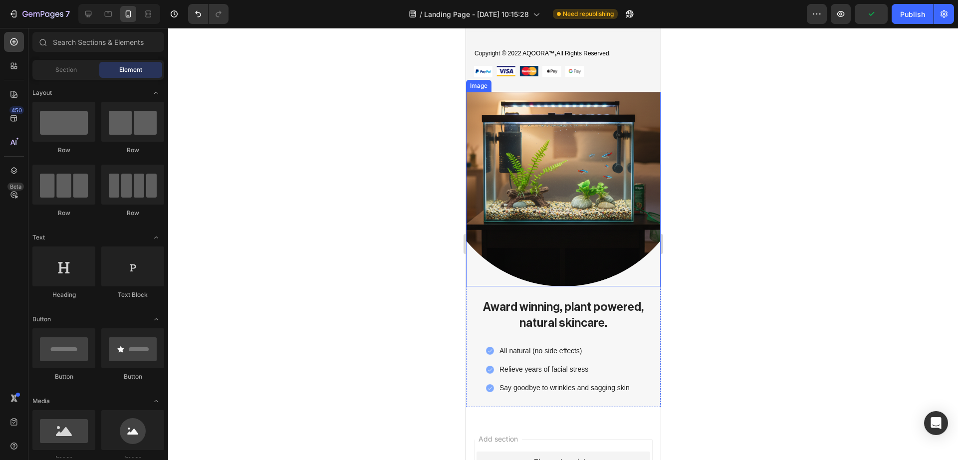
click at [639, 275] on img at bounding box center [563, 189] width 195 height 195
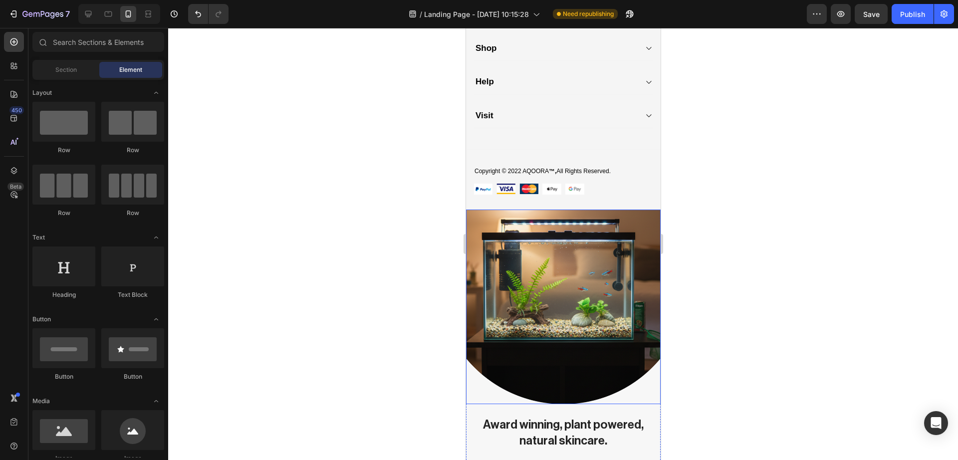
click at [635, 319] on img at bounding box center [563, 307] width 195 height 195
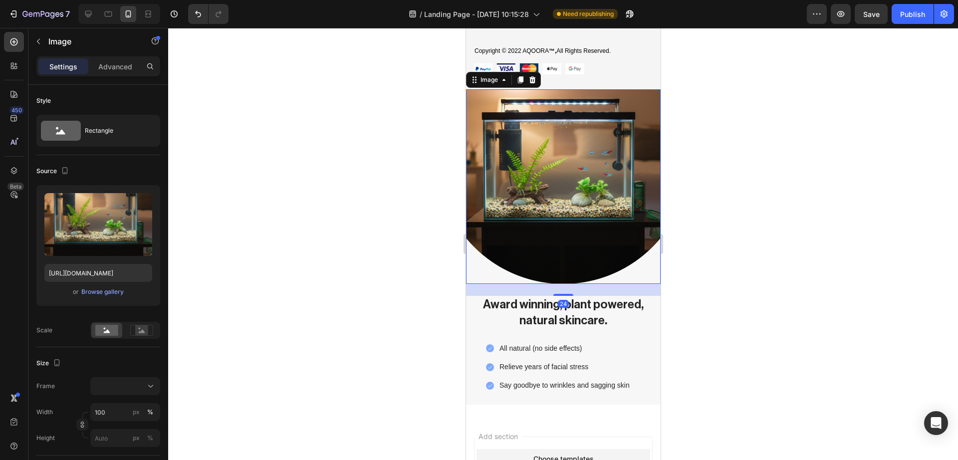
scroll to position [3782, 0]
click at [647, 368] on div "Award winning, plant powered, natural skincare. Heading Image All natural (no s…" at bounding box center [563, 350] width 195 height 109
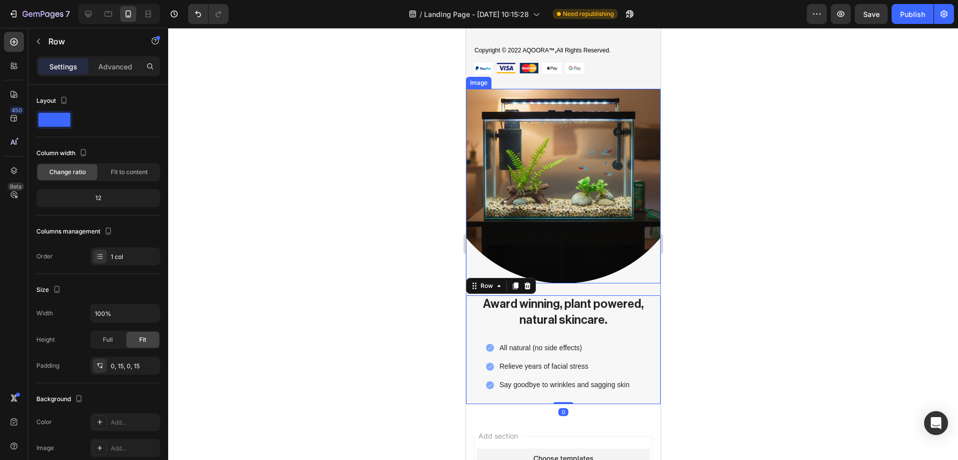
click at [642, 233] on img at bounding box center [563, 186] width 195 height 195
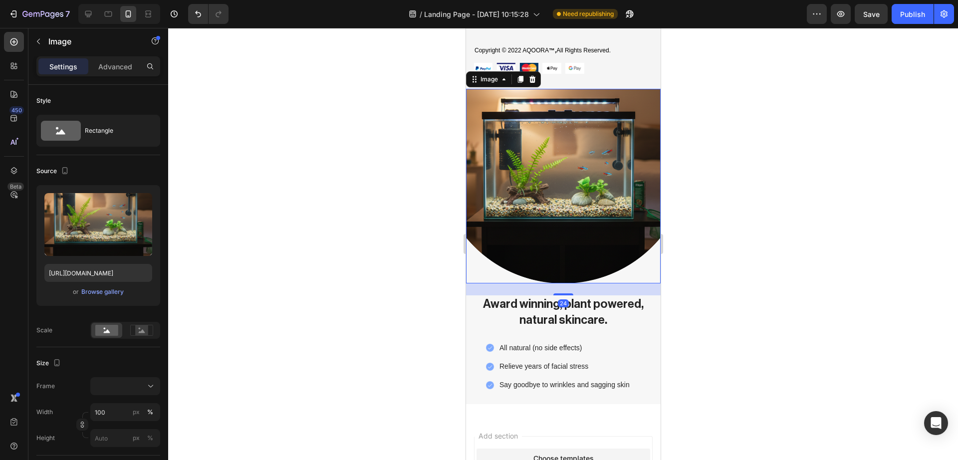
click at [644, 259] on img at bounding box center [563, 186] width 195 height 195
click at [683, 277] on div at bounding box center [563, 244] width 790 height 432
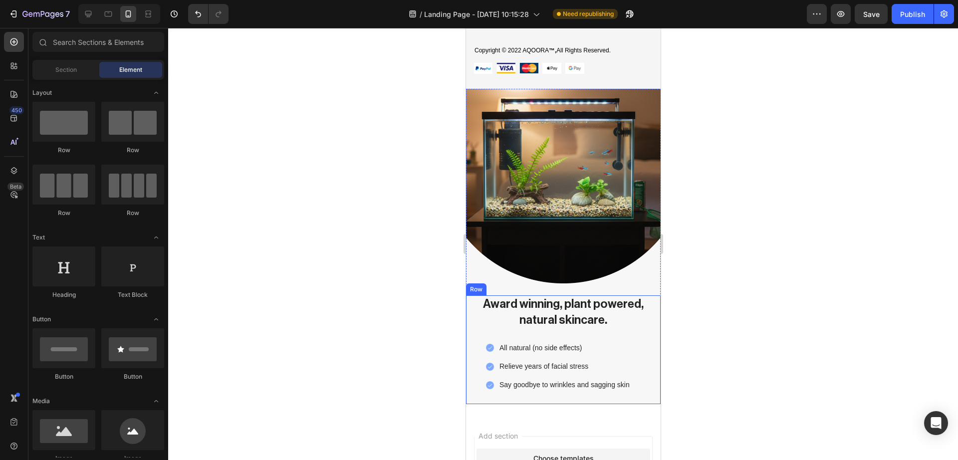
click at [641, 368] on div "Award winning, plant powered, natural skincare. Heading Image All natural (no s…" at bounding box center [563, 350] width 180 height 109
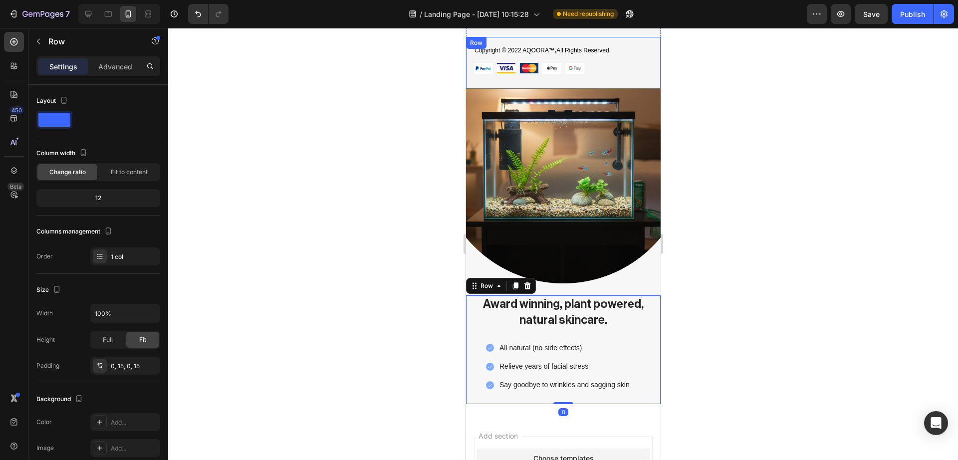
click at [649, 88] on div "Copyright © 2022 AQOORA ™, All Rights Reserved. Text block Image Image Image Im…" at bounding box center [563, 63] width 195 height 52
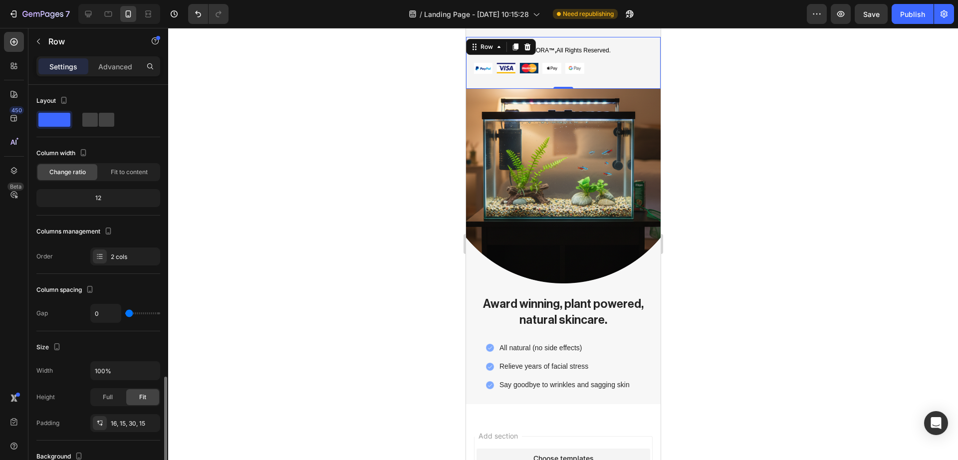
scroll to position [179, 0]
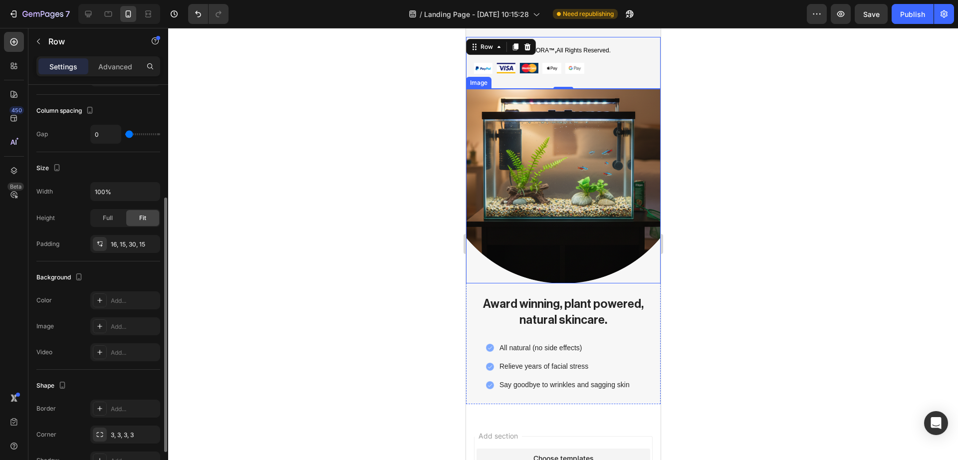
click at [648, 94] on img at bounding box center [563, 186] width 195 height 195
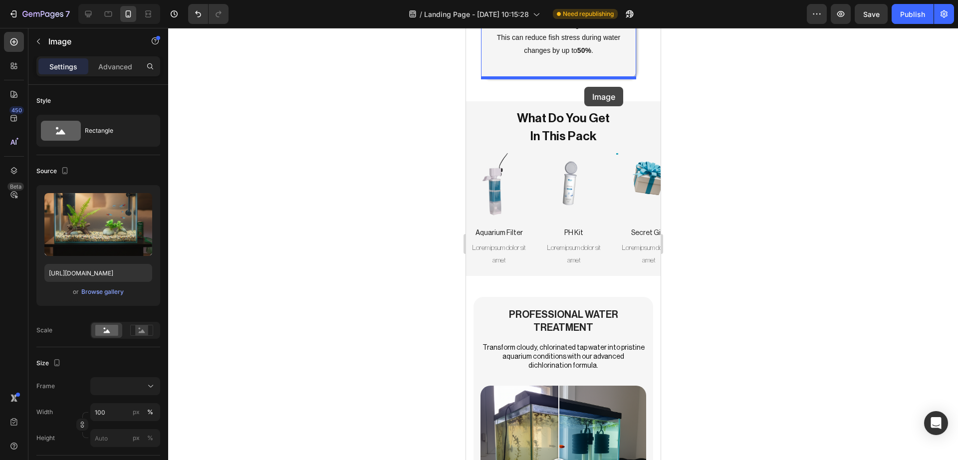
scroll to position [1783, 0]
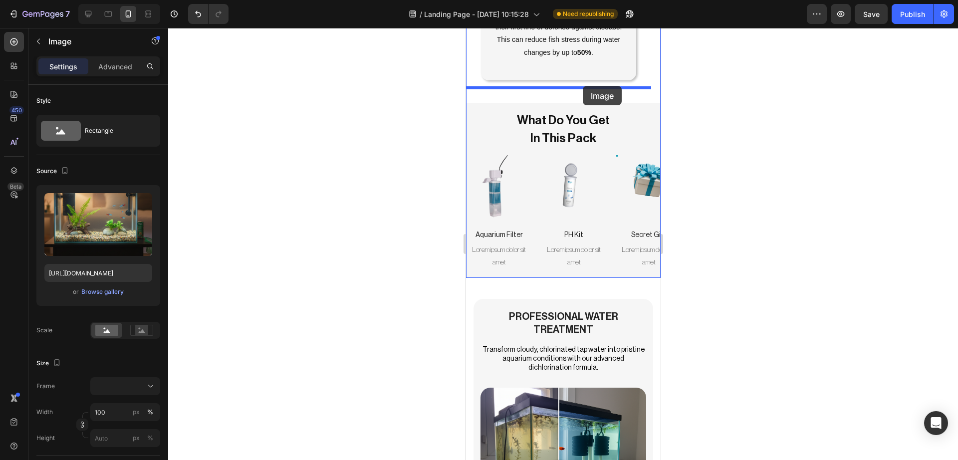
drag, startPoint x: 635, startPoint y: 205, endPoint x: 583, endPoint y: 86, distance: 129.9
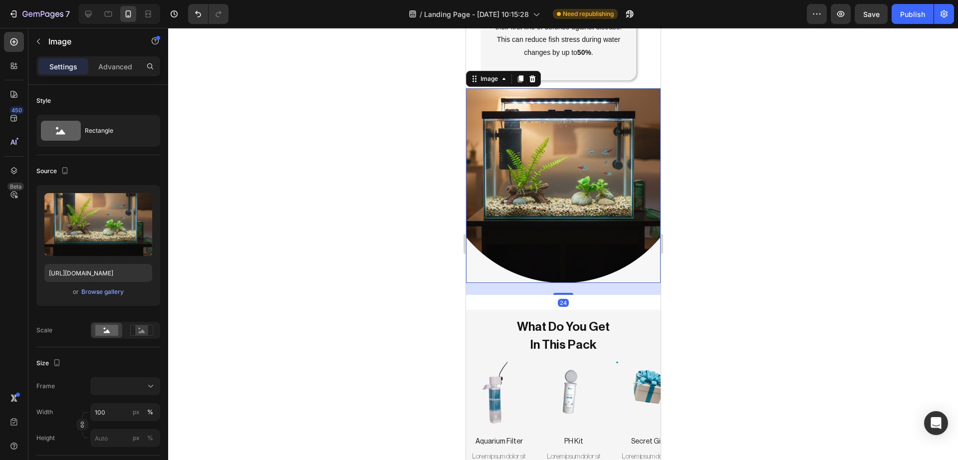
click at [758, 218] on div at bounding box center [563, 244] width 790 height 432
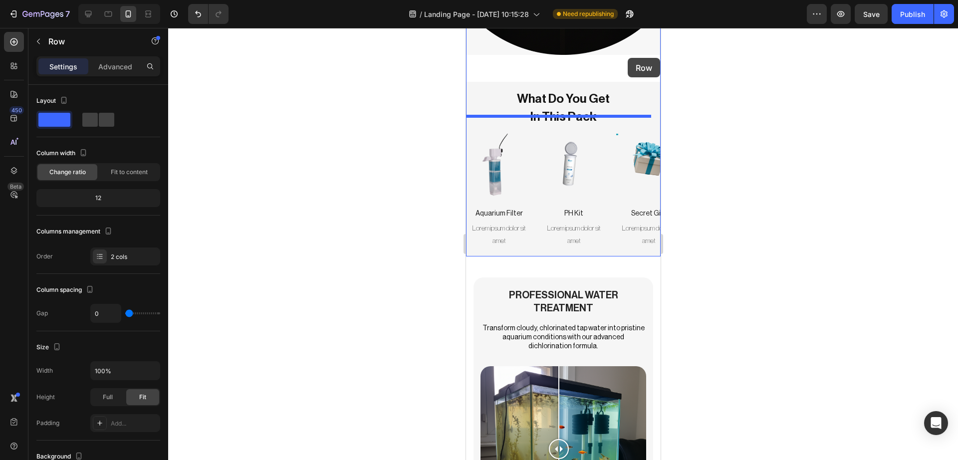
scroll to position [1951, 0]
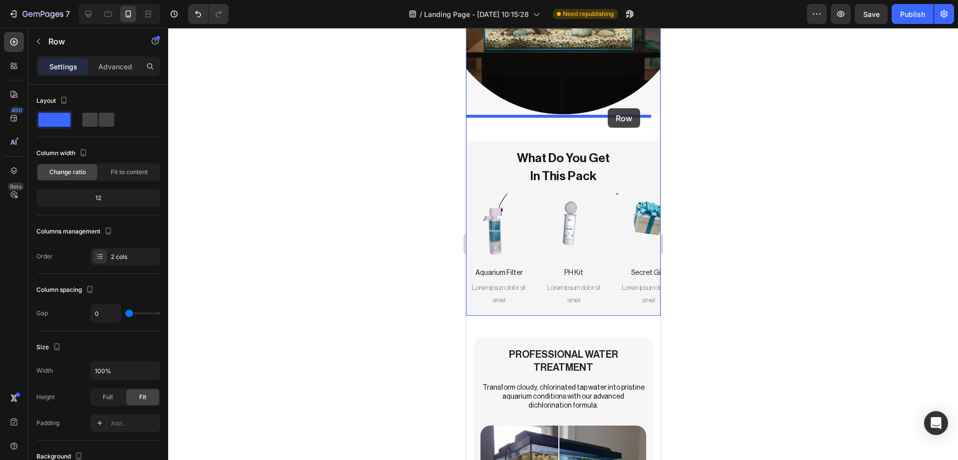
drag, startPoint x: 645, startPoint y: 214, endPoint x: 607, endPoint y: 108, distance: 111.8
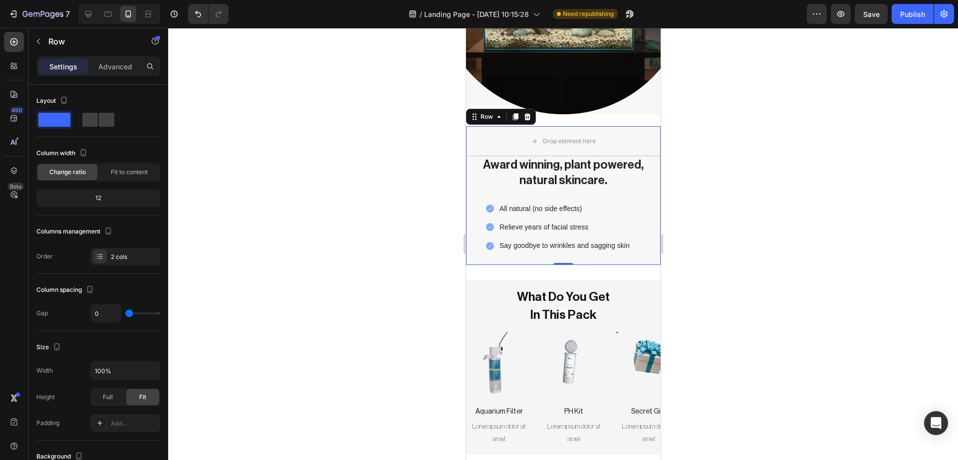
click at [699, 131] on div at bounding box center [563, 244] width 790 height 432
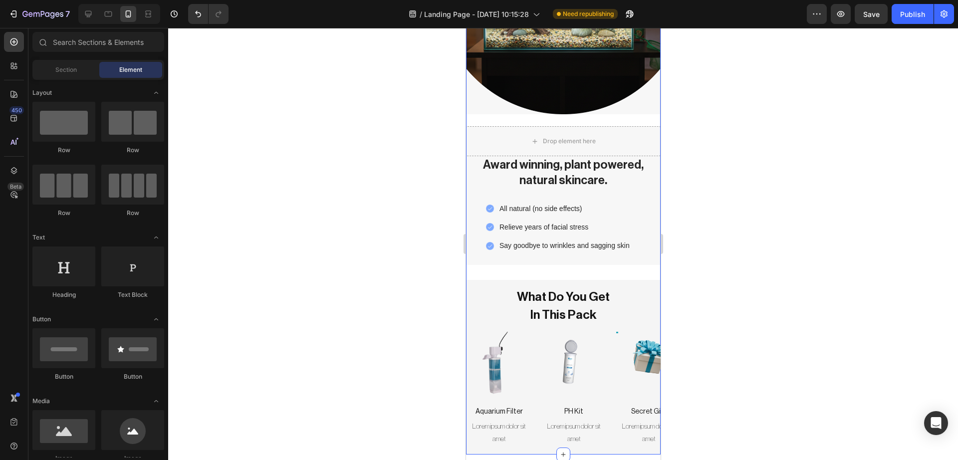
click at [632, 107] on div "Proven Benefits, Science Says Heading Image 50% Heading Stress Coat Text Block …" at bounding box center [563, 81] width 195 height 745
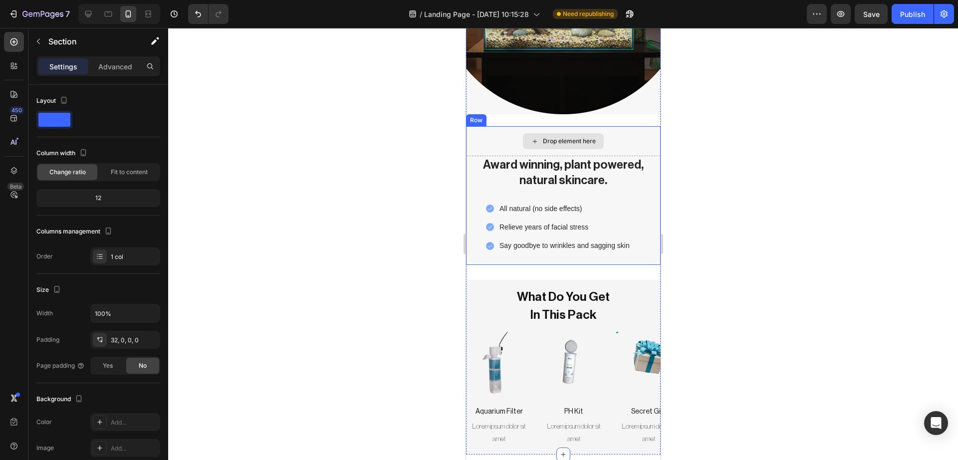
click at [621, 127] on div "Drop element here" at bounding box center [563, 141] width 195 height 30
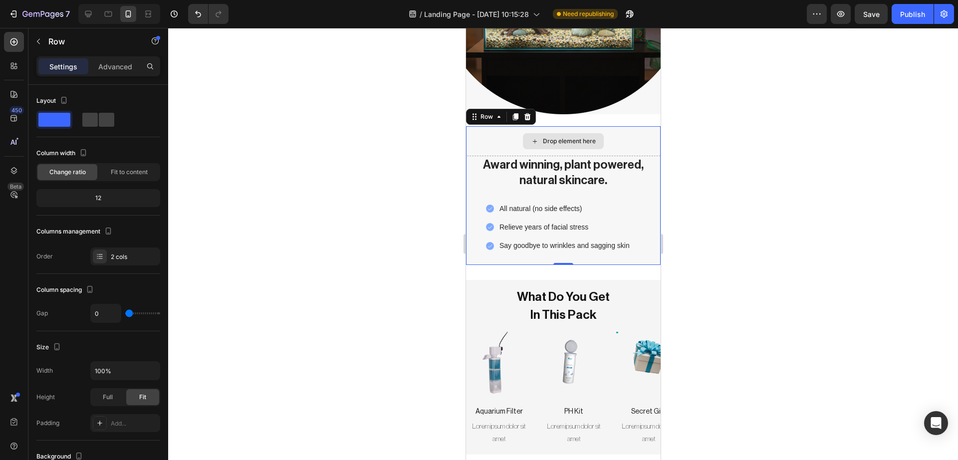
click at [615, 126] on div "Drop element here" at bounding box center [563, 141] width 195 height 30
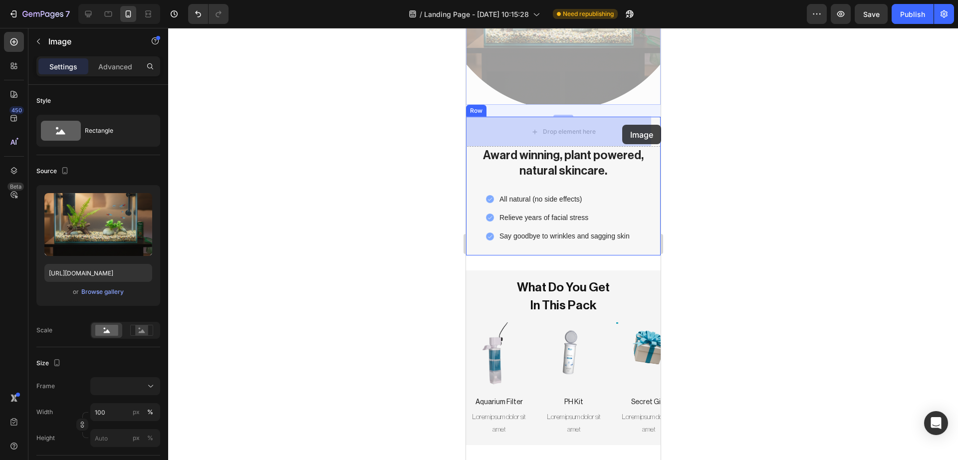
drag, startPoint x: 634, startPoint y: 99, endPoint x: 622, endPoint y: 125, distance: 28.8
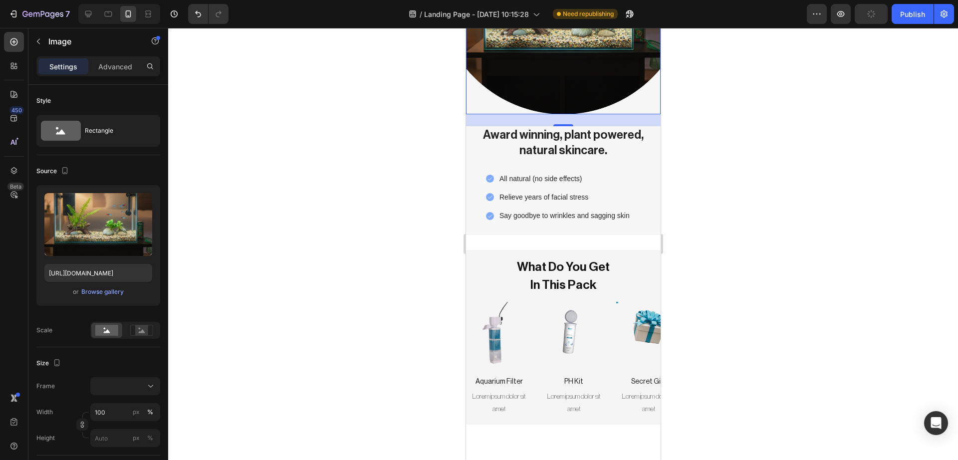
scroll to position [1754, 0]
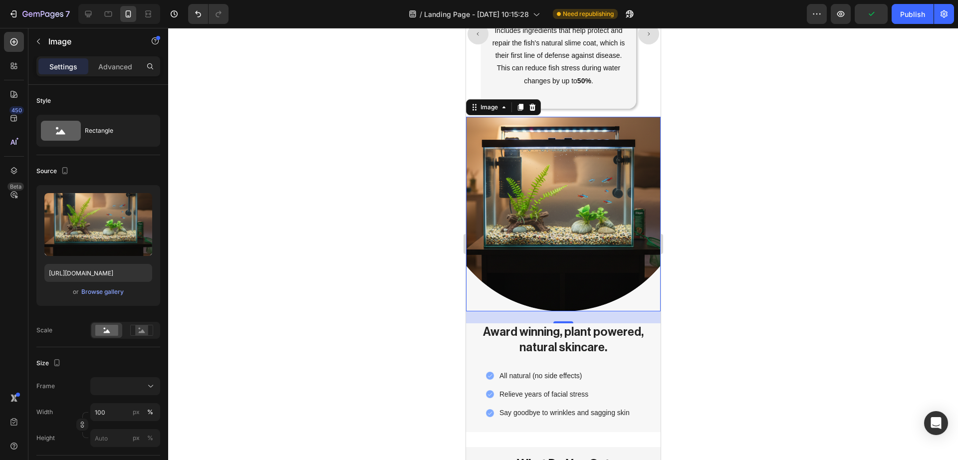
click at [730, 161] on div at bounding box center [563, 244] width 790 height 432
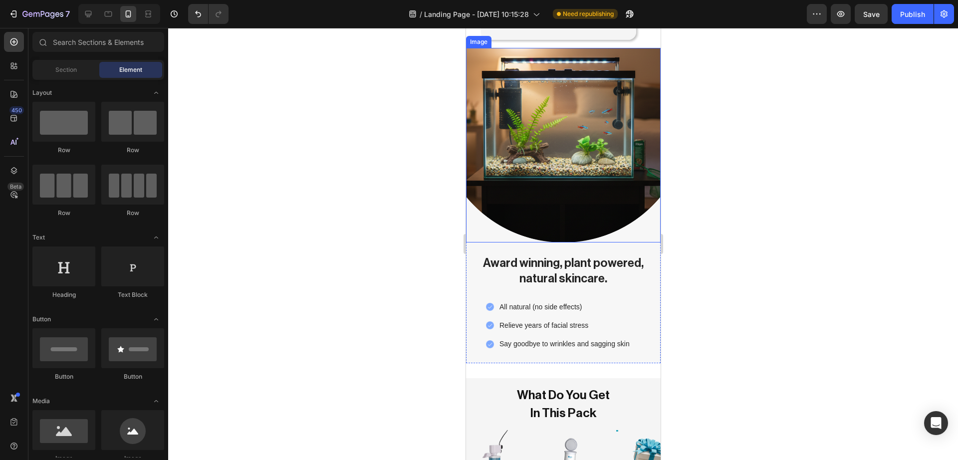
scroll to position [1820, 0]
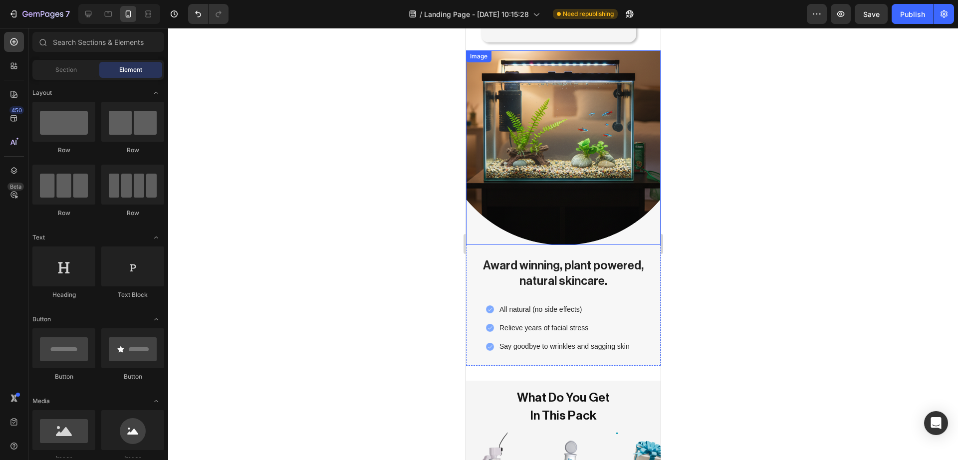
click at [638, 57] on img at bounding box center [563, 147] width 195 height 195
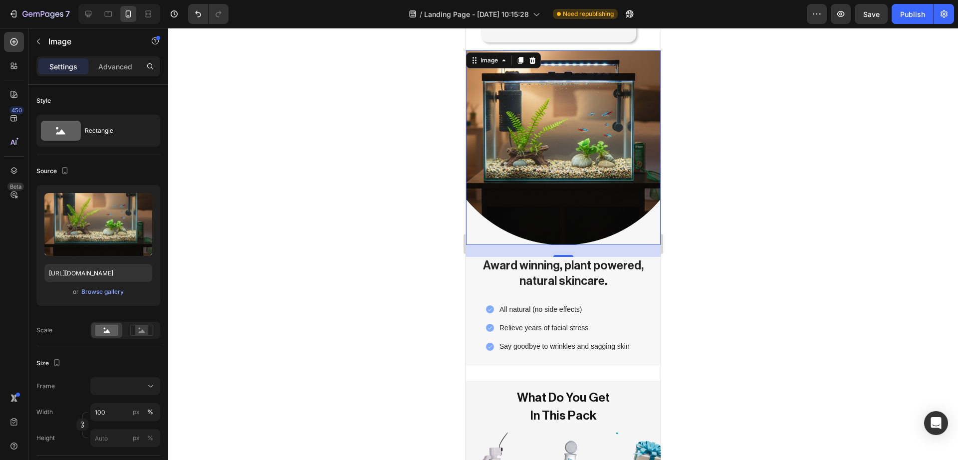
click at [248, 204] on div at bounding box center [563, 244] width 790 height 432
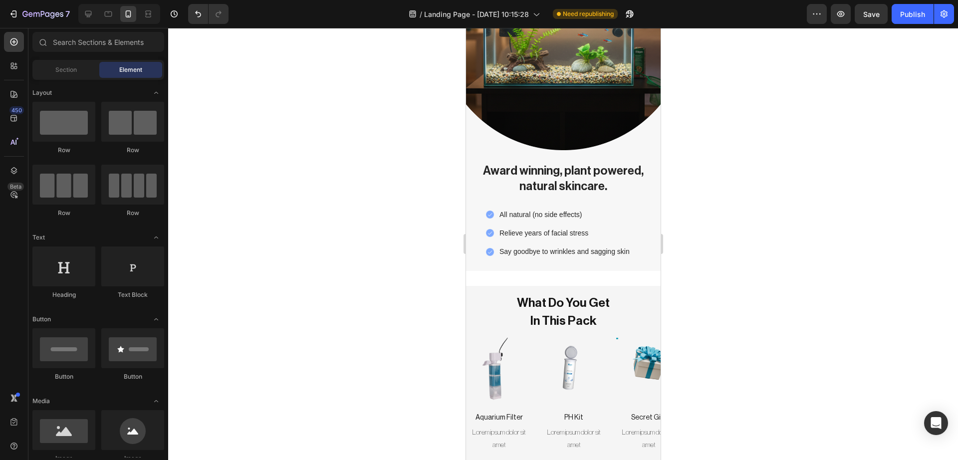
scroll to position [1886, 0]
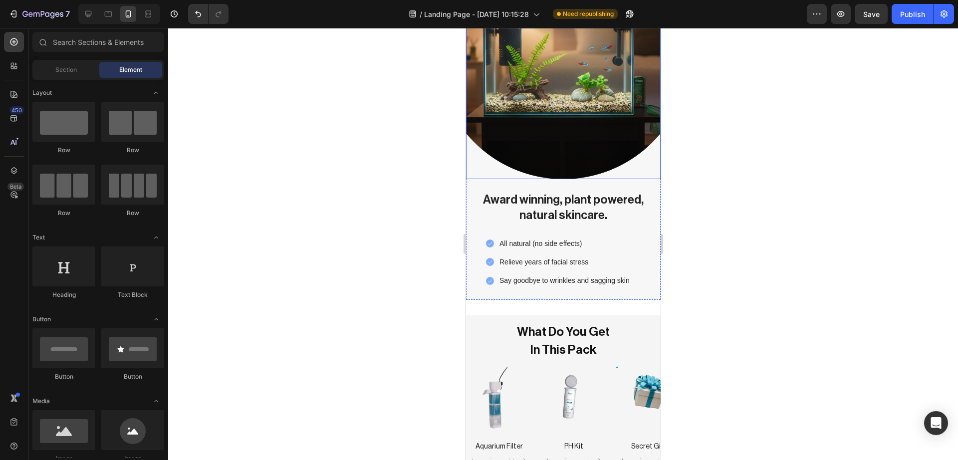
click at [609, 155] on img at bounding box center [563, 82] width 195 height 195
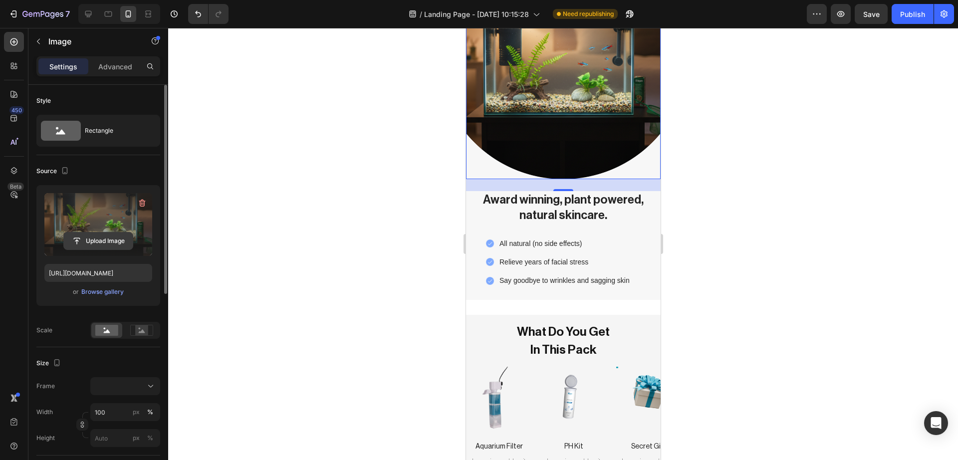
click at [111, 238] on input "file" at bounding box center [98, 241] width 69 height 17
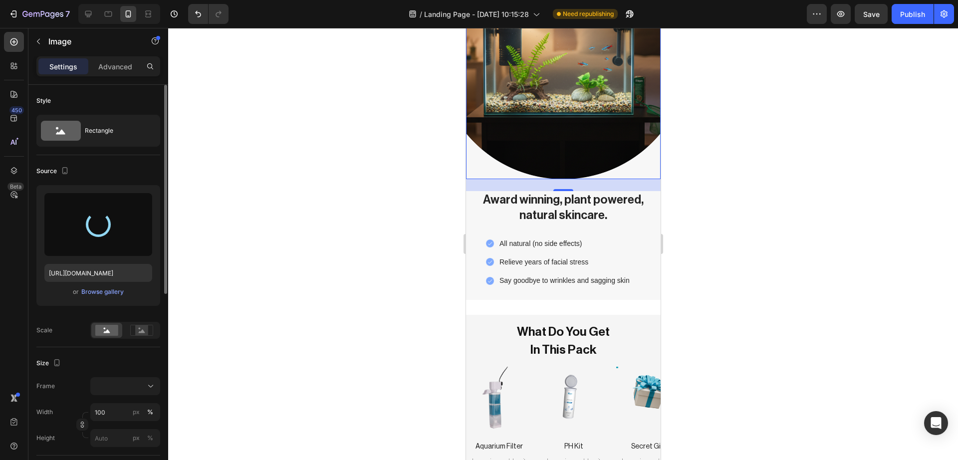
type input "[URL][DOMAIN_NAME]"
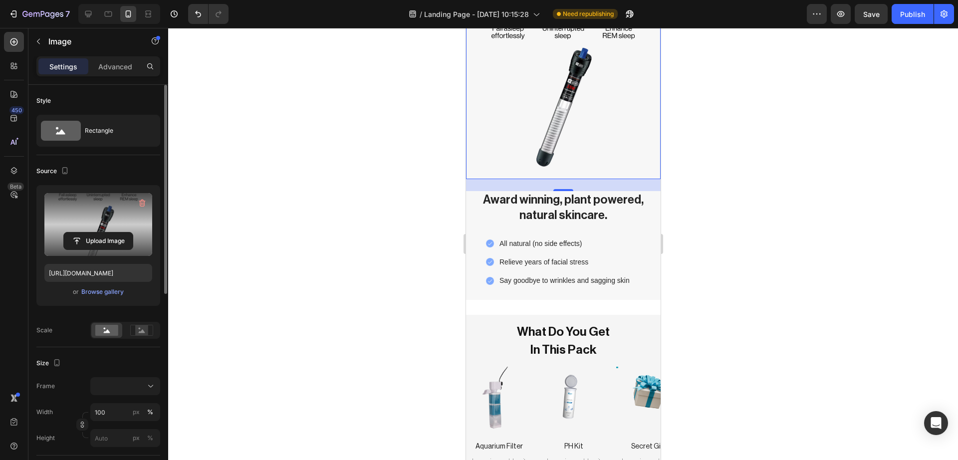
click at [763, 218] on div at bounding box center [563, 244] width 790 height 432
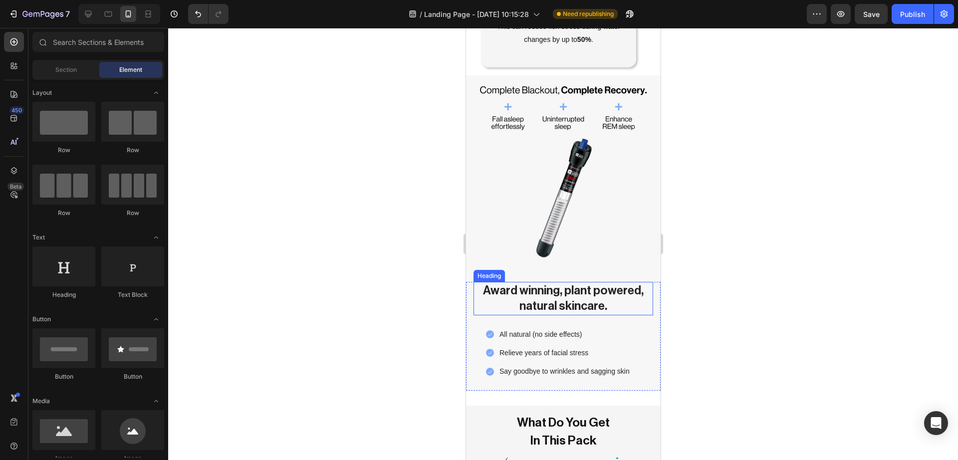
scroll to position [1757, 0]
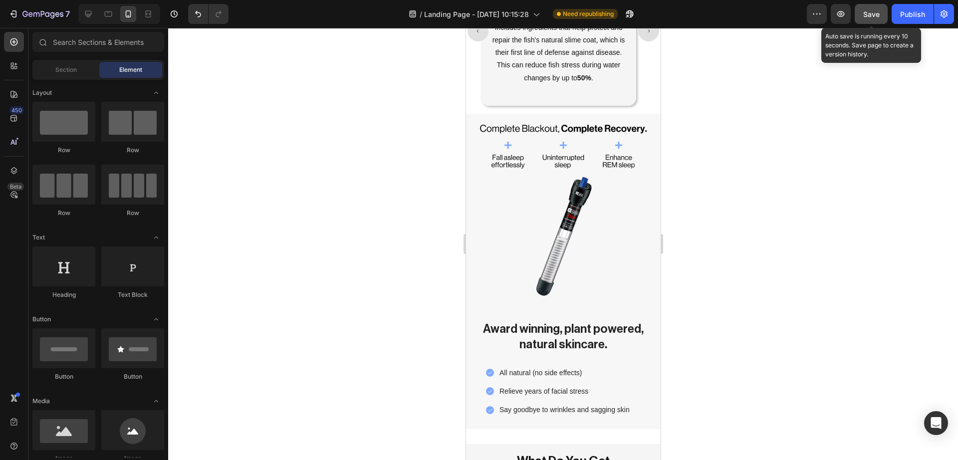
click at [766, 22] on button "Save" at bounding box center [871, 14] width 33 height 20
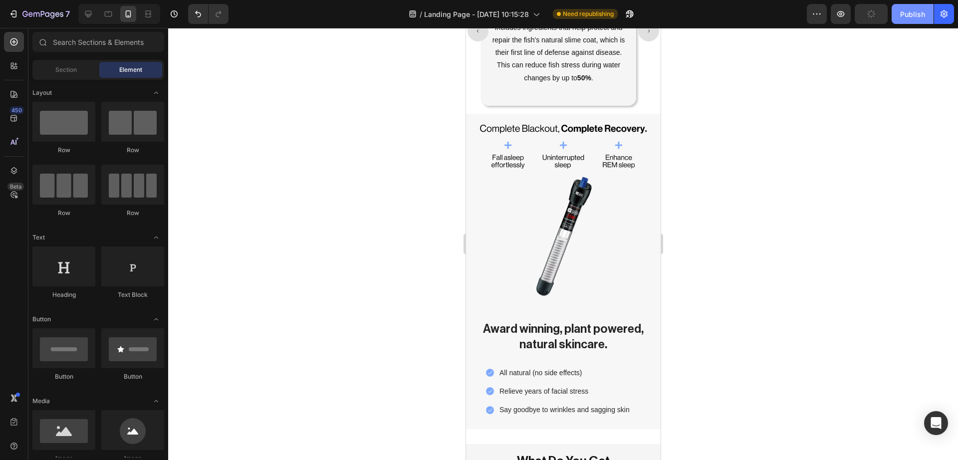
click at [766, 14] on div "Publish" at bounding box center [913, 14] width 25 height 10
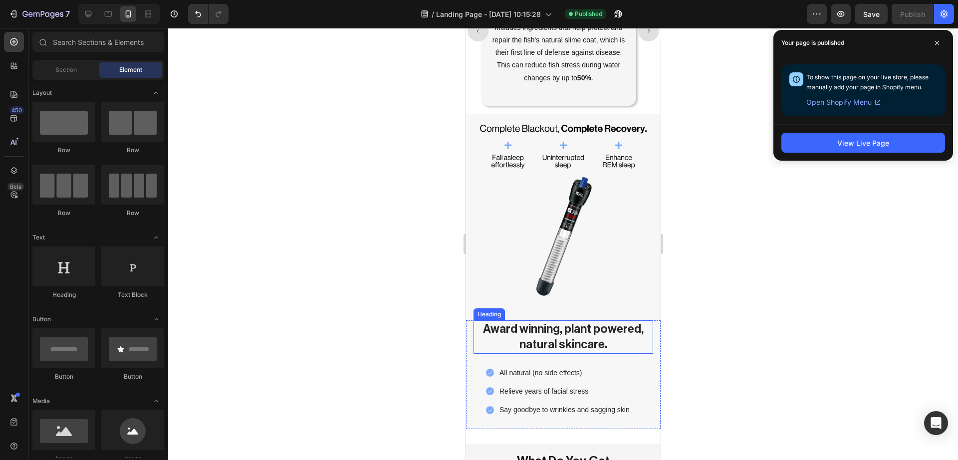
click at [538, 321] on p "Award winning, plant powered, natural skincare." at bounding box center [563, 336] width 178 height 31
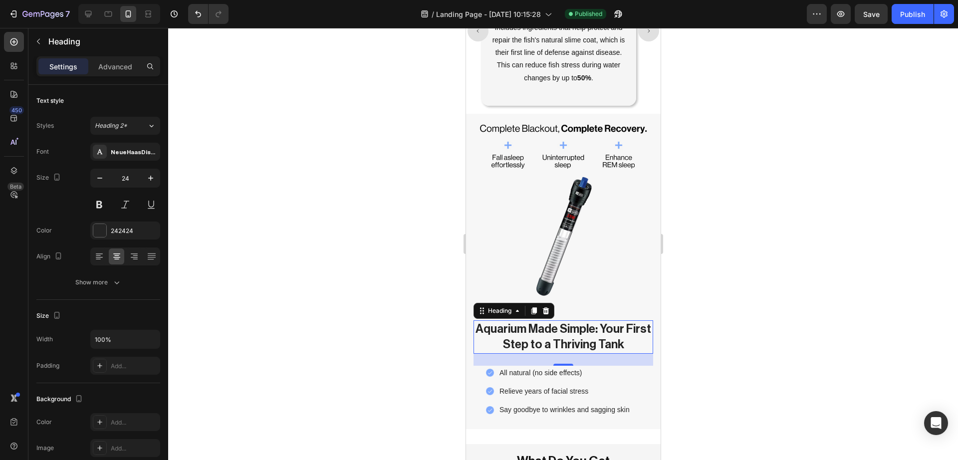
click at [377, 344] on div at bounding box center [563, 244] width 790 height 432
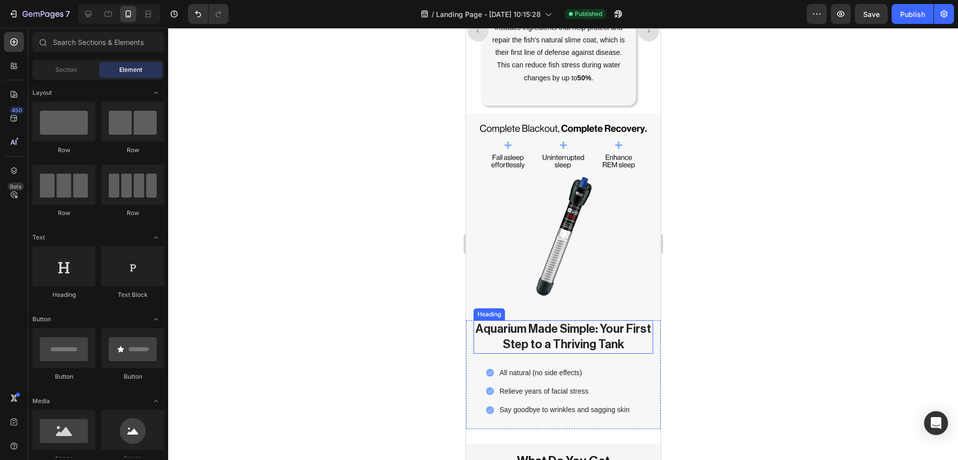
click at [512, 326] on p "⁠⁠⁠⁠⁠⁠⁠ Aquarium Made Simple: Your First Step to a Thriving Tank" at bounding box center [563, 336] width 178 height 31
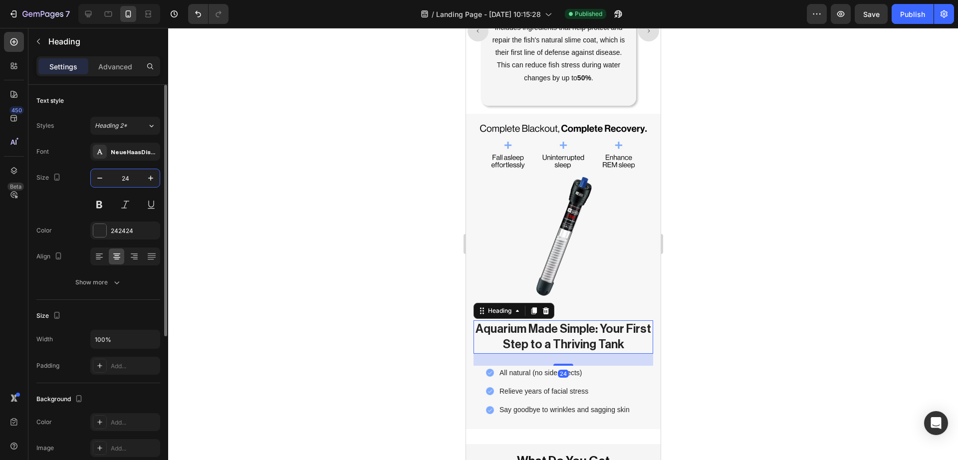
click at [123, 175] on input "24" at bounding box center [125, 178] width 33 height 18
type input "19"
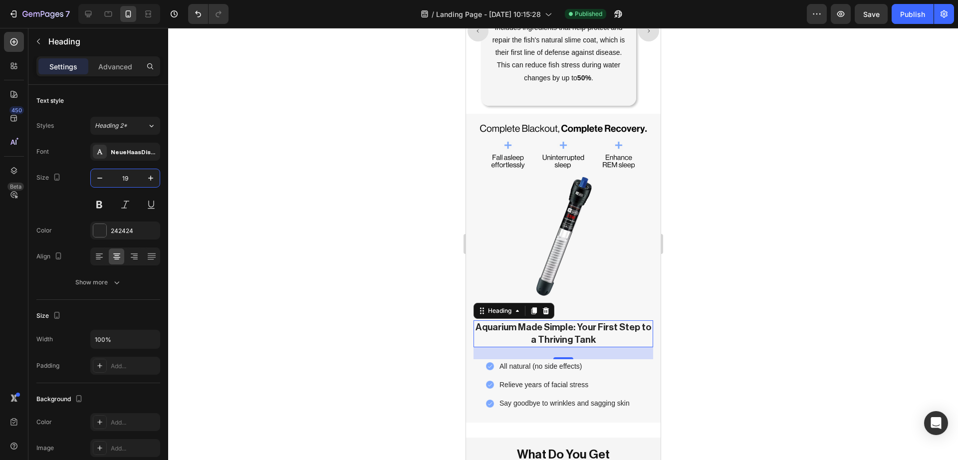
click at [224, 220] on div at bounding box center [563, 244] width 790 height 432
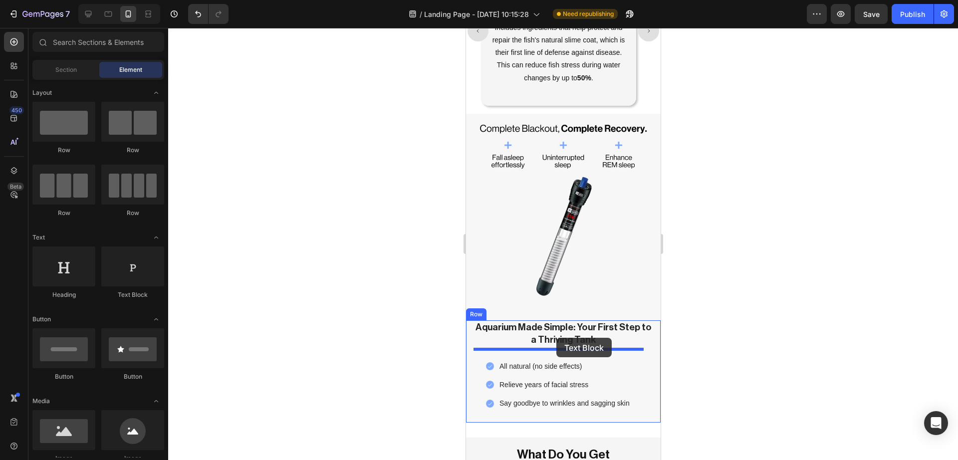
drag, startPoint x: 586, startPoint y: 301, endPoint x: 556, endPoint y: 338, distance: 47.6
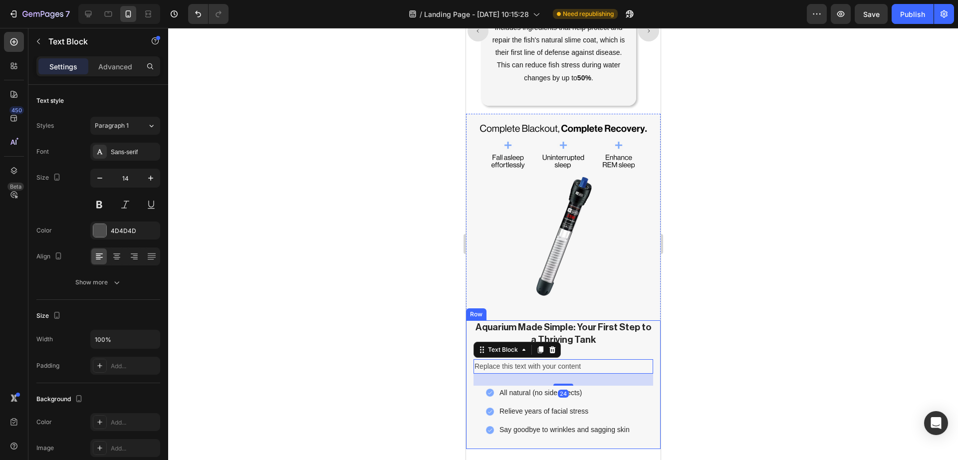
click at [578, 346] on div "⁠⁠⁠⁠⁠⁠⁠ Aquarium Made Simple: Your First Step to a Thriving Tank Heading Replac…" at bounding box center [563, 384] width 180 height 129
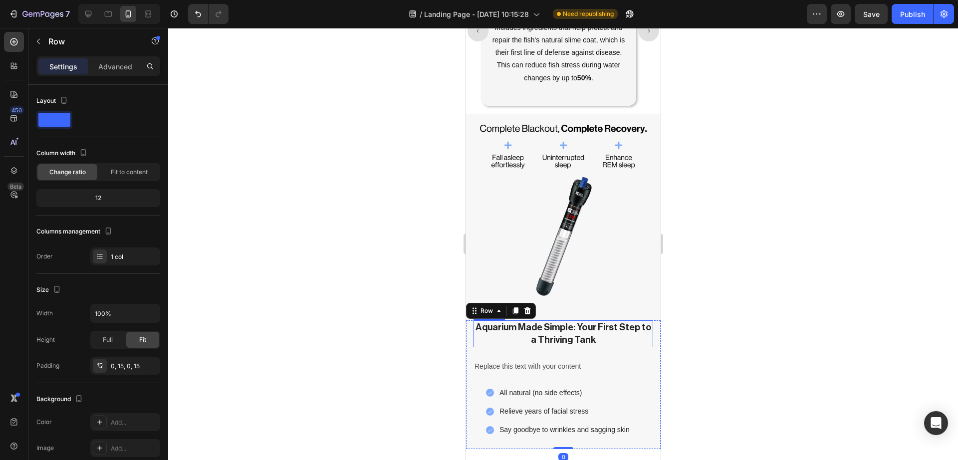
click at [585, 326] on strong "Aquarium Made Simple: Your First Step to a Thriving Tank" at bounding box center [563, 333] width 176 height 22
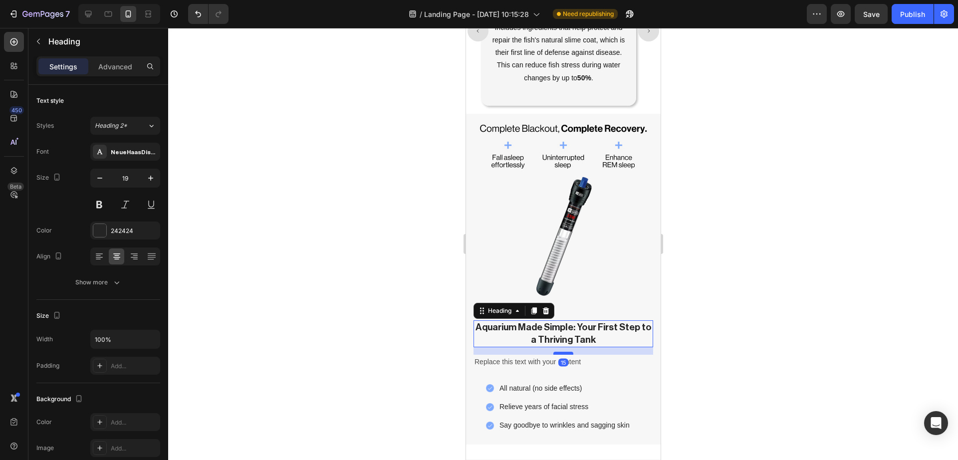
click at [563, 352] on div at bounding box center [563, 353] width 20 height 3
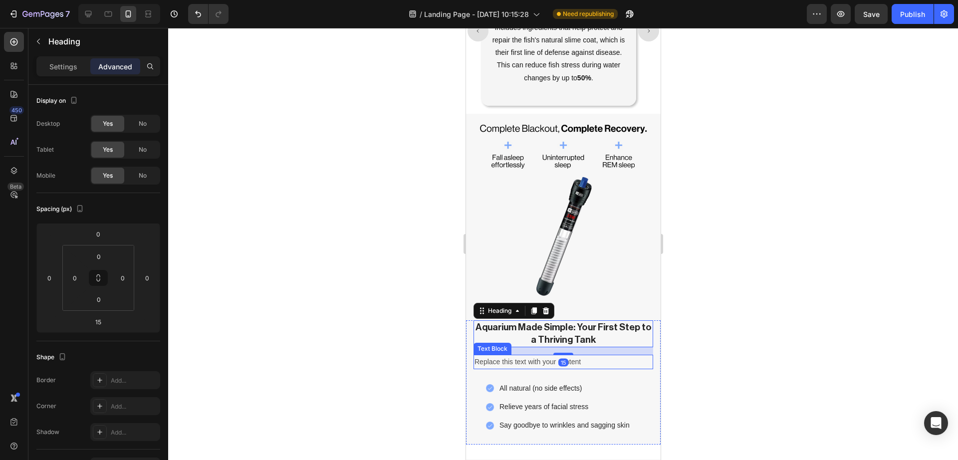
click at [527, 355] on div "Replace this text with your content" at bounding box center [563, 362] width 180 height 14
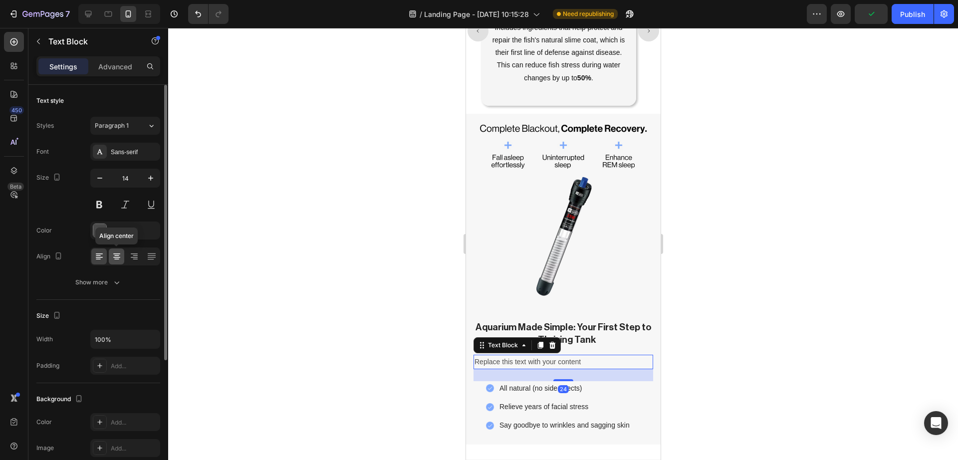
click at [114, 252] on icon at bounding box center [117, 257] width 10 height 10
click at [101, 232] on div at bounding box center [99, 230] width 13 height 13
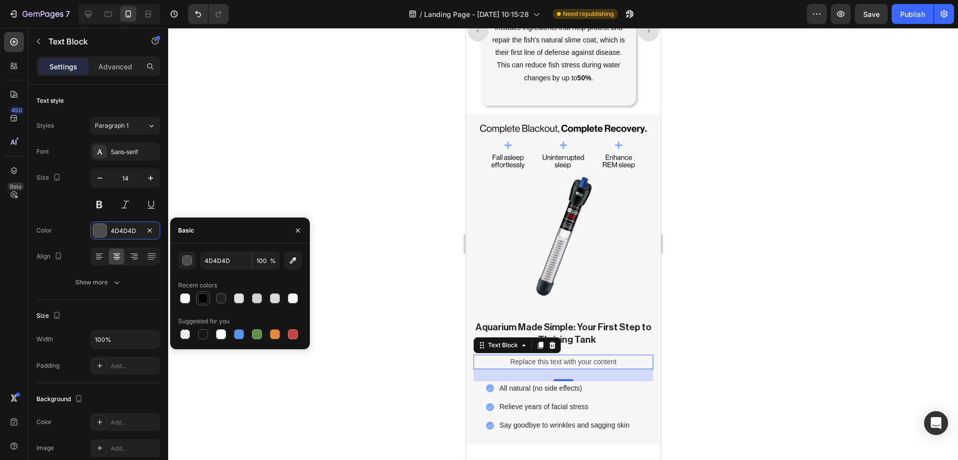
click at [205, 303] on div at bounding box center [203, 299] width 10 height 10
type input "000000"
click at [132, 157] on div "Sans-serif" at bounding box center [125, 152] width 70 height 18
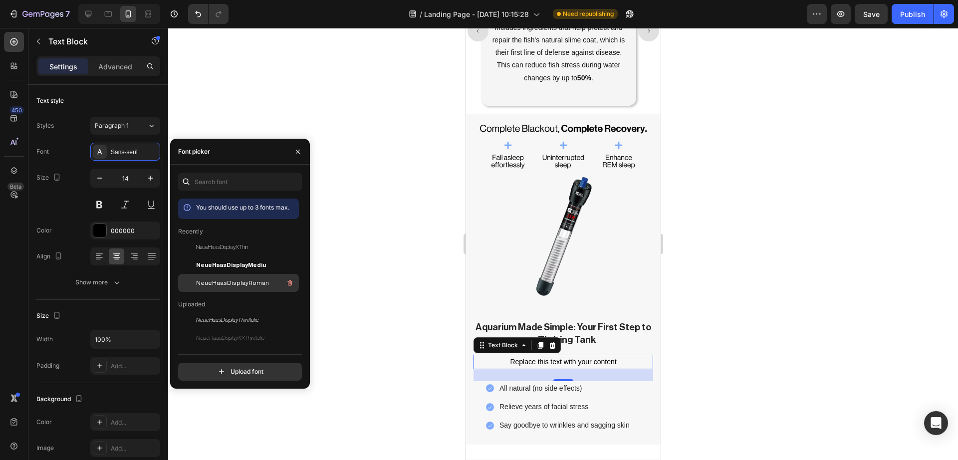
click at [216, 280] on span "NeueHaasDisplayRoman" at bounding box center [232, 283] width 73 height 9
click at [534, 355] on div "Replace this text with your content" at bounding box center [563, 362] width 180 height 14
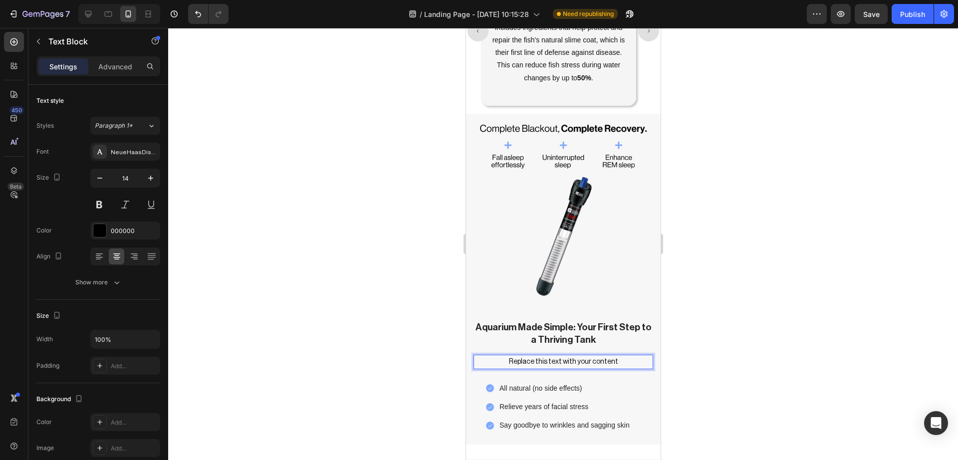
click at [534, 356] on p "Replace this text with your content" at bounding box center [563, 362] width 178 height 12
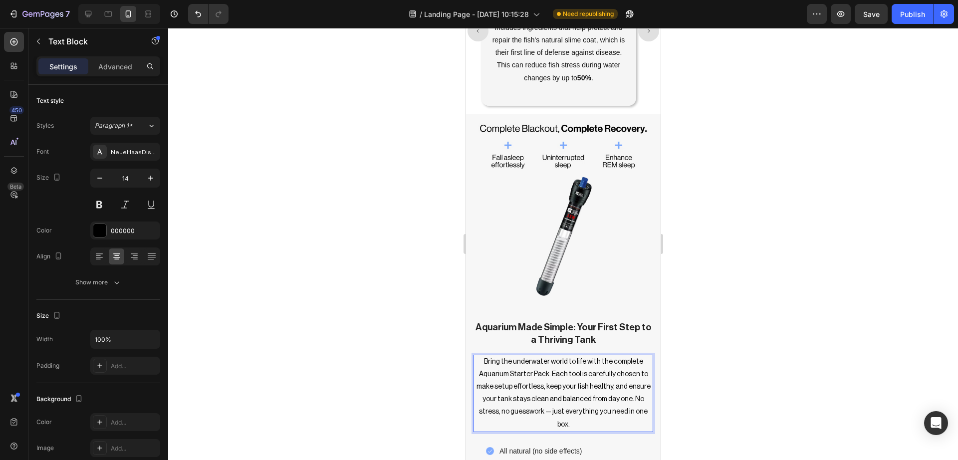
click at [719, 368] on div at bounding box center [563, 244] width 790 height 432
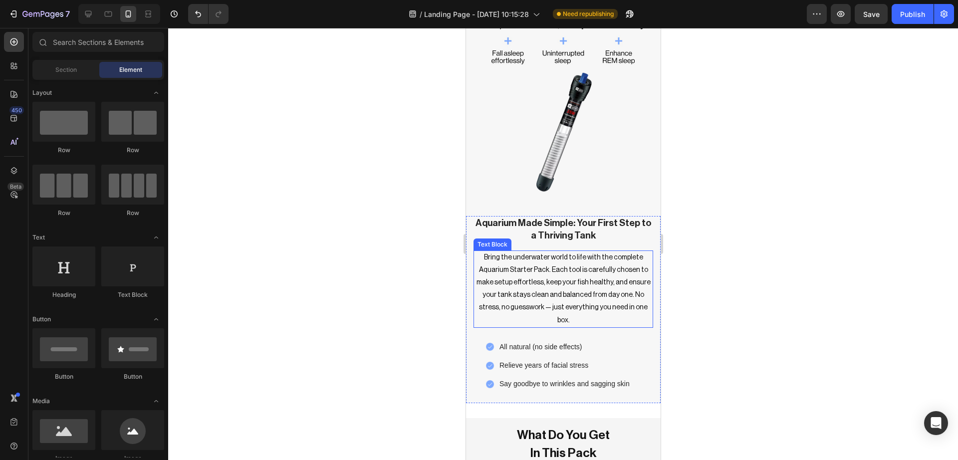
scroll to position [1865, 0]
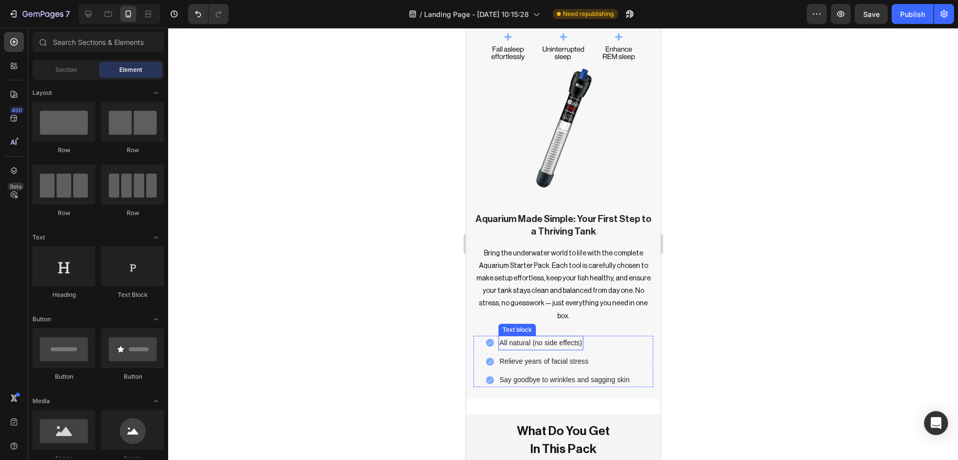
click at [559, 337] on p "All natural (no side effects)" at bounding box center [540, 343] width 83 height 12
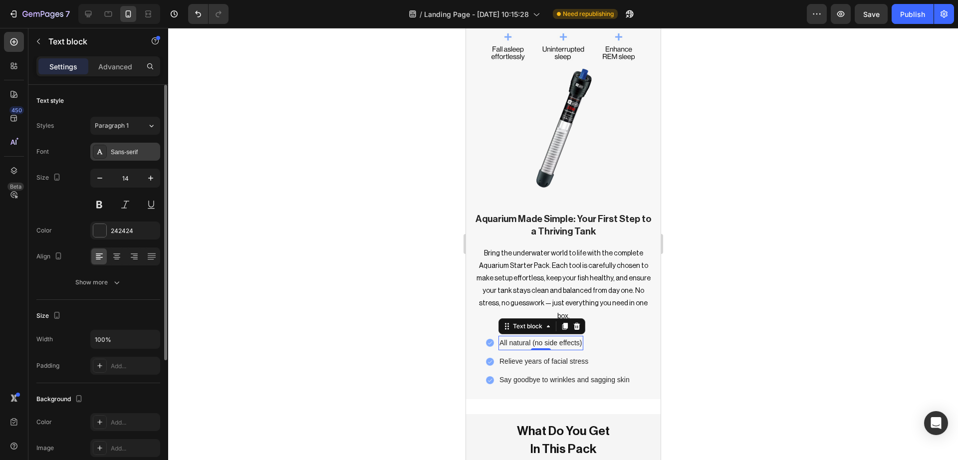
click at [115, 150] on div "Sans-serif" at bounding box center [134, 152] width 47 height 9
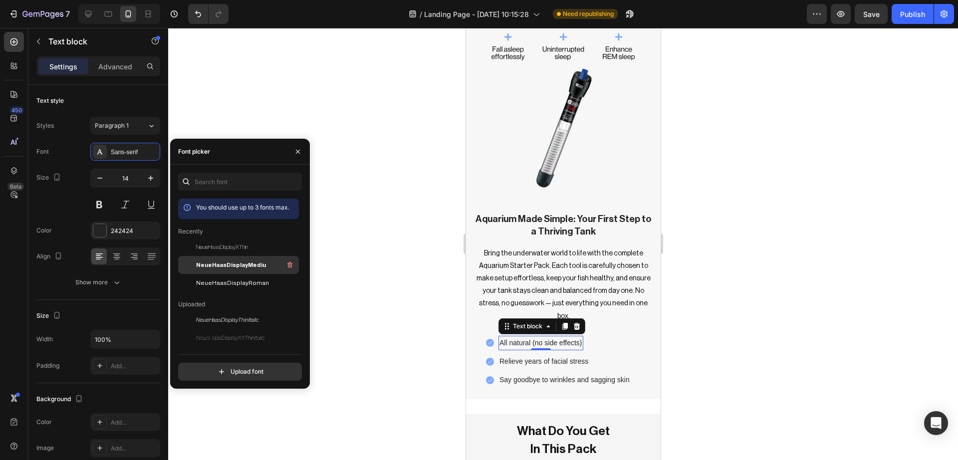
click at [222, 269] on span "NeueHaasDisplayMediu" at bounding box center [231, 265] width 70 height 9
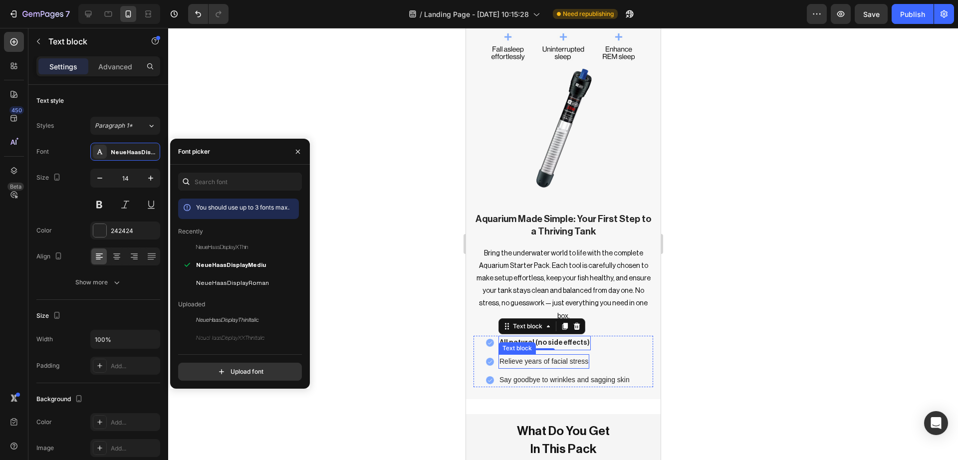
click at [506, 355] on p "Relieve years of facial stress" at bounding box center [543, 361] width 89 height 12
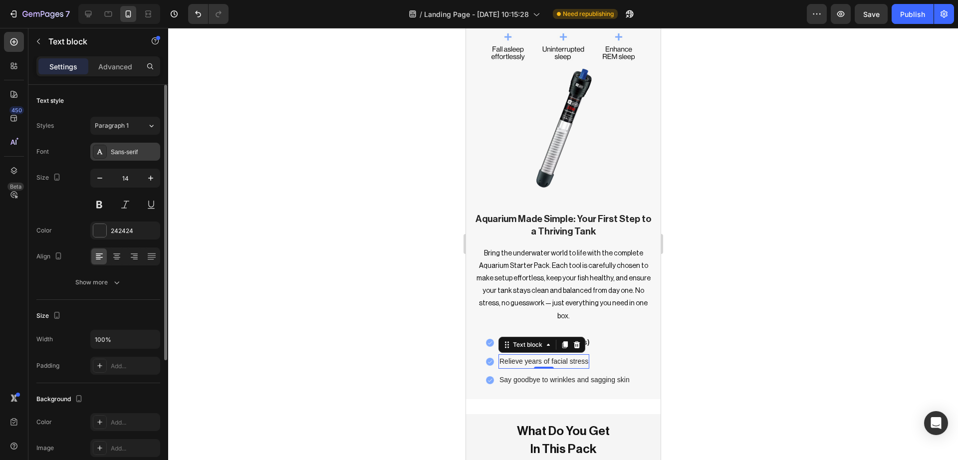
click at [141, 157] on div "Sans-serif" at bounding box center [125, 152] width 70 height 18
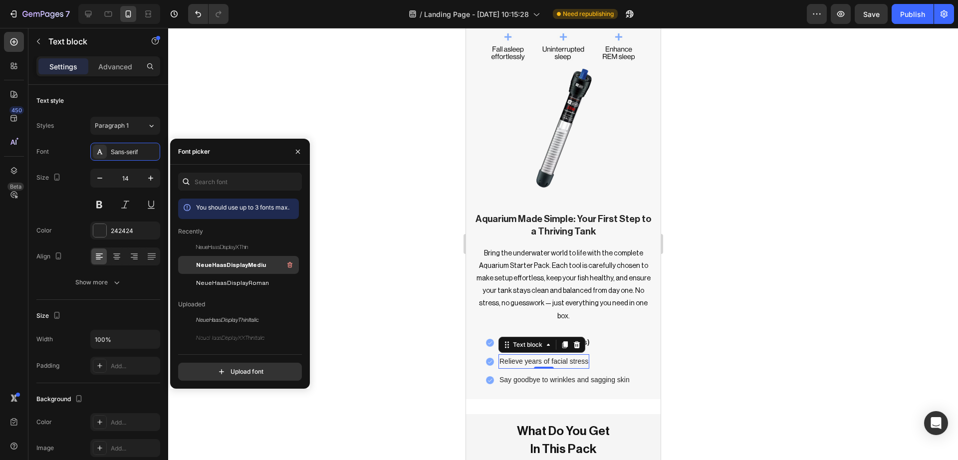
click at [220, 257] on div "NeueHaasDisplayMediu" at bounding box center [238, 265] width 121 height 18
click at [520, 368] on p "Say goodbye to wrinkles and sagging skin" at bounding box center [564, 380] width 130 height 12
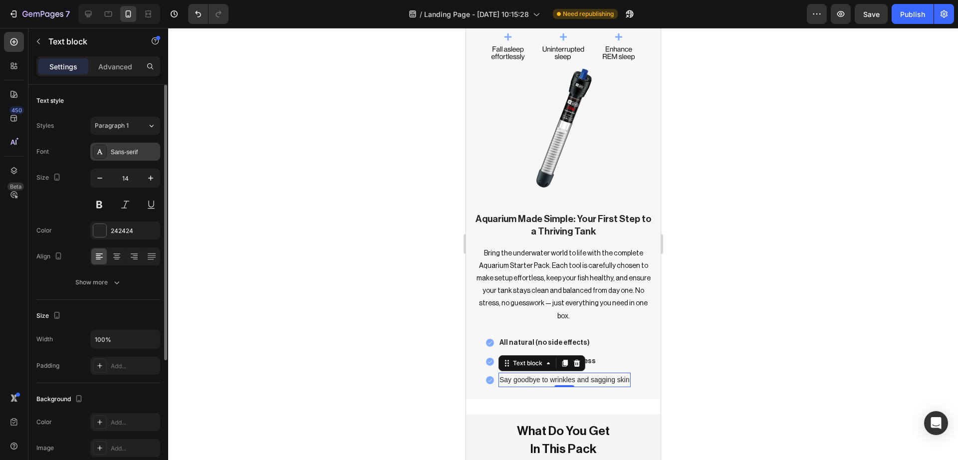
click at [135, 152] on div "Sans-serif" at bounding box center [134, 152] width 47 height 9
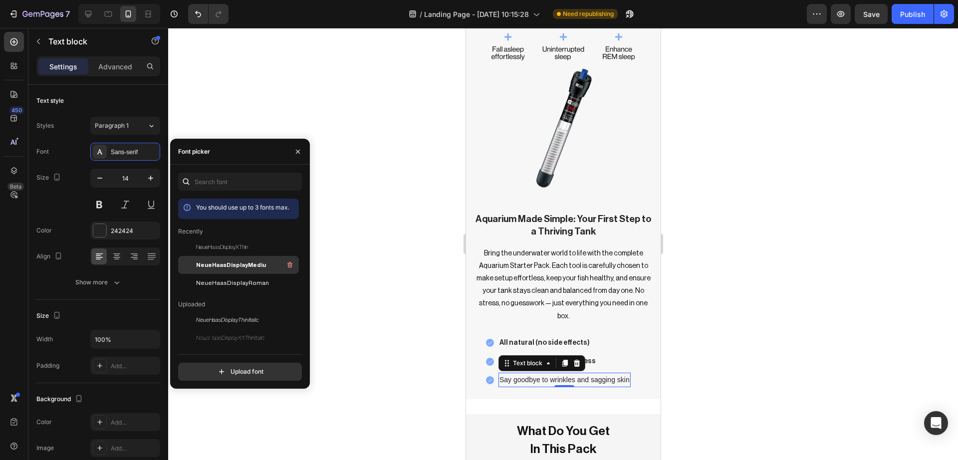
click at [223, 265] on span "NeueHaasDisplayMediu" at bounding box center [231, 265] width 70 height 9
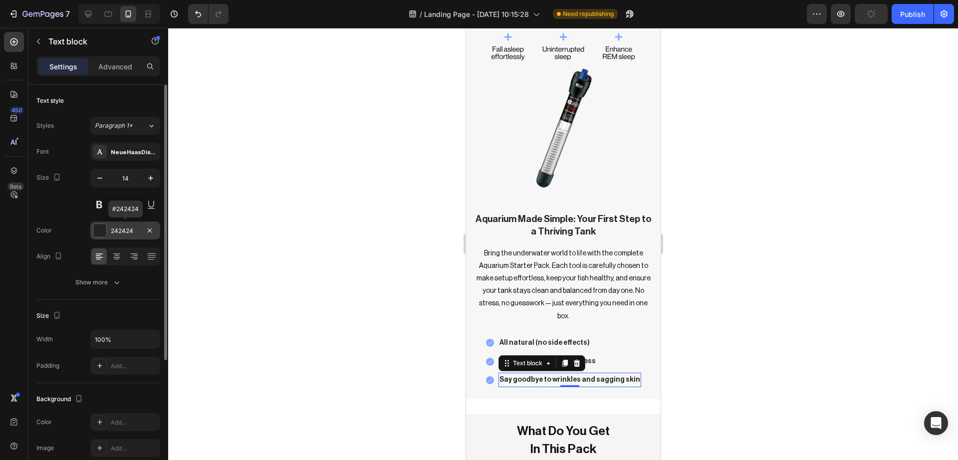
click at [107, 229] on div "242424" at bounding box center [125, 231] width 70 height 18
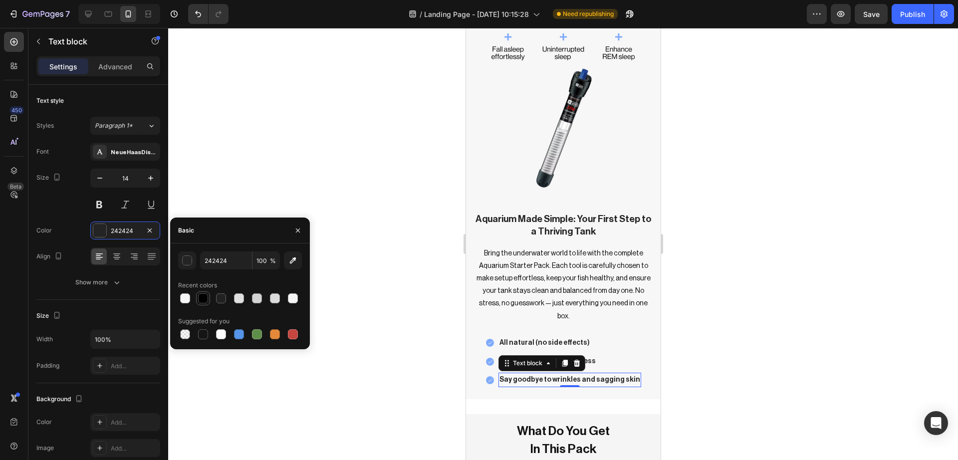
click at [202, 302] on div at bounding box center [203, 299] width 10 height 10
type input "000000"
click at [580, 336] on div "All natural (no side effects)" at bounding box center [544, 343] width 92 height 14
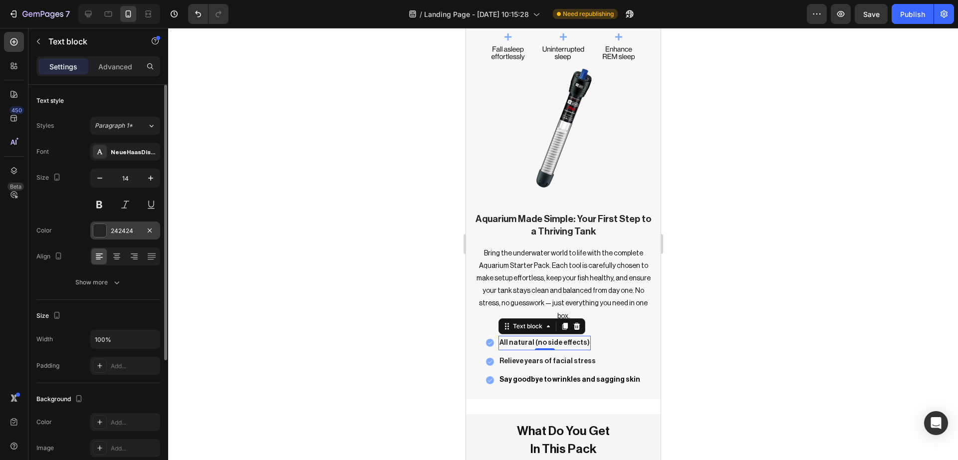
click at [99, 229] on div at bounding box center [99, 230] width 13 height 13
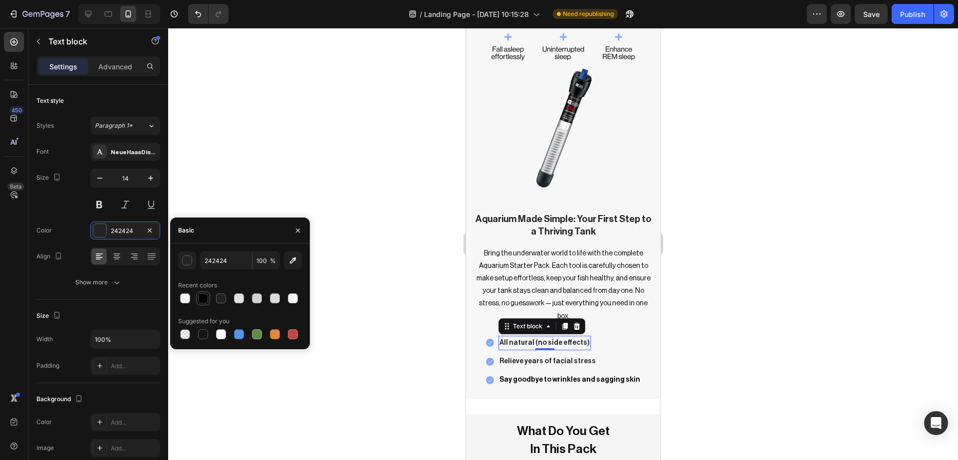
click at [205, 300] on div at bounding box center [203, 299] width 10 height 10
type input "000000"
click at [523, 355] on p "Relieve years of facial stress" at bounding box center [547, 361] width 96 height 12
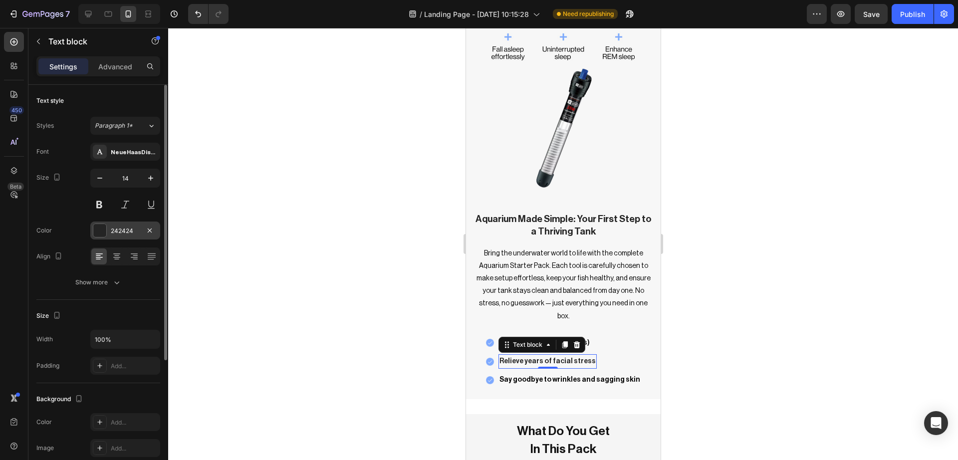
click at [99, 229] on div at bounding box center [99, 230] width 13 height 13
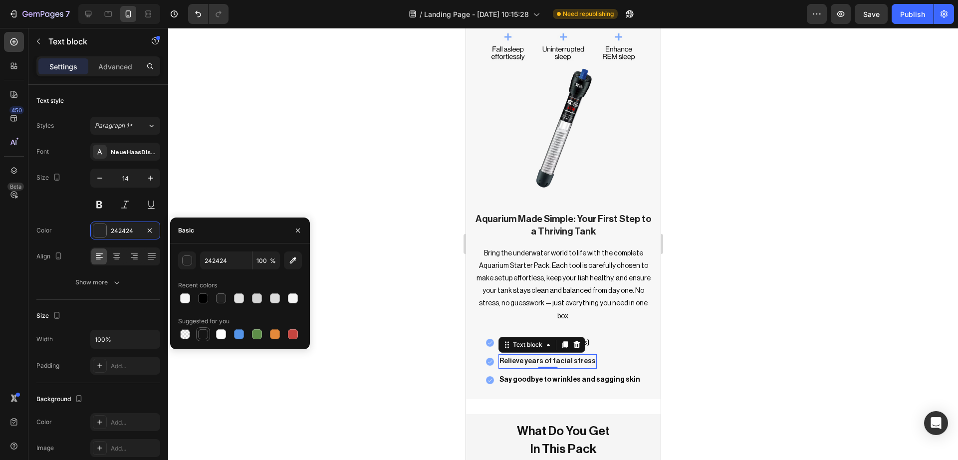
click at [204, 331] on div at bounding box center [203, 334] width 10 height 10
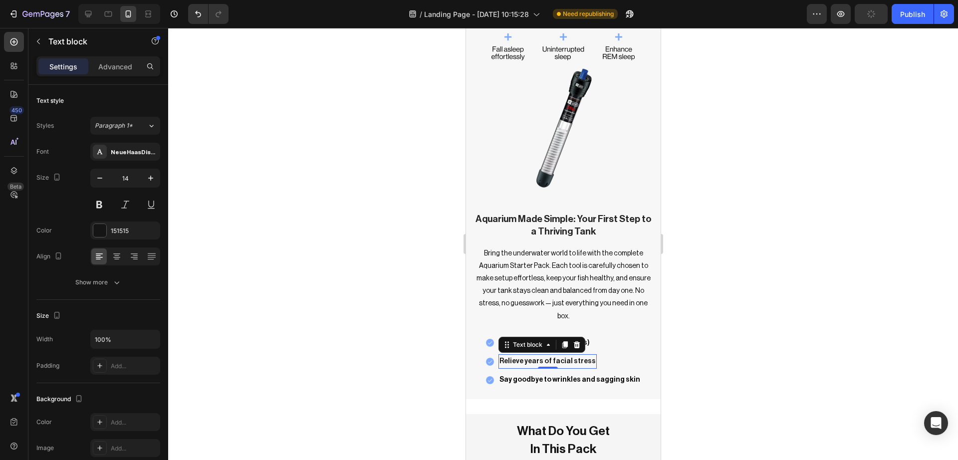
click at [313, 181] on div at bounding box center [563, 244] width 790 height 432
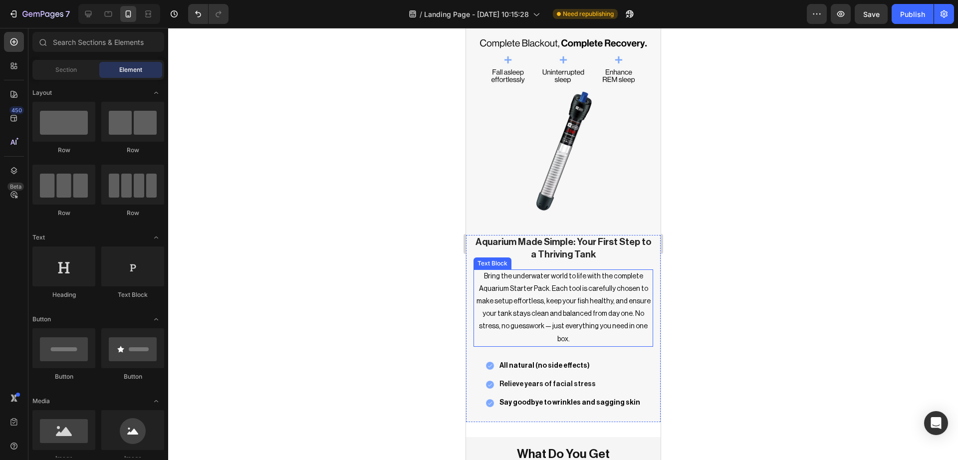
scroll to position [1812, 0]
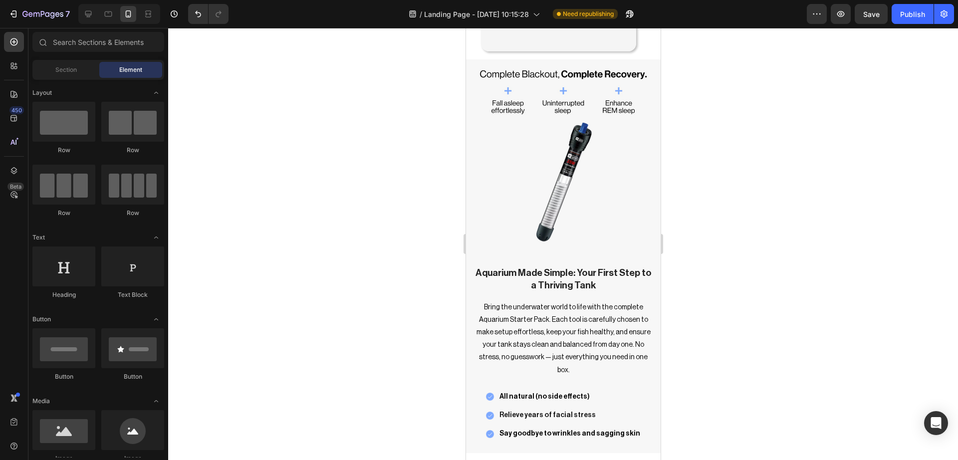
click at [760, 257] on div at bounding box center [563, 244] width 790 height 432
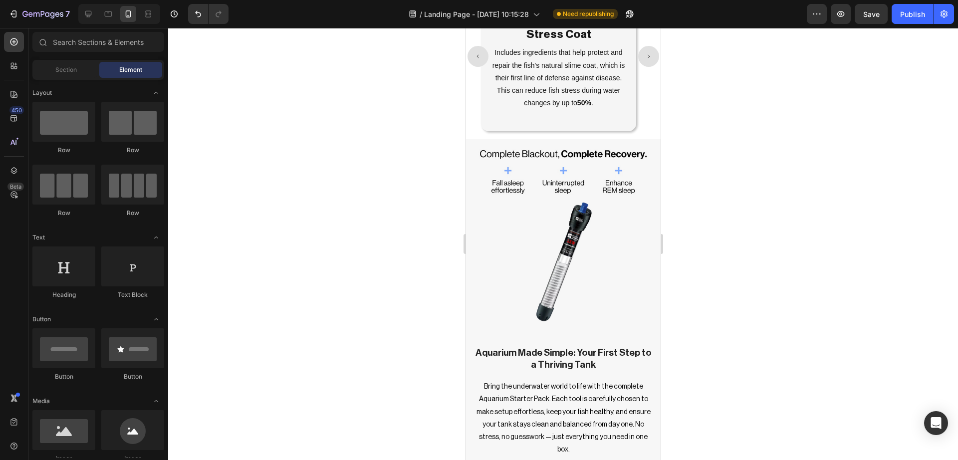
scroll to position [1757, 0]
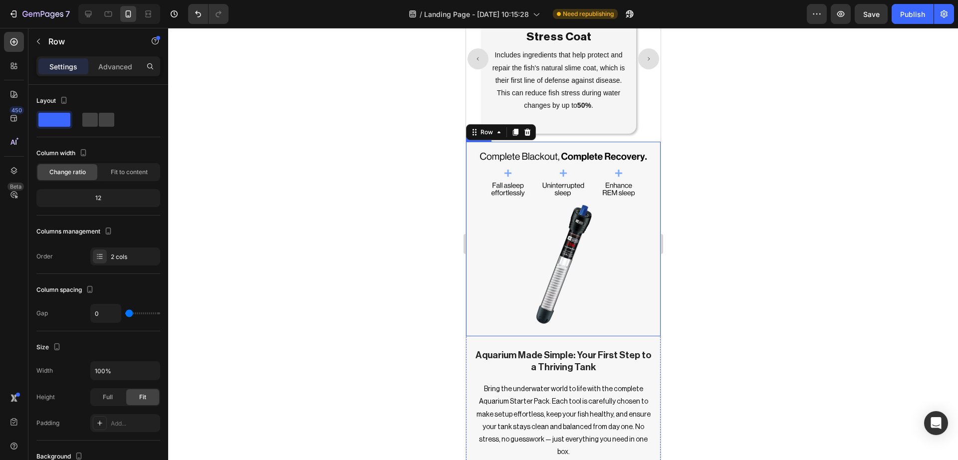
drag, startPoint x: 635, startPoint y: 329, endPoint x: 643, endPoint y: 318, distance: 13.6
click at [643, 328] on div "Image" at bounding box center [563, 245] width 195 height 207
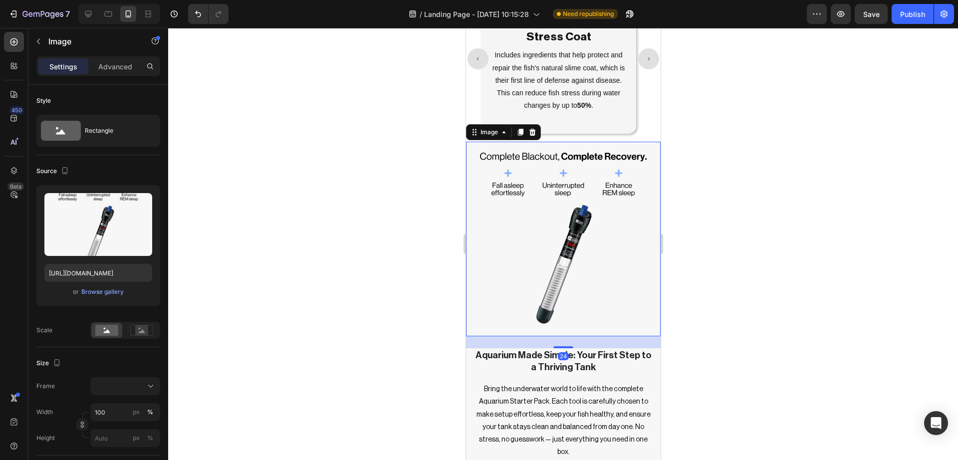
click at [690, 325] on div at bounding box center [563, 244] width 790 height 432
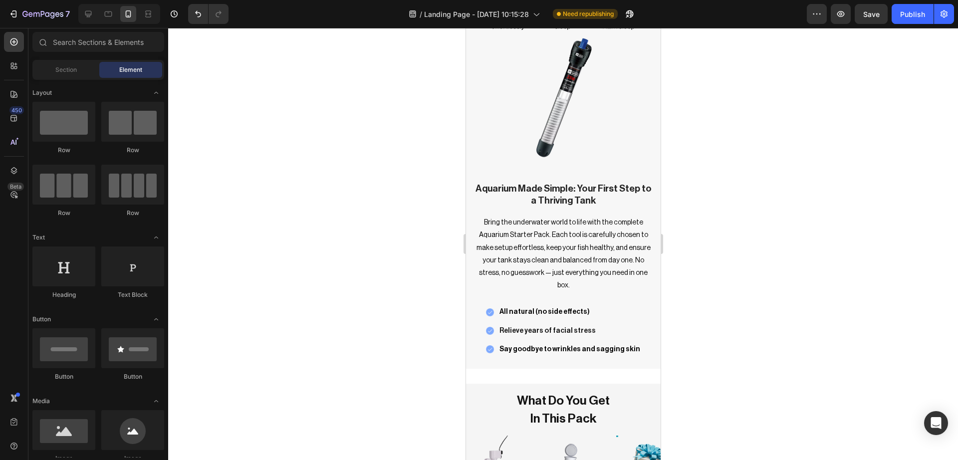
scroll to position [1923, 0]
click at [643, 162] on div "Image" at bounding box center [563, 79] width 195 height 207
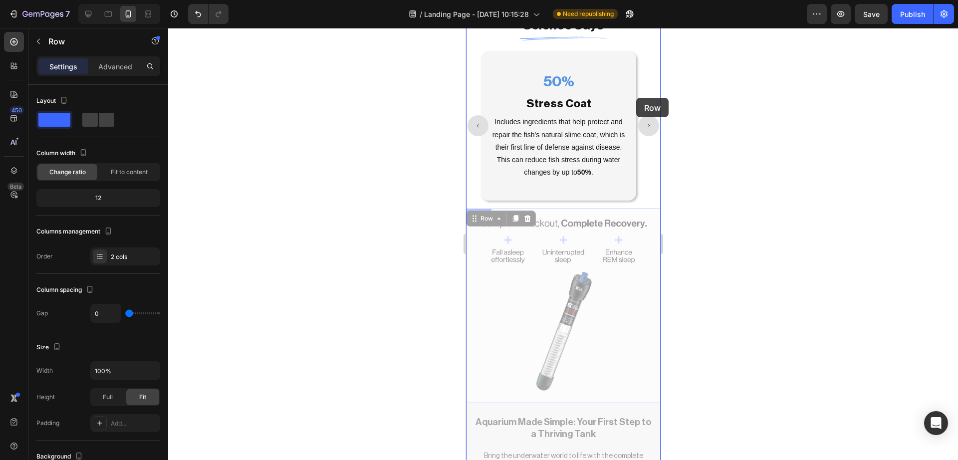
scroll to position [1557, 0]
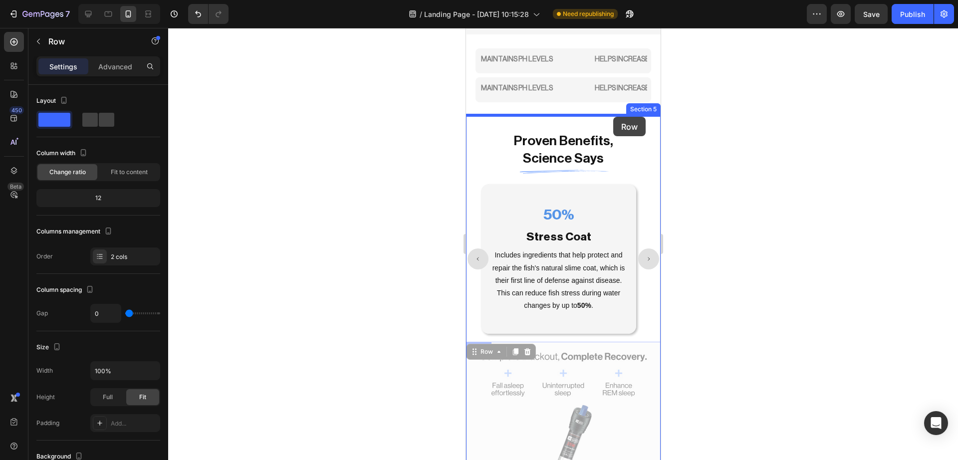
drag, startPoint x: 644, startPoint y: 169, endPoint x: 613, endPoint y: 117, distance: 60.7
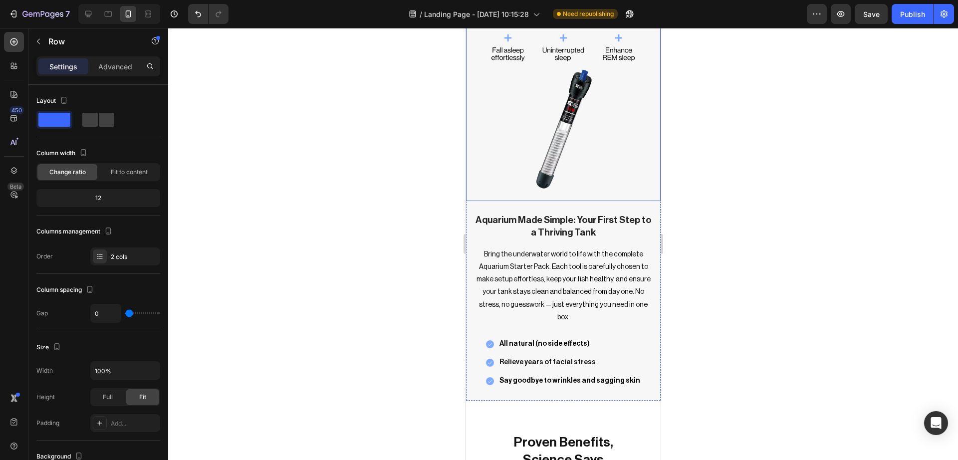
scroll to position [1757, 0]
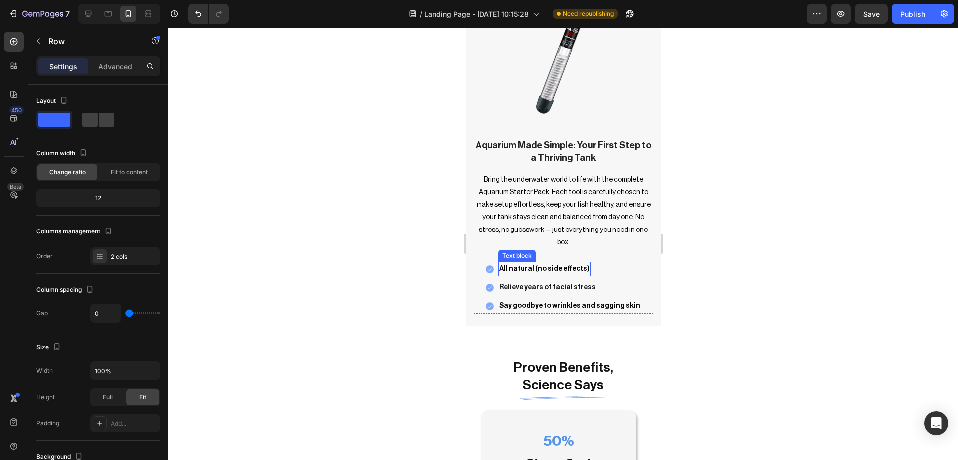
click at [535, 263] on p "All natural (no side effects)" at bounding box center [544, 269] width 90 height 12
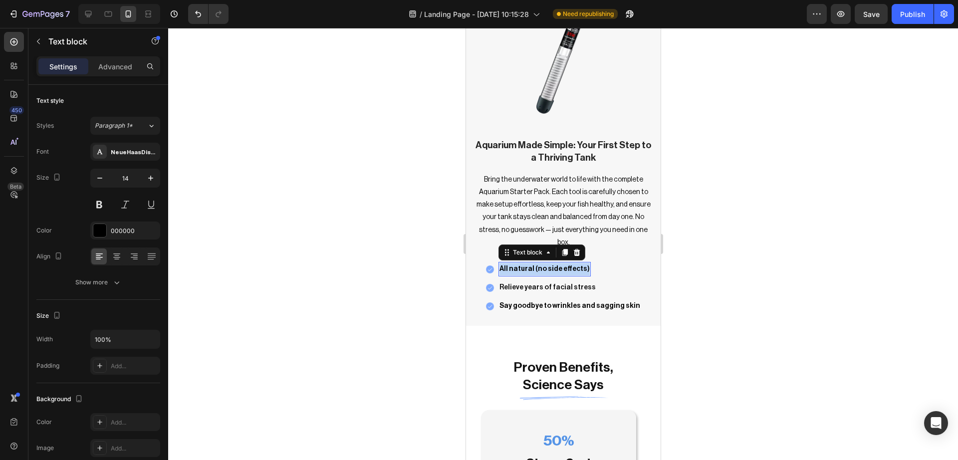
click at [535, 263] on p "All natural (no side effects)" at bounding box center [544, 269] width 90 height 12
click at [558, 282] on p "Relieve years of facial stress" at bounding box center [547, 288] width 96 height 12
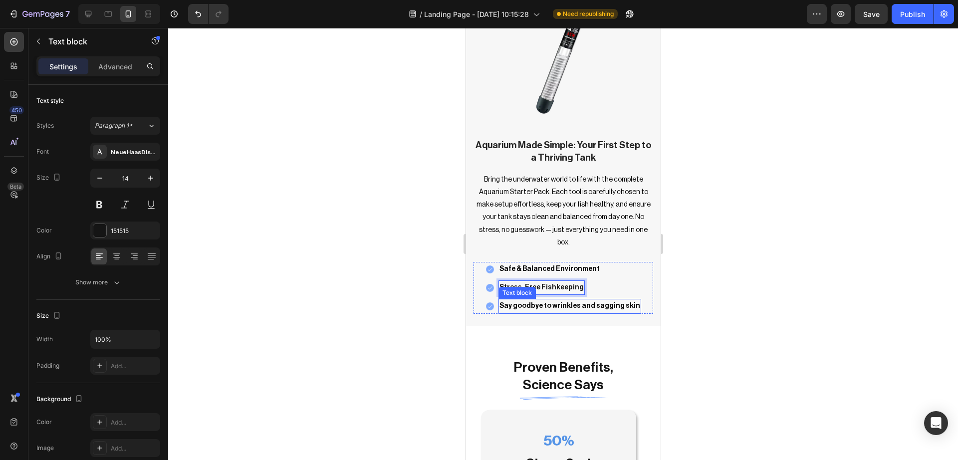
click at [554, 300] on p "Say goodbye to wrinkles and sagging skin" at bounding box center [569, 306] width 141 height 12
click at [544, 300] on p "Say goodbye to wrinkles and sagging skin" at bounding box center [569, 306] width 141 height 12
click at [760, 299] on div at bounding box center [563, 244] width 790 height 432
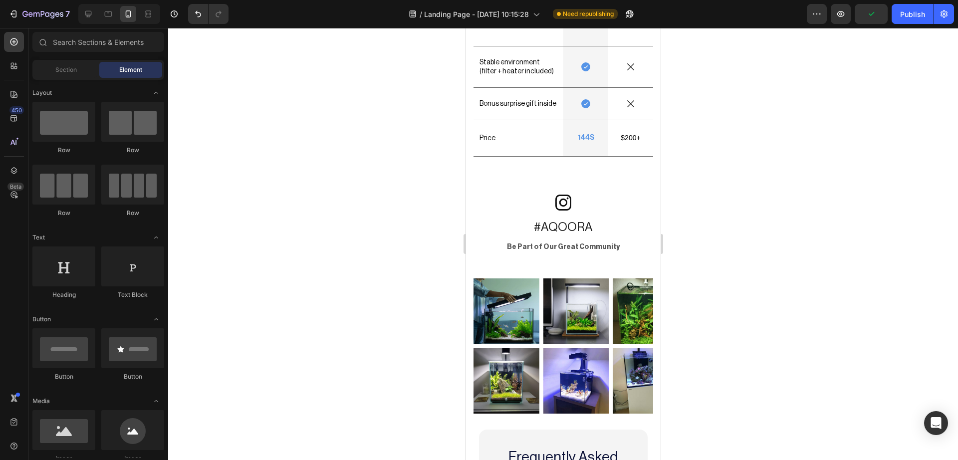
scroll to position [3308, 0]
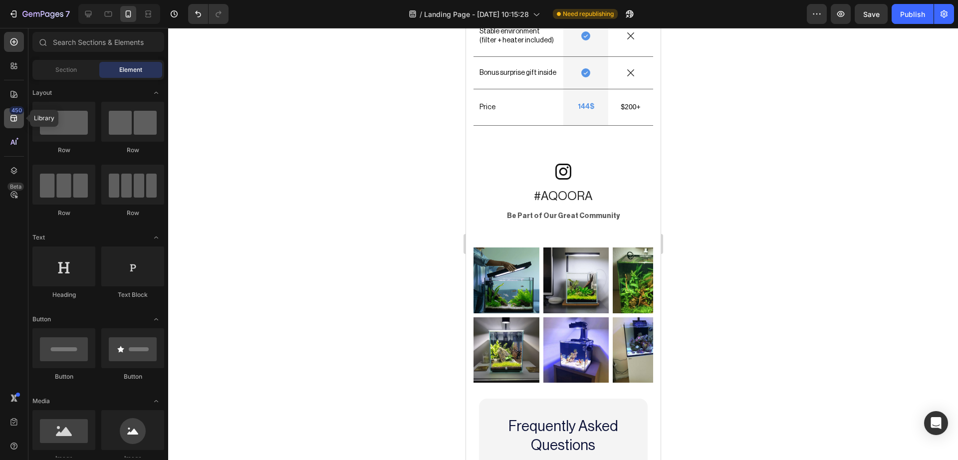
click at [11, 117] on icon at bounding box center [13, 118] width 6 height 6
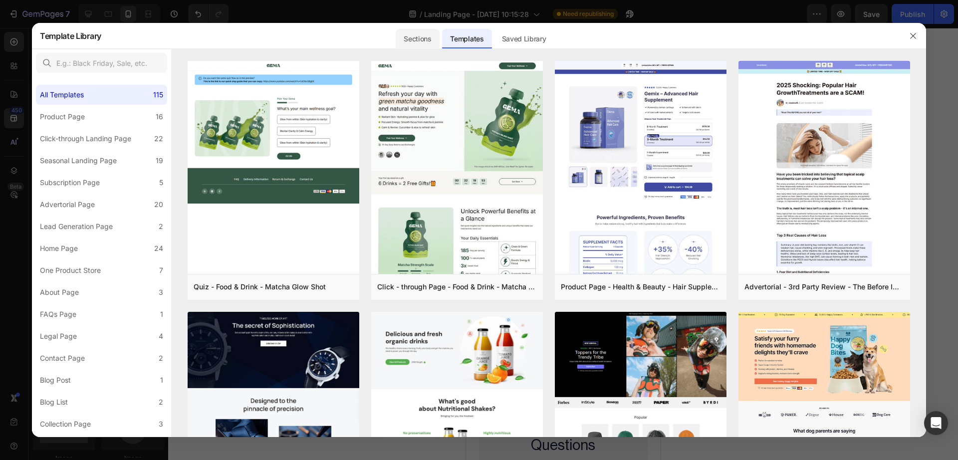
click at [418, 28] on div "Sections" at bounding box center [417, 36] width 45 height 26
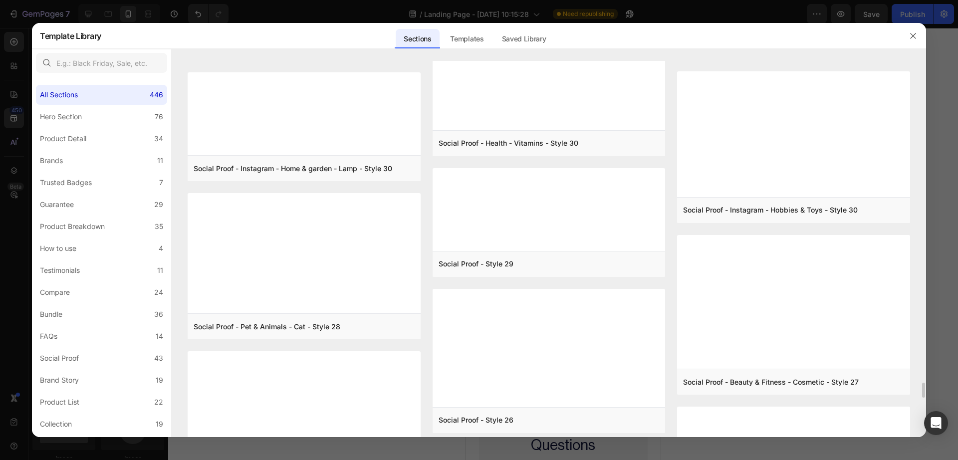
scroll to position [8046, 0]
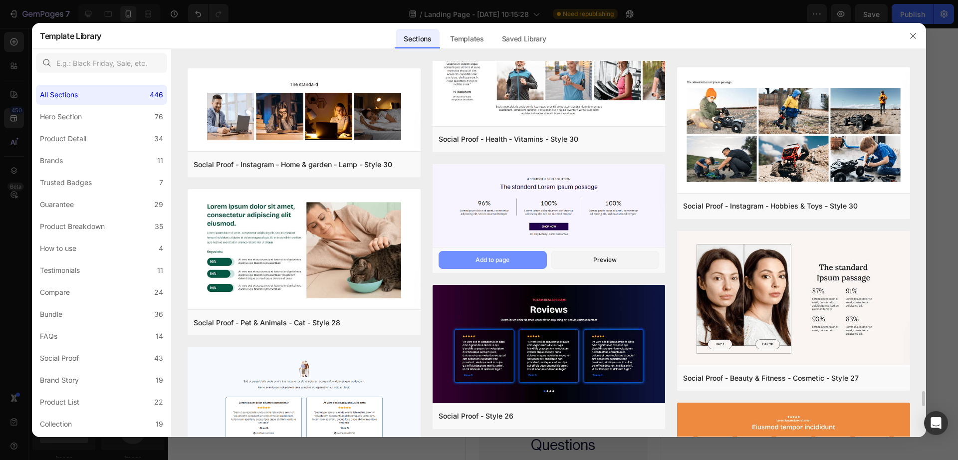
click at [494, 262] on div "Add to page" at bounding box center [493, 260] width 34 height 9
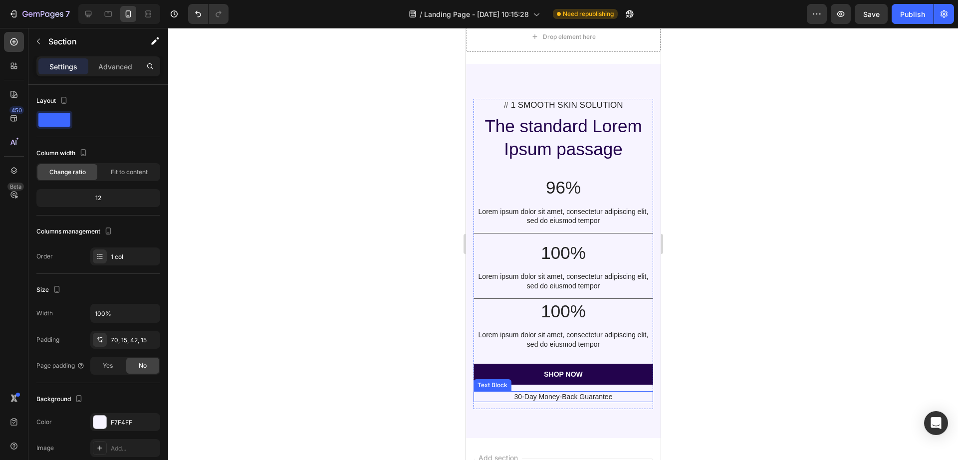
scroll to position [4659, 0]
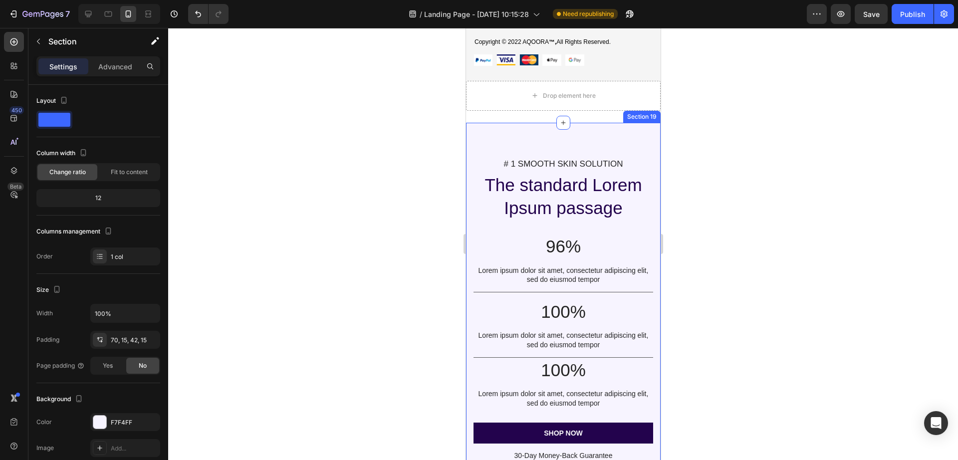
click at [565, 133] on div "# 1 SMOOTH SKIN SOLUTION Text Block The standard Lorem Ipsum passage Heading 96…" at bounding box center [563, 310] width 195 height 374
click at [116, 338] on div "70, 15, 42, 15" at bounding box center [125, 340] width 29 height 9
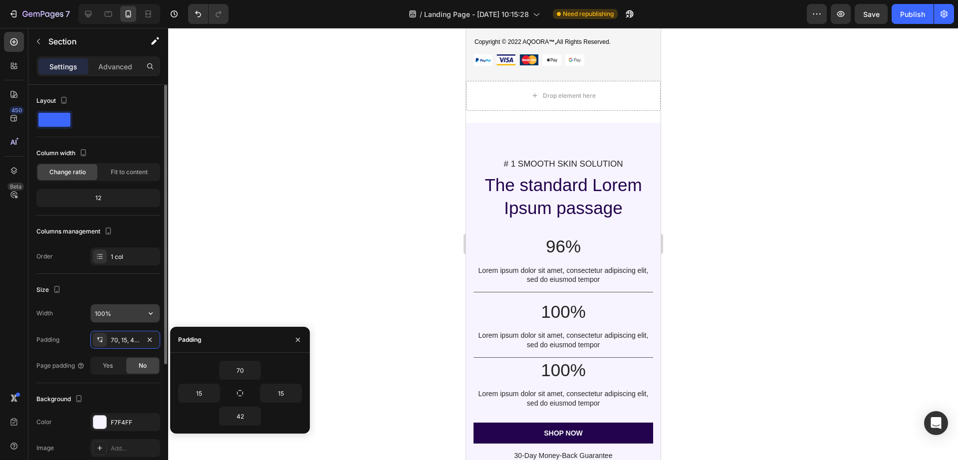
click at [110, 310] on input "100%" at bounding box center [125, 313] width 69 height 18
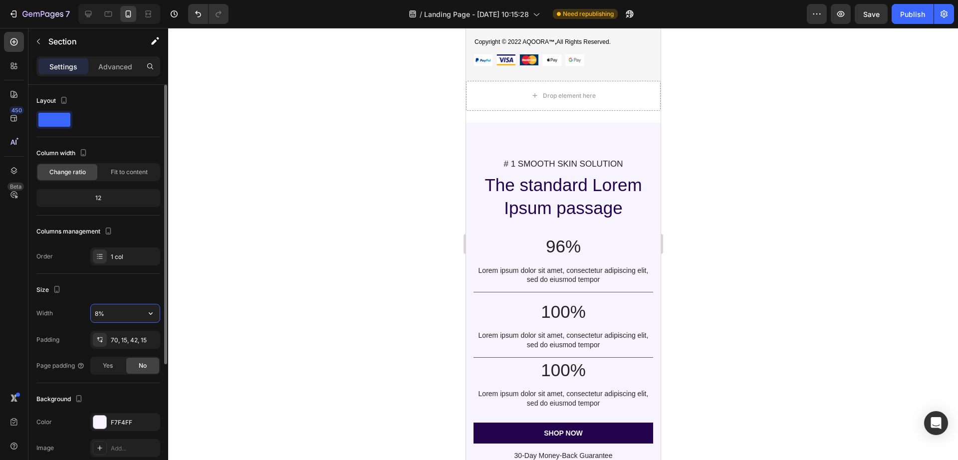
type input "89%"
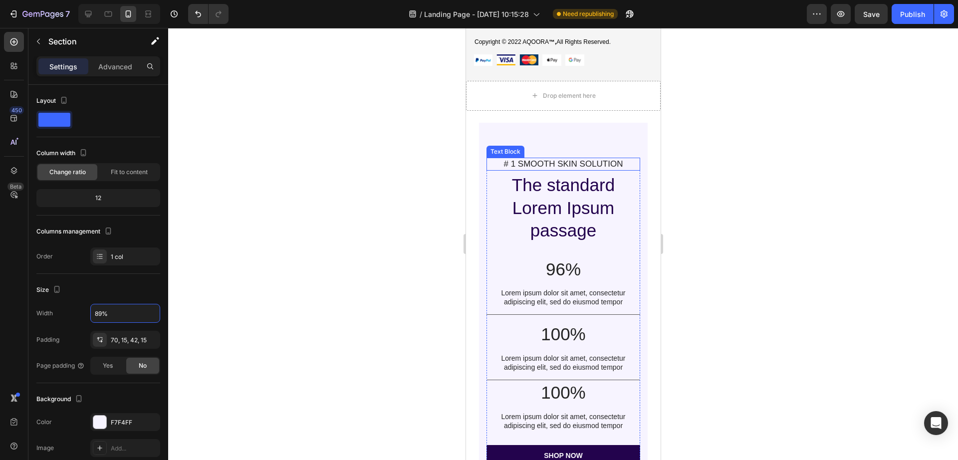
click at [524, 160] on p "# 1 SMOOTH SKIN SOLUTION" at bounding box center [562, 164] width 151 height 11
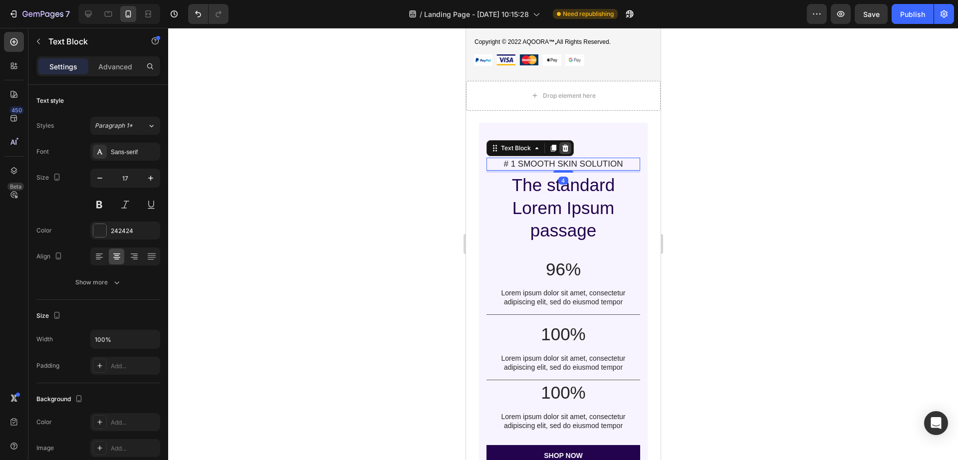
click at [568, 143] on div at bounding box center [565, 148] width 12 height 12
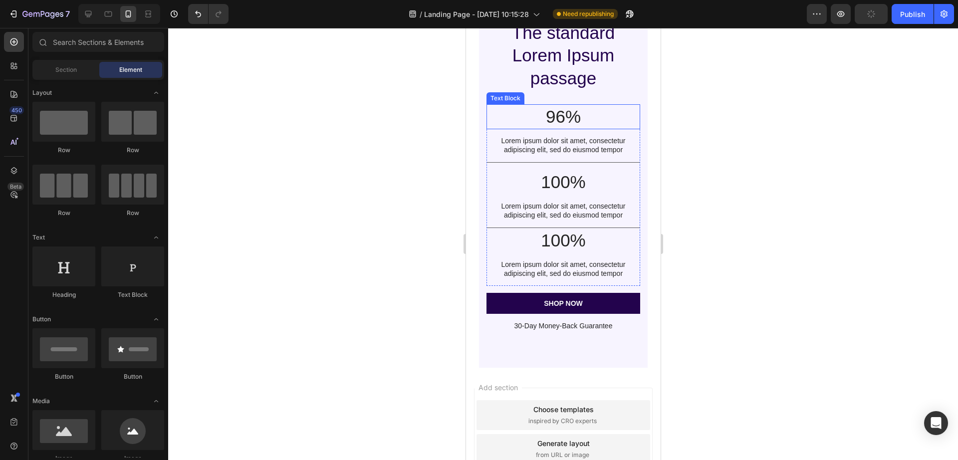
scroll to position [4675, 0]
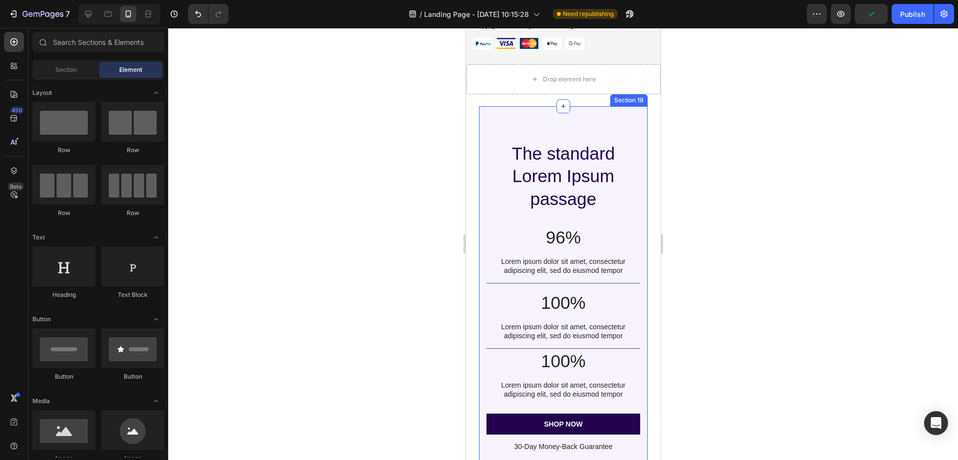
click at [499, 126] on div "The standard Lorem Ipsum passage Heading 96% Text Block Lorem ipsum dolor sit a…" at bounding box center [563, 297] width 168 height 382
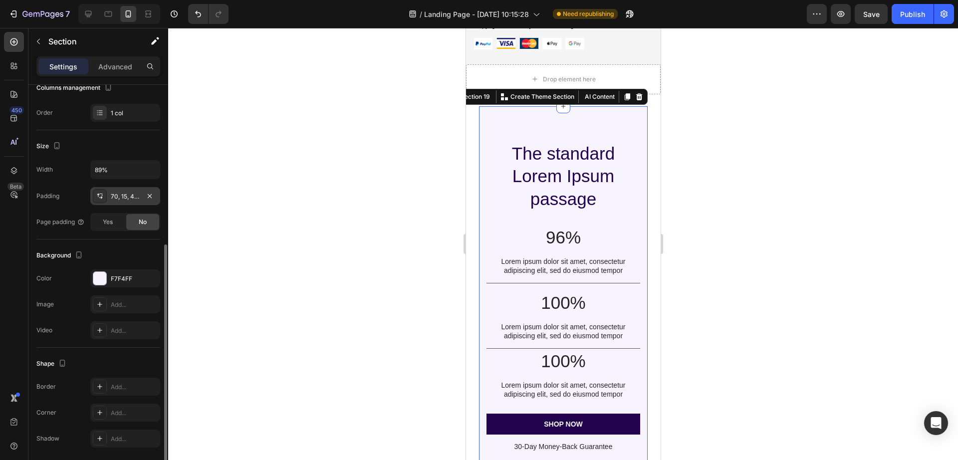
scroll to position [179, 0]
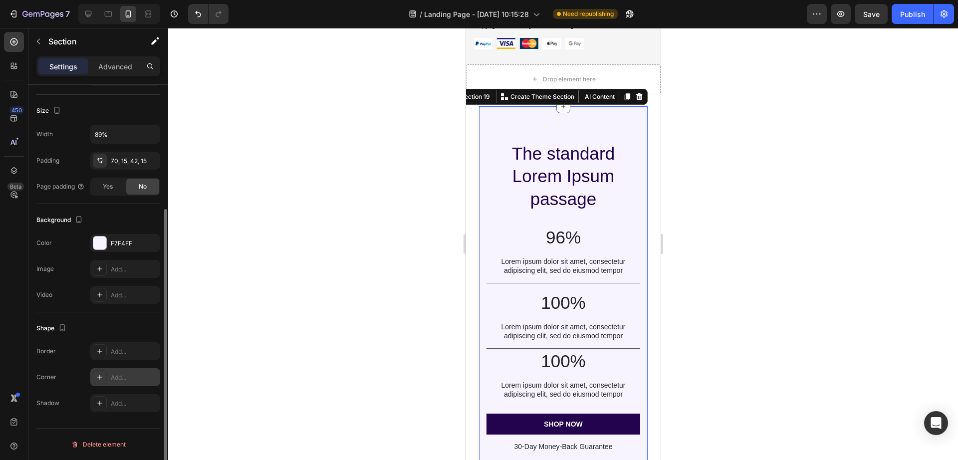
click at [132, 368] on div "Add..." at bounding box center [134, 377] width 47 height 9
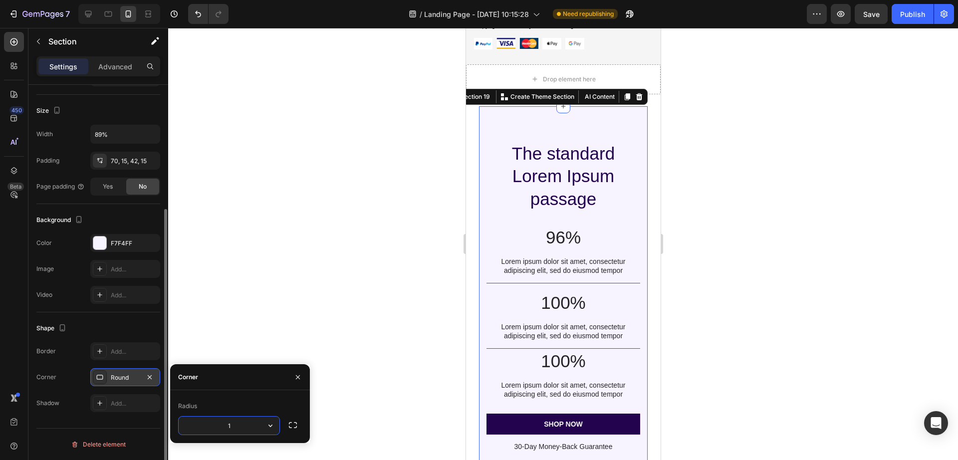
type input "16"
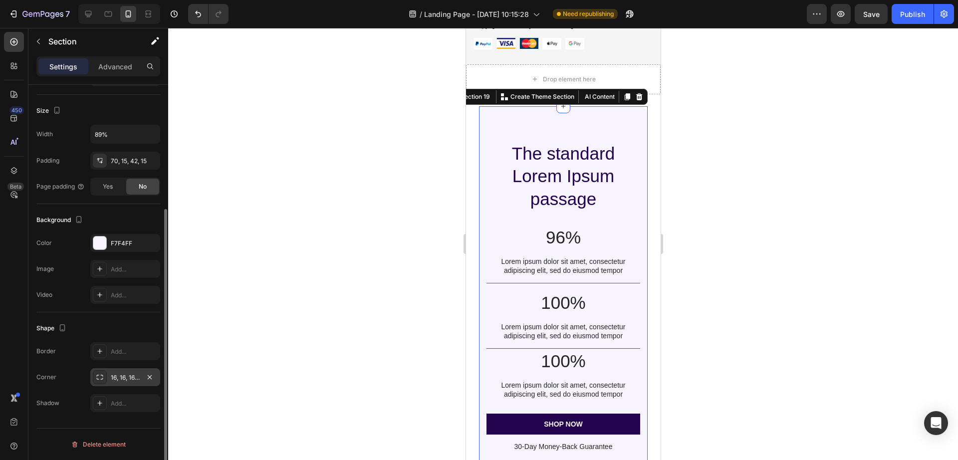
click at [306, 282] on div at bounding box center [563, 244] width 790 height 432
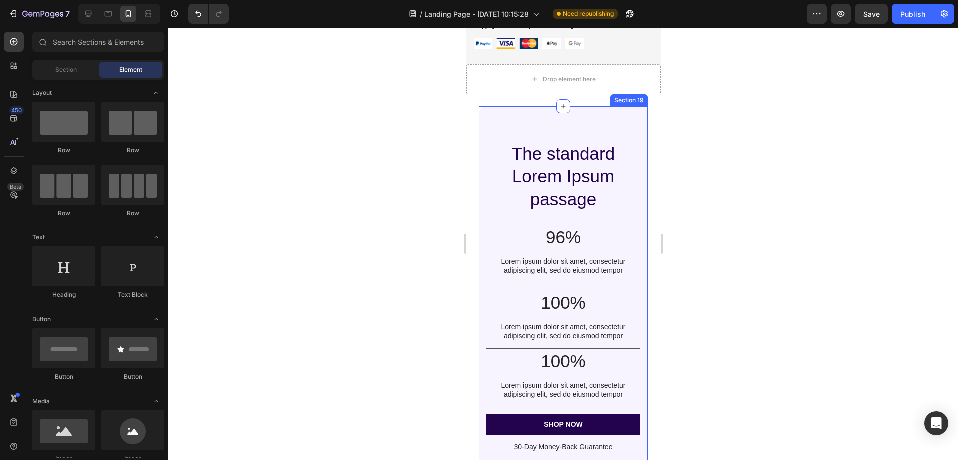
click at [484, 210] on div "The standard Lorem Ipsum passage Heading 96% Text Block Lorem ipsum dolor sit a…" at bounding box center [563, 297] width 168 height 382
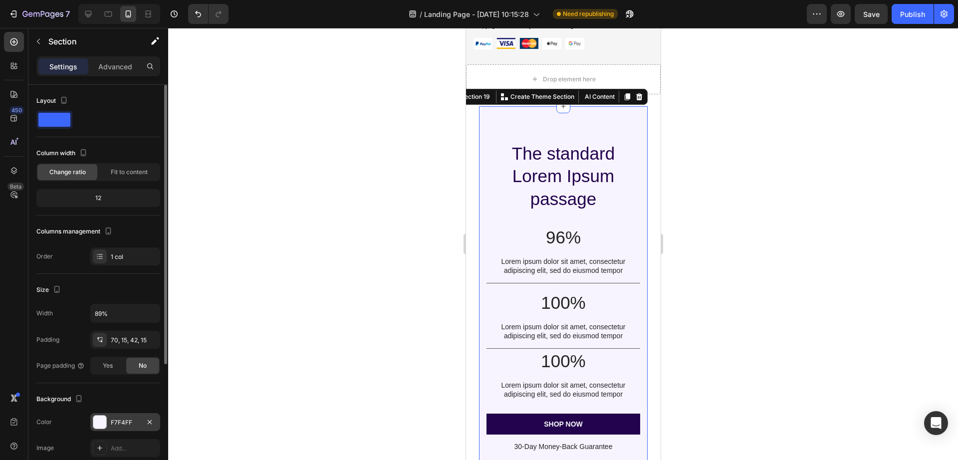
click at [102, 368] on div at bounding box center [99, 422] width 13 height 13
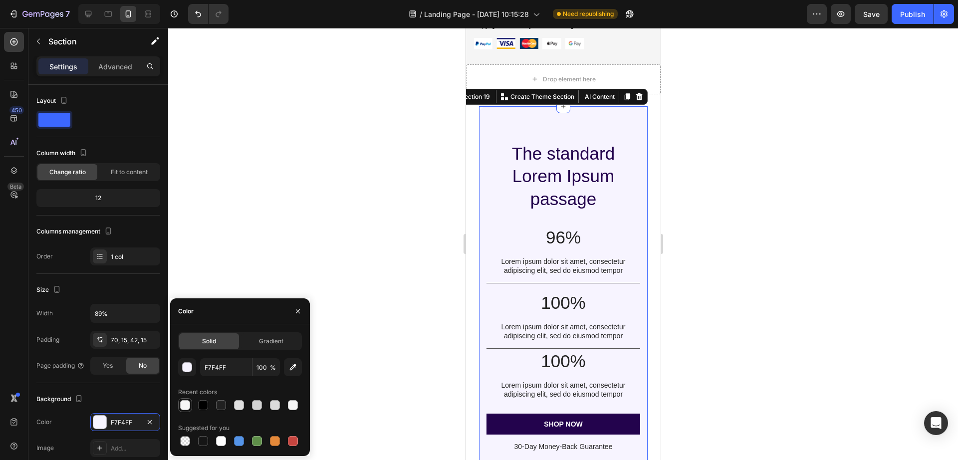
click at [183, 368] on div at bounding box center [185, 405] width 10 height 10
type input "F7F7F7"
click at [411, 176] on div at bounding box center [563, 244] width 790 height 432
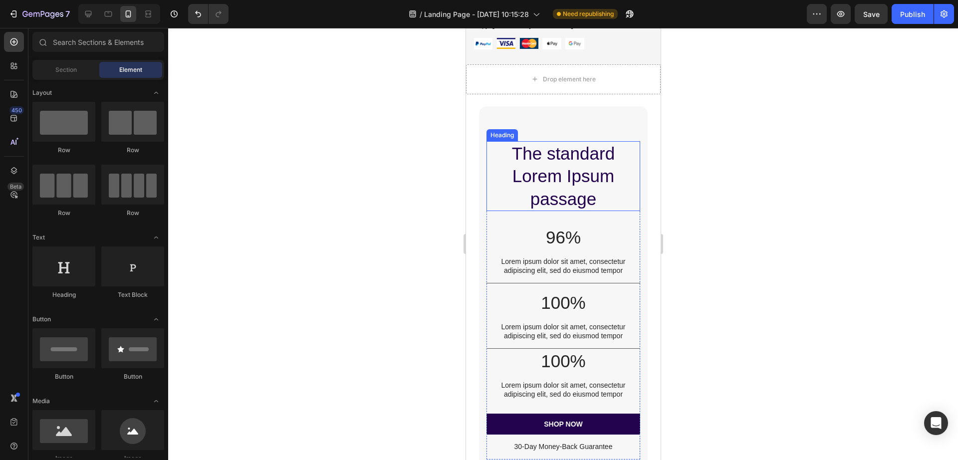
click at [603, 157] on h2 "The standard Lorem Ipsum passage" at bounding box center [562, 176] width 153 height 70
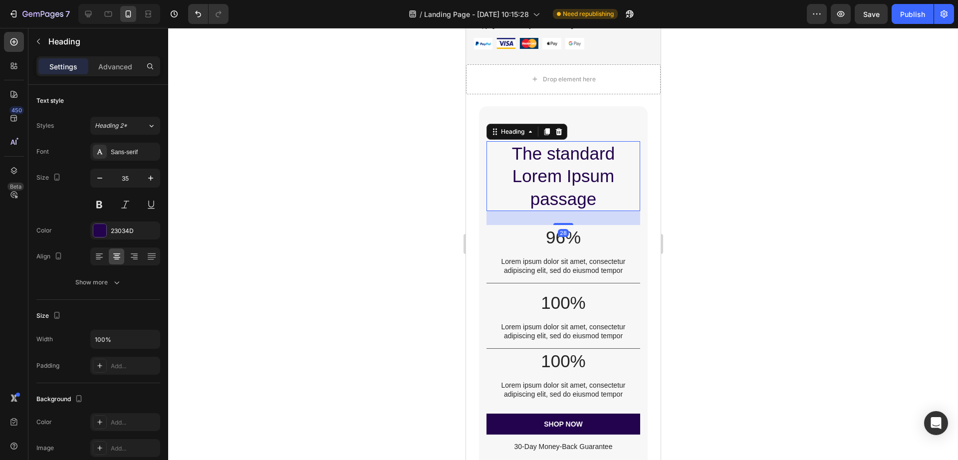
click at [709, 158] on div at bounding box center [563, 244] width 790 height 432
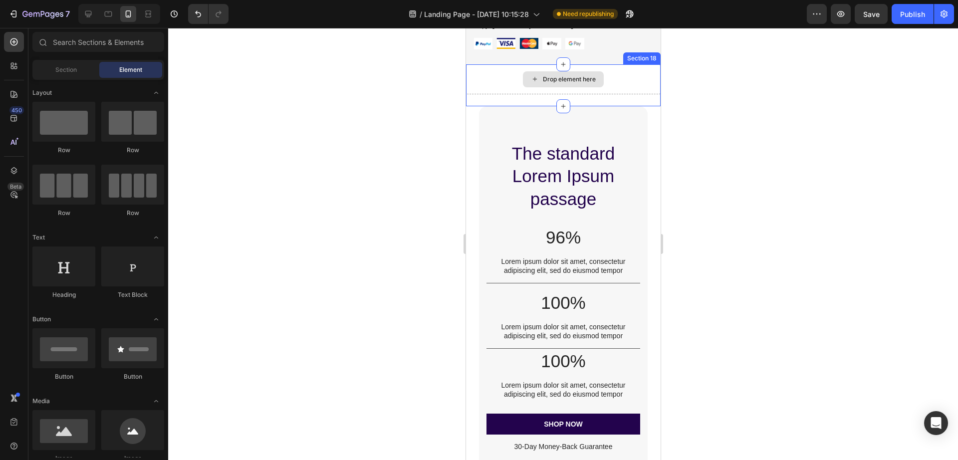
click at [614, 84] on div "Drop element here" at bounding box center [563, 79] width 195 height 30
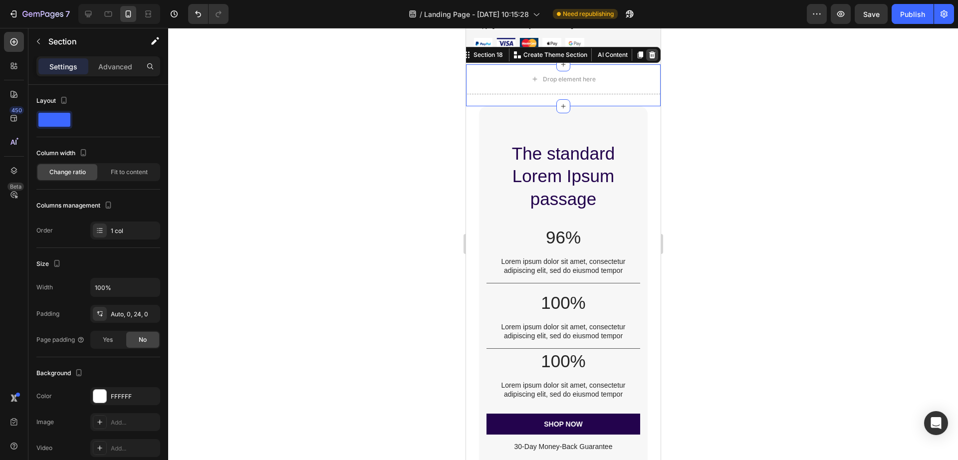
click at [649, 56] on icon at bounding box center [652, 54] width 6 height 7
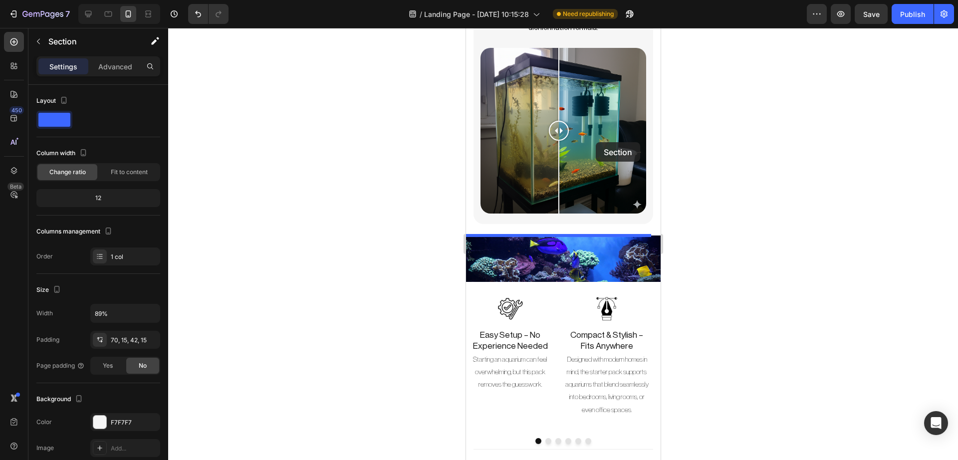
scroll to position [2547, 0]
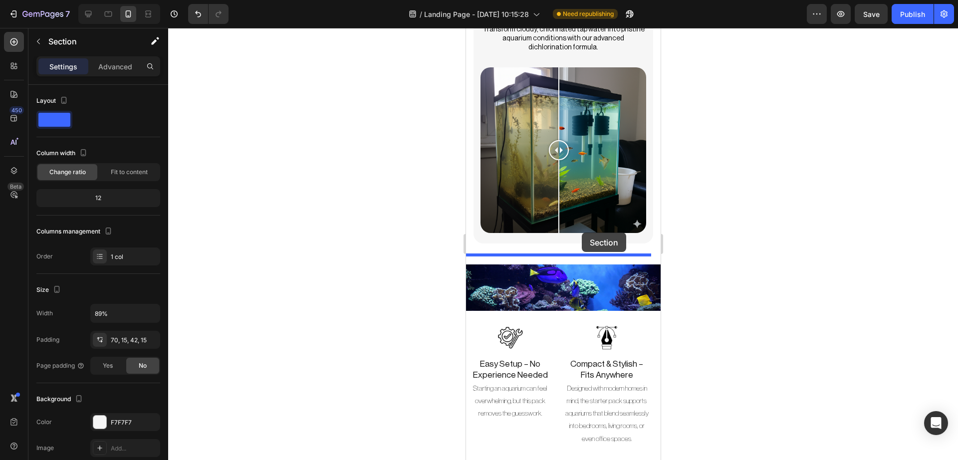
drag, startPoint x: 626, startPoint y: 80, endPoint x: 582, endPoint y: 233, distance: 158.7
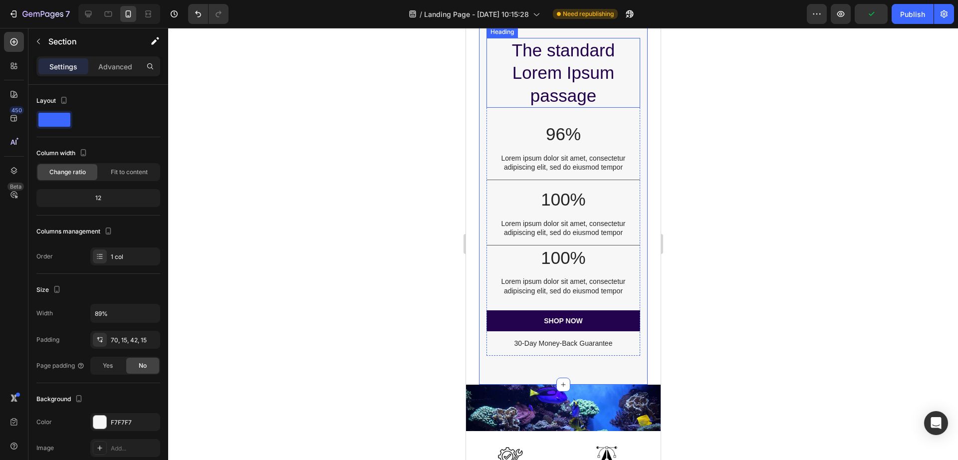
scroll to position [2921, 0]
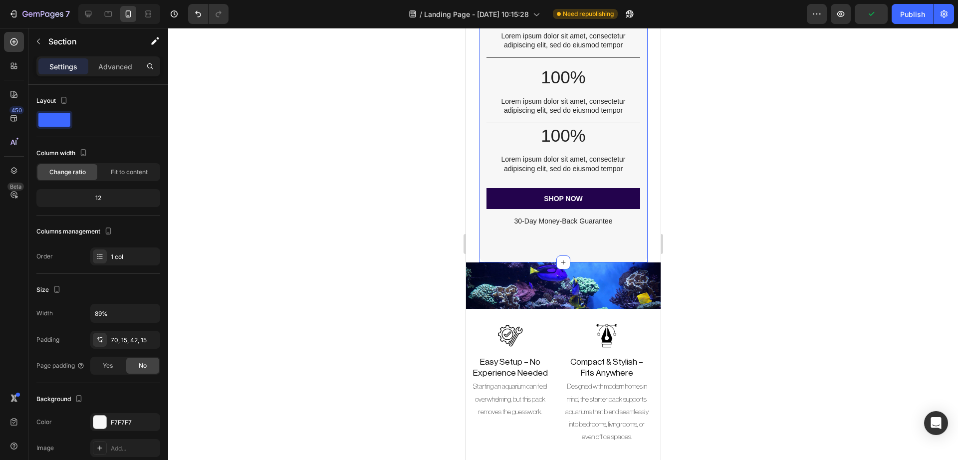
click at [766, 333] on div at bounding box center [563, 244] width 790 height 432
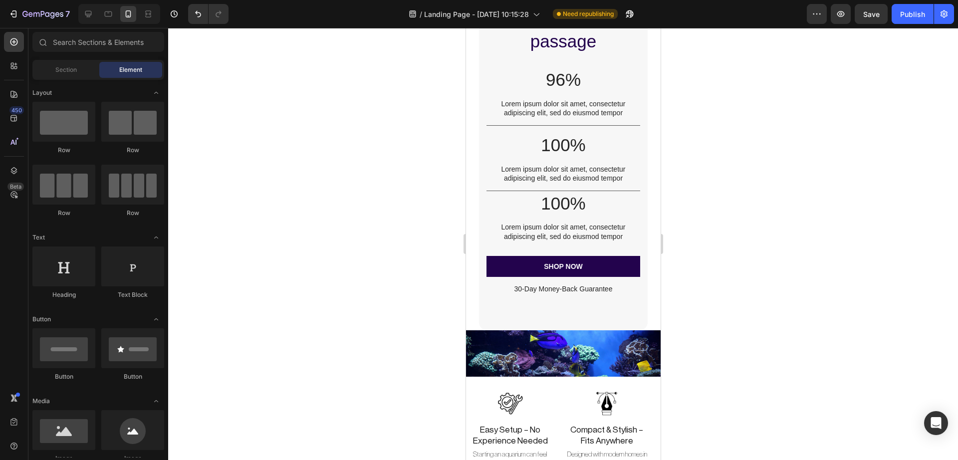
scroll to position [2851, 0]
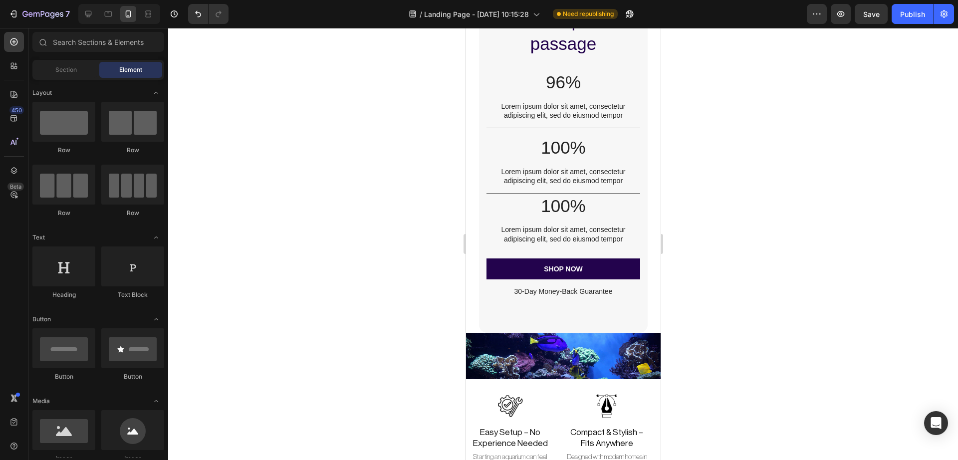
click at [640, 325] on section "The standard Lorem Ipsum passage Heading 96% Text Block Lorem ipsum dolor sit a…" at bounding box center [562, 142] width 189 height 382
click at [634, 328] on div "The standard Lorem Ipsum passage Heading 96% Text Block Lorem ipsum dolor sit a…" at bounding box center [563, 142] width 168 height 382
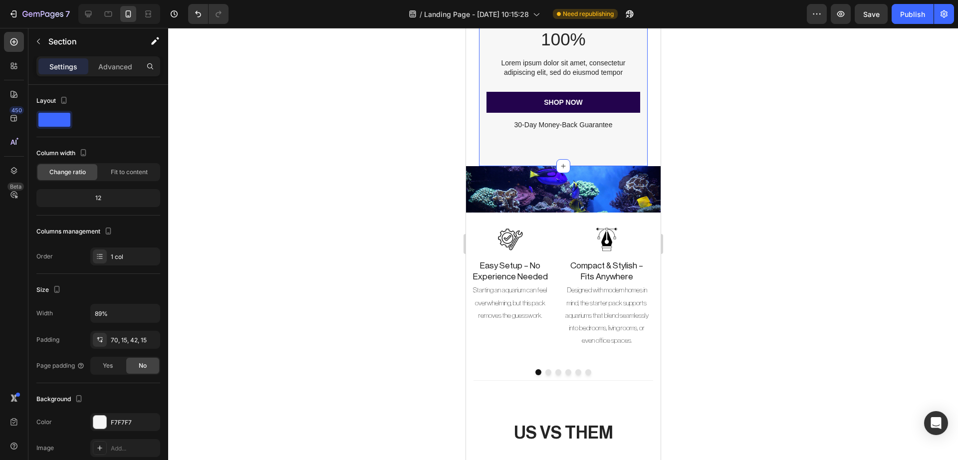
scroll to position [3033, 0]
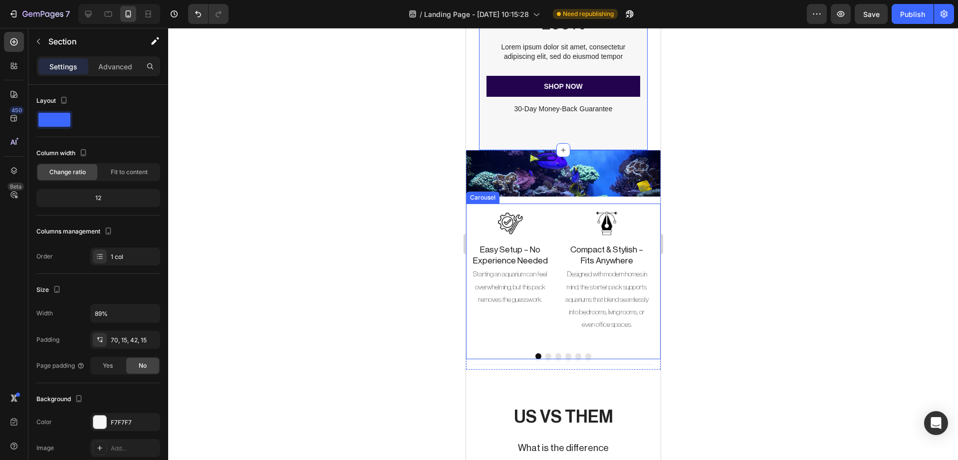
click at [516, 332] on div "Image Easy Setup – No Experience Needed Heading Starting an aquarium can feel o…" at bounding box center [510, 274] width 89 height 141
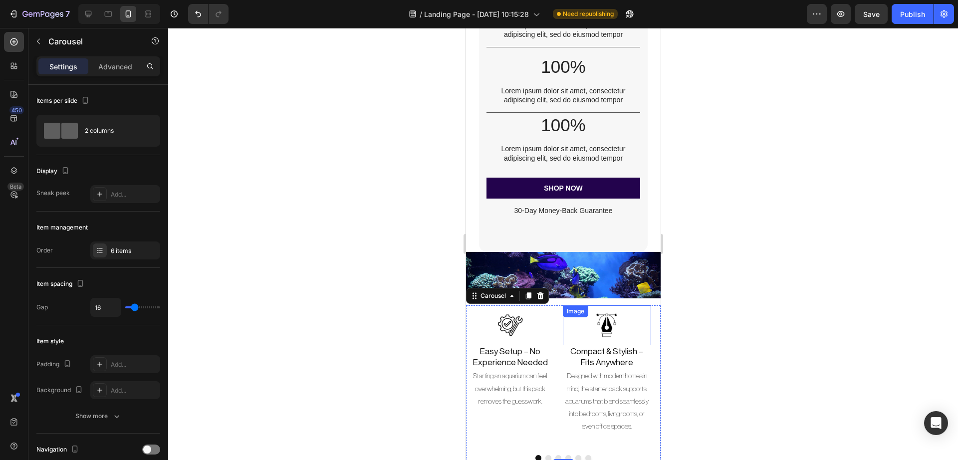
scroll to position [2917, 0]
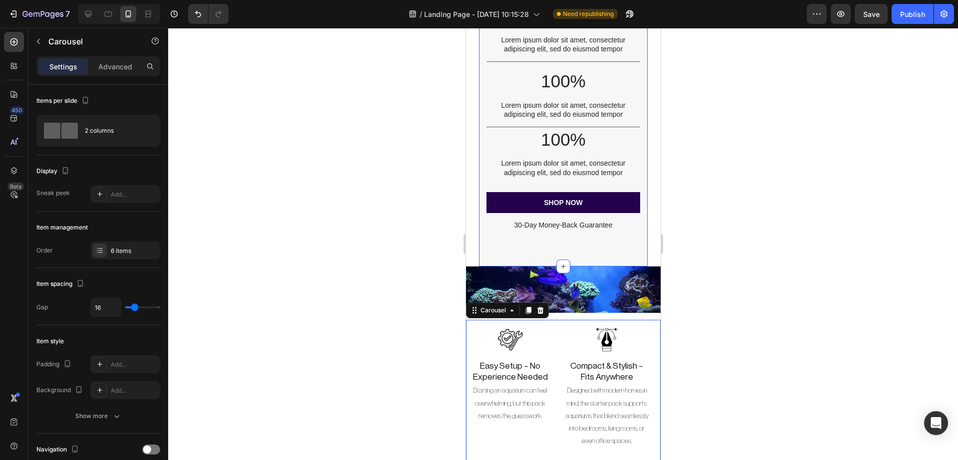
click at [612, 258] on div "The standard Lorem Ipsum passage Heading 96% Text Block Lorem ipsum dolor sit a…" at bounding box center [563, 76] width 168 height 382
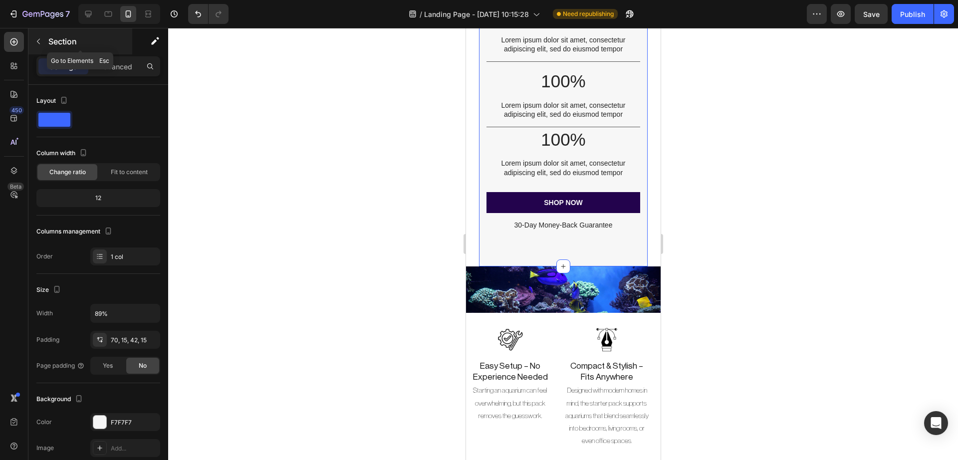
click at [120, 52] on div "Section" at bounding box center [80, 41] width 104 height 26
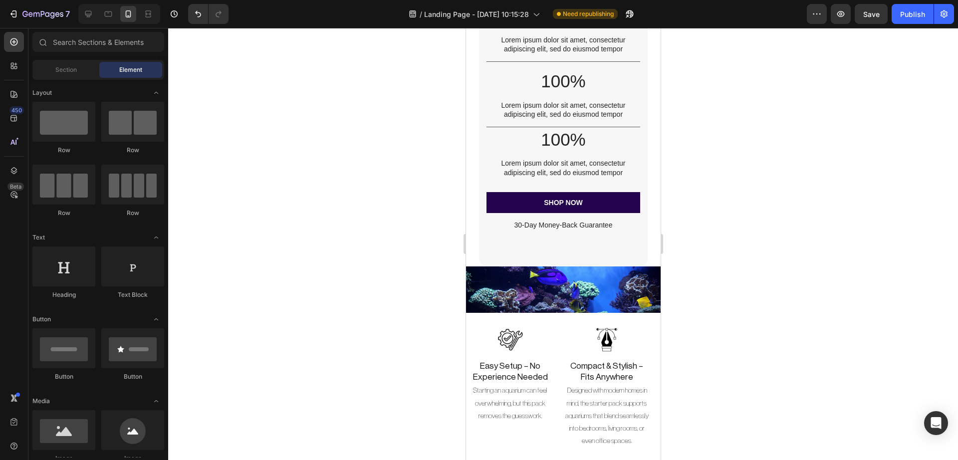
click at [120, 68] on span "Element" at bounding box center [130, 69] width 23 height 9
click at [491, 174] on p "Lorem ipsum dolor sit amet, consectetur adipiscing elit, sed do eiusmod tempor" at bounding box center [562, 168] width 151 height 18
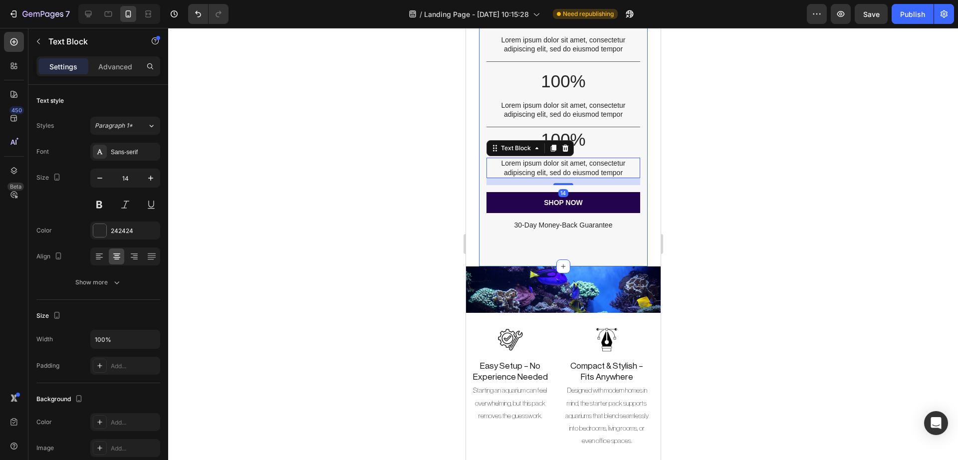
click at [480, 189] on div "The standard Lorem Ipsum passage Heading 96% Text Block Lorem ipsum dolor sit a…" at bounding box center [563, 76] width 168 height 382
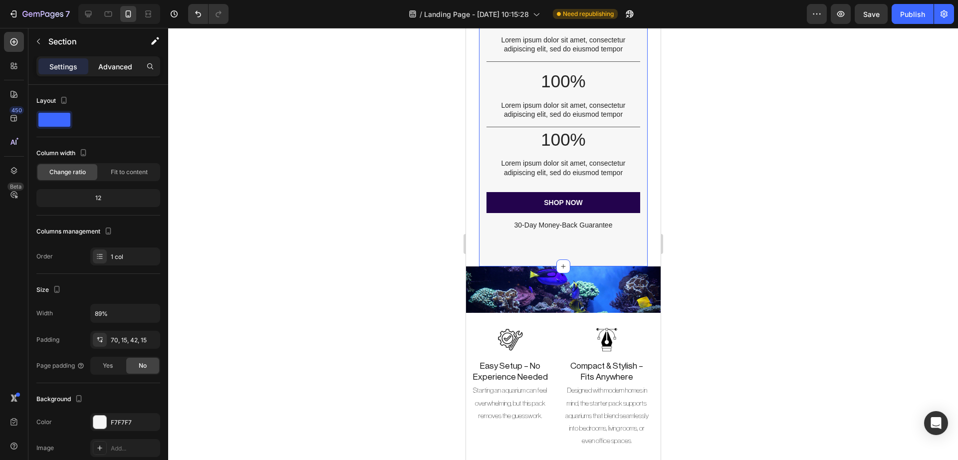
click at [106, 66] on p "Advanced" at bounding box center [115, 66] width 34 height 10
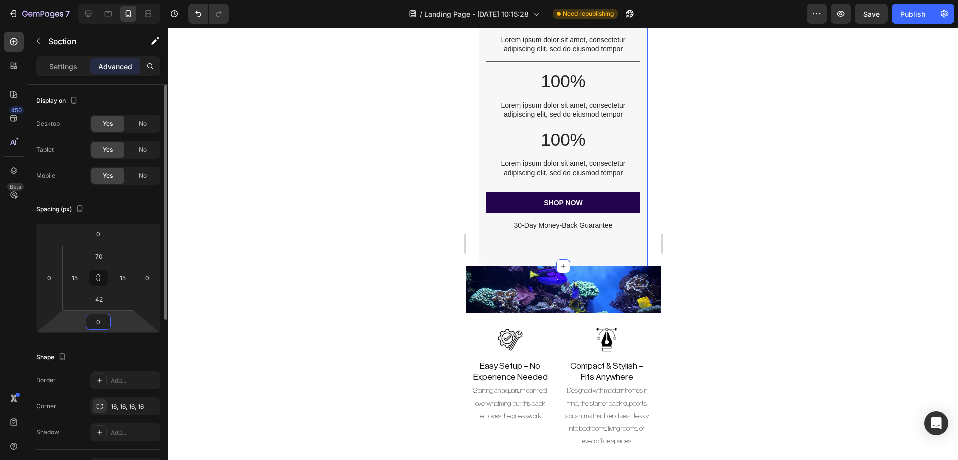
click at [102, 326] on input "0" at bounding box center [98, 321] width 20 height 15
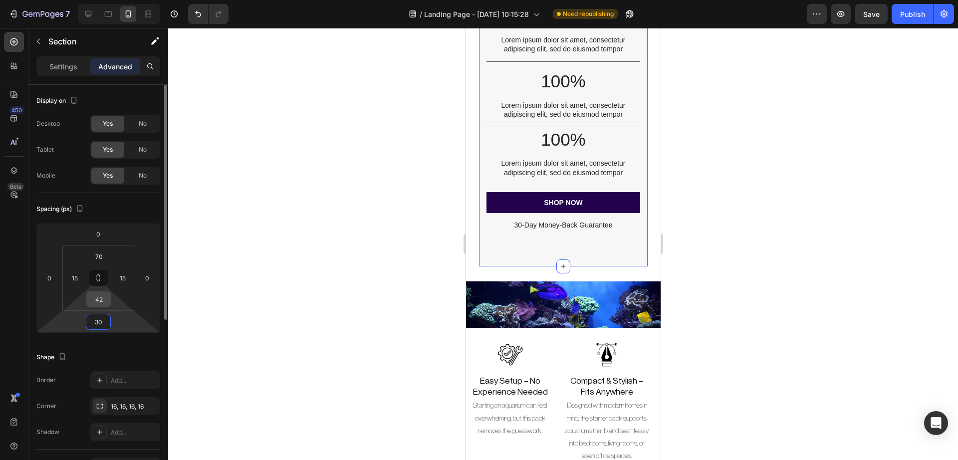
type input "30"
click at [106, 300] on input "42" at bounding box center [99, 299] width 20 height 15
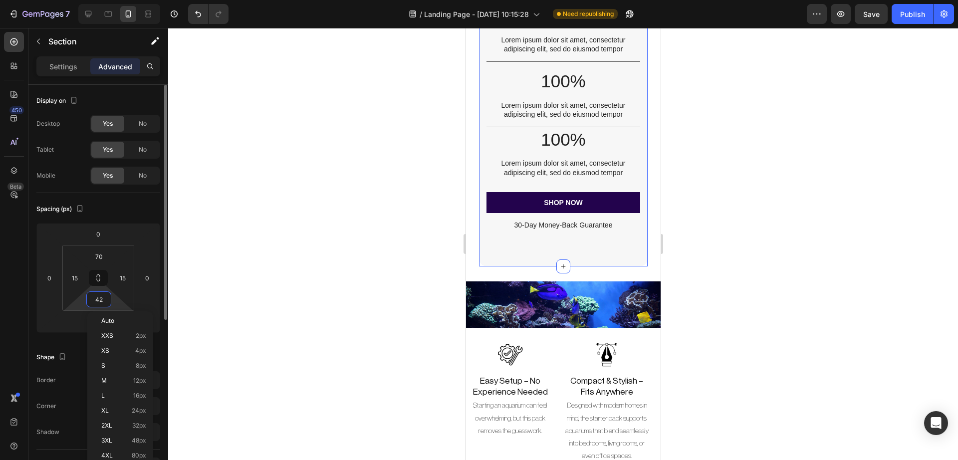
click at [106, 300] on input "42" at bounding box center [99, 299] width 20 height 15
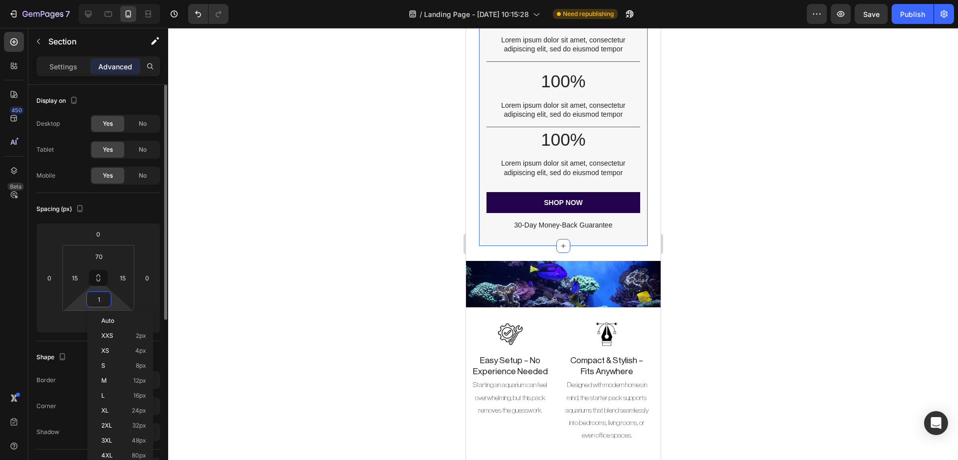
type input "15"
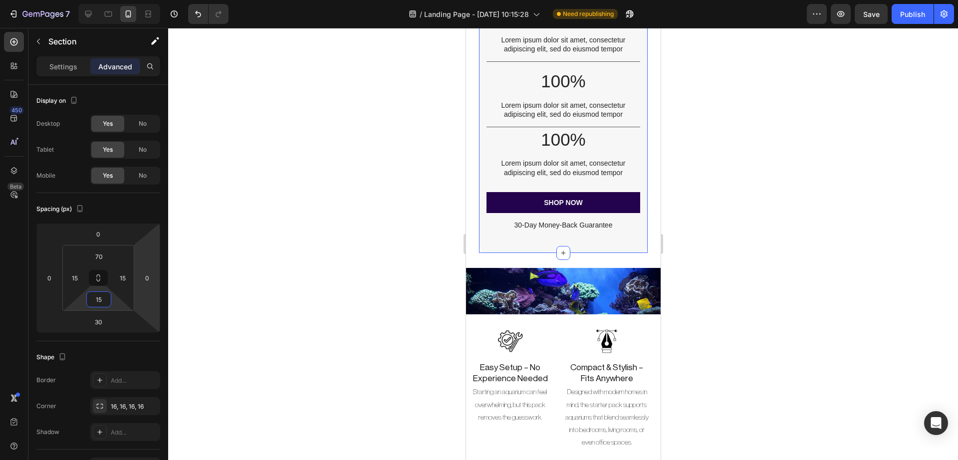
click at [766, 216] on div at bounding box center [563, 244] width 790 height 432
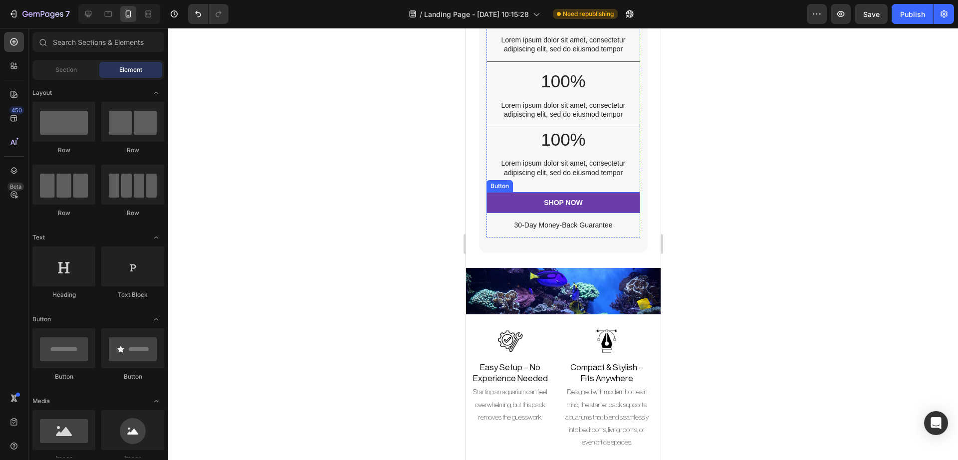
click at [618, 208] on button "SHOP NOW" at bounding box center [562, 202] width 153 height 21
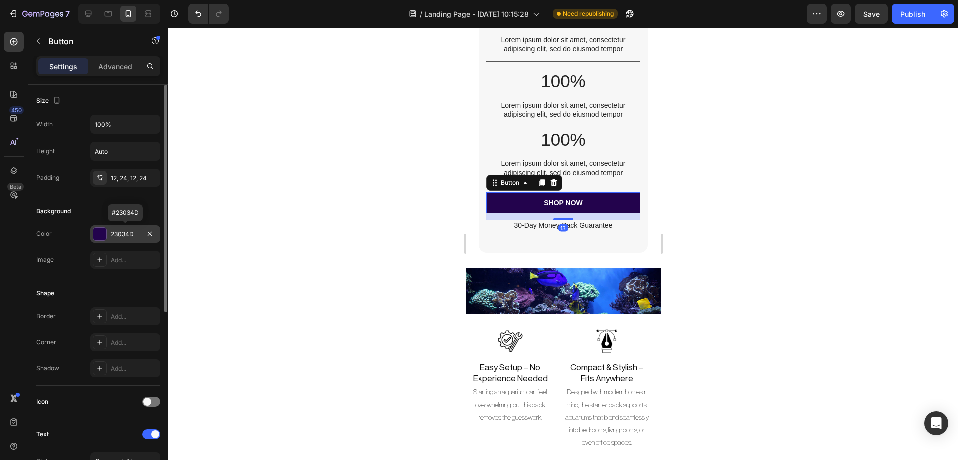
click at [102, 230] on div at bounding box center [99, 234] width 13 height 13
click at [410, 148] on div at bounding box center [563, 244] width 790 height 432
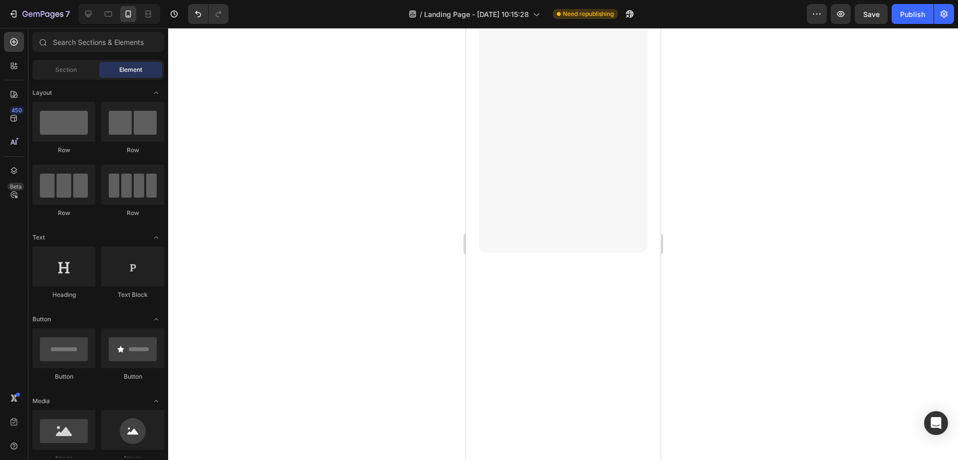
scroll to position [0, 0]
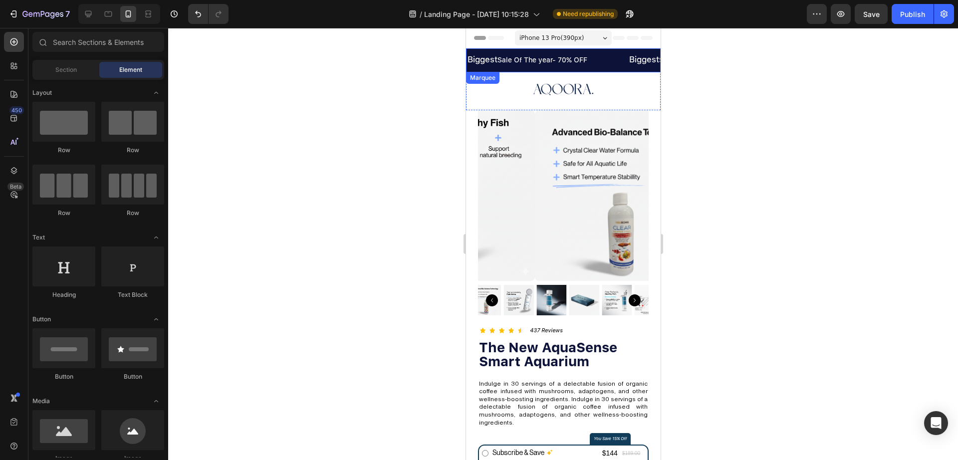
click at [612, 62] on div "Biggest Sale Of The year- 70% OFF Text Block" at bounding box center [547, 59] width 162 height 15
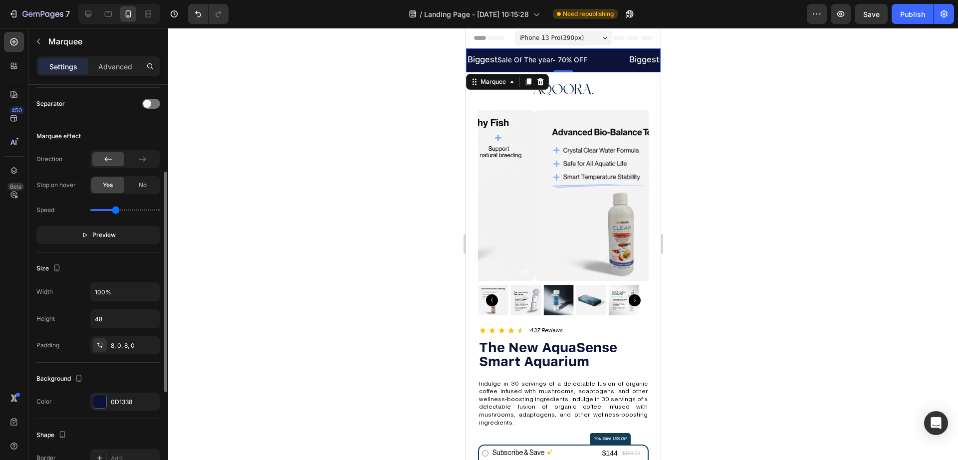
scroll to position [209, 0]
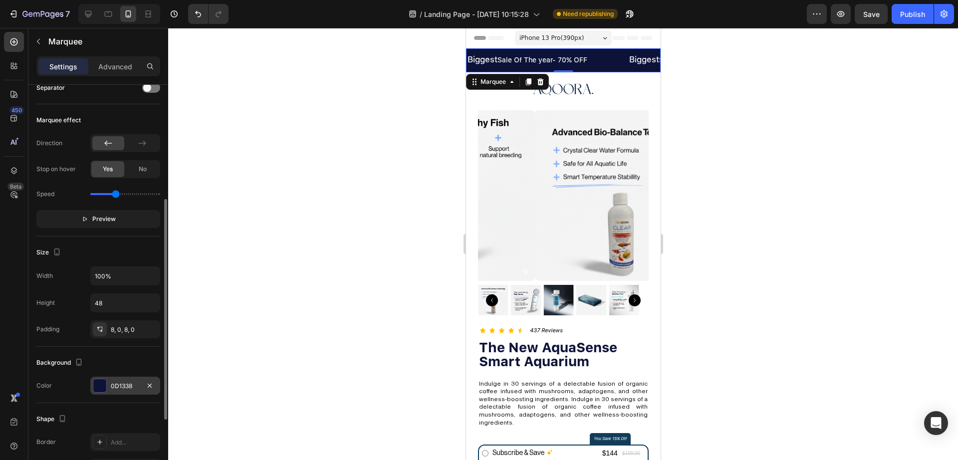
click at [125, 368] on div "0D1338" at bounding box center [125, 386] width 29 height 9
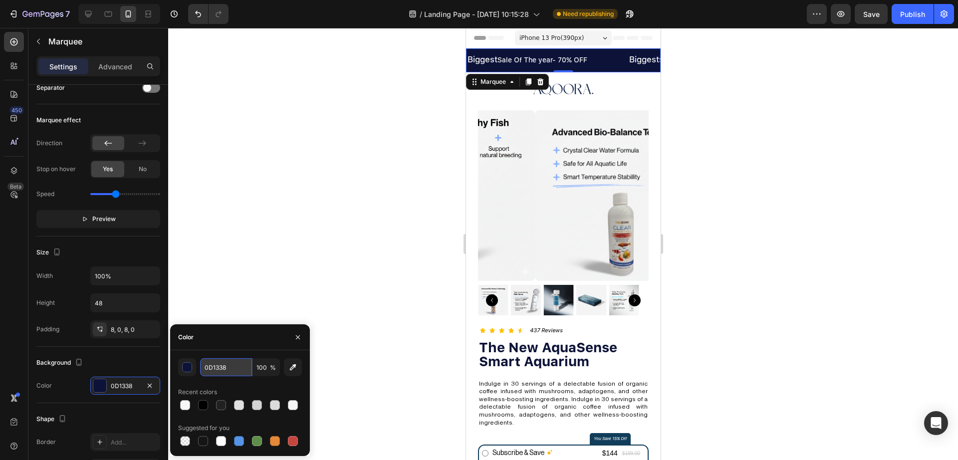
click at [210, 366] on input "0D1338" at bounding box center [226, 367] width 52 height 18
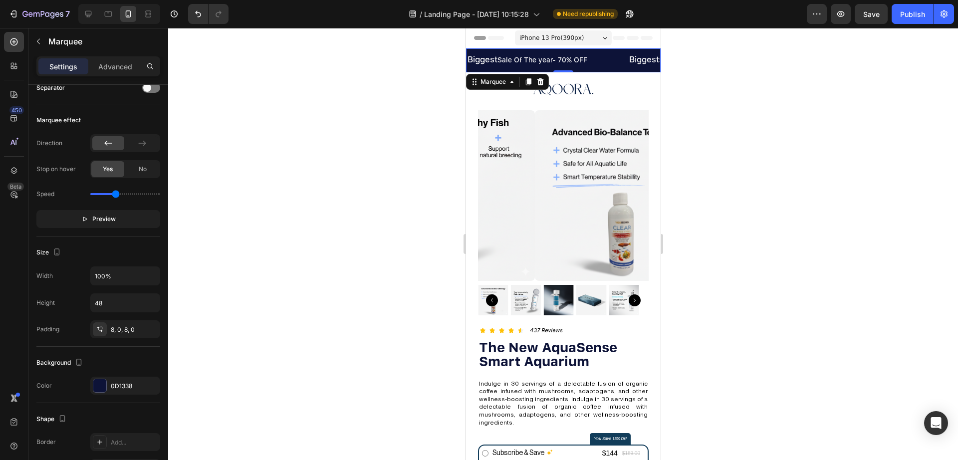
click at [713, 356] on div at bounding box center [563, 244] width 790 height 432
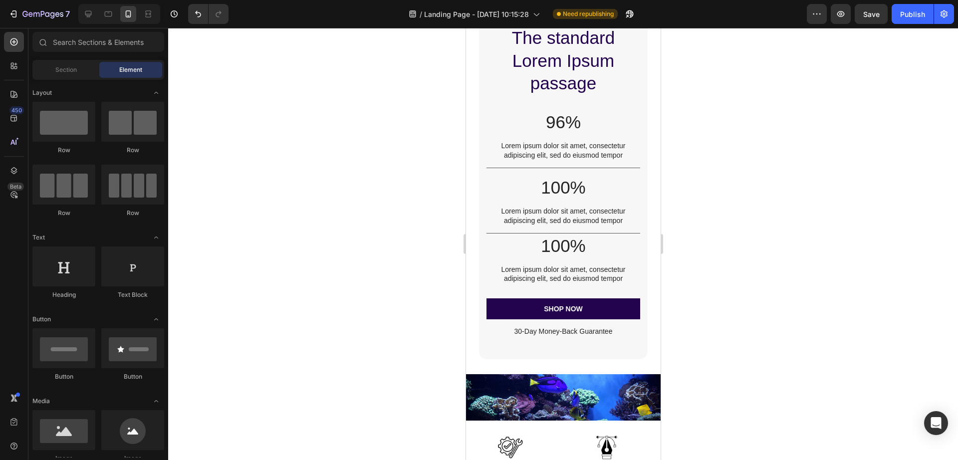
scroll to position [2795, 0]
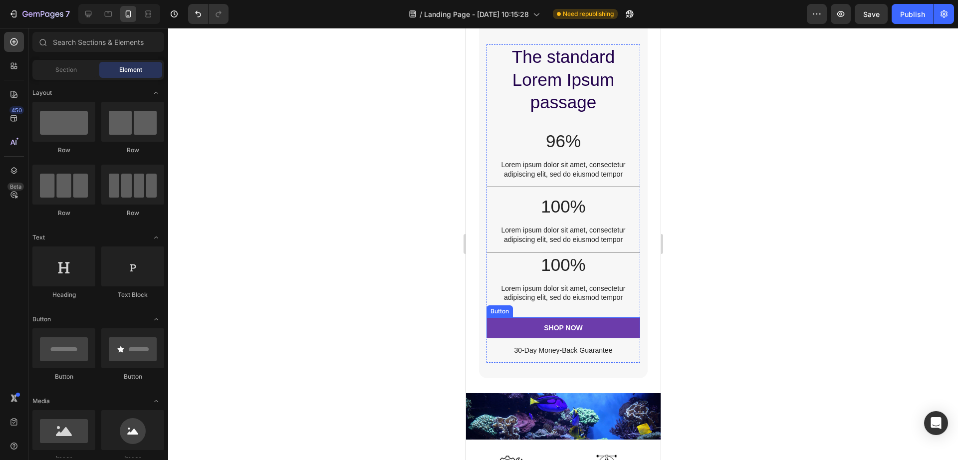
click at [596, 326] on button "SHOP NOW" at bounding box center [562, 327] width 153 height 21
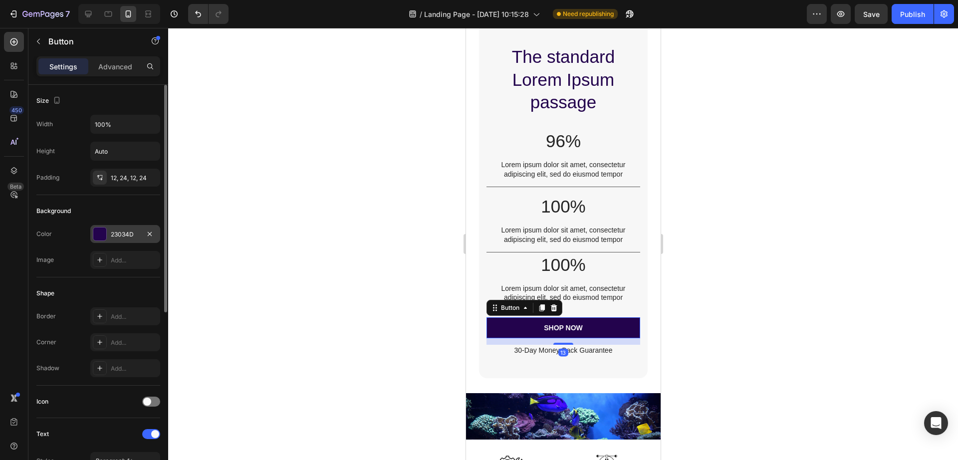
click at [115, 237] on div "23034D" at bounding box center [125, 234] width 29 height 9
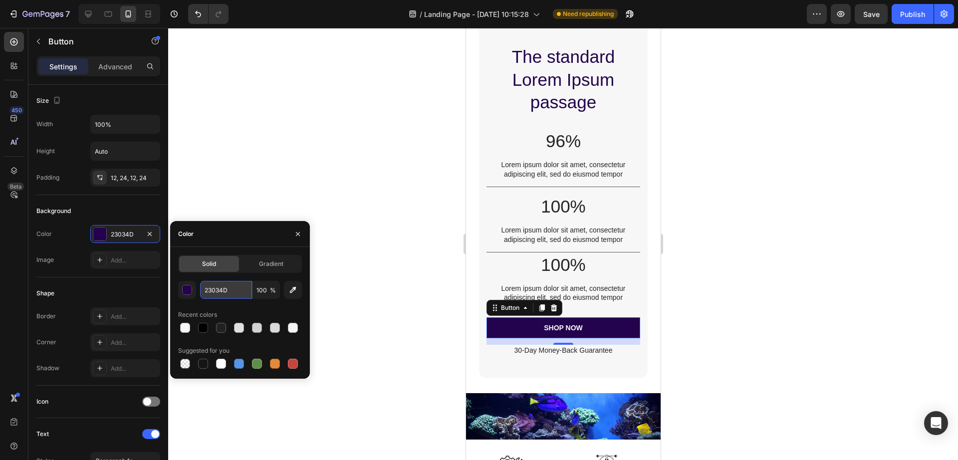
click at [225, 287] on input "23034D" at bounding box center [226, 290] width 52 height 18
paste input "0D1338"
type input "0D1338"
click at [361, 144] on div at bounding box center [563, 244] width 790 height 432
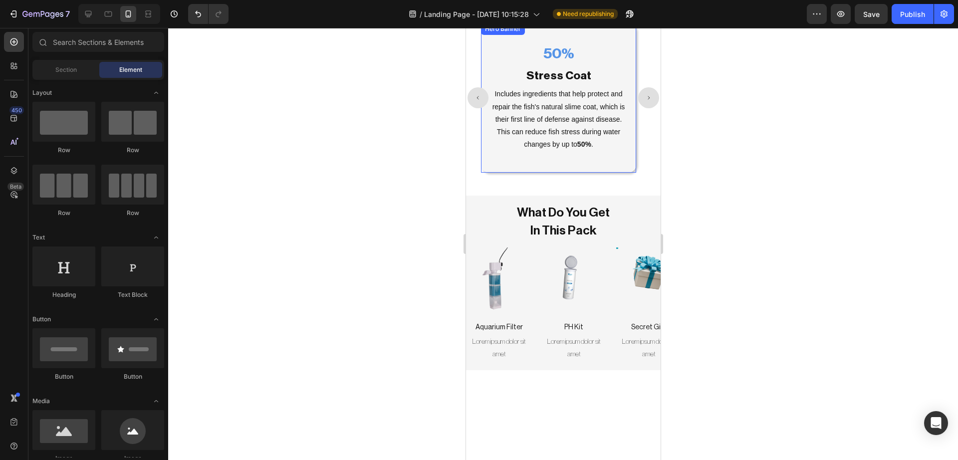
scroll to position [1943, 0]
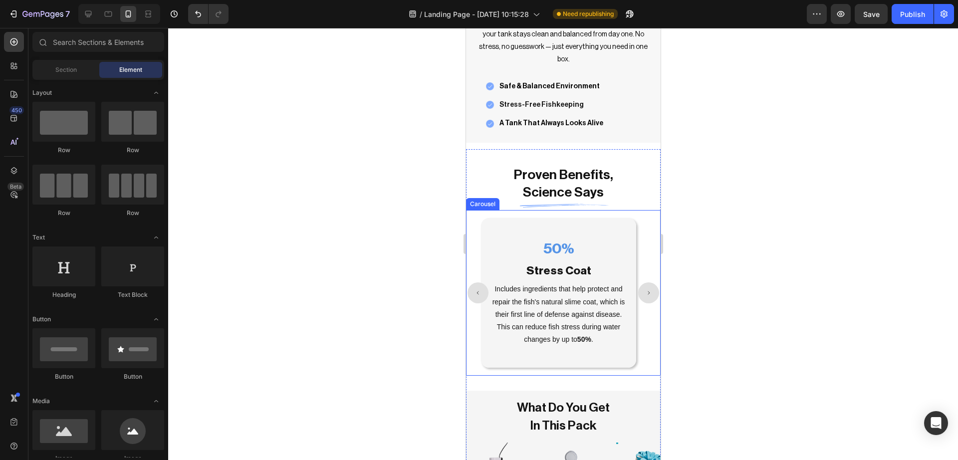
click at [638, 295] on button "Carousel Next Arrow" at bounding box center [648, 293] width 21 height 21
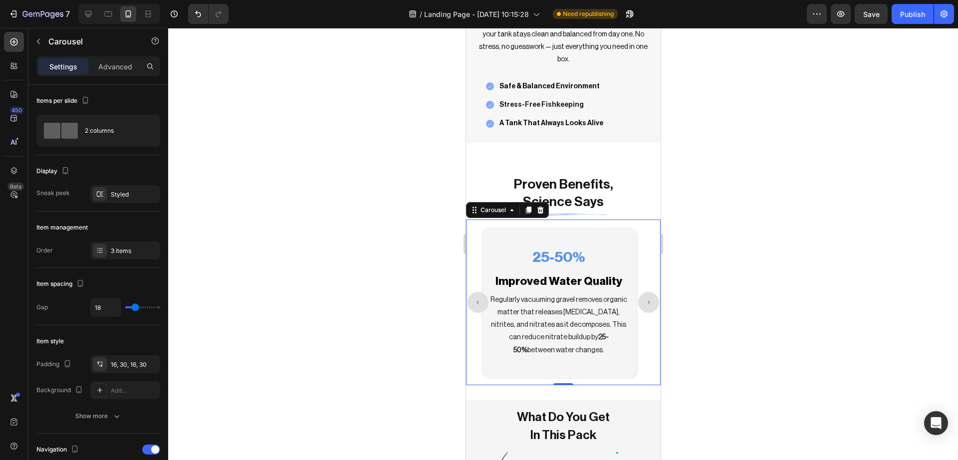
click at [638, 295] on button "Carousel Next Arrow" at bounding box center [648, 302] width 21 height 21
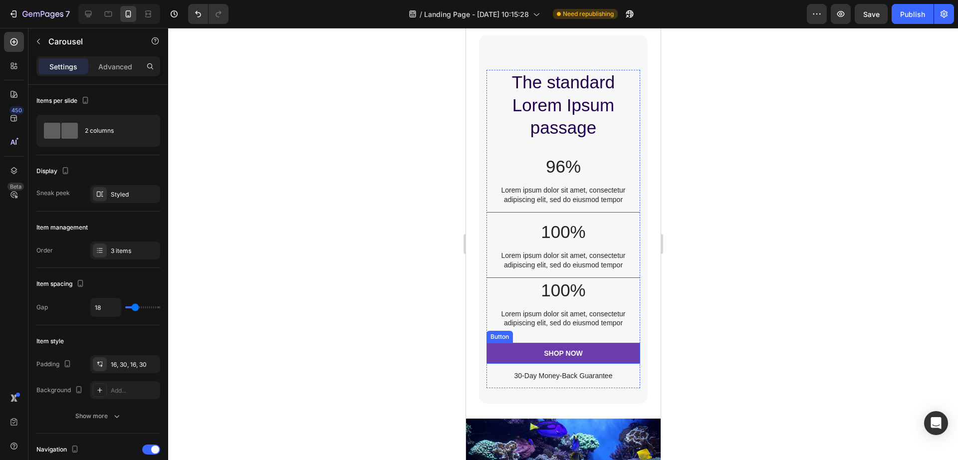
scroll to position [2758, 0]
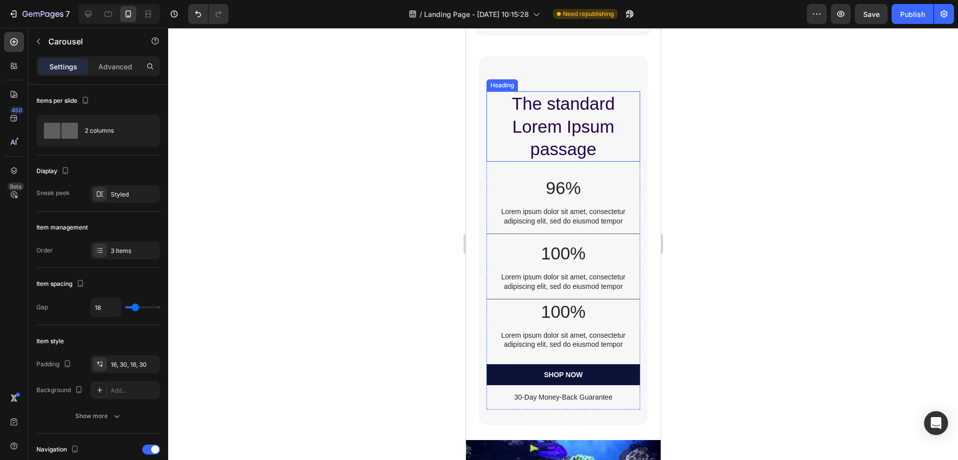
click at [543, 139] on h2 "The standard Lorem Ipsum passage" at bounding box center [562, 126] width 153 height 70
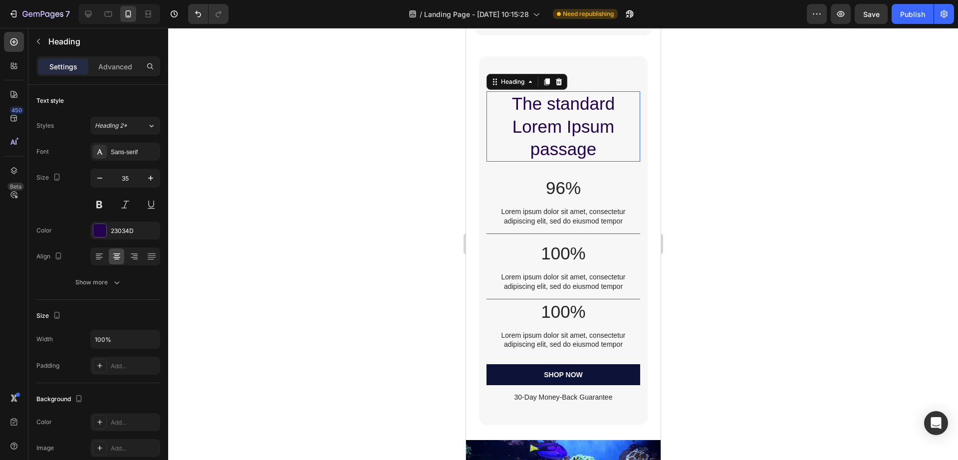
click at [543, 139] on p "The standard Lorem Ipsum passage" at bounding box center [562, 126] width 151 height 68
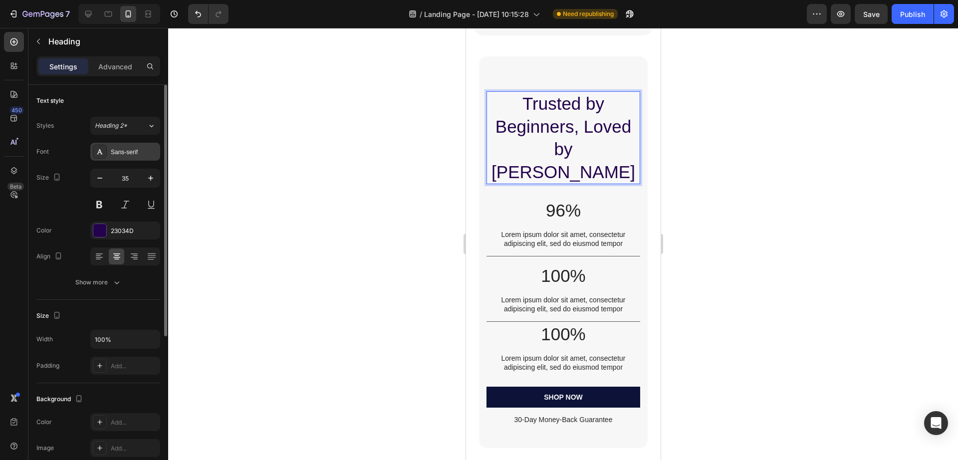
click at [122, 148] on div "Sans-serif" at bounding box center [134, 152] width 47 height 9
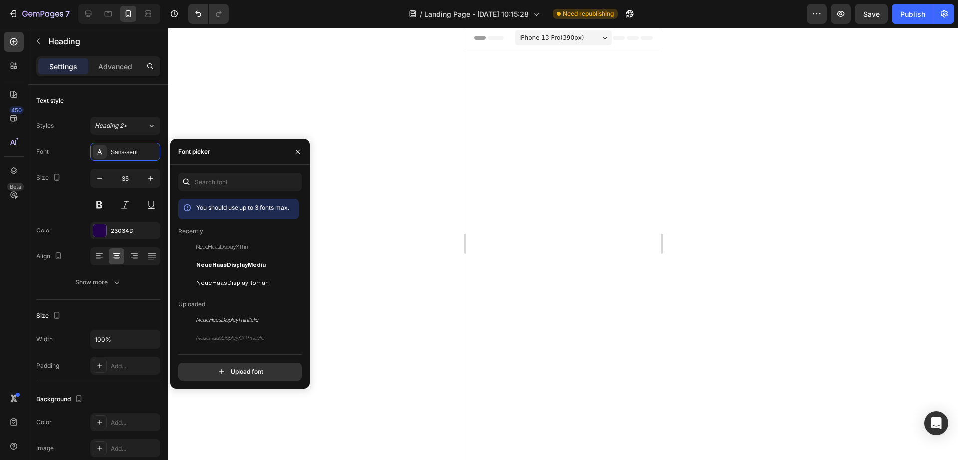
scroll to position [2758, 0]
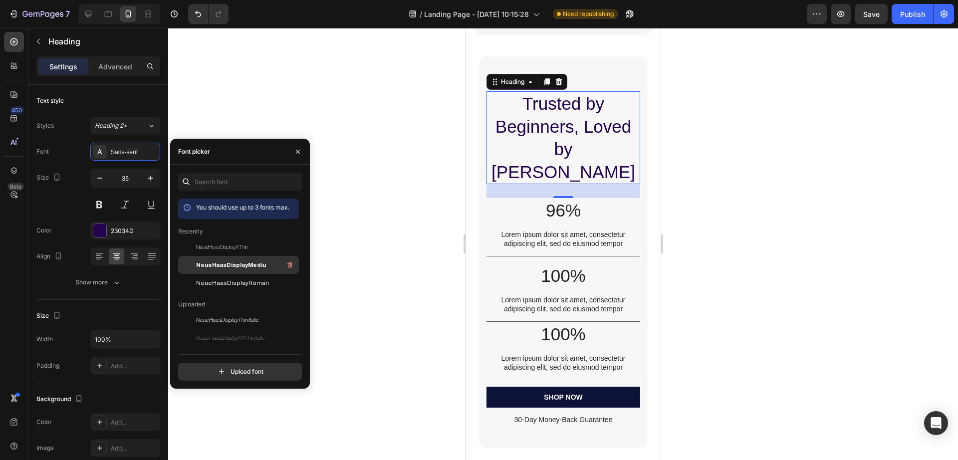
click at [220, 263] on span "NeueHaasDisplayMediu" at bounding box center [231, 265] width 70 height 9
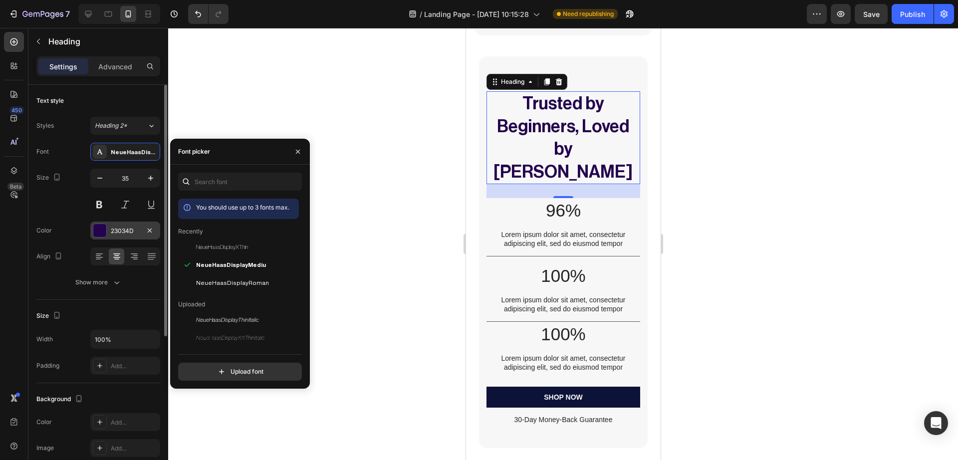
click at [101, 227] on div at bounding box center [99, 230] width 13 height 13
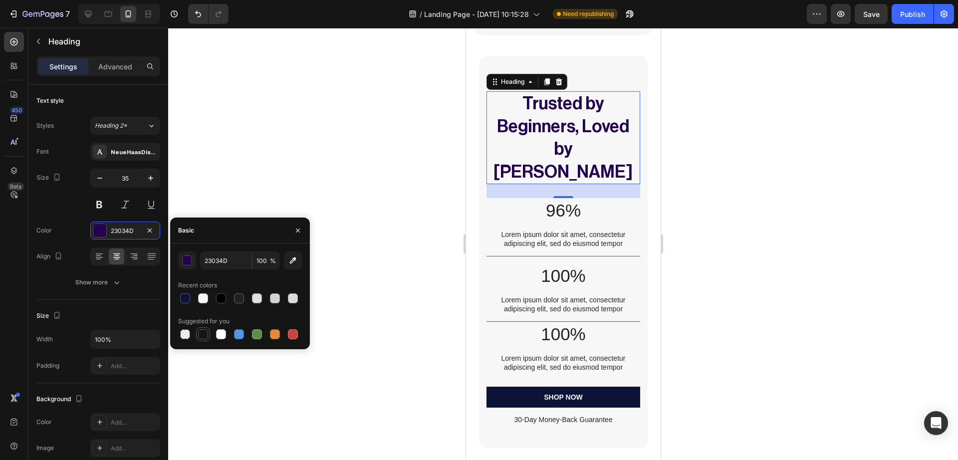
click at [198, 328] on div at bounding box center [203, 334] width 14 height 14
type input "151515"
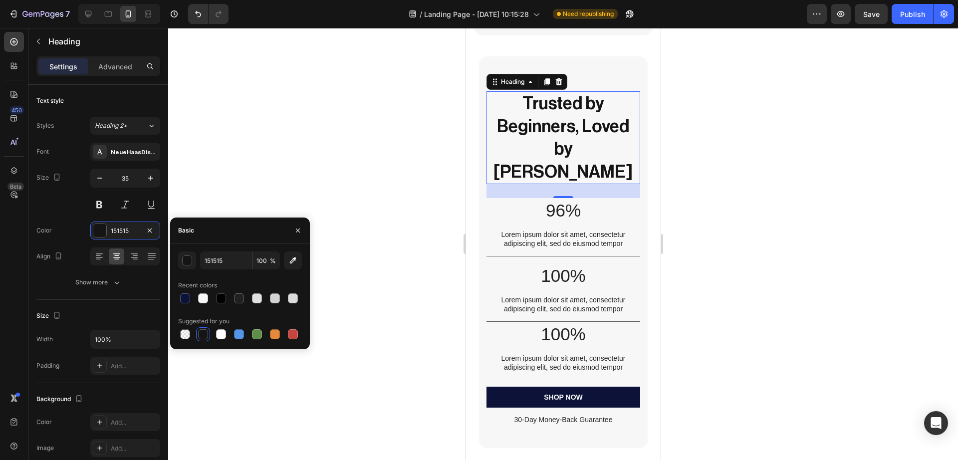
click at [558, 202] on div "28" at bounding box center [563, 206] width 11 height 8
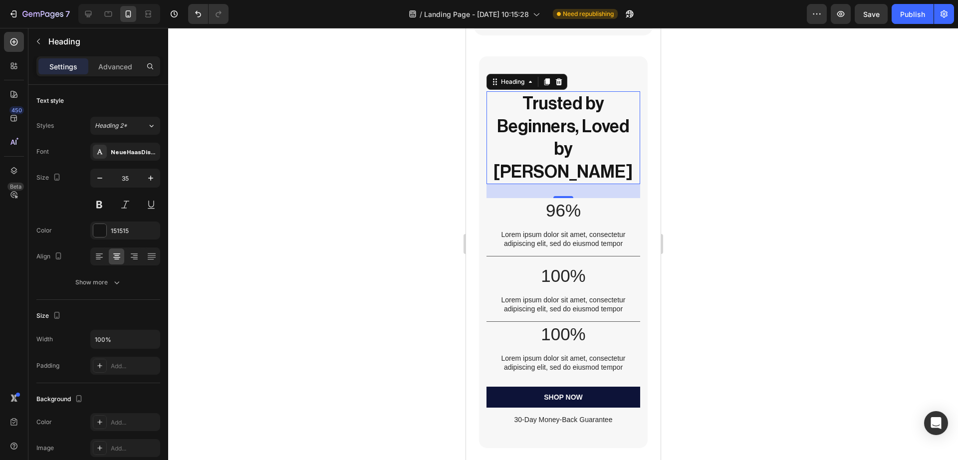
click at [558, 202] on div "28" at bounding box center [563, 206] width 11 height 8
click at [573, 199] on p "96%" at bounding box center [562, 210] width 151 height 23
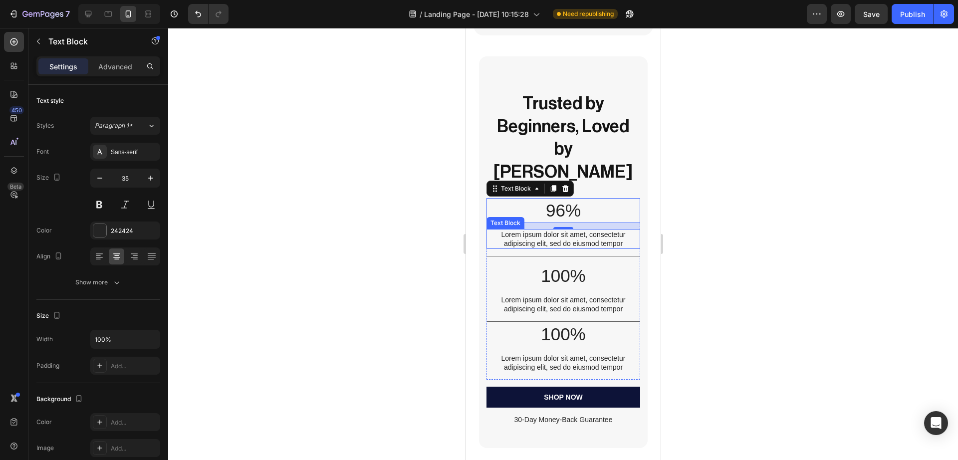
click at [551, 230] on p "Lorem ipsum dolor sit amet, consectetur adipiscing elit, sed do eiusmod tempor" at bounding box center [562, 239] width 151 height 18
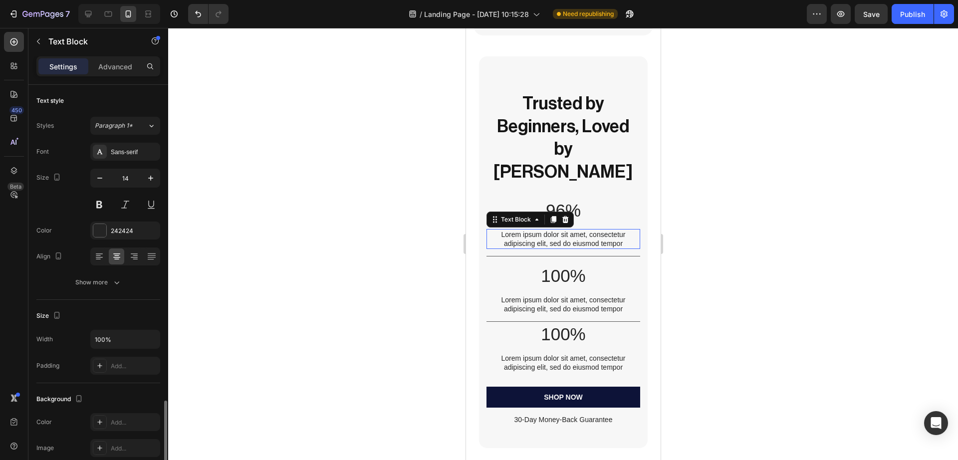
click at [551, 230] on p "Lorem ipsum dolor sit amet, consectetur adipiscing elit, sed do eiusmod tempor" at bounding box center [562, 239] width 151 height 18
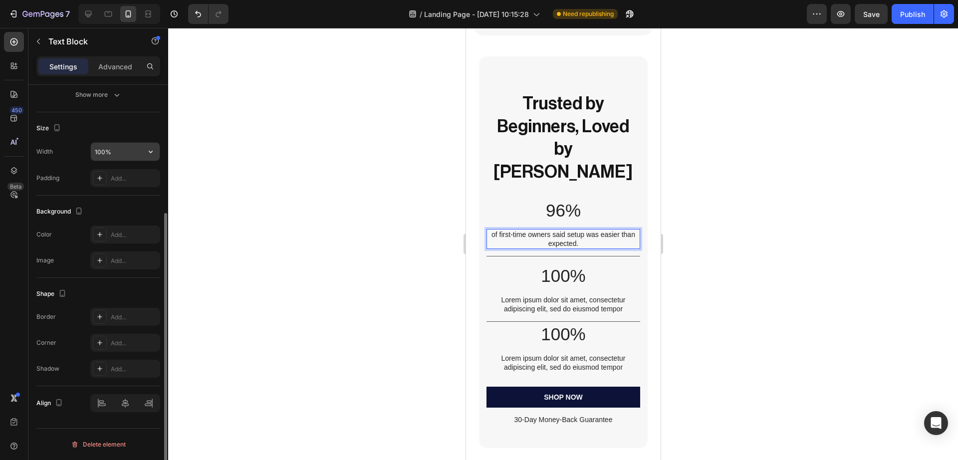
scroll to position [0, 0]
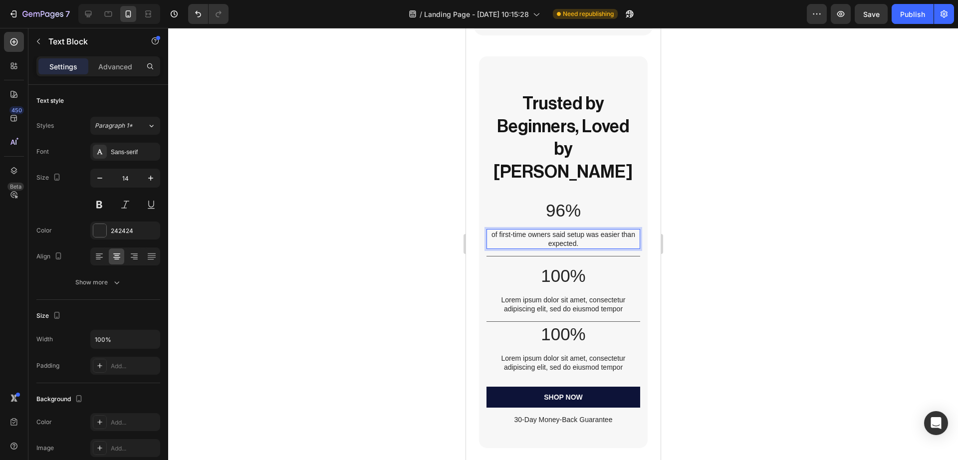
click at [489, 230] on p "of first-time owners said setup was easier than expected." at bounding box center [562, 239] width 151 height 18
click at [140, 151] on div "Sans-serif" at bounding box center [134, 152] width 47 height 9
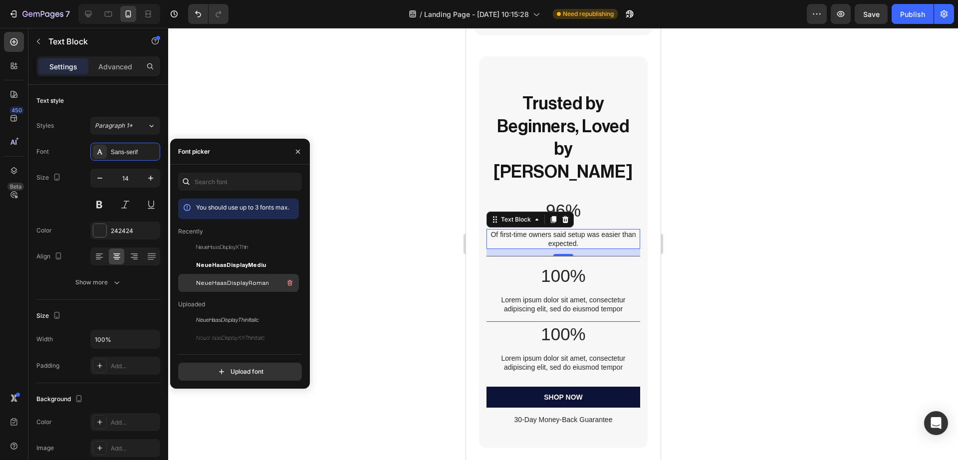
click at [242, 281] on span "NeueHaasDisplayRoman" at bounding box center [232, 283] width 73 height 9
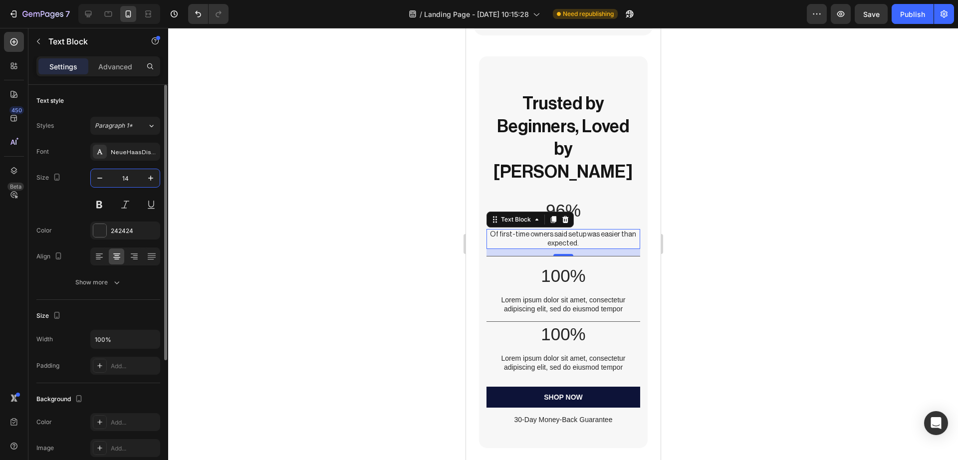
click at [119, 182] on input "14" at bounding box center [125, 178] width 33 height 18
type input "15"
click at [104, 231] on div at bounding box center [99, 230] width 13 height 13
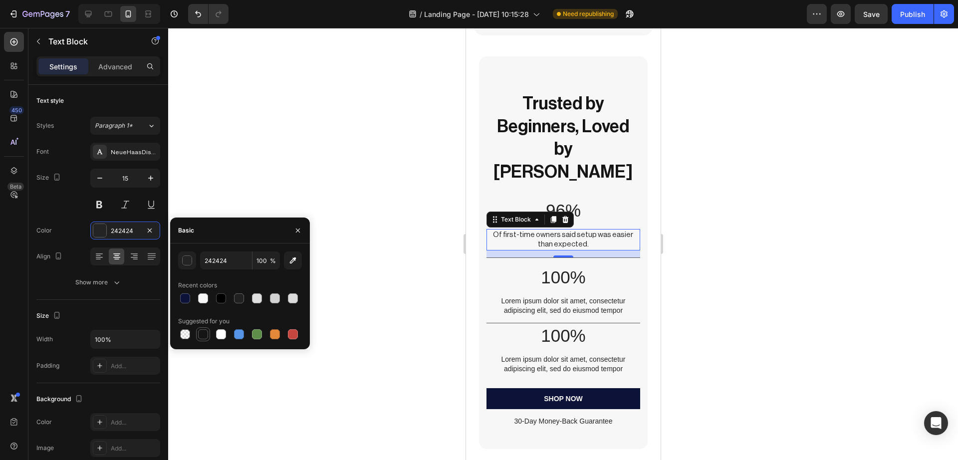
click at [201, 331] on div at bounding box center [203, 334] width 10 height 10
type input "151515"
click at [330, 176] on div at bounding box center [563, 244] width 790 height 432
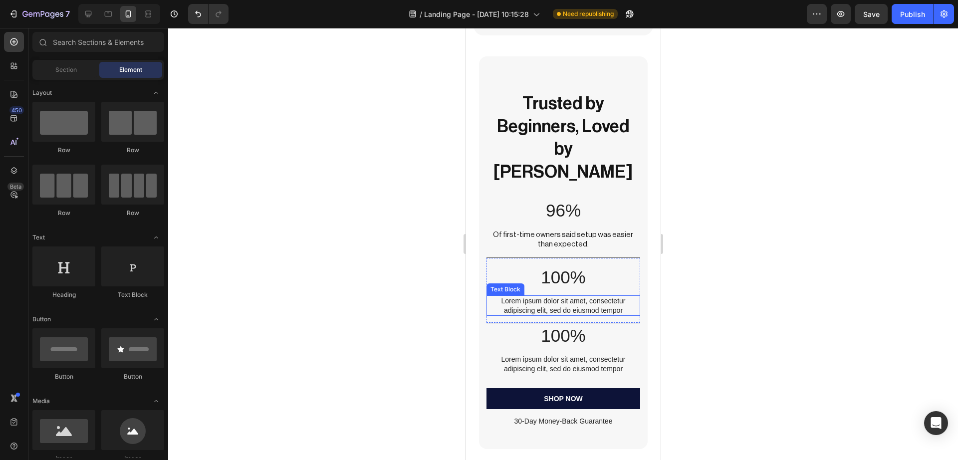
click at [573, 297] on p "Lorem ipsum dolor sit amet, consectetur adipiscing elit, sed do eiusmod tempor" at bounding box center [562, 306] width 151 height 18
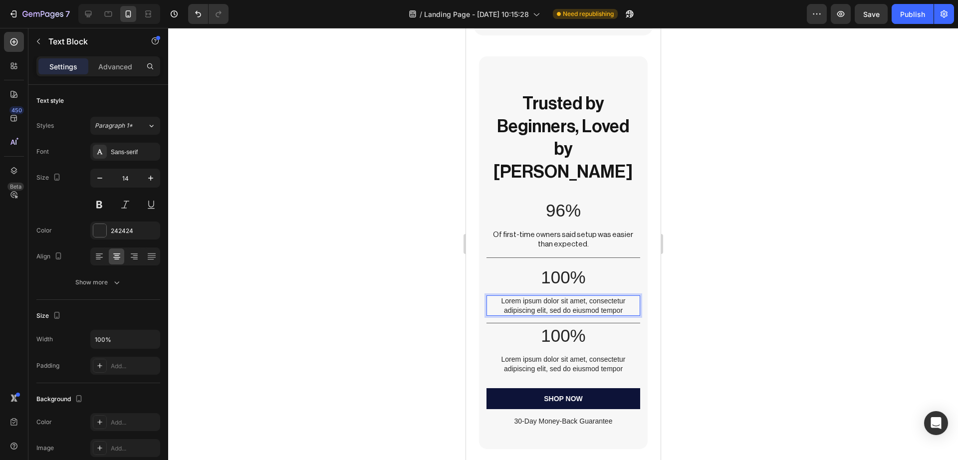
click at [573, 297] on p "Lorem ipsum dolor sit amet, consectetur adipiscing elit, sed do eiusmod tempor" at bounding box center [562, 306] width 151 height 18
click at [492, 297] on p "of customers reported healthier water quality within the first week." at bounding box center [562, 306] width 151 height 18
click at [547, 199] on p "96%" at bounding box center [562, 210] width 151 height 23
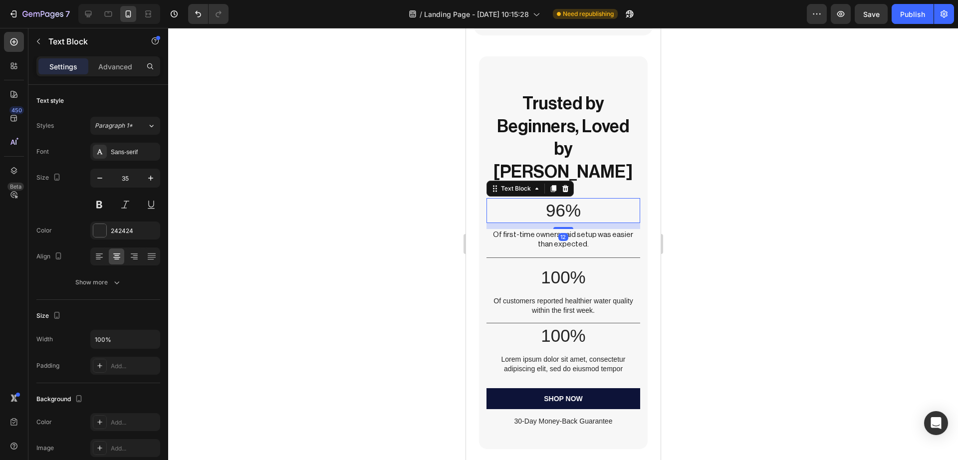
click at [547, 199] on p "96%" at bounding box center [562, 210] width 151 height 23
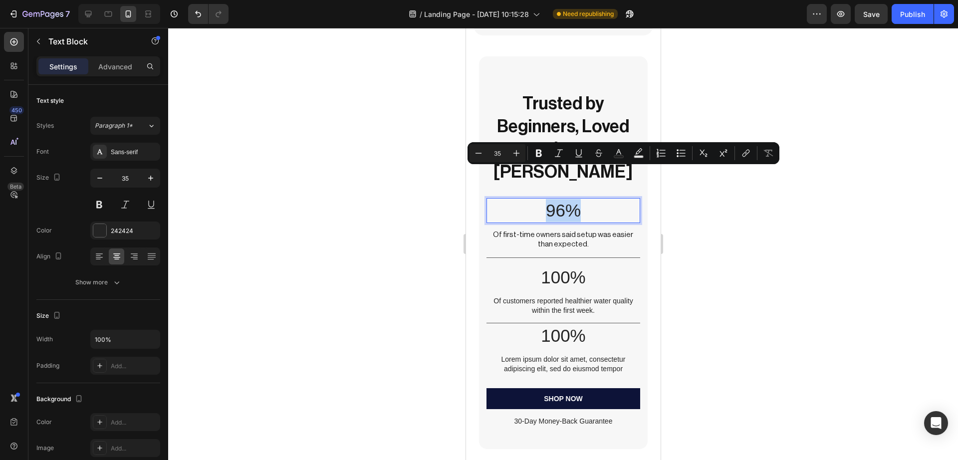
click at [547, 199] on p "96%" at bounding box center [562, 210] width 151 height 23
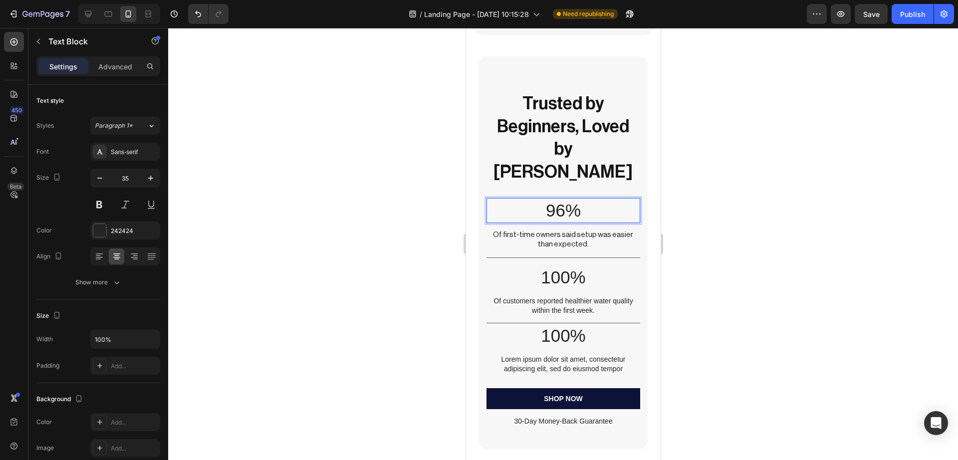
click at [554, 199] on p "96%" at bounding box center [562, 210] width 151 height 23
click at [550, 266] on p "100%" at bounding box center [562, 277] width 151 height 23
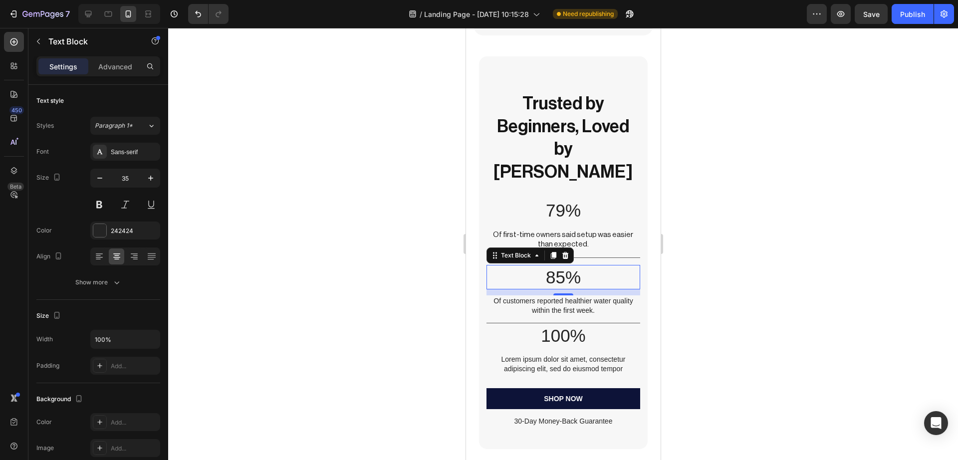
click at [804, 172] on div at bounding box center [563, 244] width 790 height 432
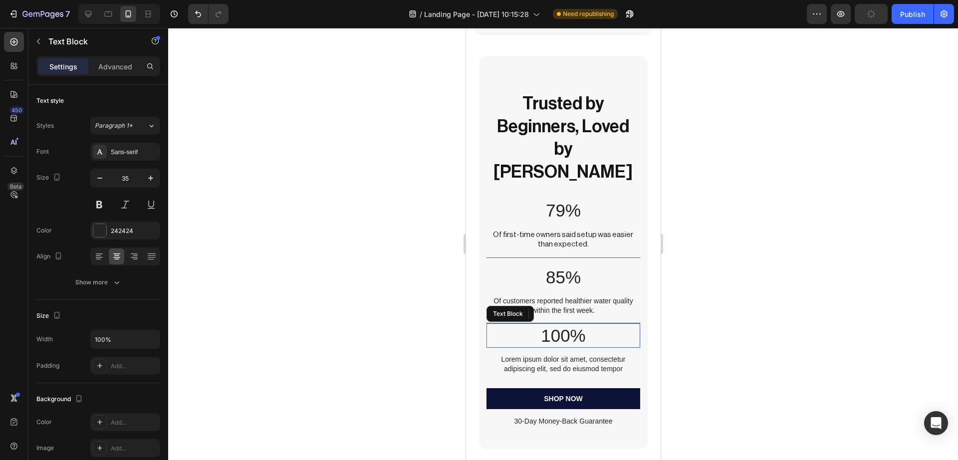
click at [558, 324] on p "100%" at bounding box center [562, 335] width 151 height 23
click at [564, 355] on p "Lorem ipsum dolor sit amet, consectetur adipiscing elit, sed do eiusmod tempor" at bounding box center [562, 364] width 151 height 18
click at [496, 355] on p "would recommend the starter pack to friends starting their first aquarium." at bounding box center [562, 364] width 151 height 18
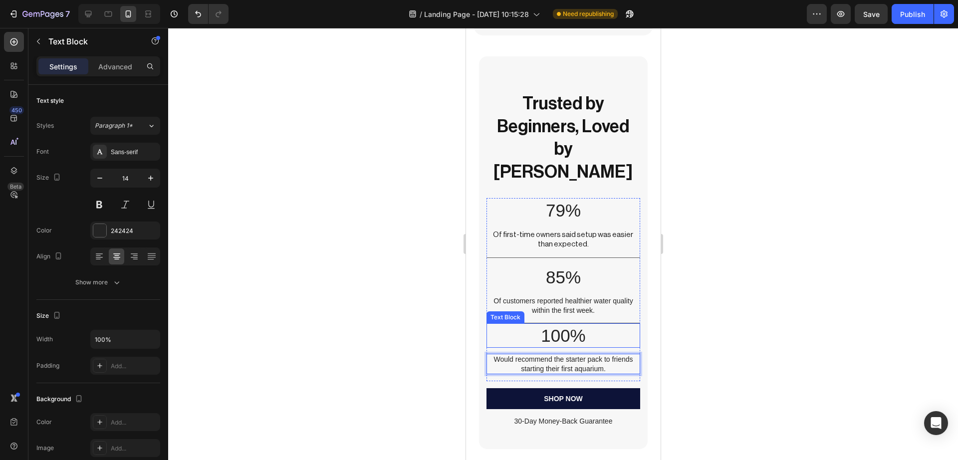
click at [557, 324] on p "100%" at bounding box center [562, 335] width 151 height 23
click at [741, 224] on div at bounding box center [563, 244] width 790 height 432
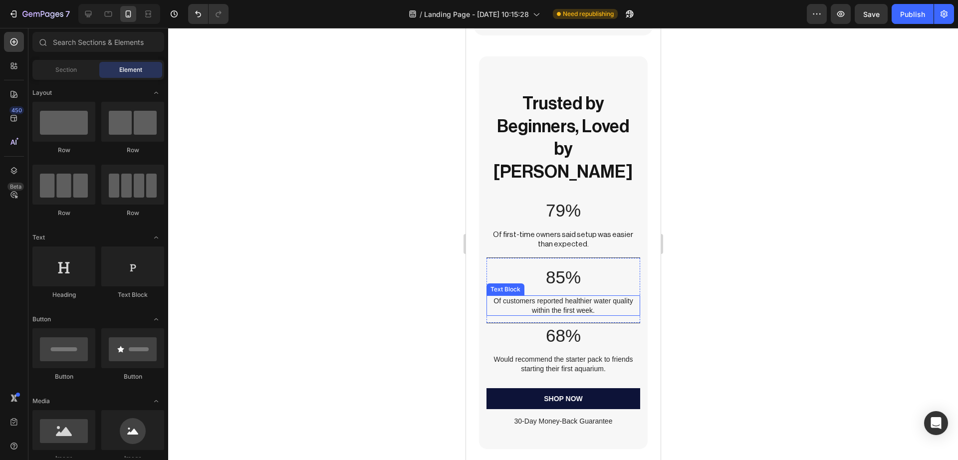
click at [548, 297] on p "Of customers reported healthier water quality within the first week." at bounding box center [562, 306] width 151 height 18
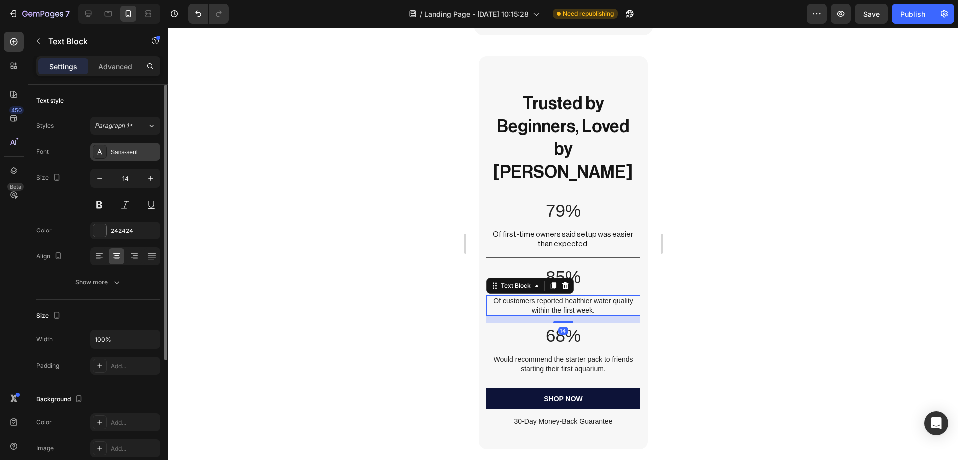
click at [121, 151] on div "Sans-serif" at bounding box center [134, 152] width 47 height 9
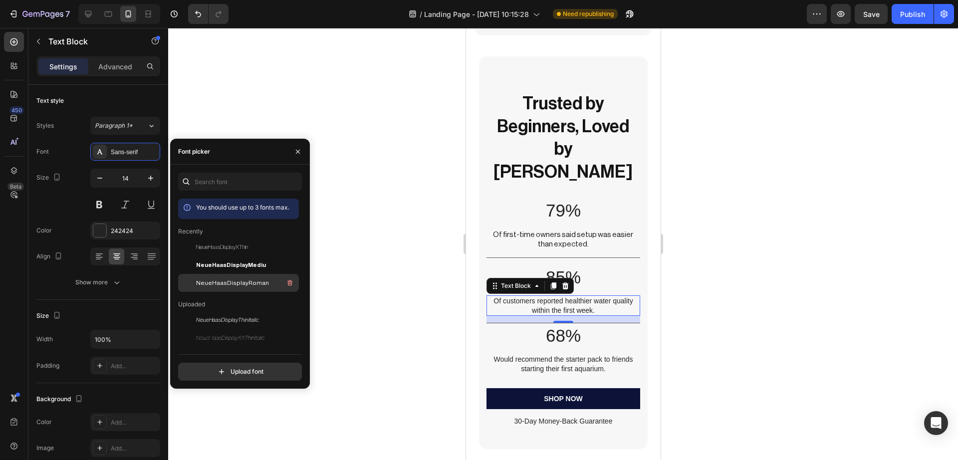
drag, startPoint x: 226, startPoint y: 278, endPoint x: 0, endPoint y: 333, distance: 232.5
click at [226, 278] on div "NeueHaasDisplayRoman" at bounding box center [246, 283] width 101 height 12
click at [545, 355] on p "Would recommend the starter pack to friends starting their first aquarium." at bounding box center [562, 364] width 151 height 18
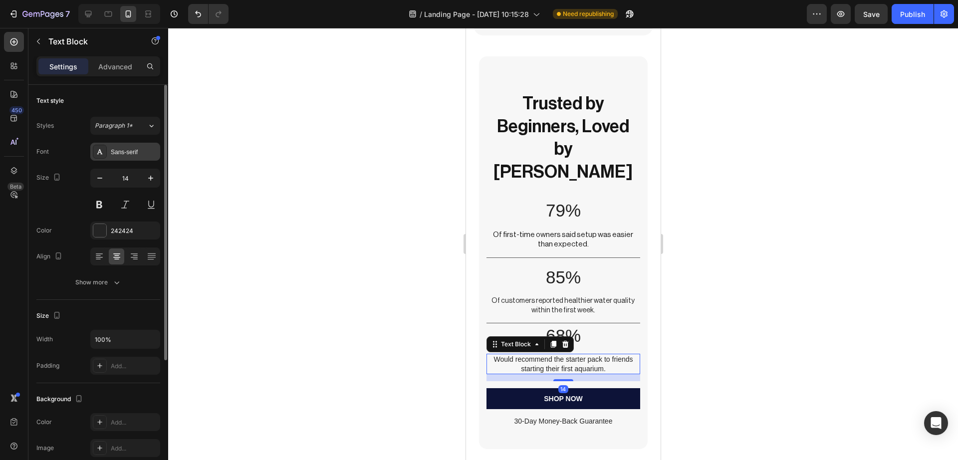
click at [124, 155] on div "Sans-serif" at bounding box center [134, 152] width 47 height 9
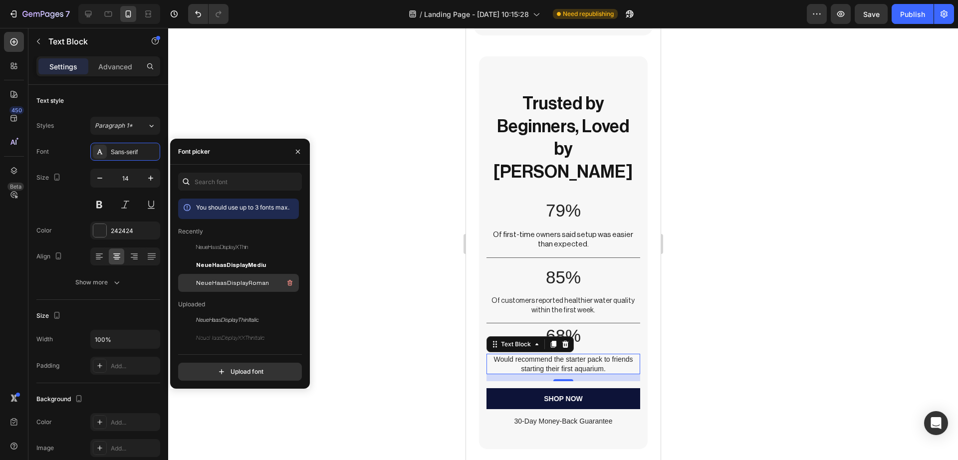
click at [202, 280] on span "NeueHaasDisplayRoman" at bounding box center [232, 283] width 73 height 9
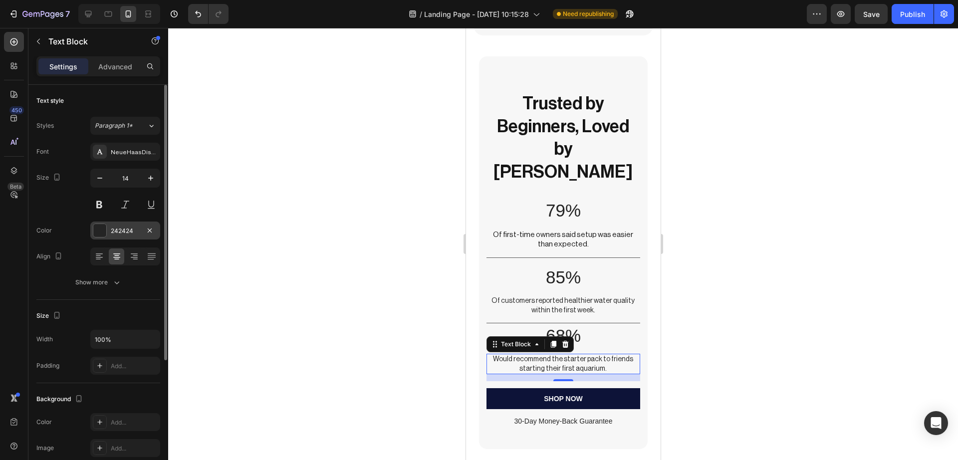
click at [101, 229] on div at bounding box center [99, 230] width 13 height 13
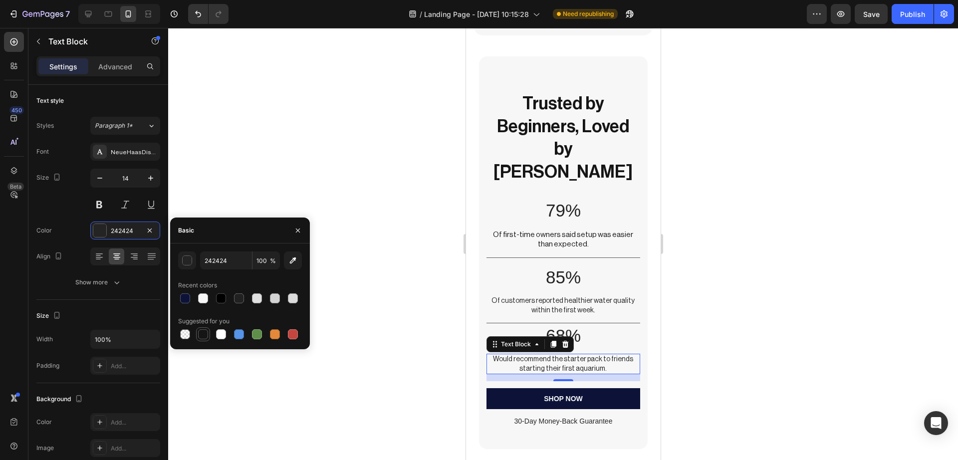
click at [203, 333] on div at bounding box center [203, 334] width 10 height 10
type input "151515"
click at [152, 179] on icon "button" at bounding box center [151, 178] width 10 height 10
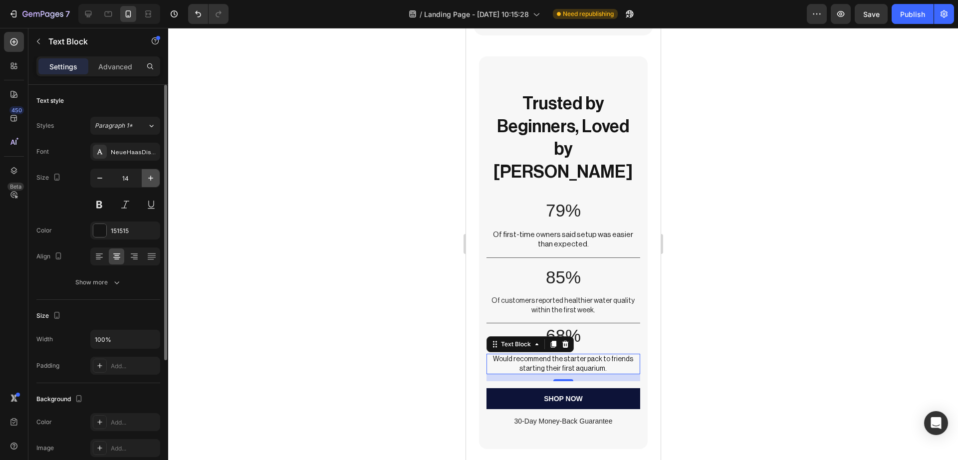
type input "15"
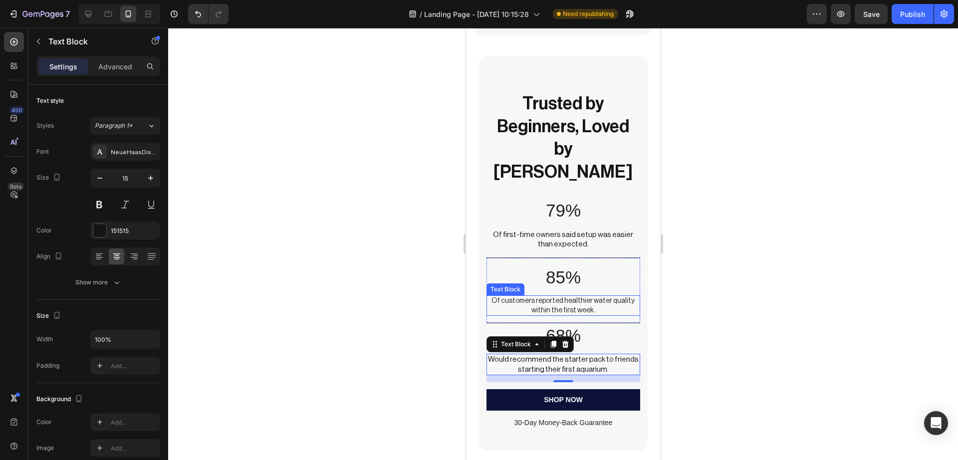
click at [502, 297] on p "Of customers reported healthier water quality within the first week." at bounding box center [562, 306] width 151 height 18
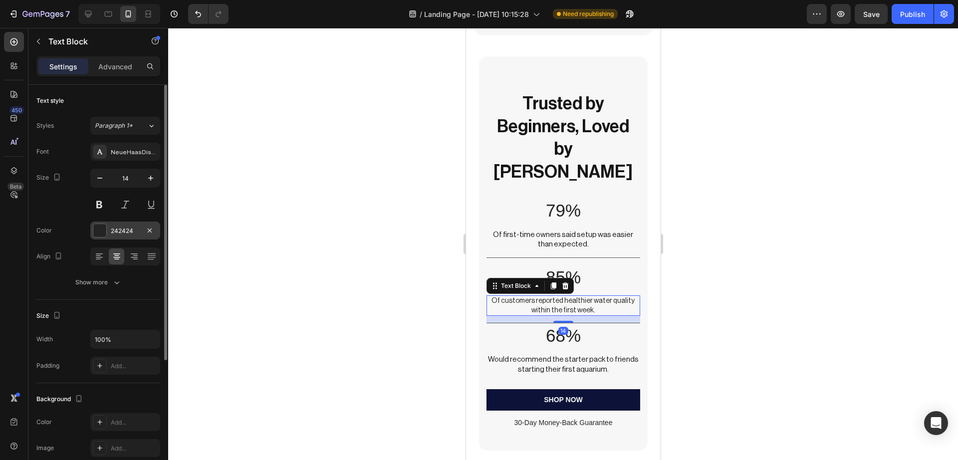
click at [95, 233] on div at bounding box center [99, 230] width 13 height 13
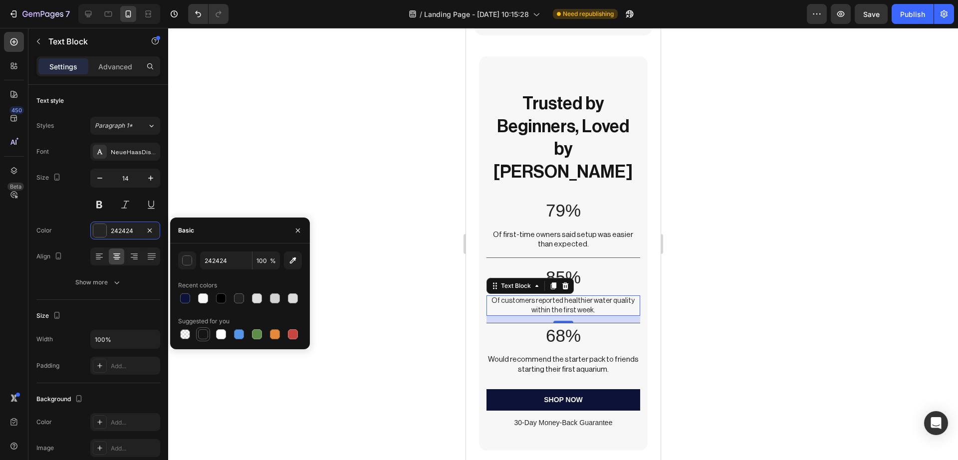
click at [208, 334] on div at bounding box center [203, 334] width 10 height 10
type input "151515"
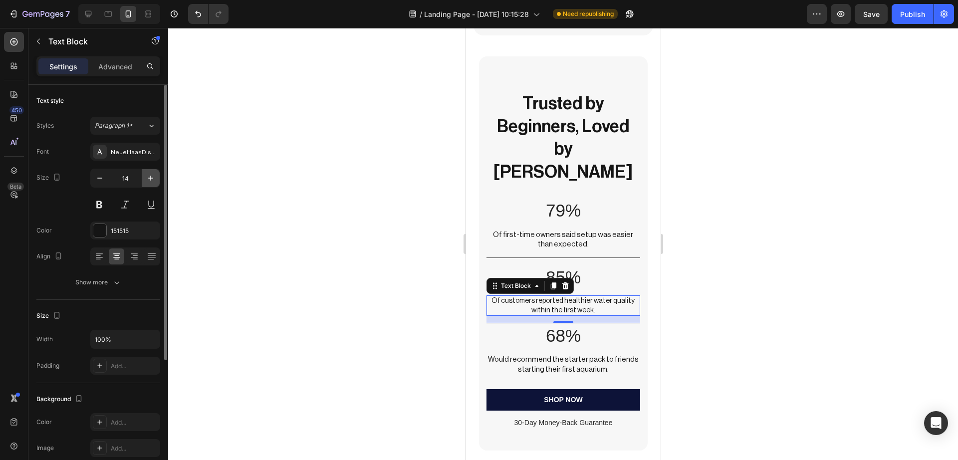
click at [153, 176] on icon "button" at bounding box center [151, 178] width 10 height 10
type input "15"
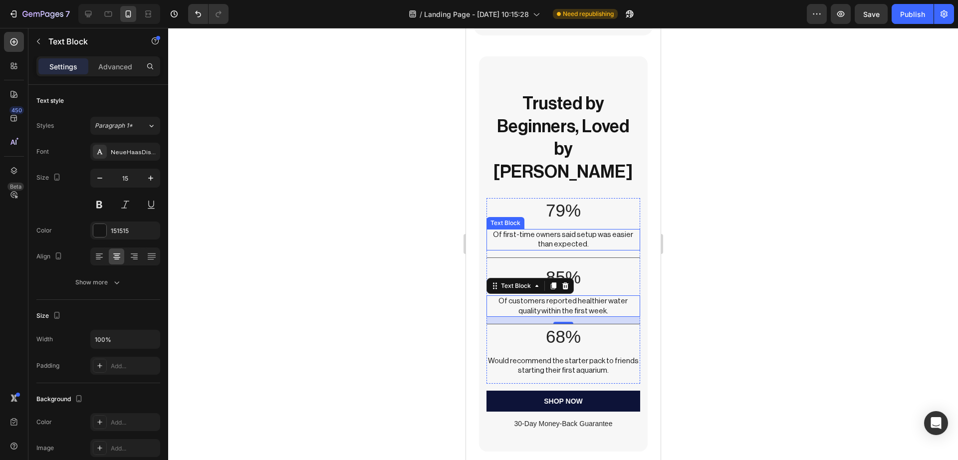
click at [543, 230] on p "Of first-time owners said setup was easier than expected." at bounding box center [562, 239] width 151 height 19
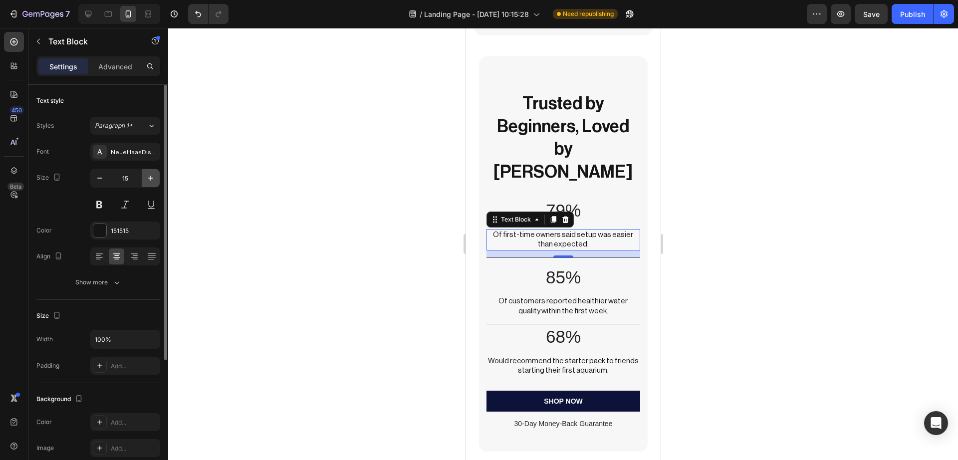
click at [148, 177] on icon "button" at bounding box center [151, 178] width 10 height 10
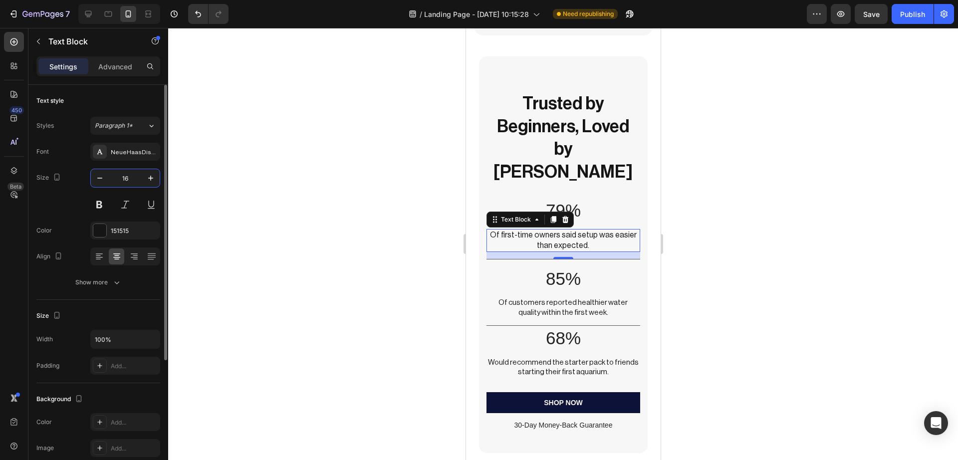
click at [125, 175] on input "16" at bounding box center [125, 178] width 33 height 18
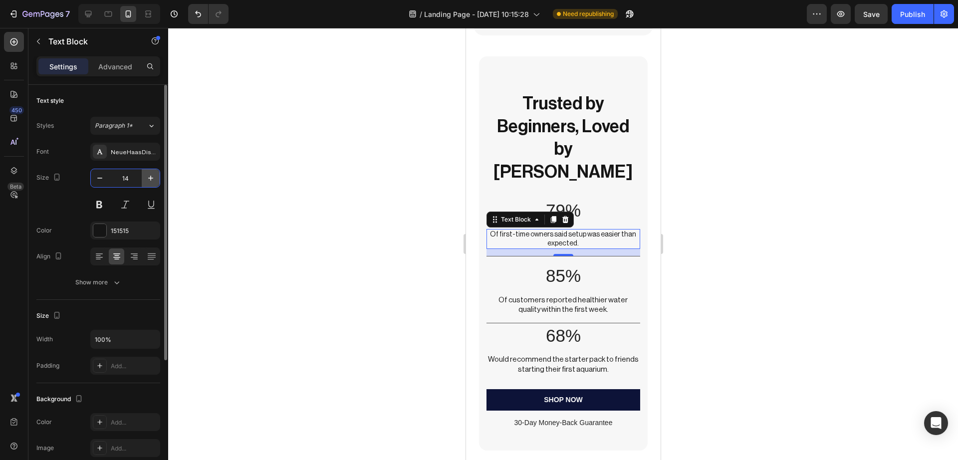
click at [149, 179] on icon "button" at bounding box center [151, 178] width 10 height 10
type input "15"
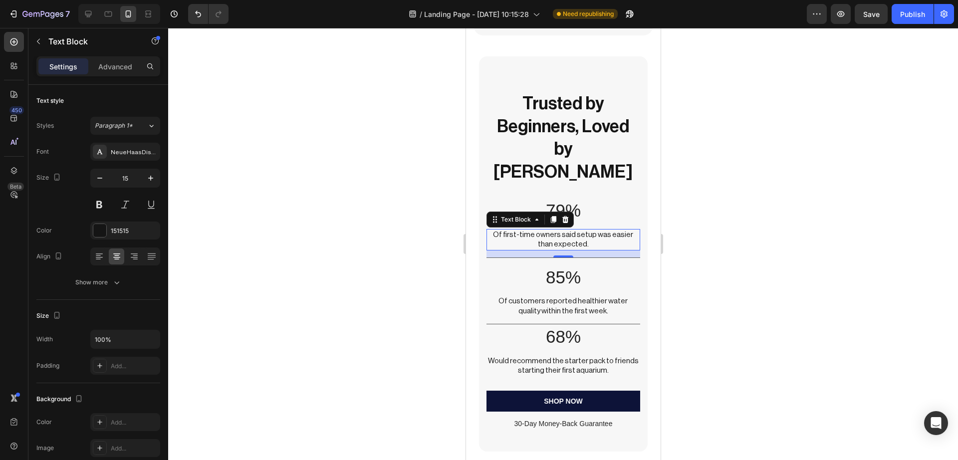
click at [301, 201] on div at bounding box center [563, 244] width 790 height 432
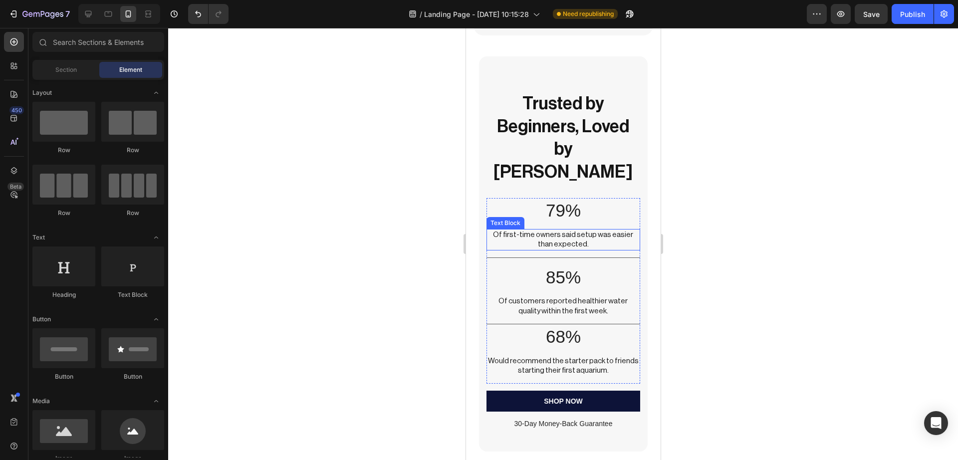
click at [499, 230] on p "Of first-time owners said setup was easier than expected." at bounding box center [562, 239] width 151 height 19
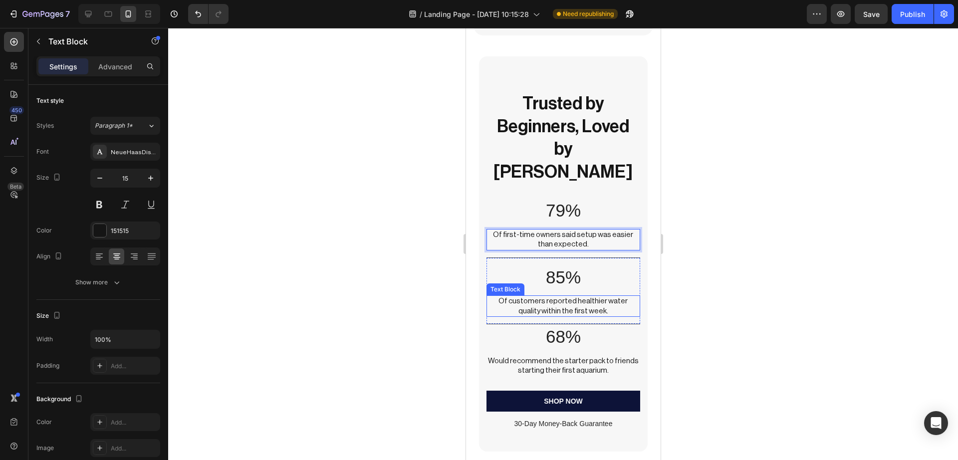
click at [504, 297] on p "Of customers reported healthier water quality within the first week." at bounding box center [562, 306] width 151 height 19
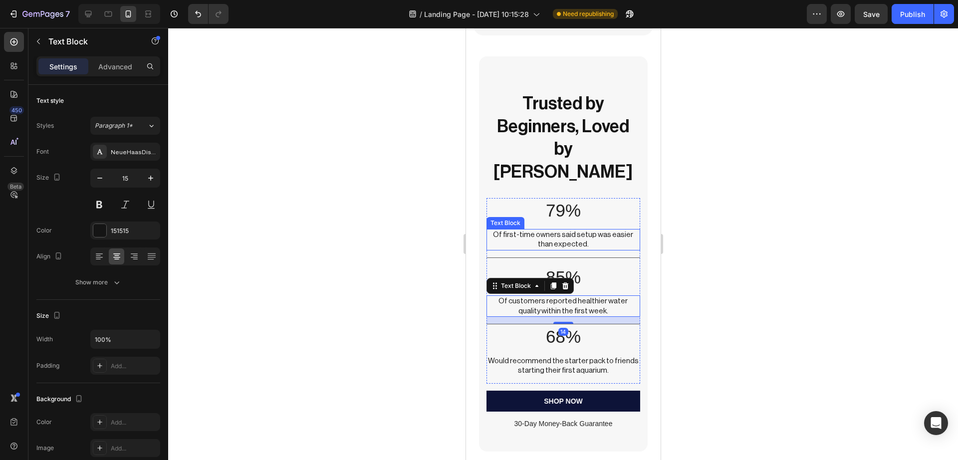
click at [504, 230] on p "Of first-time owners said setup was easier than expected." at bounding box center [562, 239] width 151 height 19
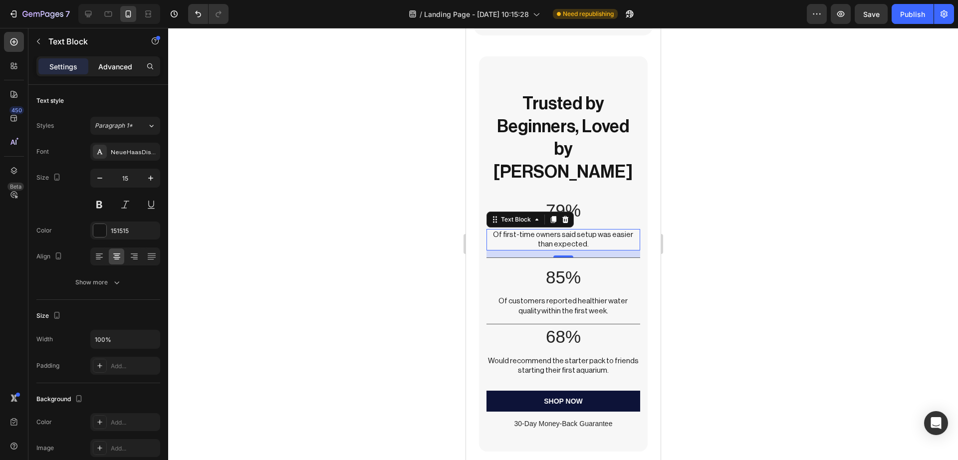
click at [98, 60] on div "Advanced" at bounding box center [115, 66] width 50 height 16
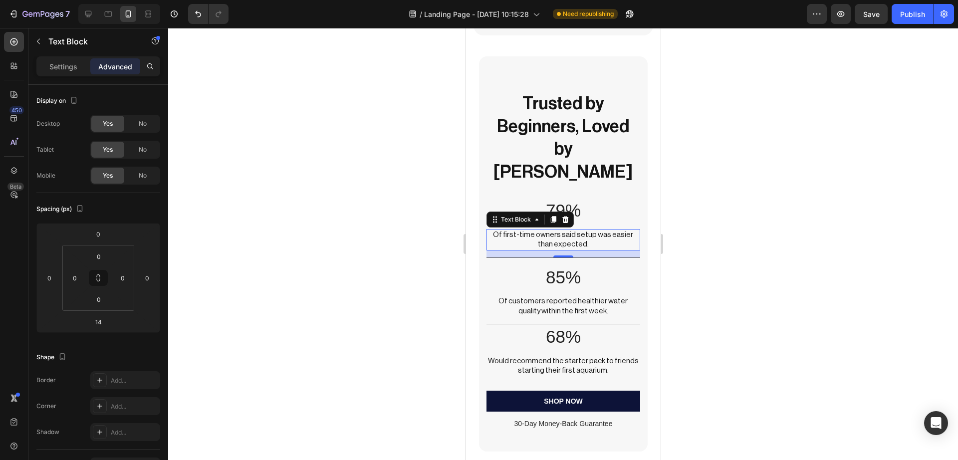
click at [87, 74] on div "Settings Advanced" at bounding box center [98, 66] width 124 height 20
click at [71, 71] on p "Settings" at bounding box center [63, 66] width 28 height 10
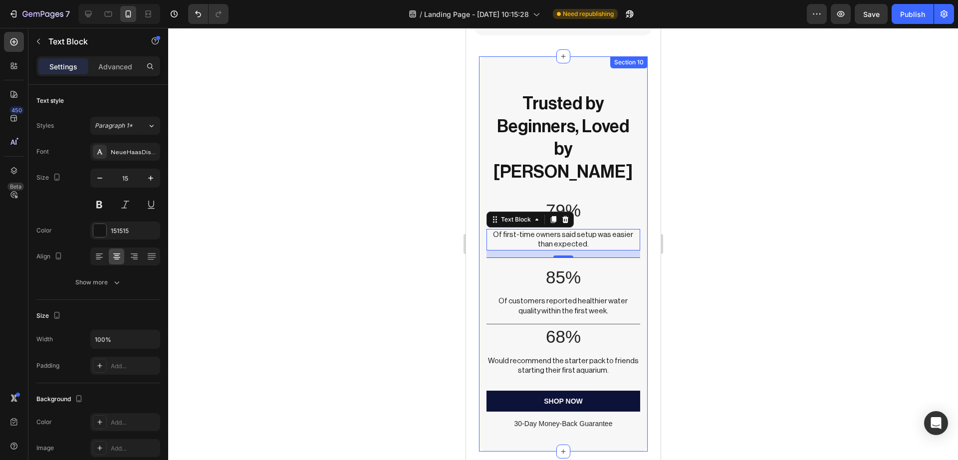
click at [502, 165] on div "Trusted by Beginners, Loved by Fish Heading 79% Text Block Of first-time owners…" at bounding box center [562, 263] width 153 height 345
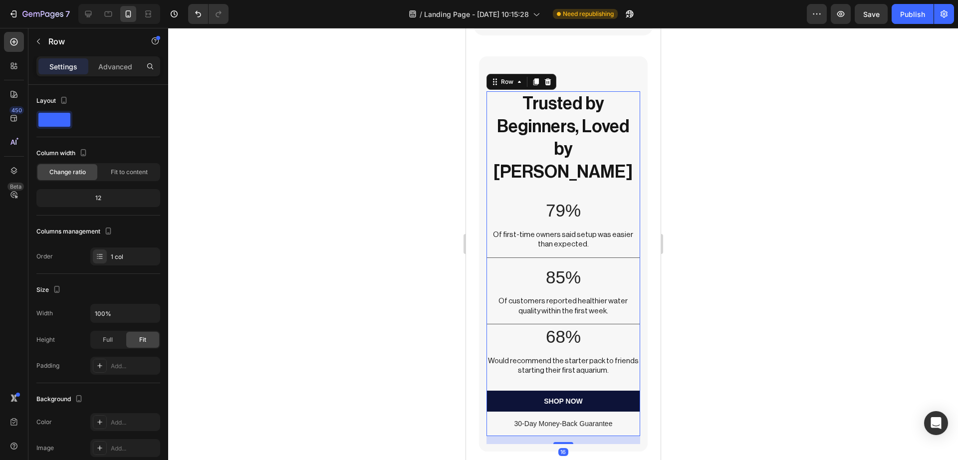
click at [725, 159] on div at bounding box center [563, 244] width 790 height 432
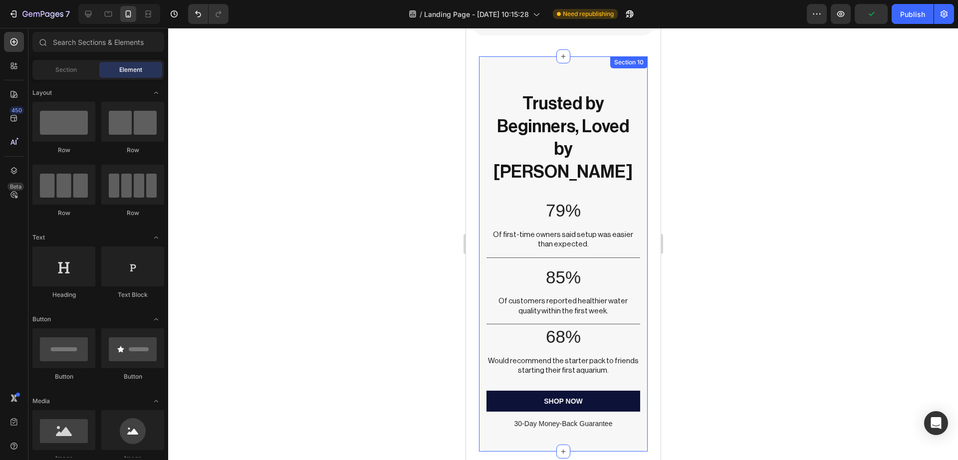
click at [563, 69] on div "Trusted by Beginners, Loved by Fish Heading 79% Text Block Of first-time owners…" at bounding box center [563, 253] width 168 height 395
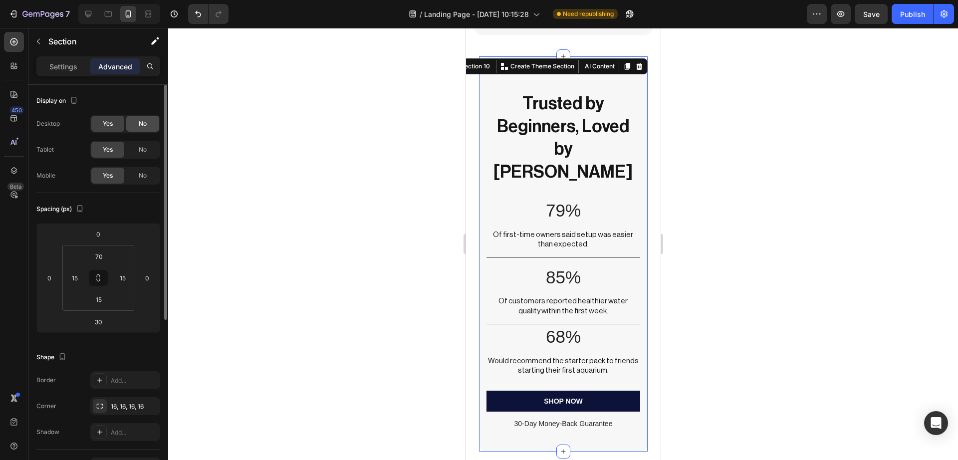
click at [149, 117] on div "No" at bounding box center [142, 124] width 33 height 16
click at [149, 146] on div "No" at bounding box center [142, 150] width 33 height 16
click at [105, 0] on html "7 / Landing Page - Sep 16, 10:15:28 Need republishing Preview Save Publish 450 …" at bounding box center [479, 0] width 958 height 0
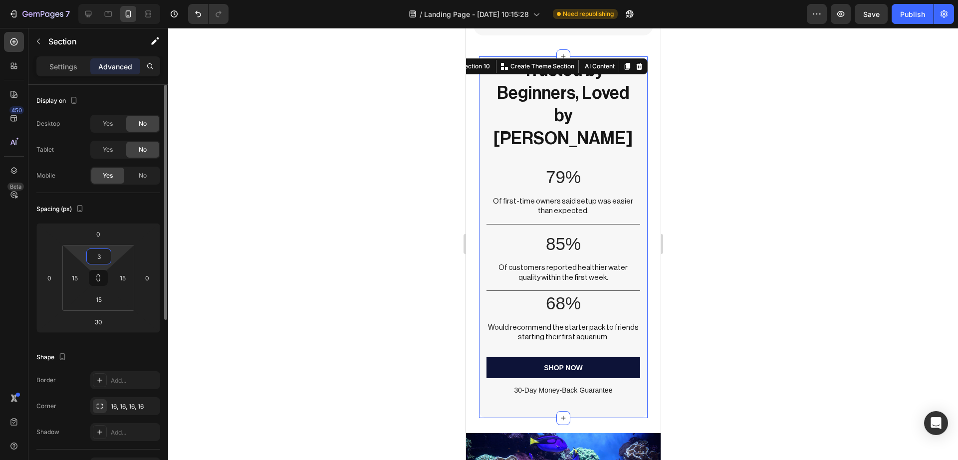
type input "30"
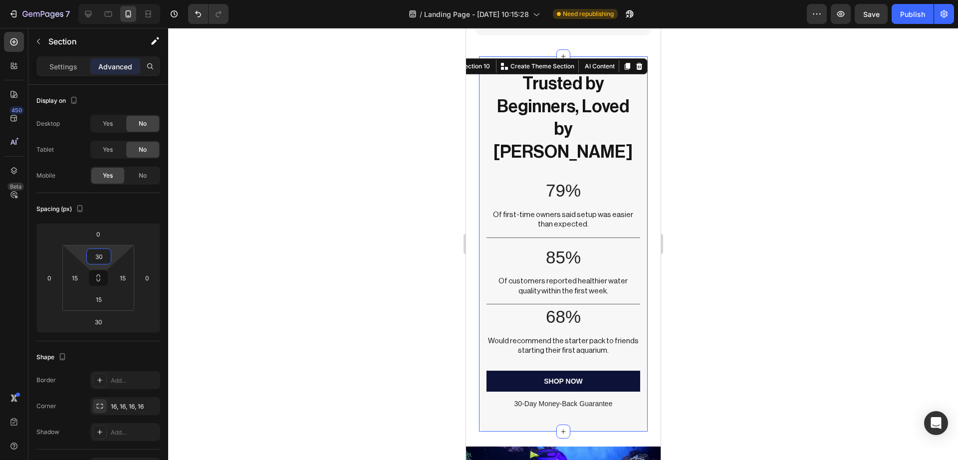
click at [751, 211] on div at bounding box center [563, 244] width 790 height 432
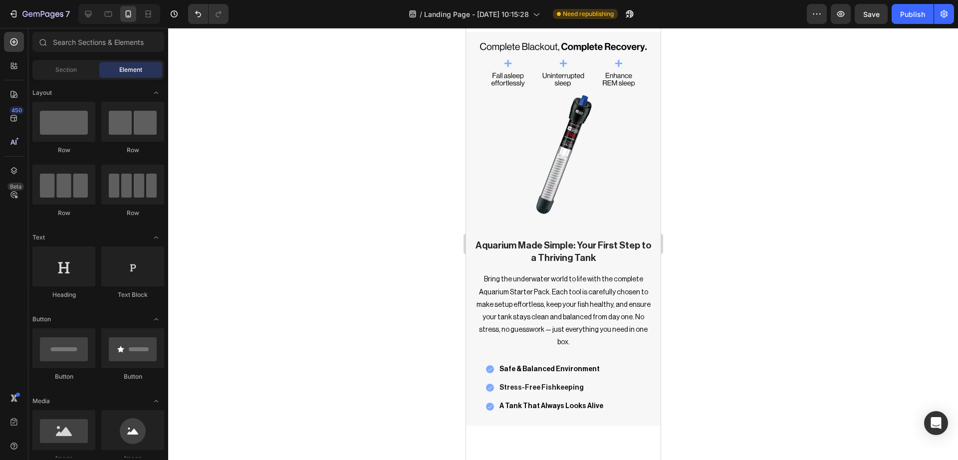
scroll to position [1618, 0]
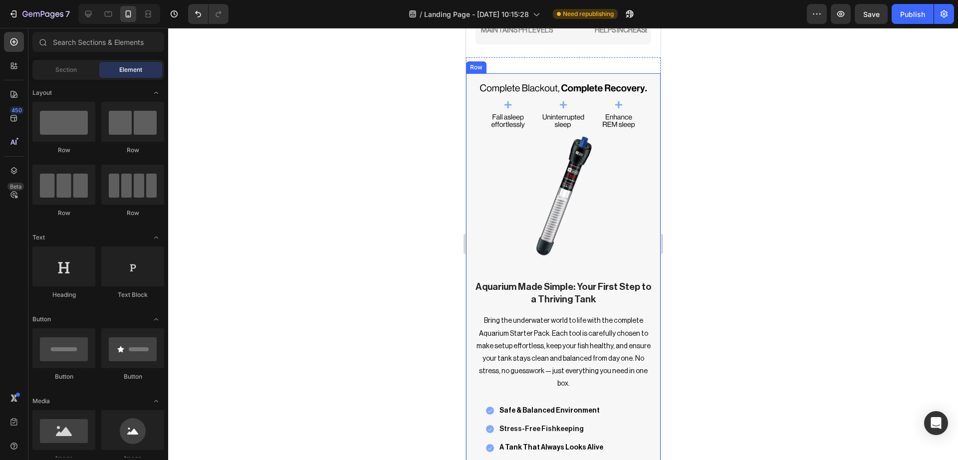
click at [646, 262] on div "Image" at bounding box center [563, 176] width 195 height 207
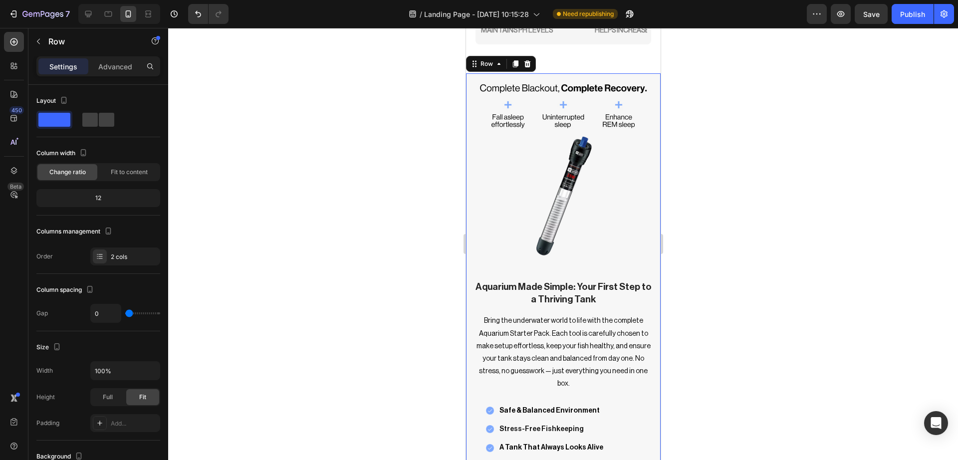
click at [743, 259] on div at bounding box center [563, 244] width 790 height 432
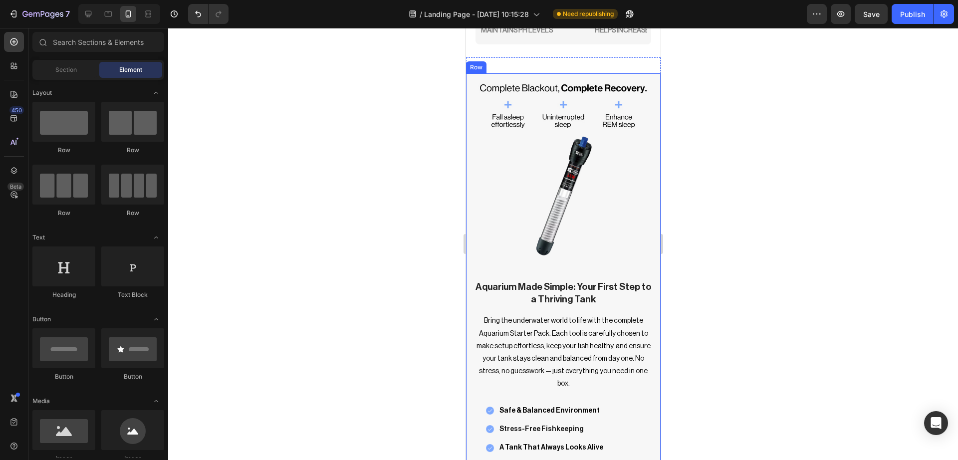
click at [649, 260] on div "Image" at bounding box center [563, 176] width 195 height 207
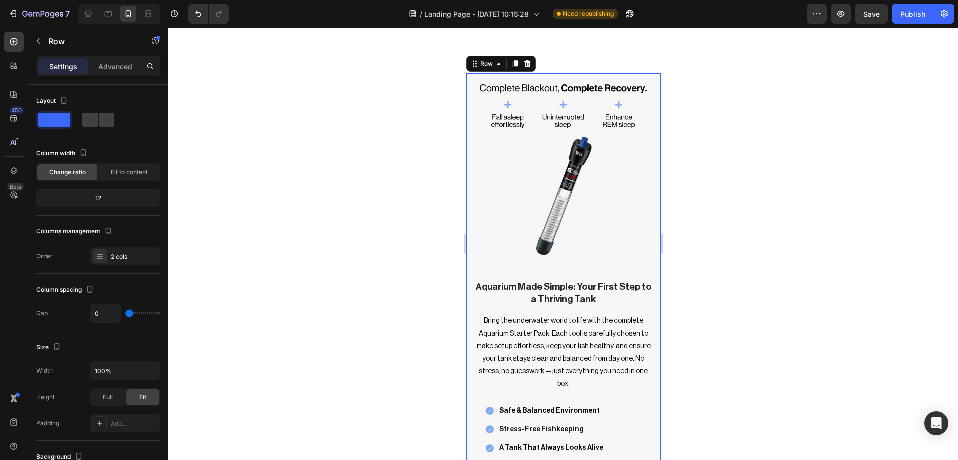
scroll to position [1847, 0]
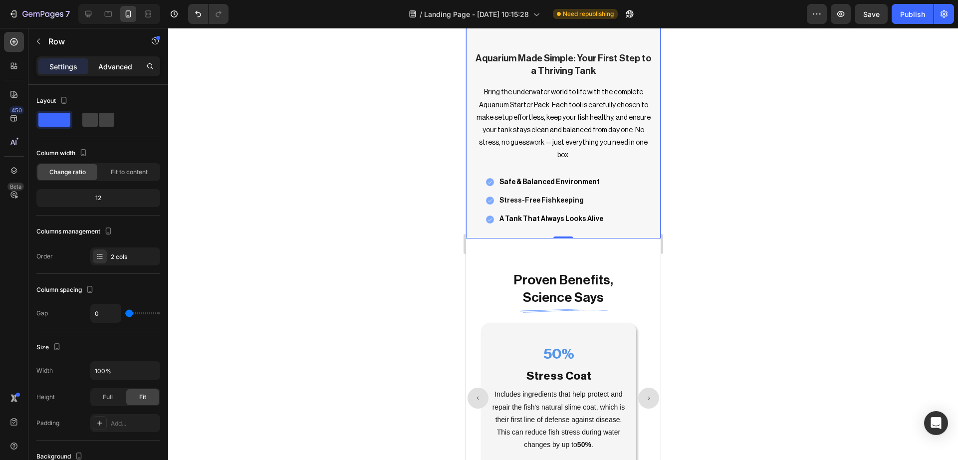
click at [118, 71] on p "Advanced" at bounding box center [115, 66] width 34 height 10
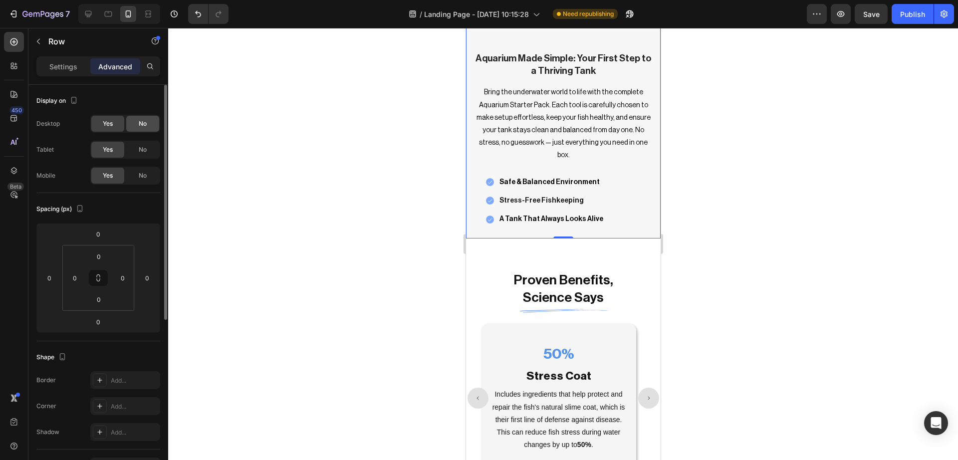
click at [149, 129] on div "No" at bounding box center [142, 124] width 33 height 16
click at [147, 144] on div "No" at bounding box center [142, 150] width 33 height 16
click at [407, 80] on div at bounding box center [563, 244] width 790 height 432
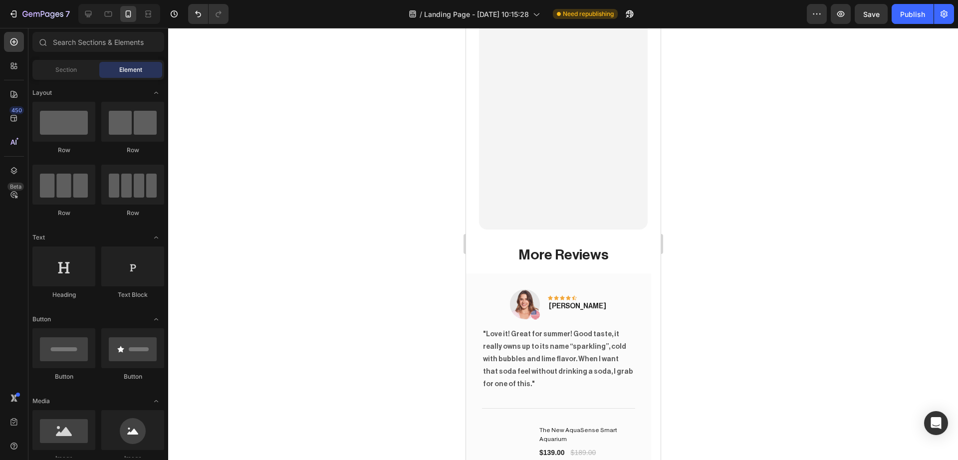
scroll to position [4472, 0]
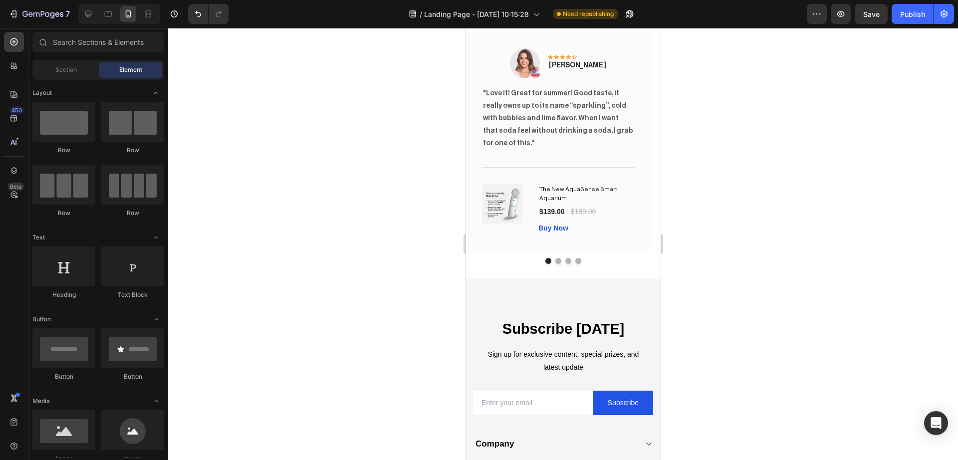
click at [867, 24] on div "7 / Landing Page - Sep 16, 10:15:28 Need republishing Preview Save Publish" at bounding box center [479, 14] width 958 height 28
click at [873, 11] on span "Save" at bounding box center [872, 14] width 16 height 8
click at [904, 11] on div "Publish" at bounding box center [913, 14] width 25 height 10
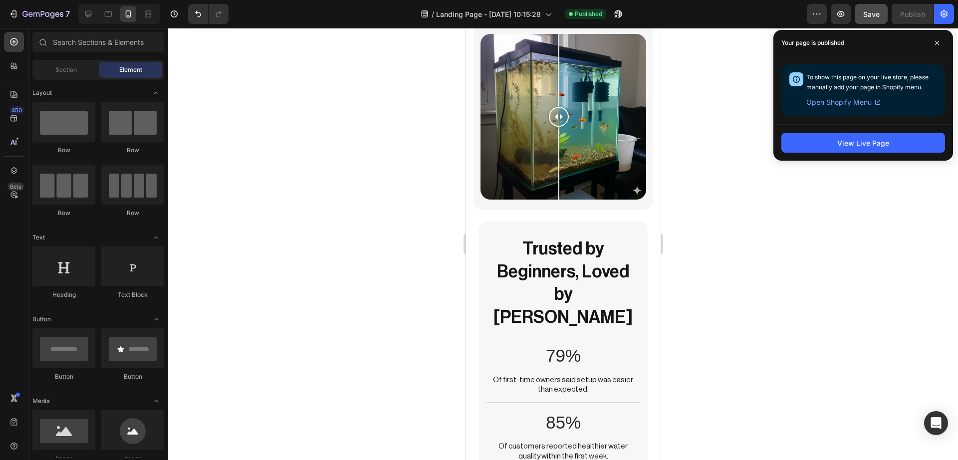
scroll to position [2774, 0]
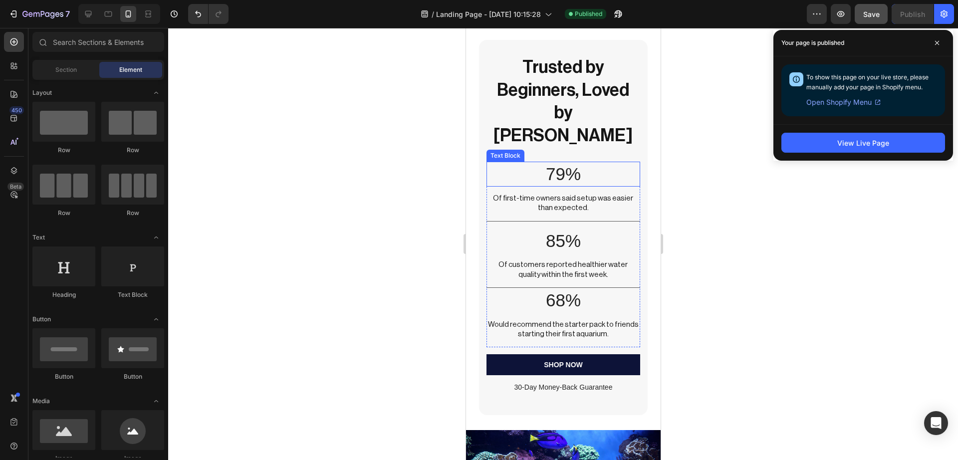
click at [547, 163] on p "79%" at bounding box center [562, 174] width 151 height 23
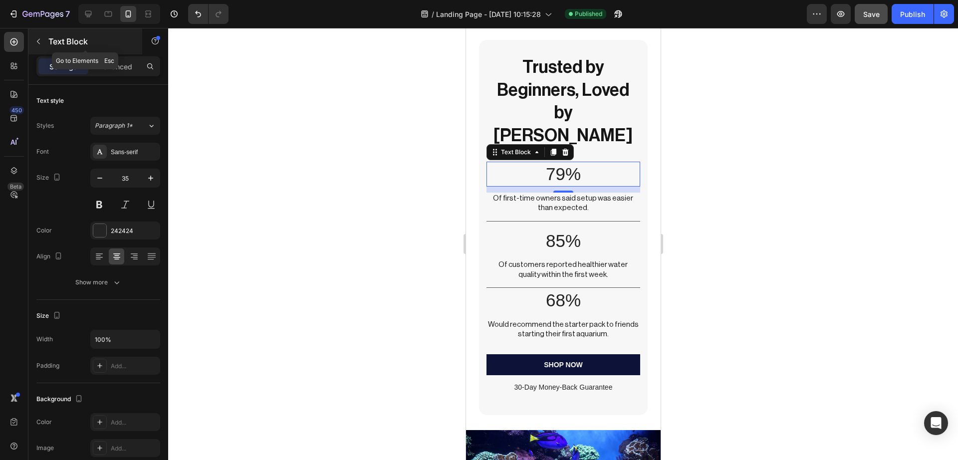
click at [38, 39] on icon "button" at bounding box center [38, 41] width 8 height 8
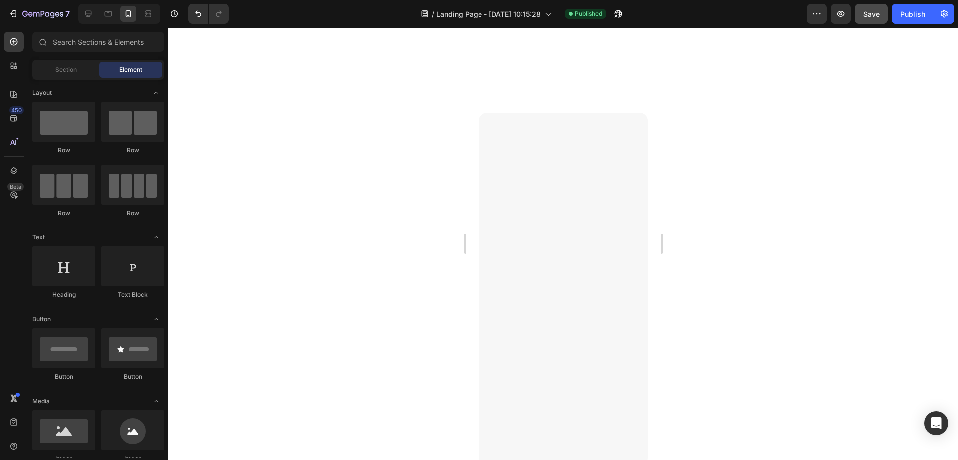
scroll to position [4838, 0]
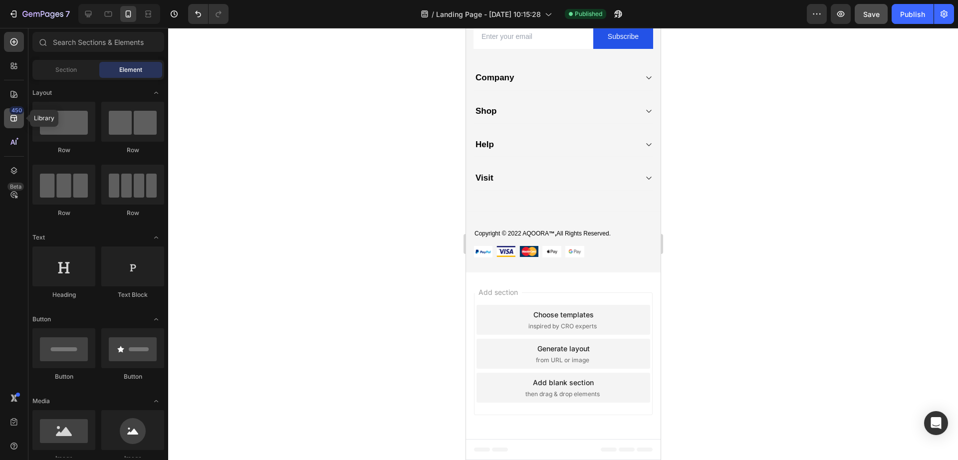
click at [14, 116] on icon at bounding box center [14, 118] width 10 height 10
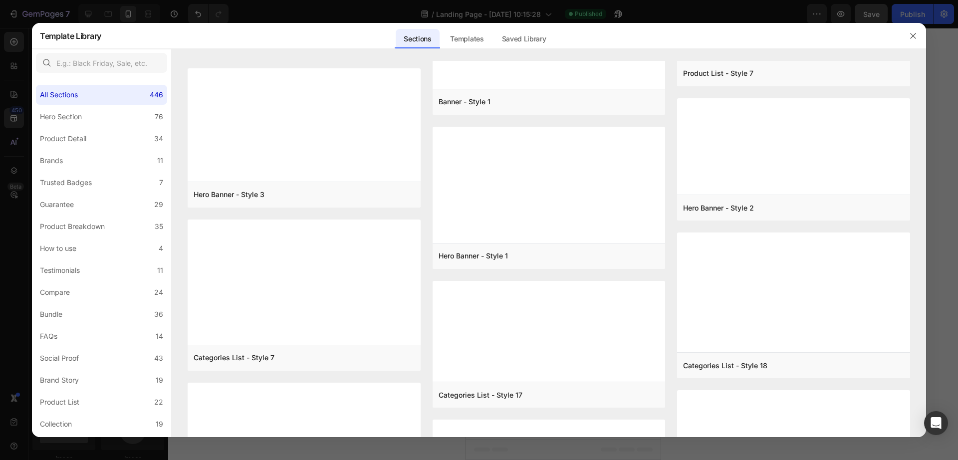
scroll to position [13958, 0]
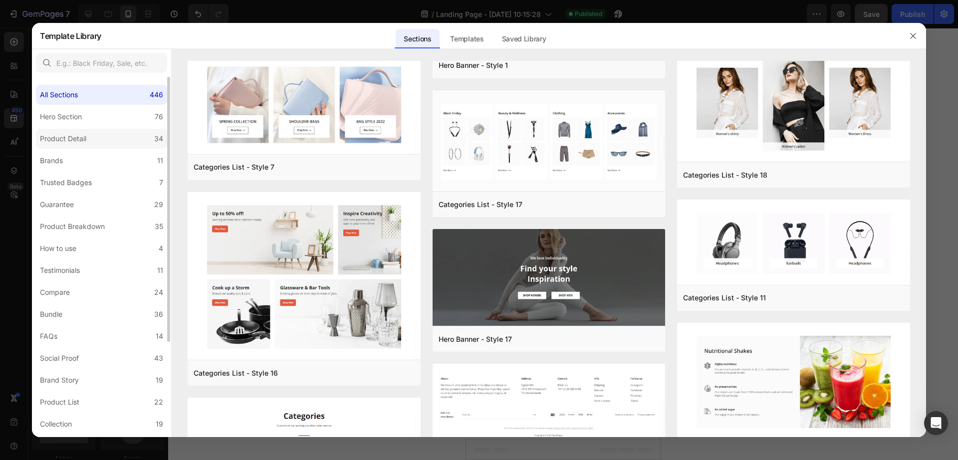
click at [144, 140] on label "Product Detail 34" at bounding box center [101, 139] width 131 height 20
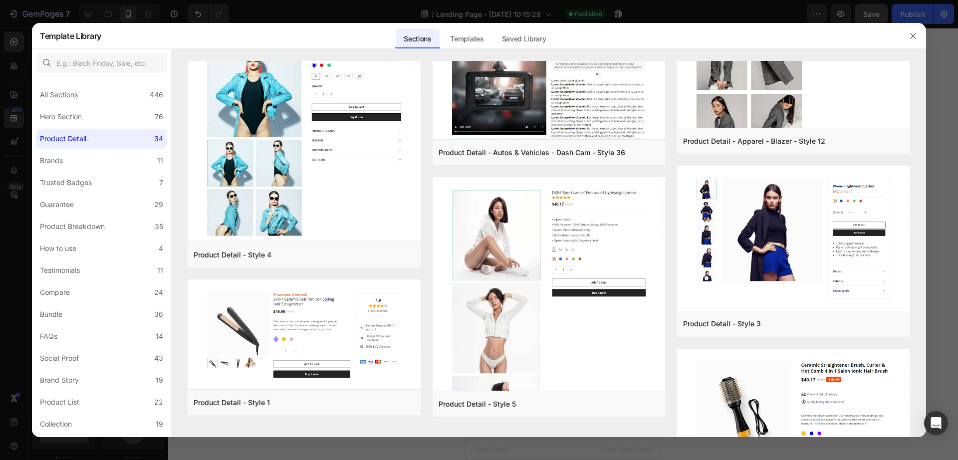
scroll to position [2108, 0]
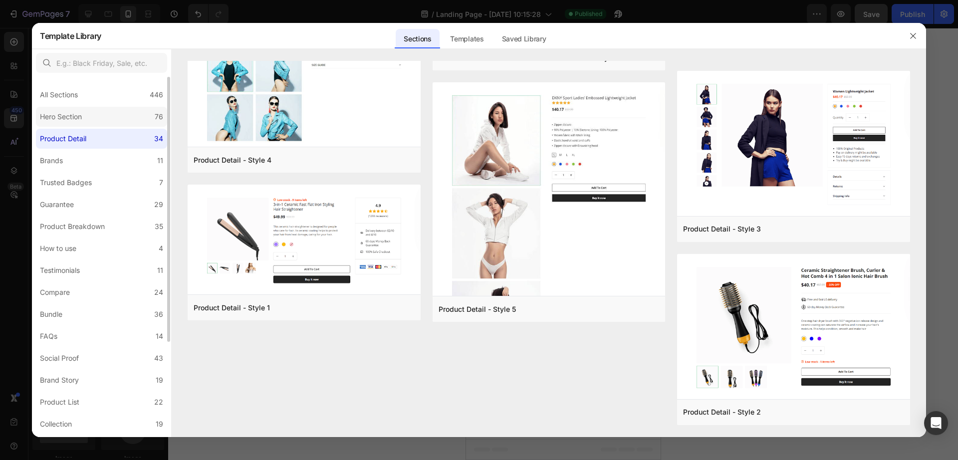
click at [143, 116] on label "Hero Section 76" at bounding box center [101, 117] width 131 height 20
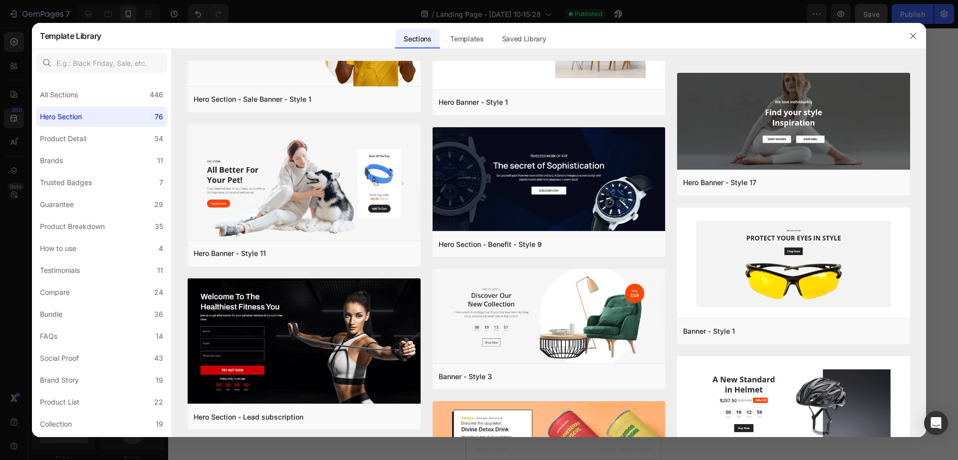
scroll to position [2912, 0]
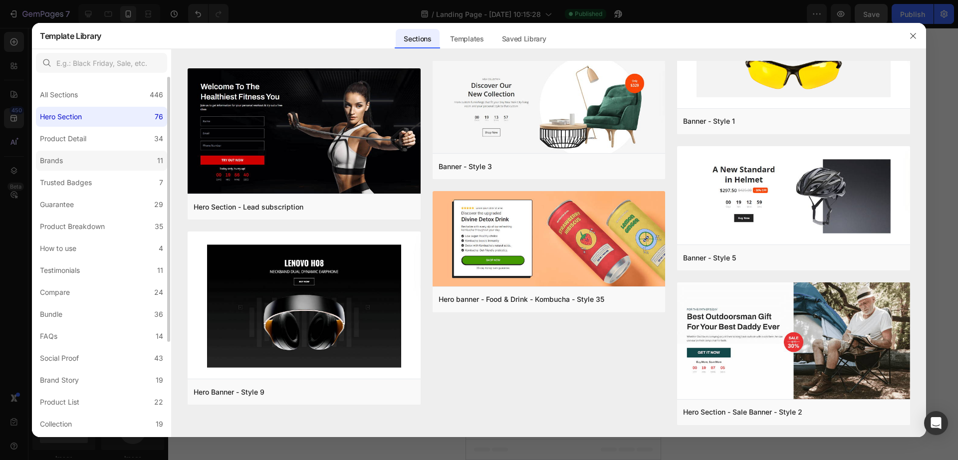
click at [84, 156] on label "Brands 11" at bounding box center [101, 161] width 131 height 20
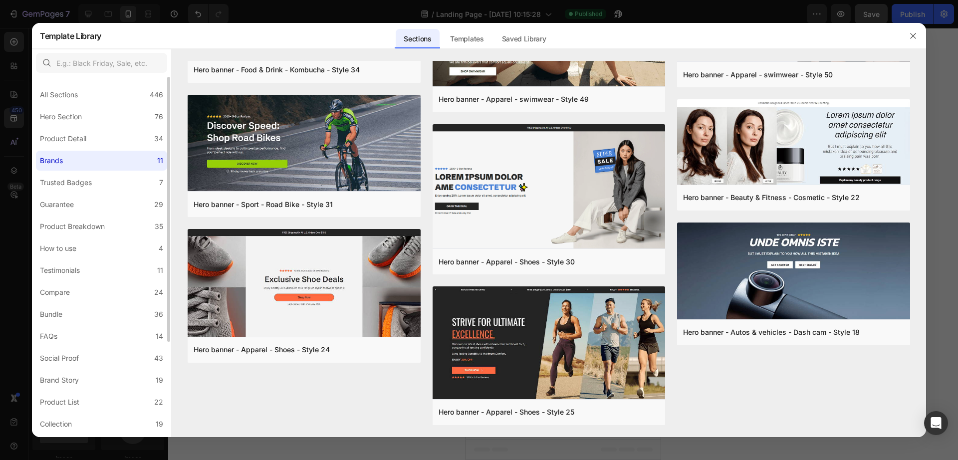
scroll to position [0, 0]
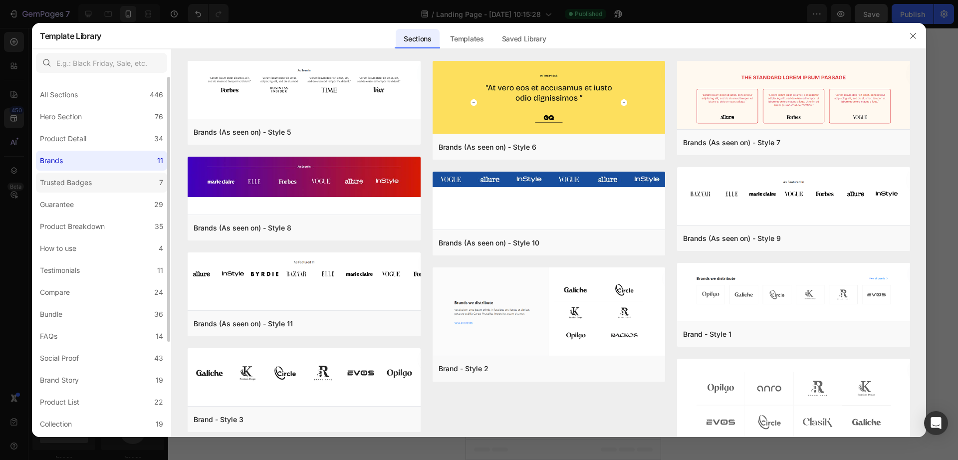
click at [94, 177] on div "Trusted Badges" at bounding box center [68, 183] width 56 height 12
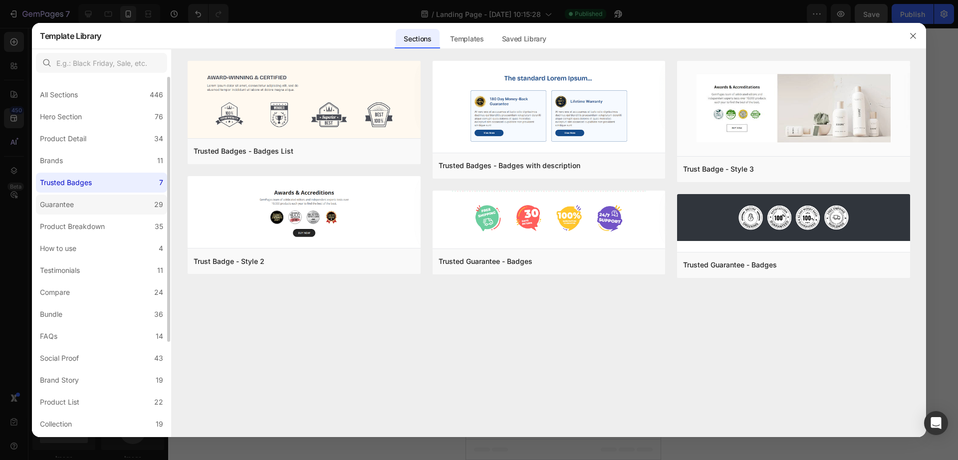
click at [101, 205] on label "Guarantee 29" at bounding box center [101, 205] width 131 height 20
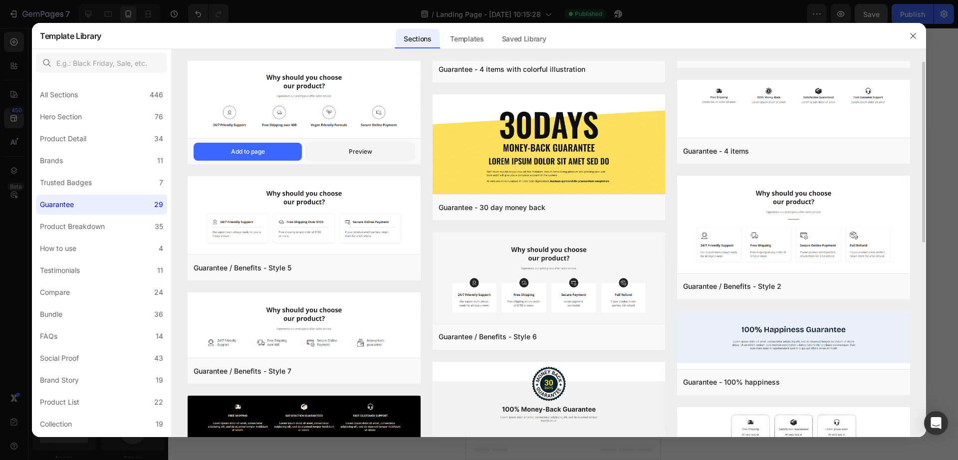
scroll to position [211, 0]
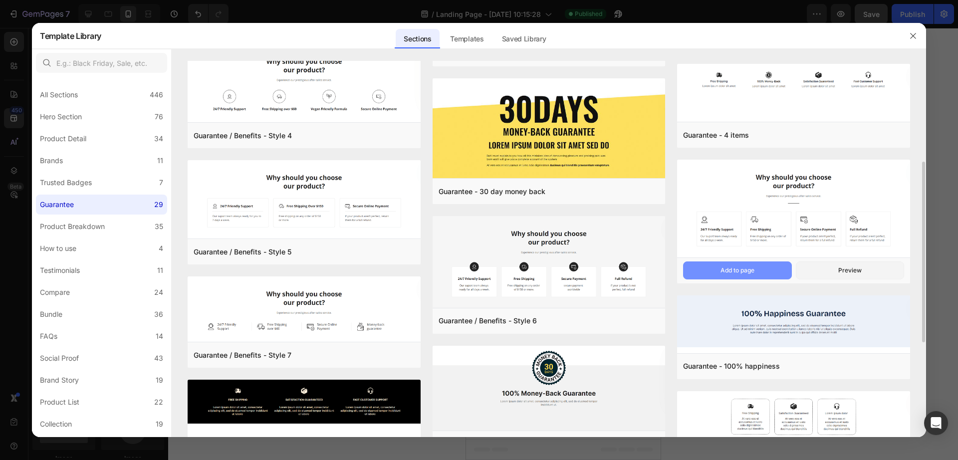
click at [763, 267] on button "Add to page" at bounding box center [737, 271] width 108 height 18
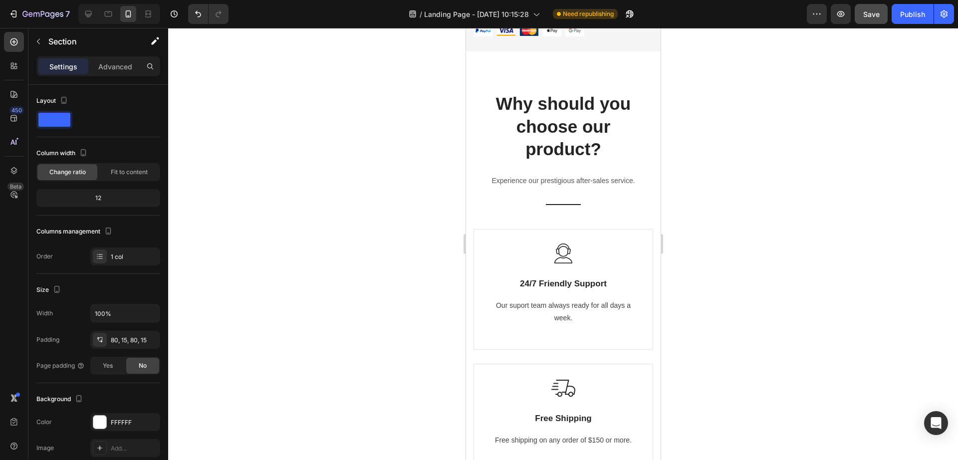
scroll to position [5015, 0]
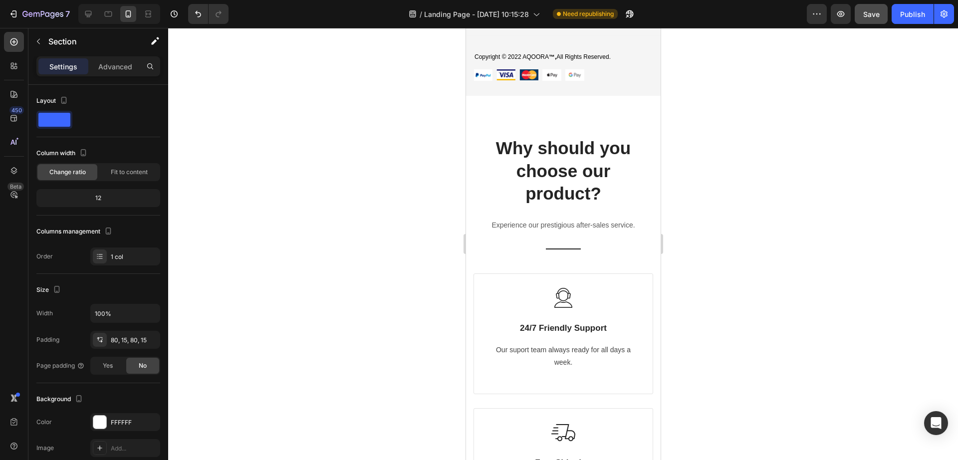
click at [606, 120] on div "Why should you choose our product? Heading Experience our prestigious after-sal…" at bounding box center [563, 443] width 195 height 695
click at [641, 189] on div "Why should you choose our product? Heading" at bounding box center [563, 171] width 180 height 70
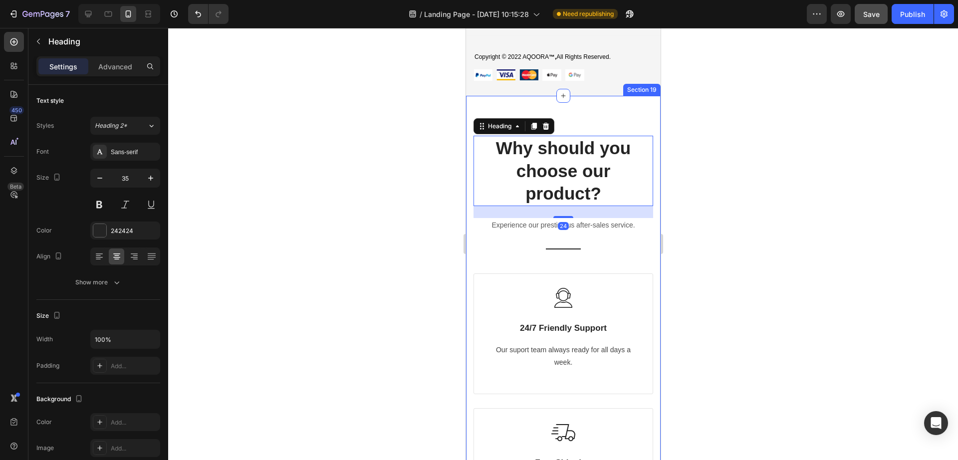
click at [644, 213] on div "Why should you choose our product? Heading 24 Experience our prestigious after-…" at bounding box center [563, 443] width 195 height 695
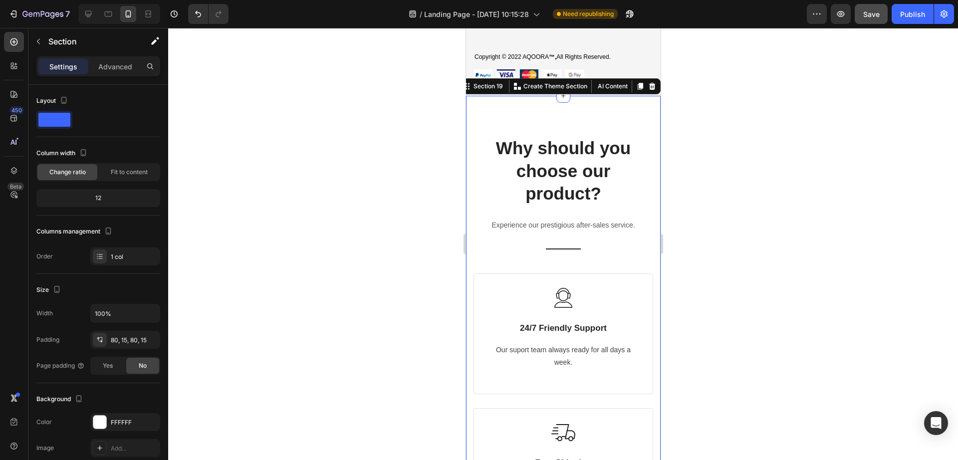
click at [646, 189] on div "Why should you choose our product? Heading Experience our prestigious after-sal…" at bounding box center [563, 443] width 195 height 695
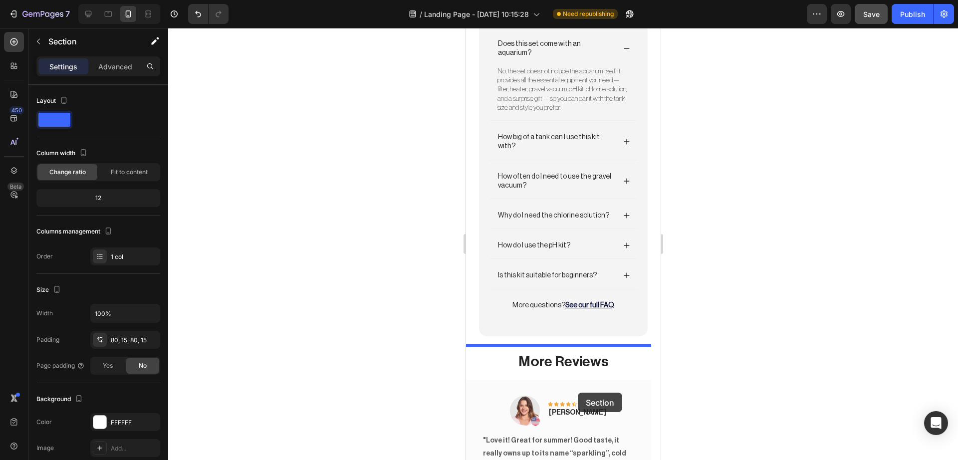
scroll to position [4116, 0]
drag, startPoint x: 607, startPoint y: 119, endPoint x: 579, endPoint y: 355, distance: 237.3
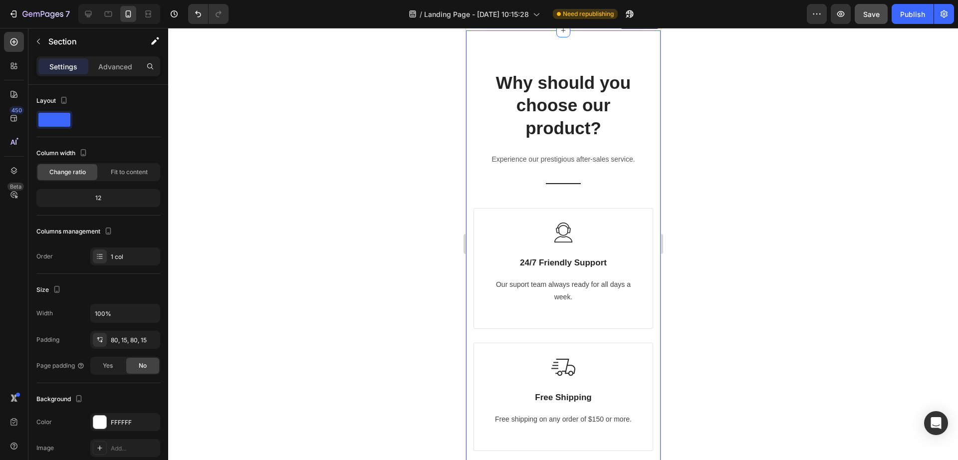
scroll to position [4420, 0]
click at [553, 57] on div "Why should you choose our product? Heading Experience our prestigious after-sal…" at bounding box center [563, 390] width 195 height 719
click at [117, 65] on p "Advanced" at bounding box center [115, 66] width 34 height 10
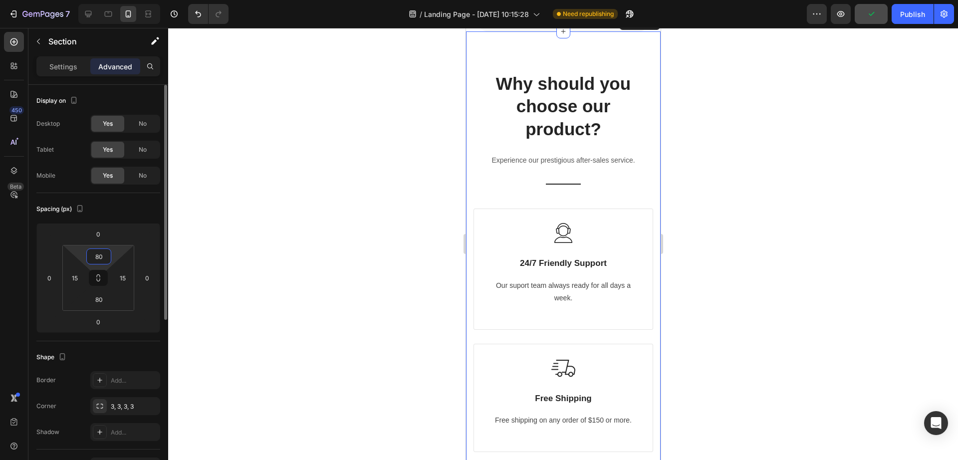
click at [93, 259] on input "80" at bounding box center [99, 256] width 20 height 15
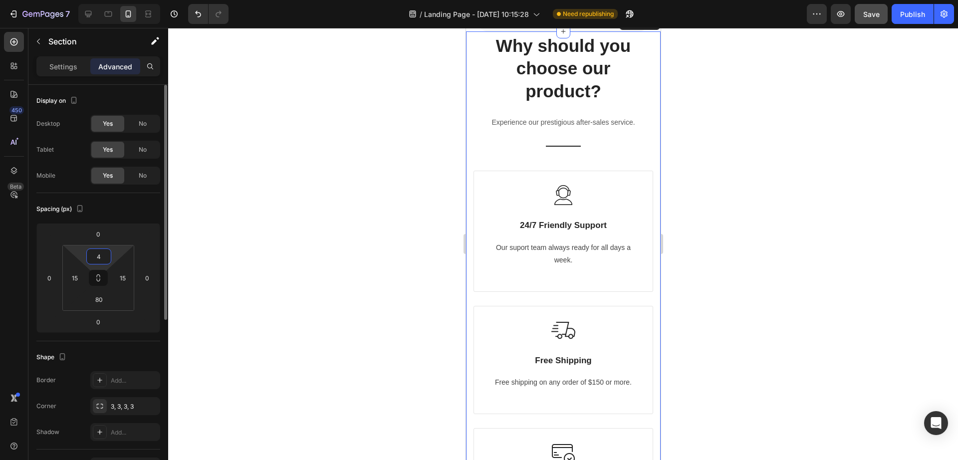
type input "40"
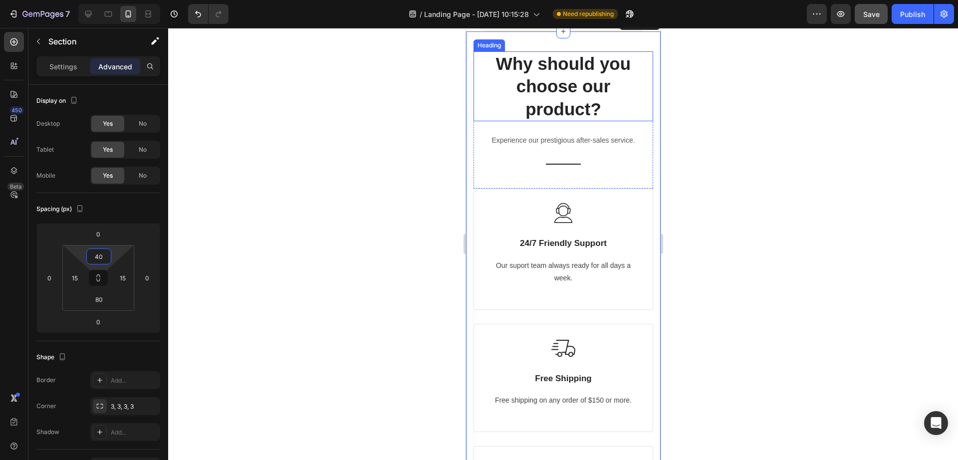
click at [542, 116] on p "Why should you choose our product?" at bounding box center [563, 86] width 162 height 68
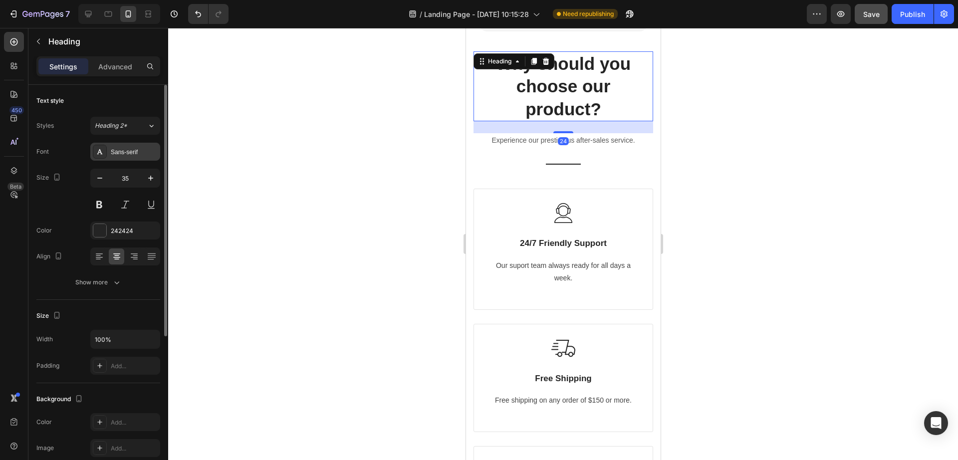
click at [127, 150] on div "Sans-serif" at bounding box center [134, 152] width 47 height 9
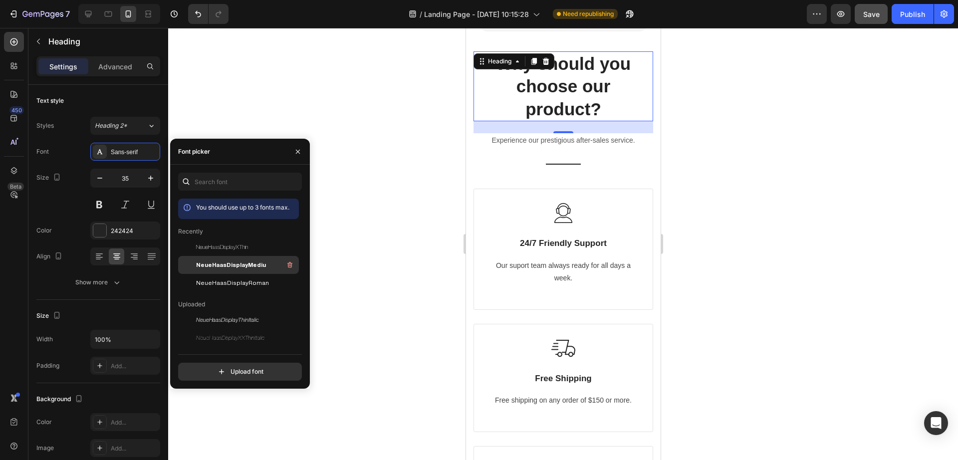
click at [233, 273] on div "NeueHaasDisplayMediu" at bounding box center [238, 265] width 121 height 18
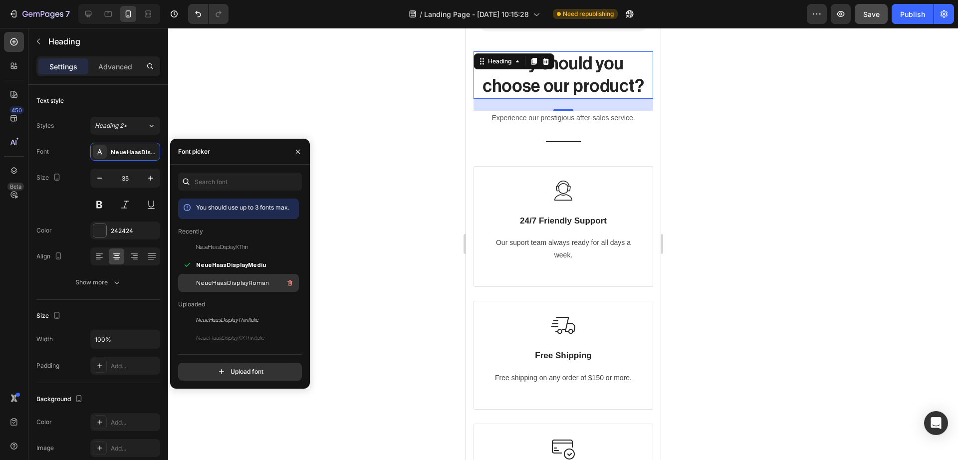
click at [224, 280] on span "NeueHaasDisplayRoman" at bounding box center [232, 283] width 73 height 9
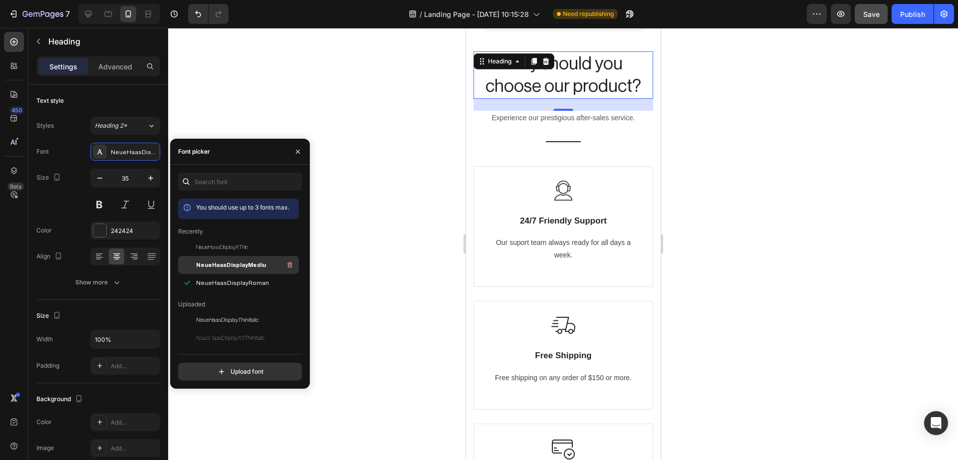
click at [227, 269] on span "NeueHaasDisplayMediu" at bounding box center [231, 265] width 70 height 9
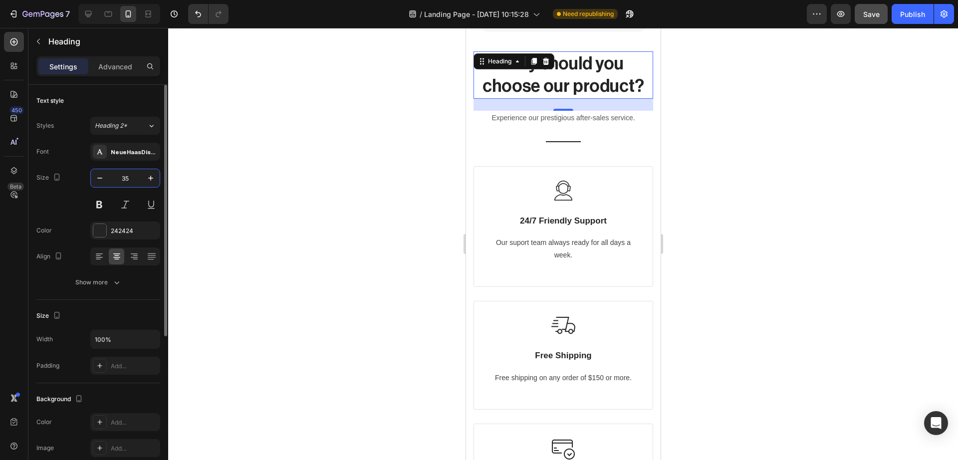
click at [125, 183] on input "35" at bounding box center [125, 178] width 33 height 18
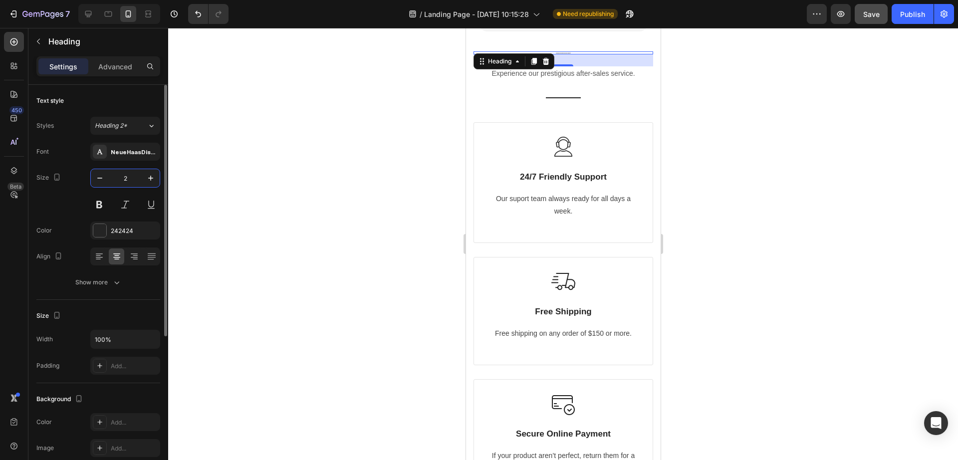
type input "25"
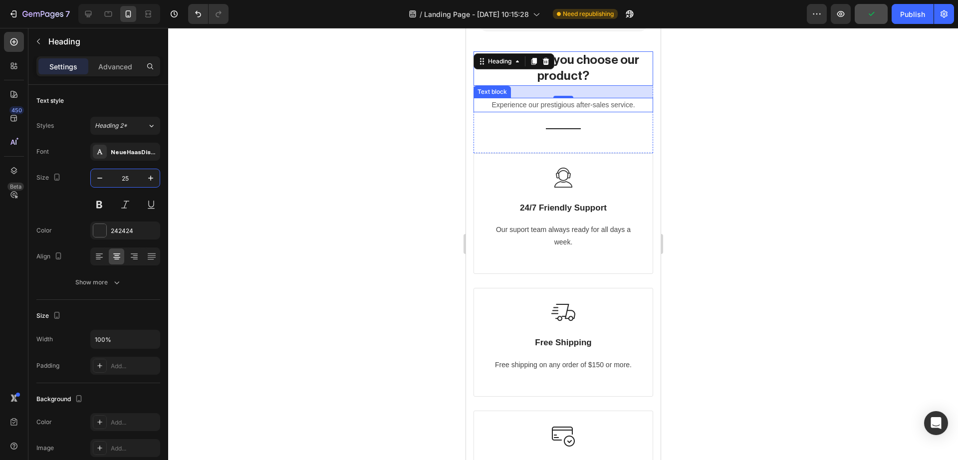
click at [543, 110] on p "Experience our prestigious after-sales service." at bounding box center [563, 105] width 178 height 12
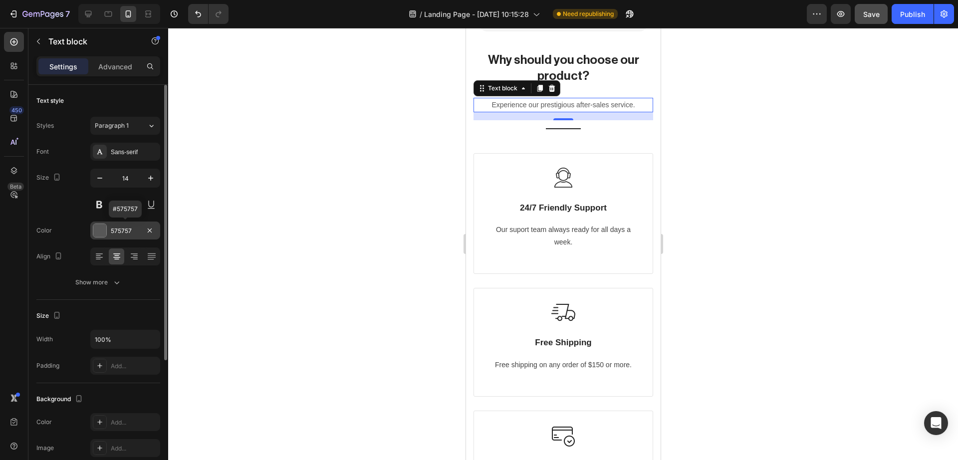
click at [97, 234] on div at bounding box center [99, 230] width 13 height 13
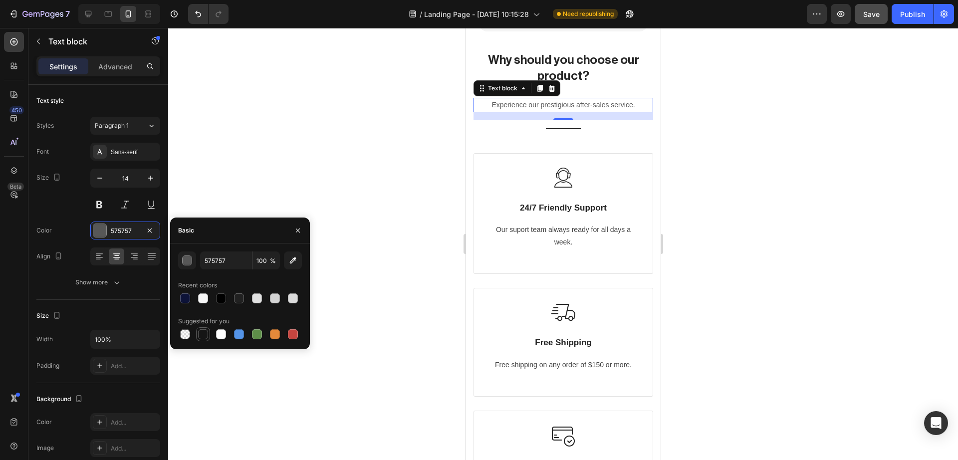
click at [204, 338] on div at bounding box center [203, 334] width 10 height 10
type input "151515"
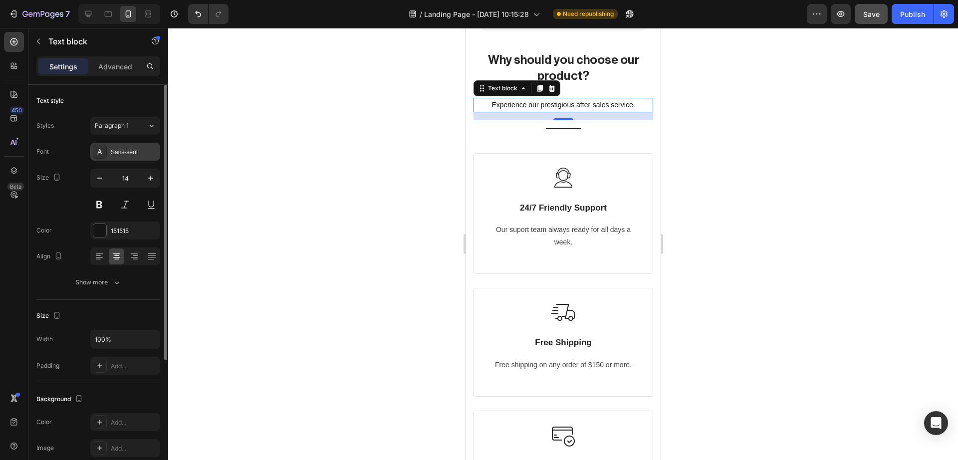
click at [120, 153] on div "Sans-serif" at bounding box center [134, 152] width 47 height 9
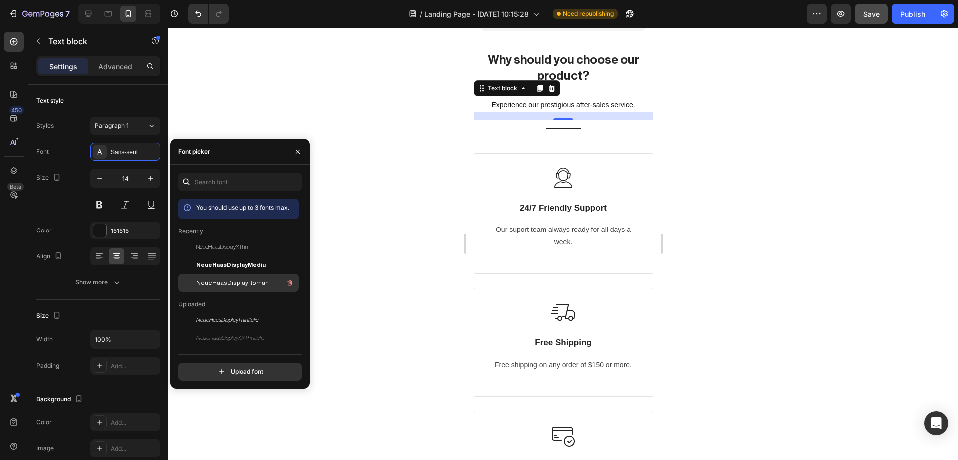
click at [224, 283] on span "NeueHaasDisplayRoman" at bounding box center [232, 283] width 73 height 9
click at [534, 153] on div "Why should you choose our product? Heading Experience our prestigious after-sal…" at bounding box center [563, 102] width 180 height 102
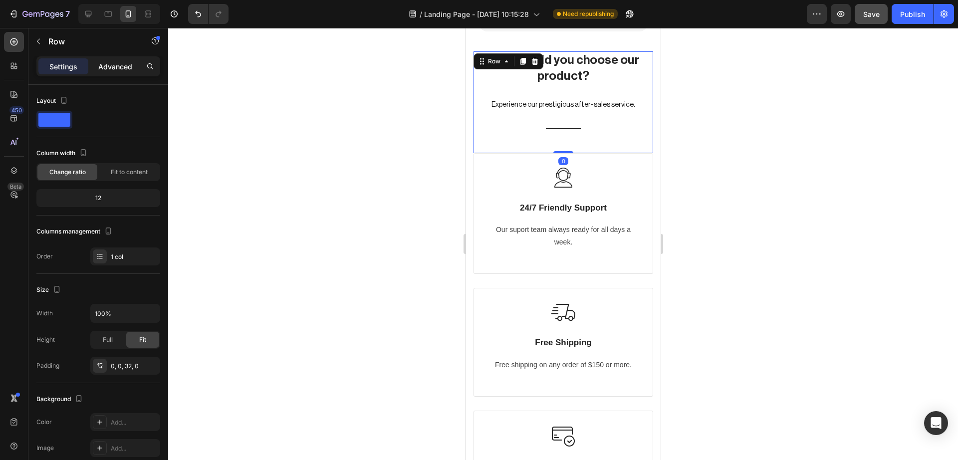
click at [120, 61] on p "Advanced" at bounding box center [115, 66] width 34 height 10
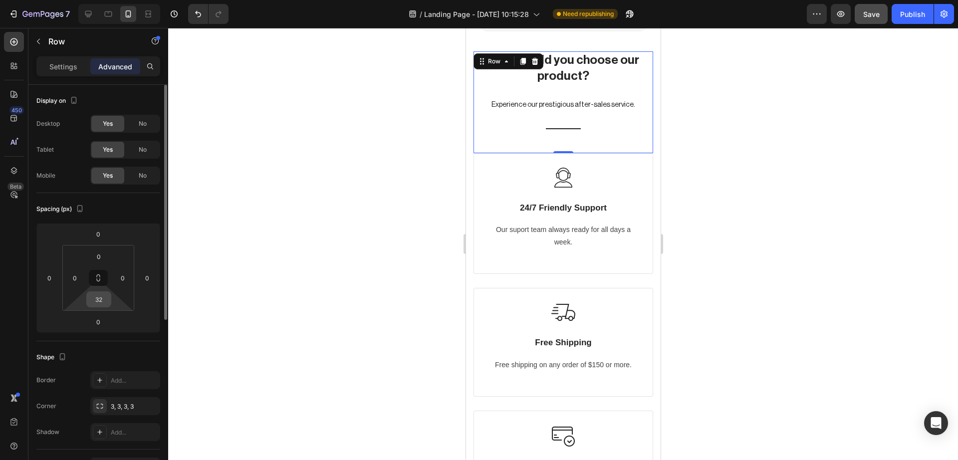
click at [103, 304] on input "32" at bounding box center [99, 299] width 20 height 15
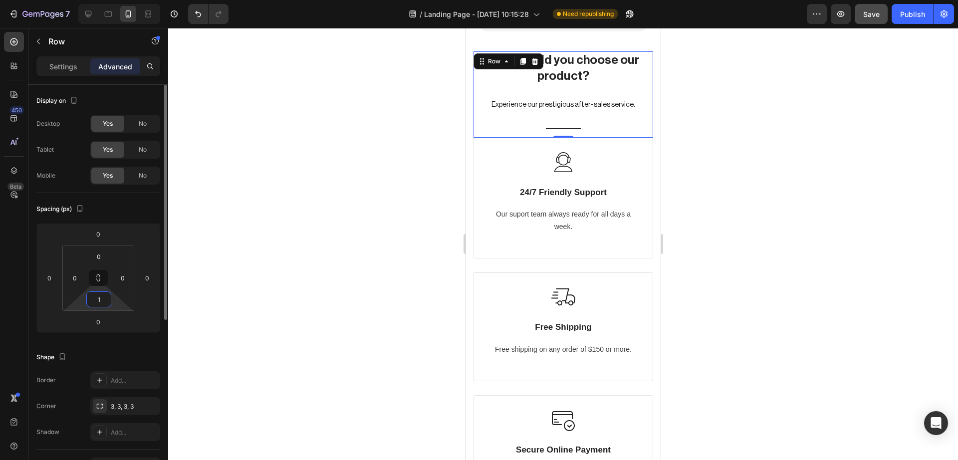
type input "11"
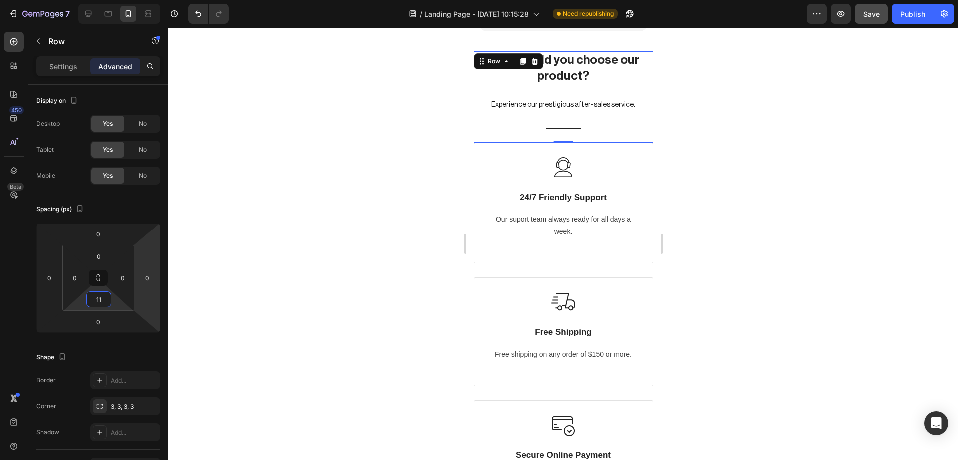
click at [387, 230] on div at bounding box center [563, 244] width 790 height 432
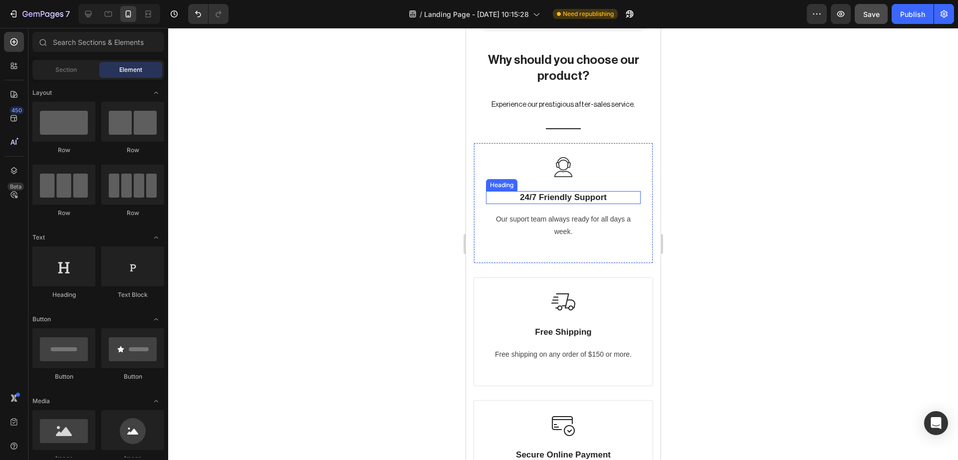
click at [536, 203] on p "24/7 Friendly Support" at bounding box center [563, 197] width 153 height 11
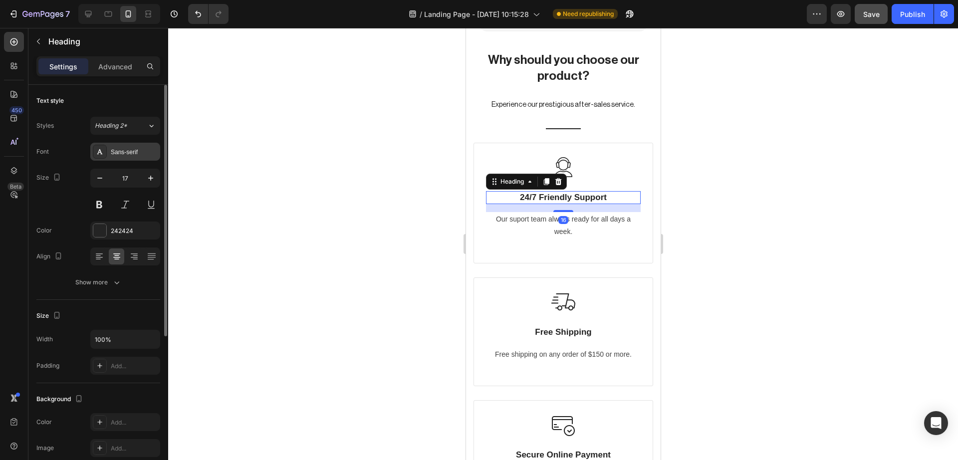
click at [154, 153] on div "Sans-serif" at bounding box center [134, 152] width 47 height 9
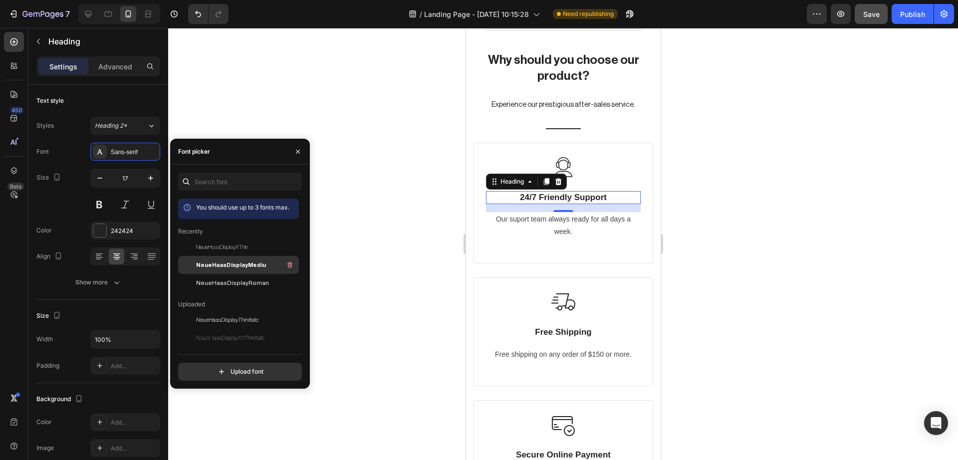
click at [211, 264] on span "NeueHaasDisplayMediu" at bounding box center [231, 265] width 70 height 9
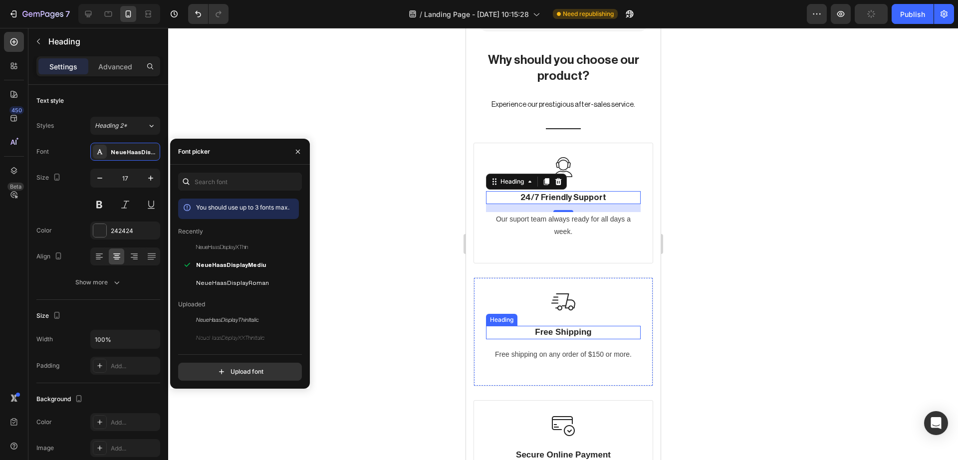
click at [554, 338] on p "Free Shipping" at bounding box center [563, 332] width 153 height 11
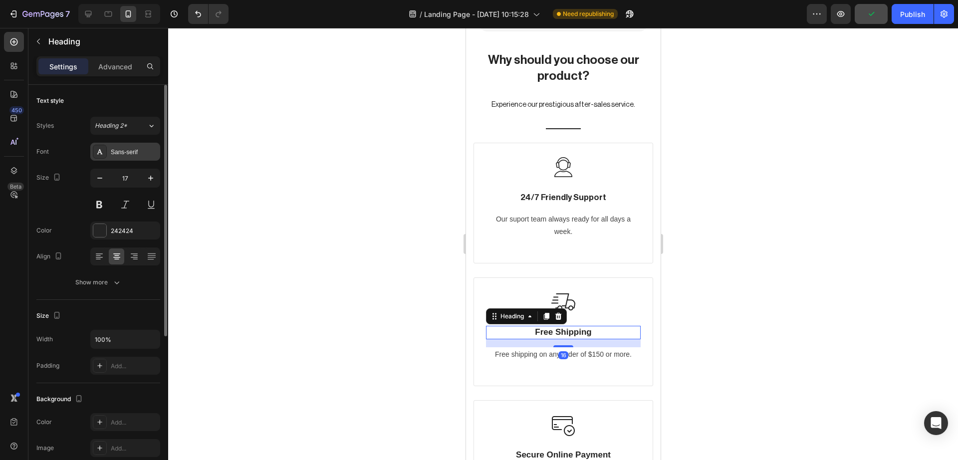
click at [117, 152] on div "Sans-serif" at bounding box center [134, 152] width 47 height 9
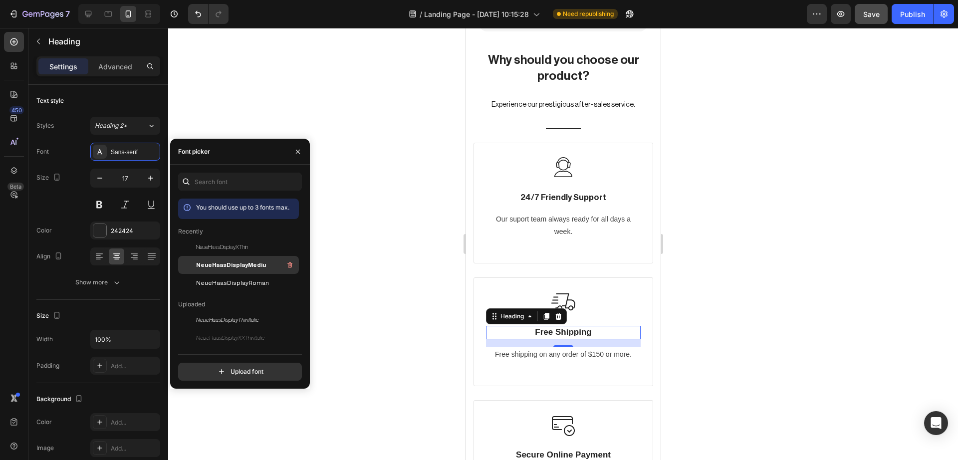
click at [204, 261] on span "NeueHaasDisplayMediu" at bounding box center [231, 265] width 70 height 9
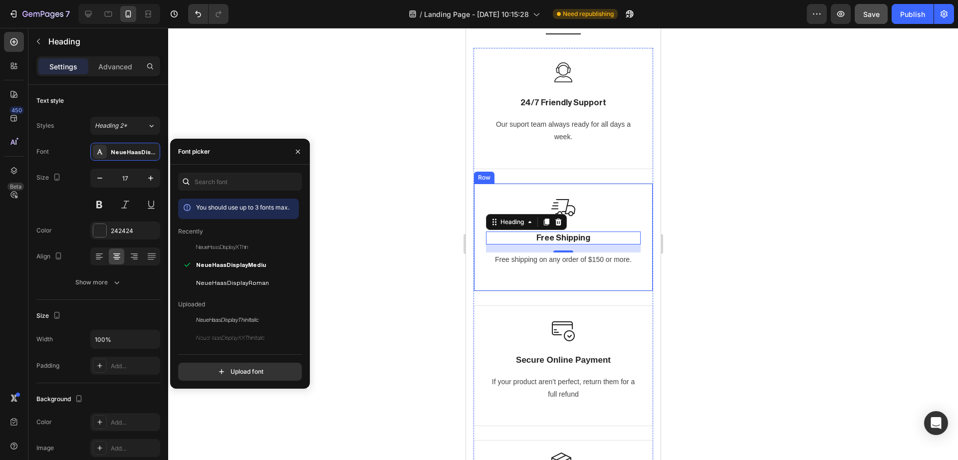
scroll to position [4524, 0]
click at [532, 361] on p "Secure Online Payment" at bounding box center [563, 359] width 153 height 11
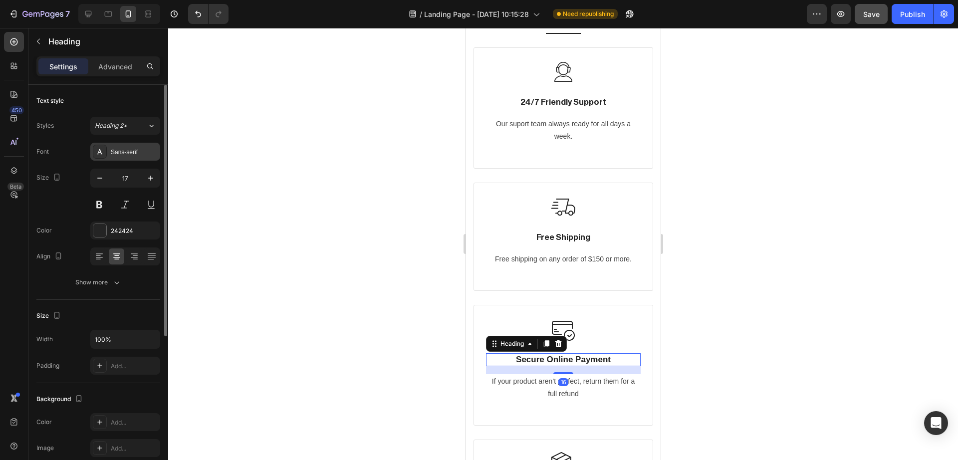
click at [116, 158] on div "Sans-serif" at bounding box center [125, 152] width 70 height 18
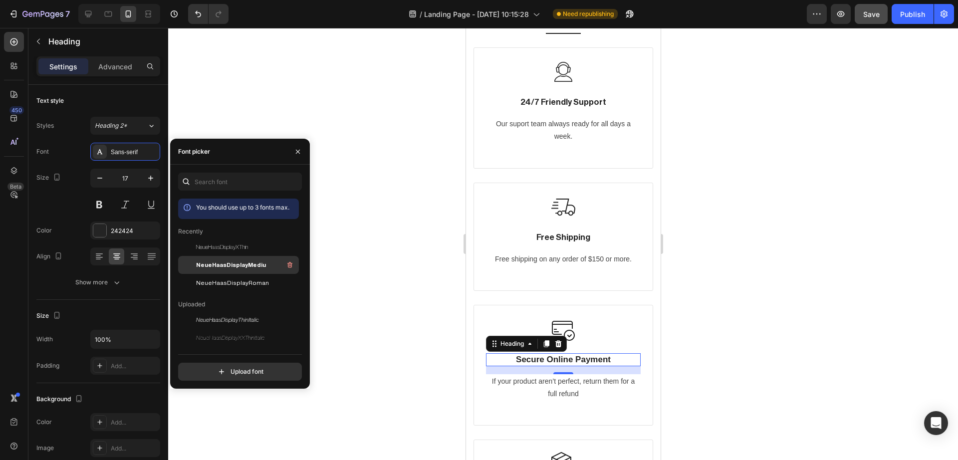
click at [207, 263] on span "NeueHaasDisplayMediu" at bounding box center [231, 265] width 70 height 9
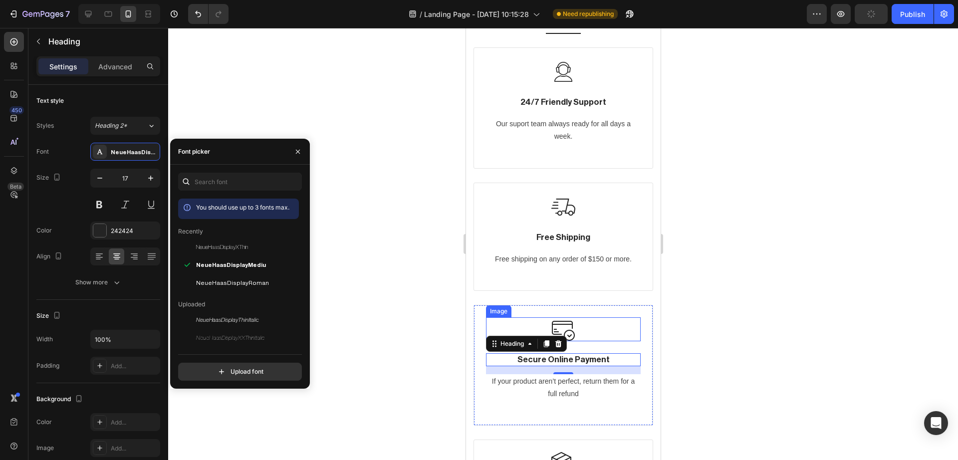
scroll to position [4603, 0]
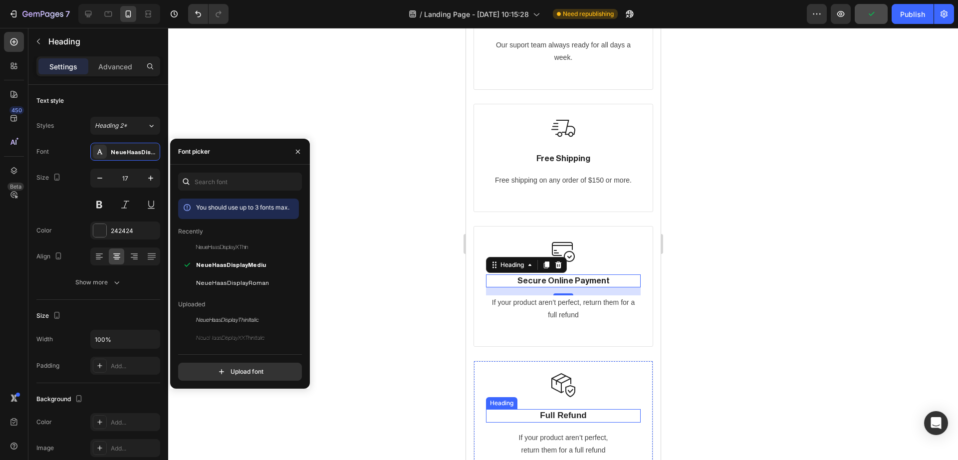
click at [580, 411] on p "Full Refund" at bounding box center [563, 415] width 153 height 11
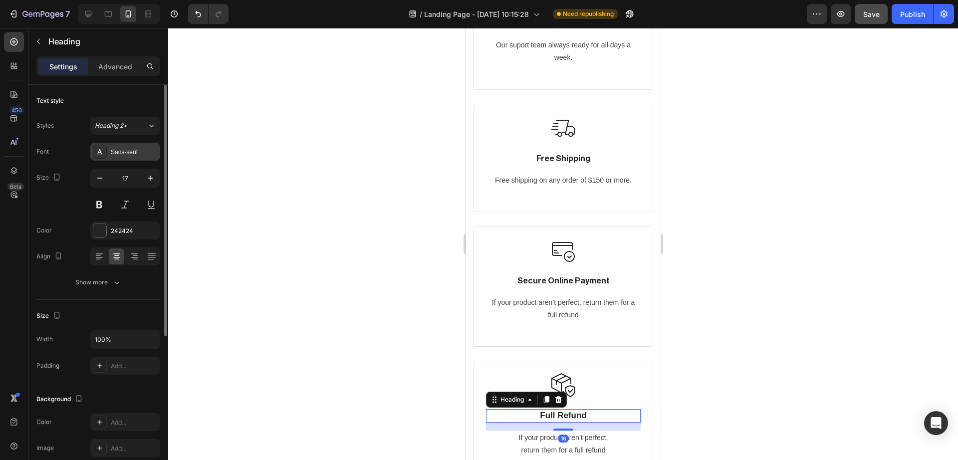
click at [130, 154] on div "Sans-serif" at bounding box center [134, 152] width 47 height 9
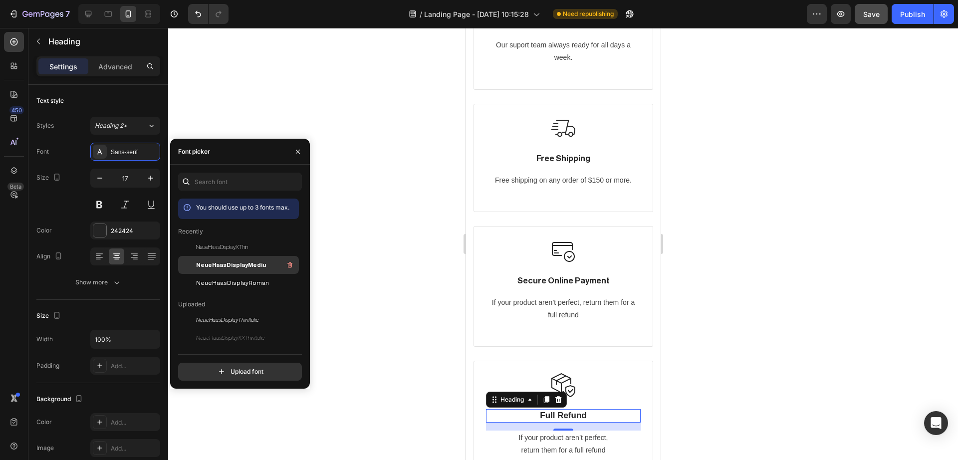
click at [218, 261] on span "NeueHaasDisplayMediu" at bounding box center [231, 265] width 70 height 9
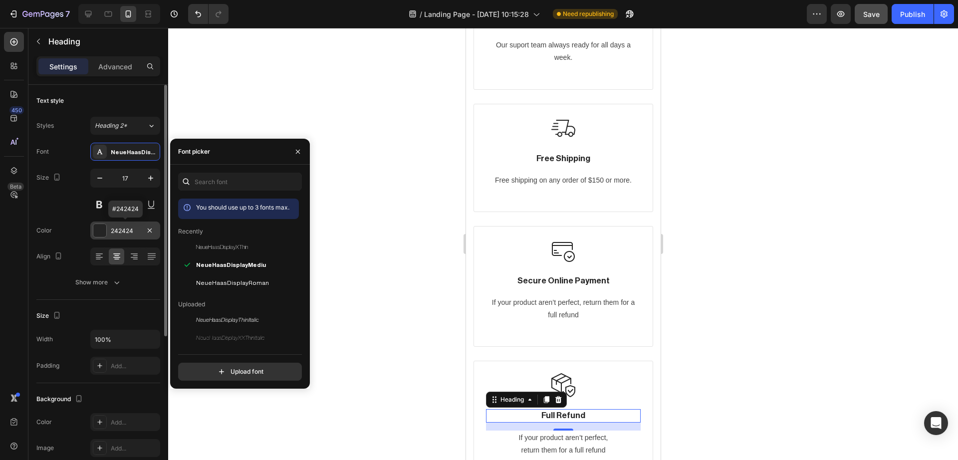
click at [103, 225] on div at bounding box center [99, 230] width 13 height 13
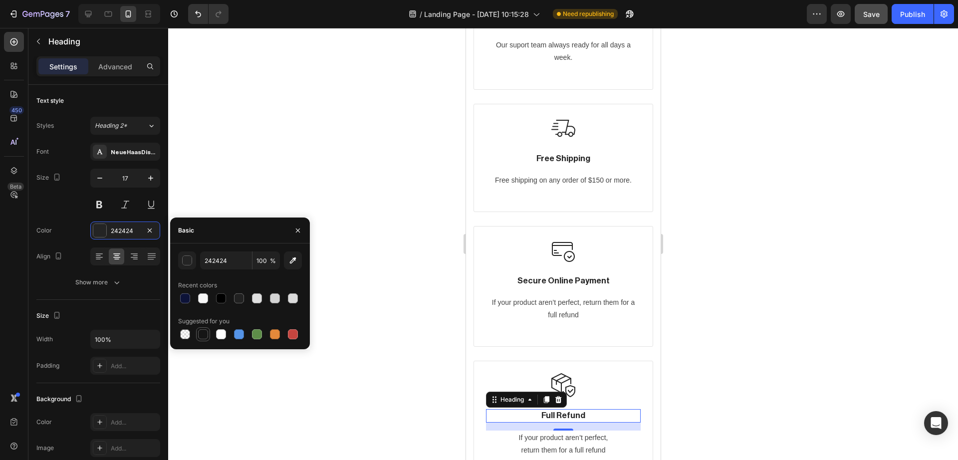
click at [206, 334] on div at bounding box center [203, 334] width 10 height 10
type input "151515"
click at [518, 283] on p "Secure Online Payment" at bounding box center [563, 281] width 153 height 11
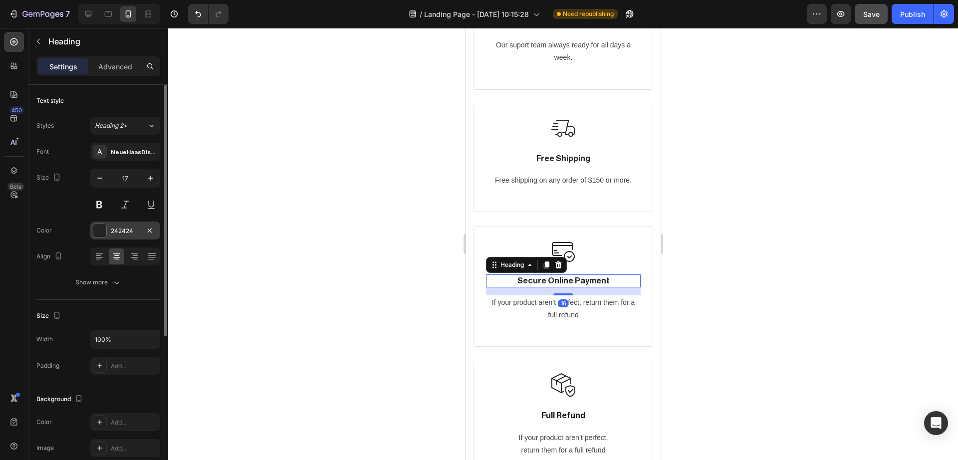
click at [105, 228] on div at bounding box center [99, 230] width 13 height 13
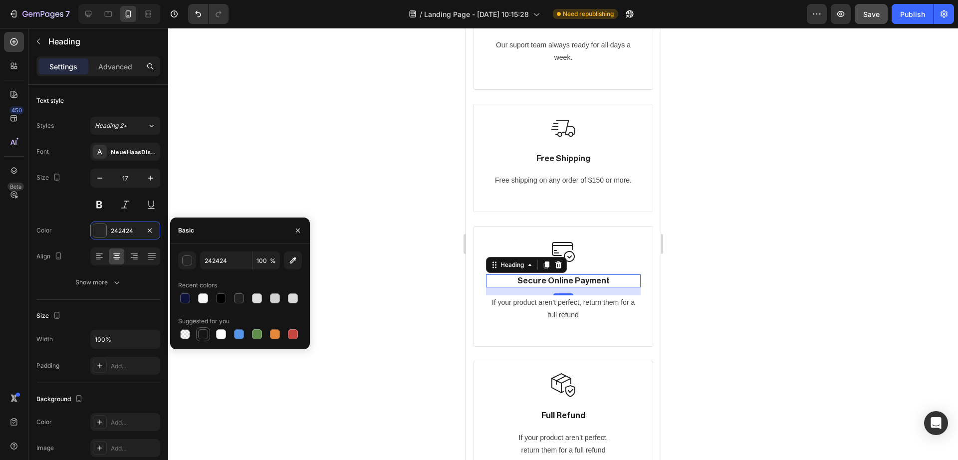
click at [205, 336] on div at bounding box center [203, 334] width 10 height 10
type input "151515"
click at [549, 163] on p "Free Shipping" at bounding box center [563, 158] width 153 height 11
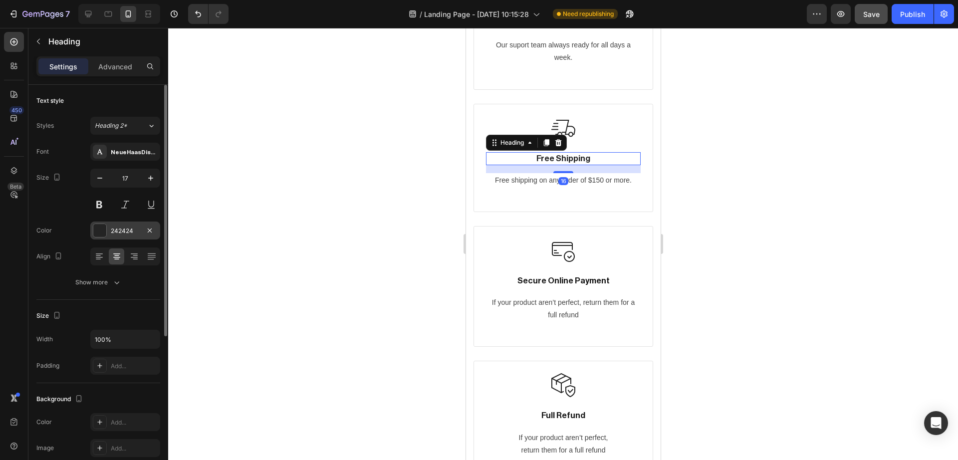
click at [105, 230] on div at bounding box center [99, 230] width 13 height 13
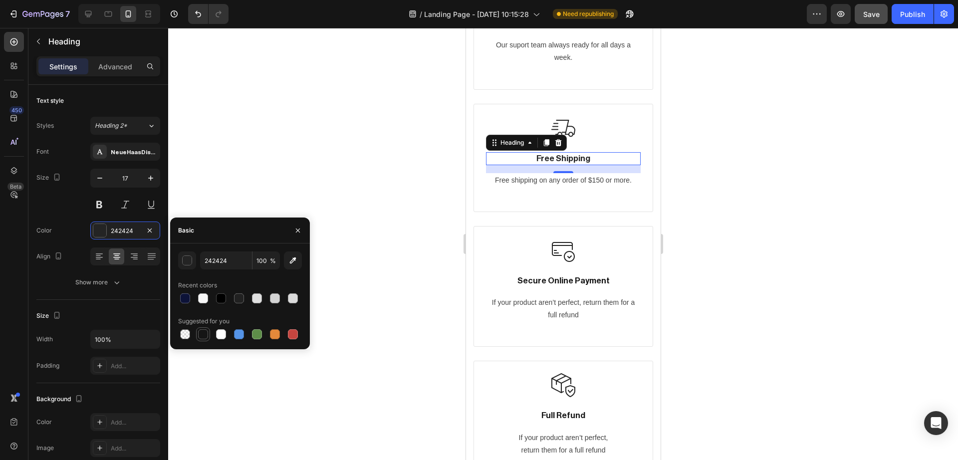
click at [202, 333] on div at bounding box center [203, 334] width 10 height 10
type input "151515"
click at [434, 164] on div at bounding box center [563, 244] width 790 height 432
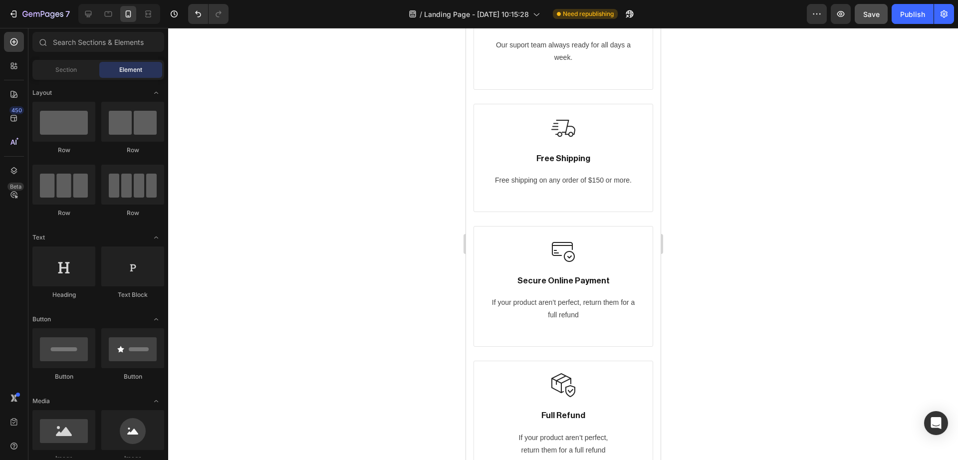
scroll to position [4782, 0]
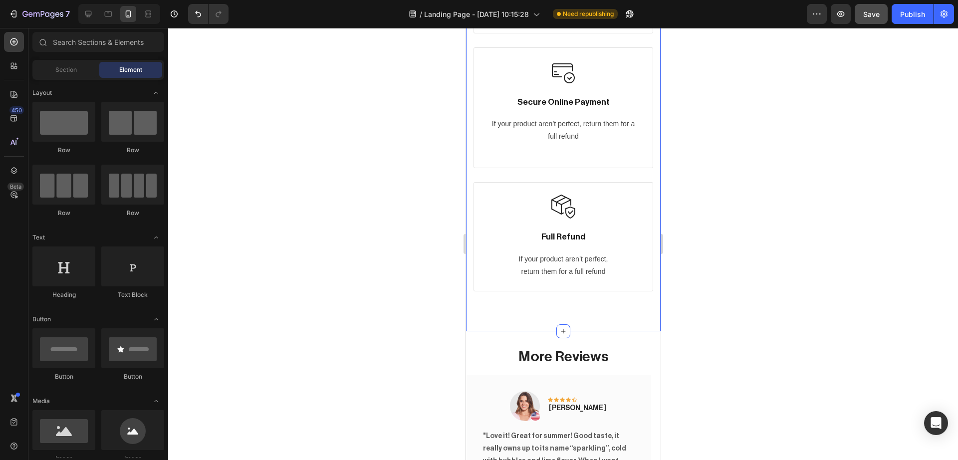
click at [588, 328] on div "Why should you choose our product? Heading Experience our prestigious after-sal…" at bounding box center [563, 5] width 195 height 653
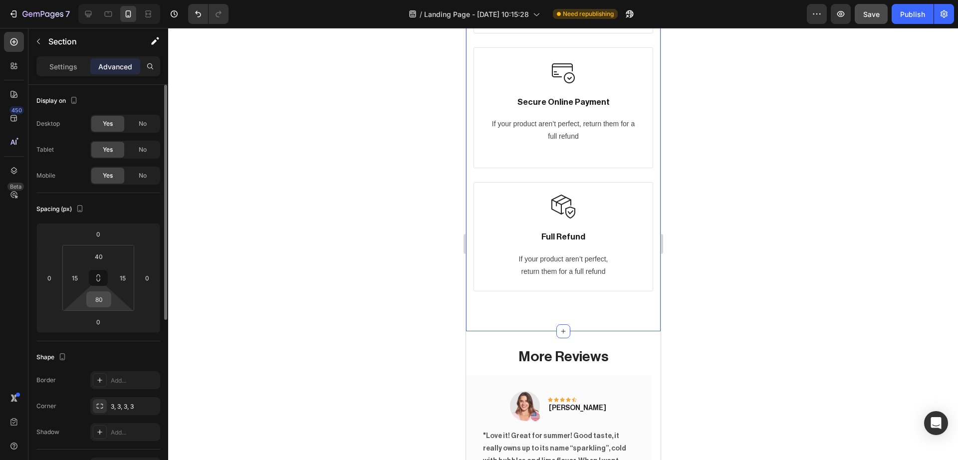
click at [107, 303] on input "80" at bounding box center [99, 299] width 20 height 15
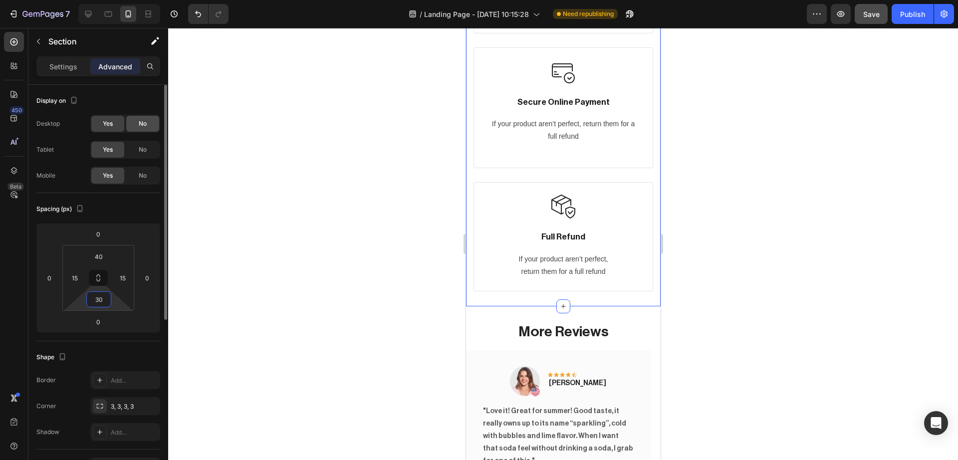
type input "30"
click at [144, 122] on span "No" at bounding box center [143, 123] width 8 height 9
click at [148, 149] on div "No" at bounding box center [142, 150] width 33 height 16
click at [291, 246] on div at bounding box center [563, 244] width 790 height 432
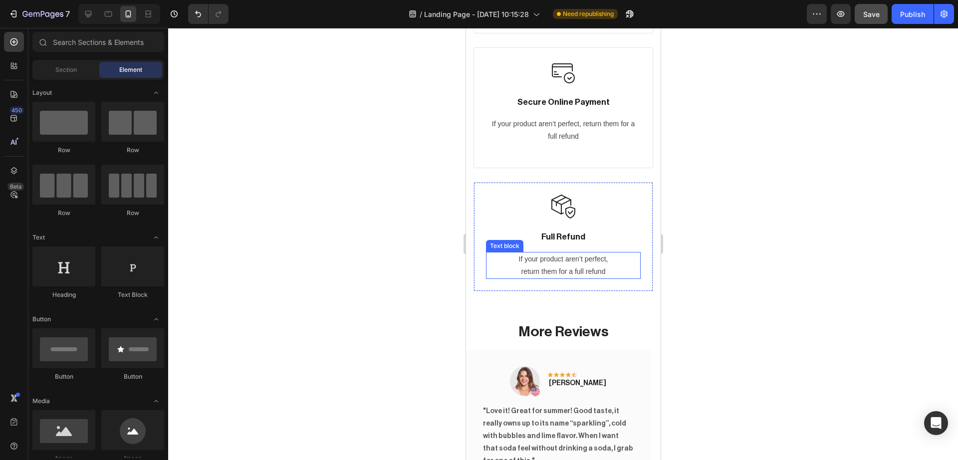
click at [550, 269] on p "If your product aren’t perfect, return them for a full refund" at bounding box center [563, 265] width 153 height 25
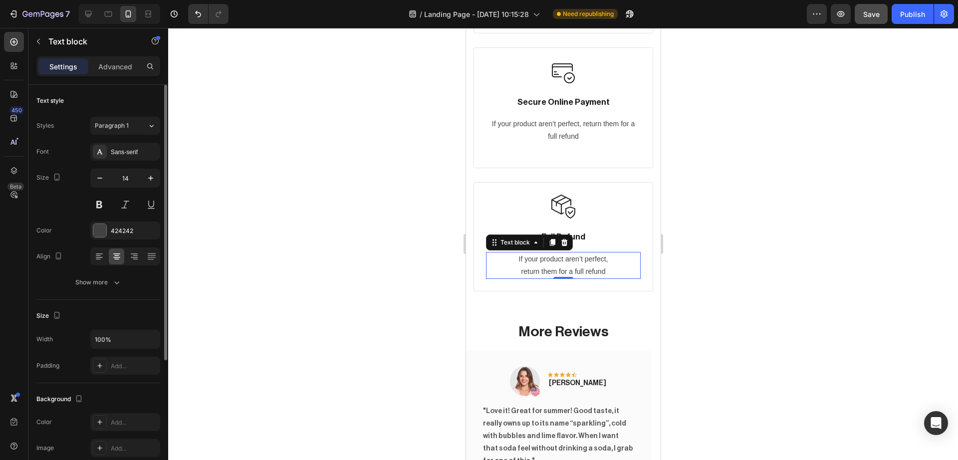
click at [127, 164] on div "Font Sans-serif Size 14 Color 424242 Align Show more" at bounding box center [98, 217] width 124 height 149
click at [131, 154] on div "Sans-serif" at bounding box center [134, 152] width 47 height 9
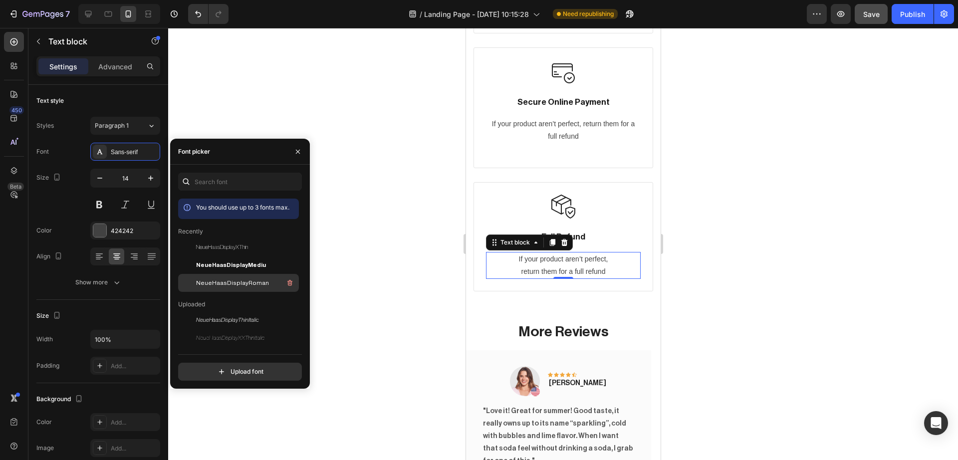
click at [215, 279] on span "NeueHaasDisplayRoman" at bounding box center [232, 283] width 73 height 9
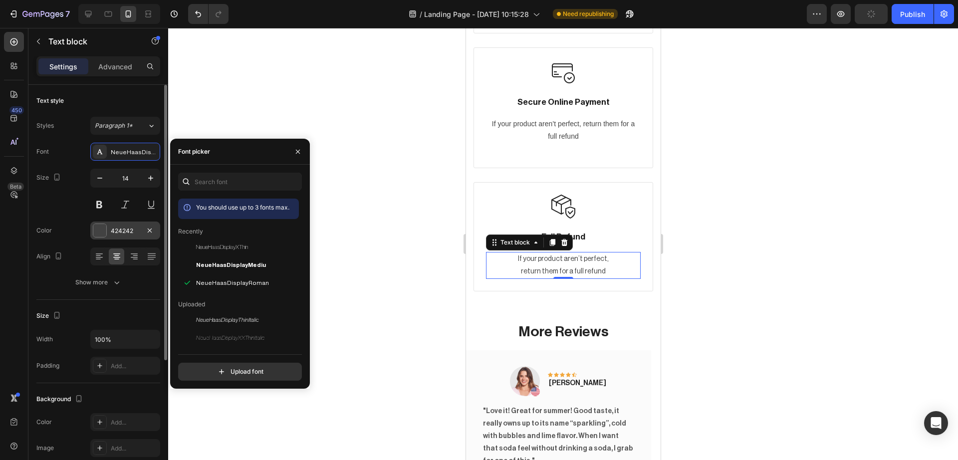
click at [100, 229] on div at bounding box center [99, 230] width 13 height 13
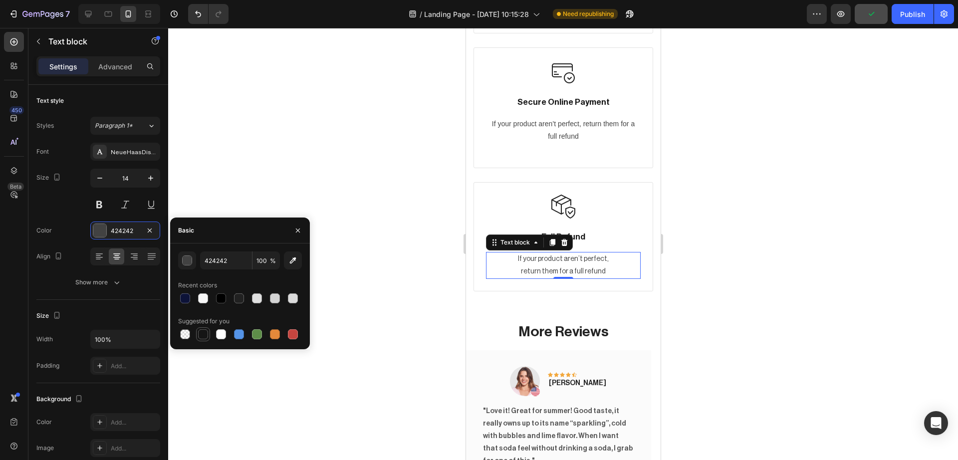
click at [201, 334] on div at bounding box center [203, 334] width 10 height 10
type input "151515"
click at [544, 122] on p "If your product aren’t perfect, return them for a full refund" at bounding box center [563, 130] width 153 height 25
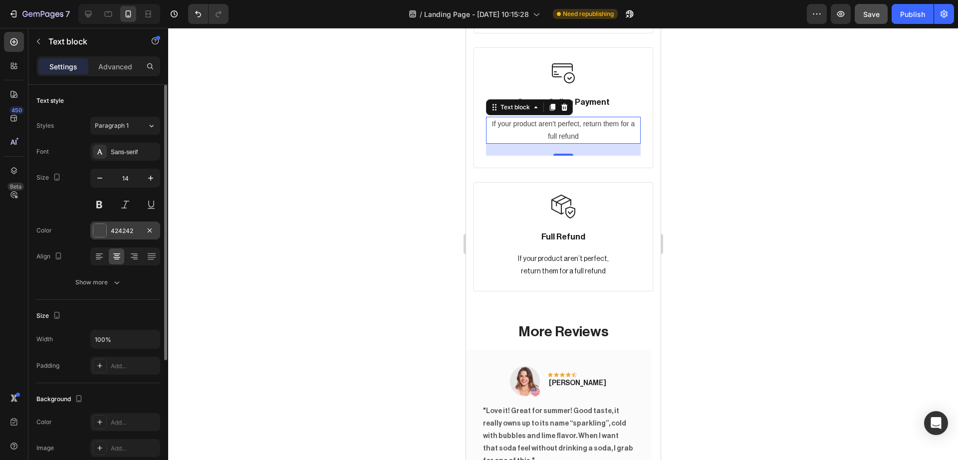
click at [100, 229] on div at bounding box center [99, 230] width 13 height 13
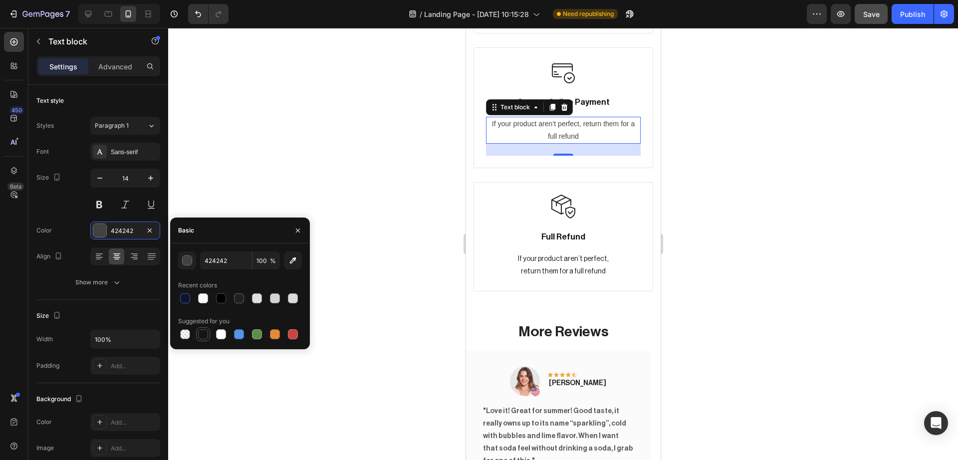
click at [207, 330] on div at bounding box center [203, 334] width 10 height 10
type input "151515"
click at [353, 233] on div at bounding box center [563, 244] width 790 height 432
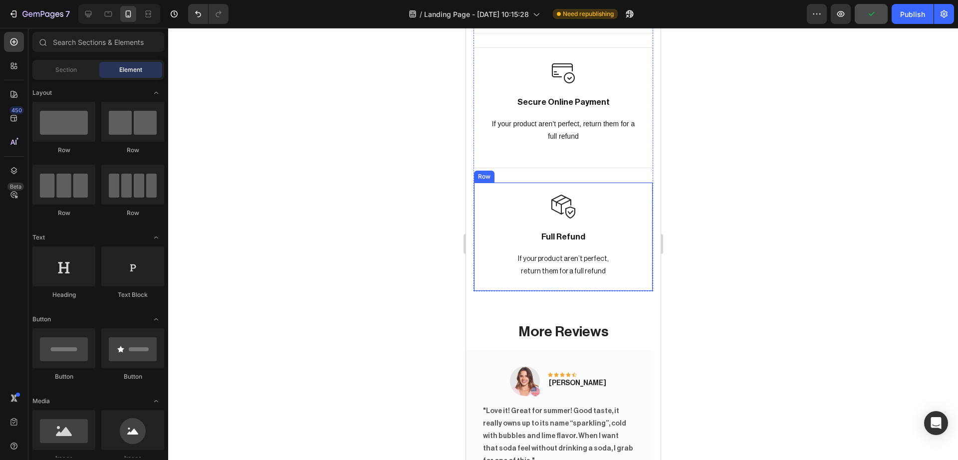
scroll to position [4749, 0]
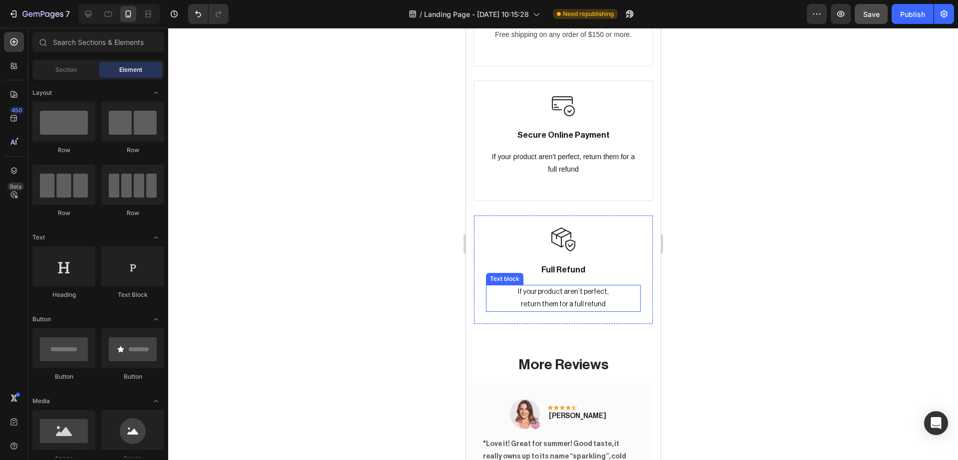
click at [511, 299] on p "If your product aren’t perfect, return them for a full refund" at bounding box center [563, 298] width 153 height 25
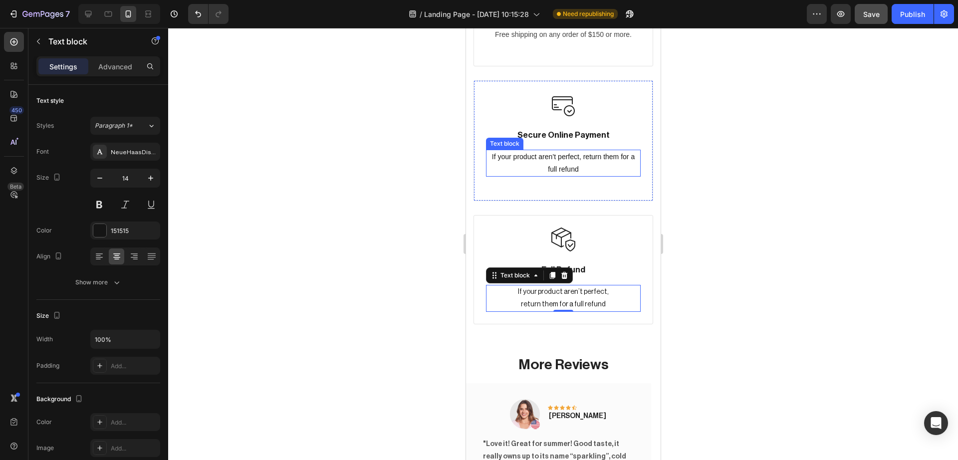
click at [514, 160] on p "If your product aren’t perfect, return them for a full refund" at bounding box center [563, 163] width 153 height 25
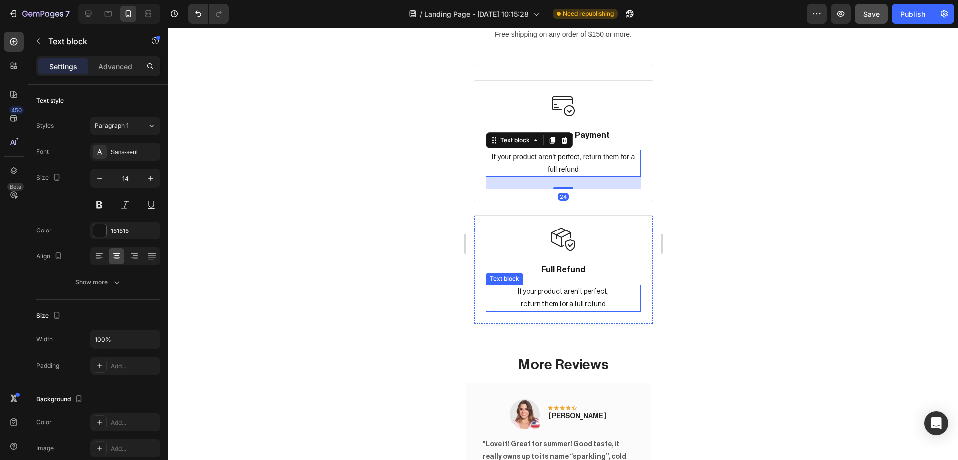
click at [515, 307] on p "If your product aren’t perfect, return them for a full refund" at bounding box center [563, 298] width 153 height 25
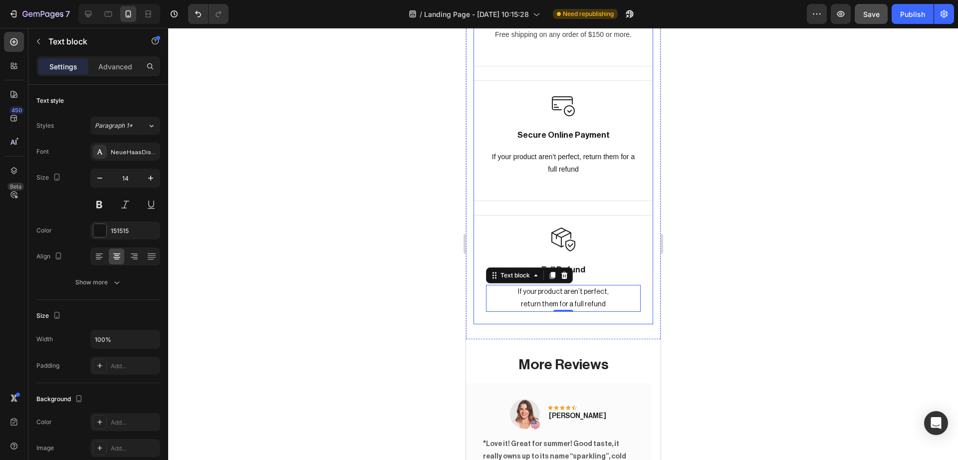
scroll to position [4590, 0]
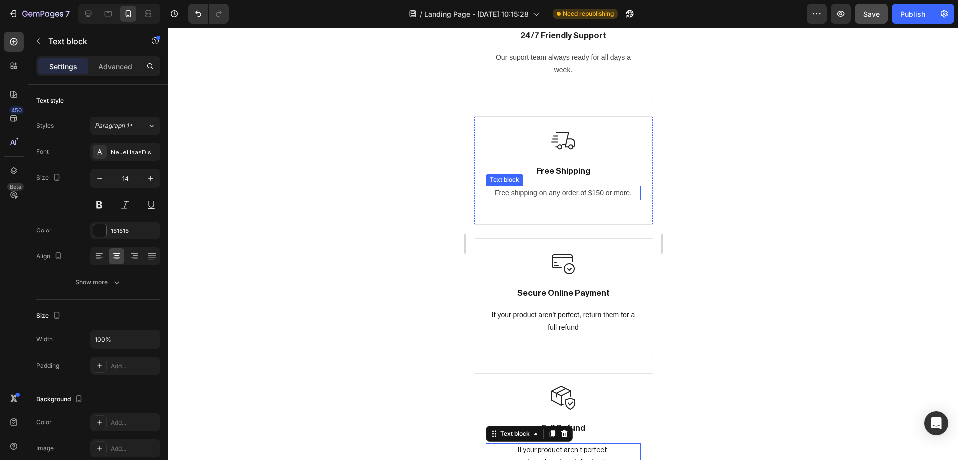
click at [537, 196] on p "Free shipping on any order of $150 or more." at bounding box center [563, 193] width 153 height 12
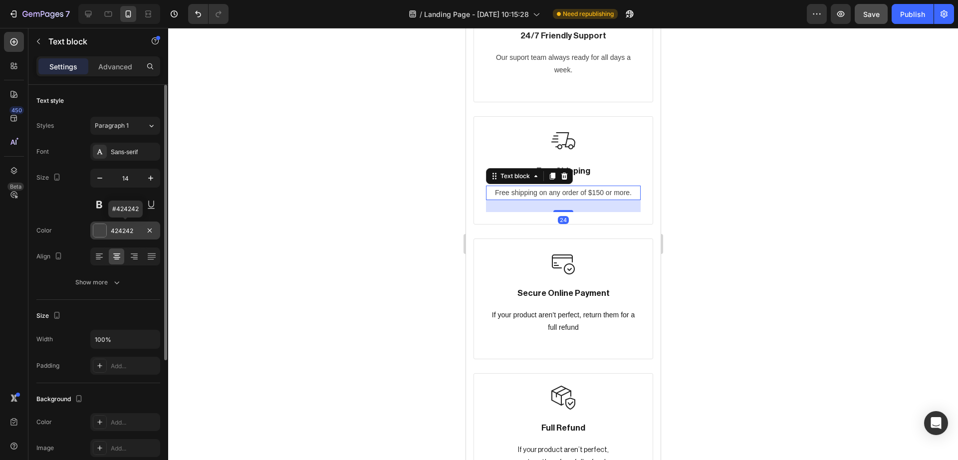
click at [103, 228] on div at bounding box center [99, 230] width 13 height 13
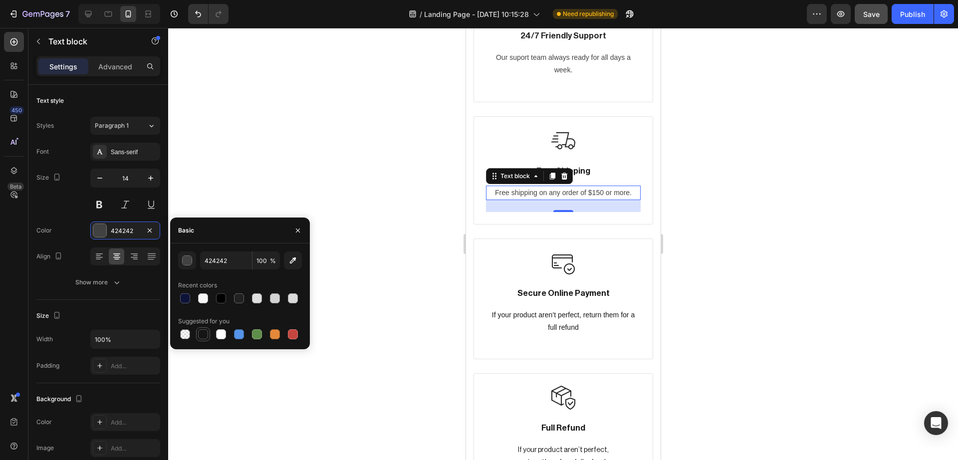
click at [205, 339] on div at bounding box center [203, 334] width 12 height 12
type input "151515"
click at [546, 63] on p "Our suport team always ready for all days a week." at bounding box center [563, 63] width 153 height 25
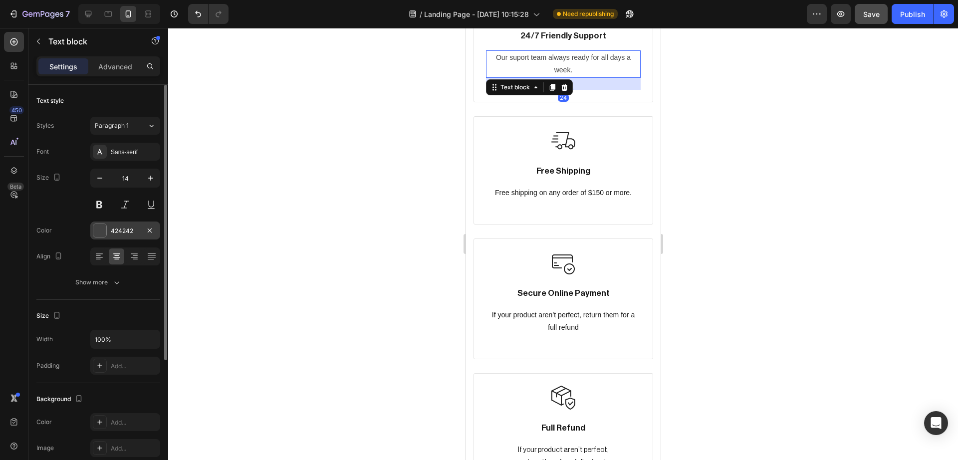
click at [103, 225] on div at bounding box center [99, 230] width 13 height 13
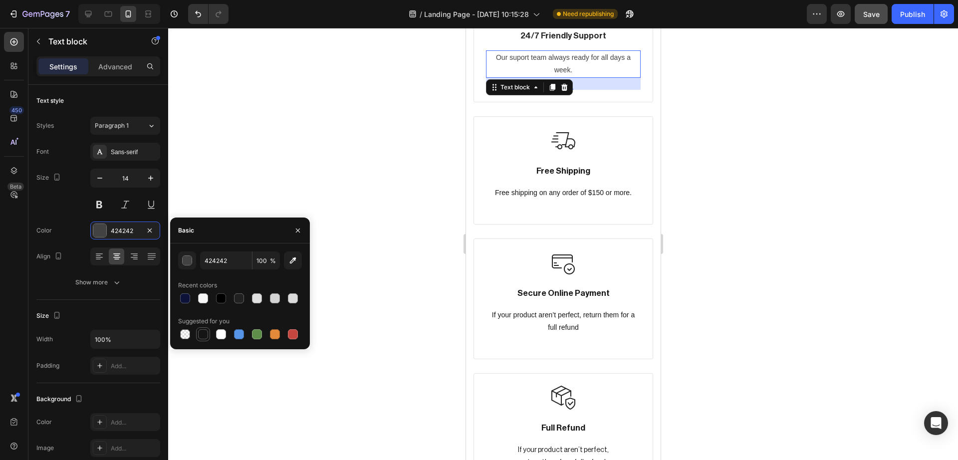
click at [201, 334] on div at bounding box center [203, 334] width 10 height 10
type input "151515"
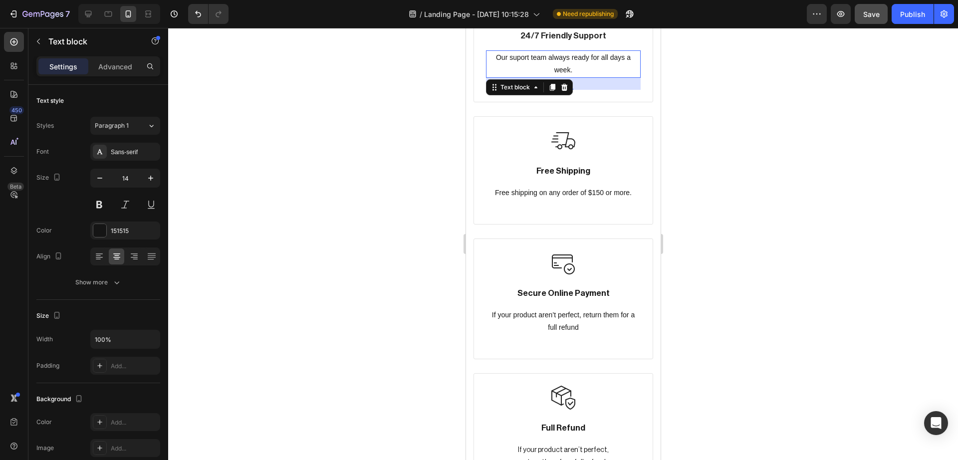
click at [325, 176] on div at bounding box center [563, 244] width 790 height 432
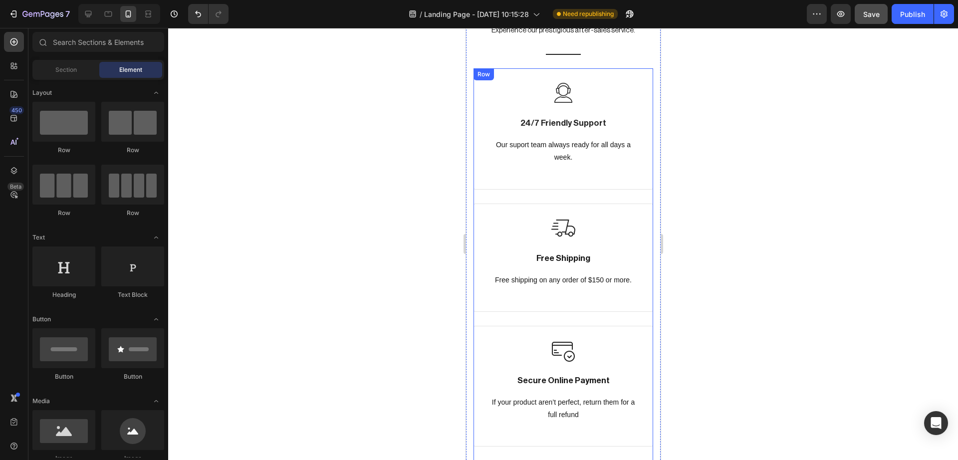
scroll to position [4400, 0]
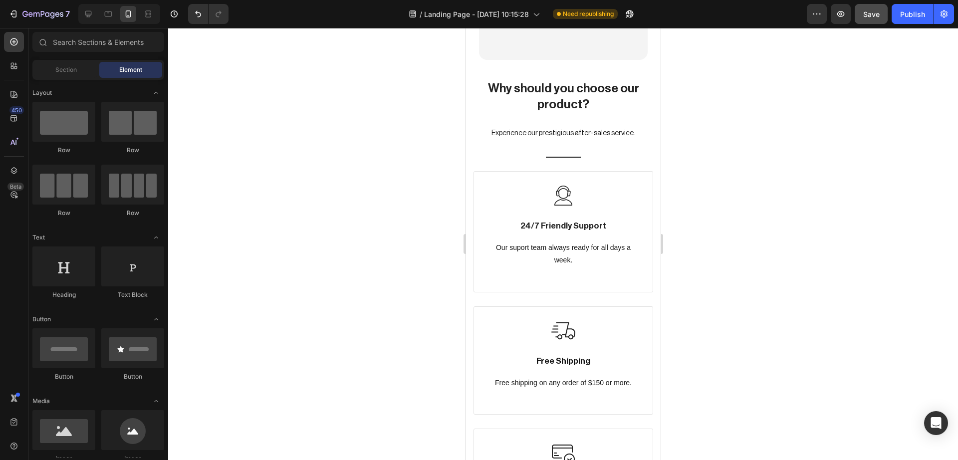
click at [727, 280] on div at bounding box center [563, 244] width 790 height 432
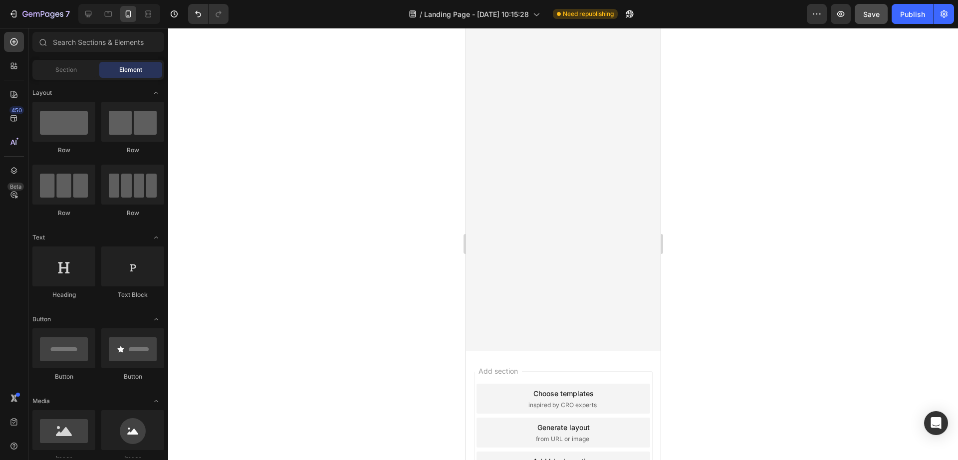
scroll to position [3885, 0]
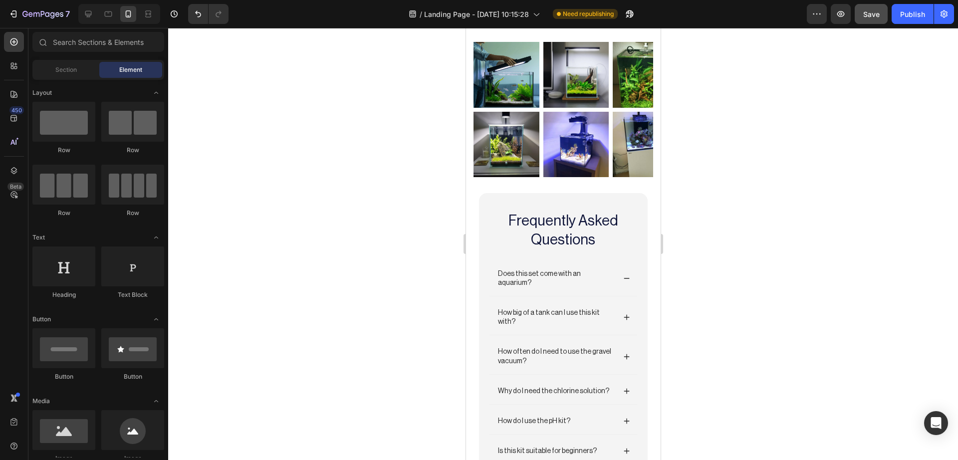
click at [873, 14] on span "Save" at bounding box center [872, 14] width 16 height 8
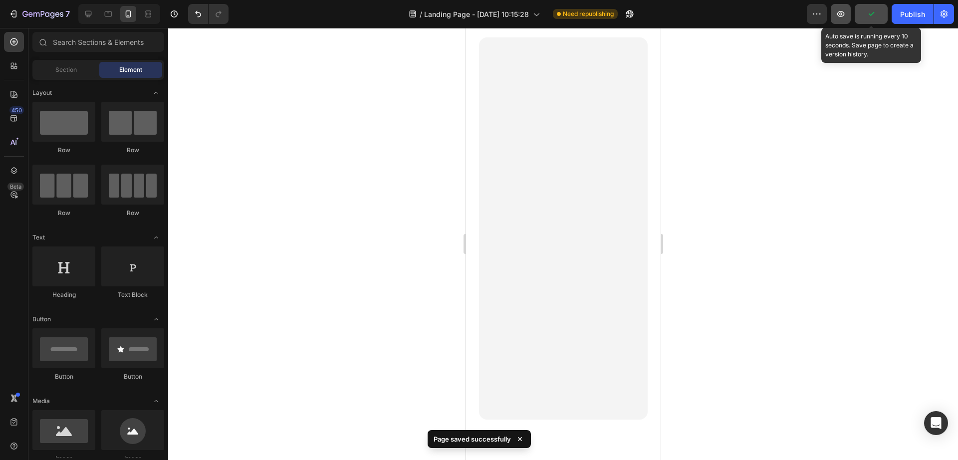
scroll to position [1731, 0]
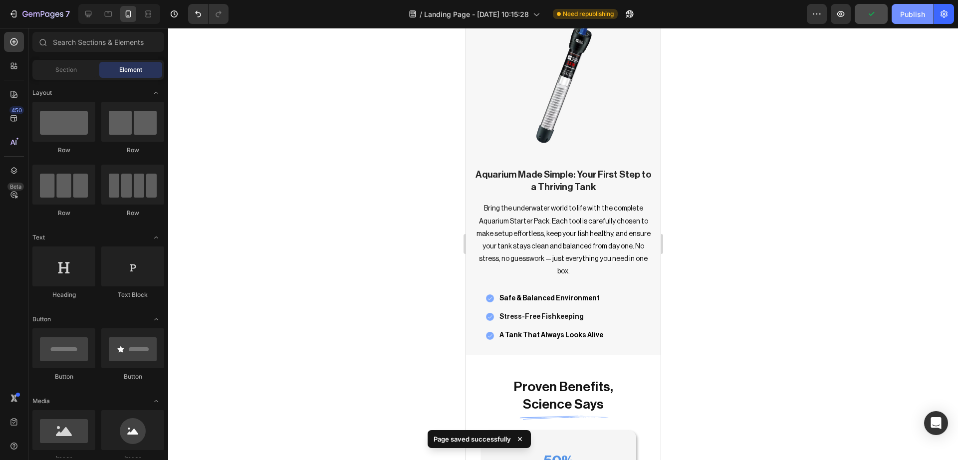
click at [919, 14] on div "Publish" at bounding box center [913, 14] width 25 height 10
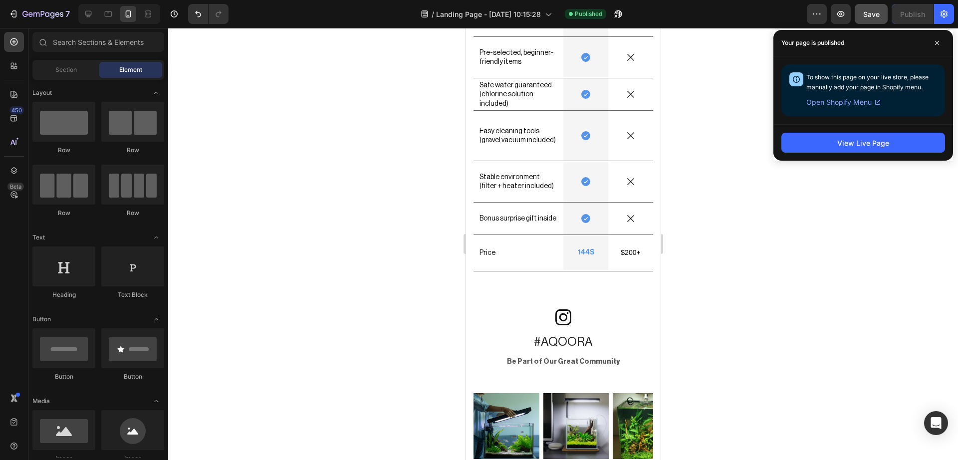
scroll to position [3378, 0]
click at [942, 42] on span at bounding box center [937, 43] width 16 height 16
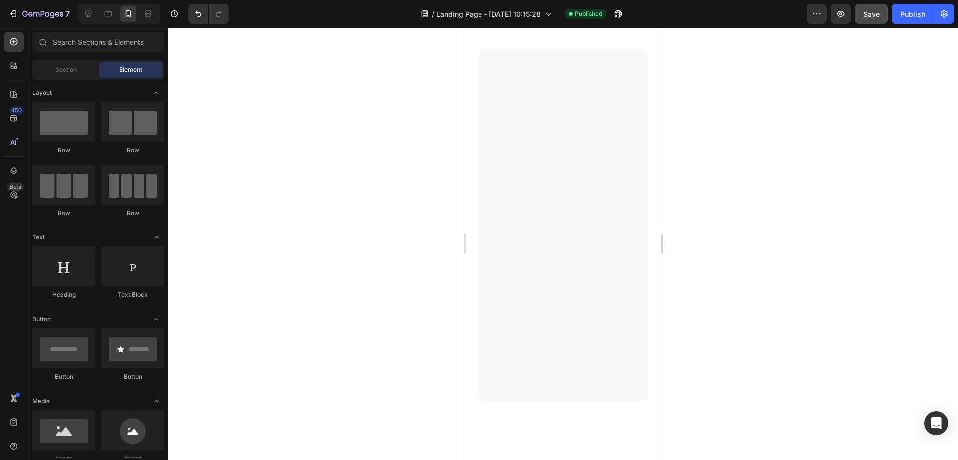
scroll to position [16, 0]
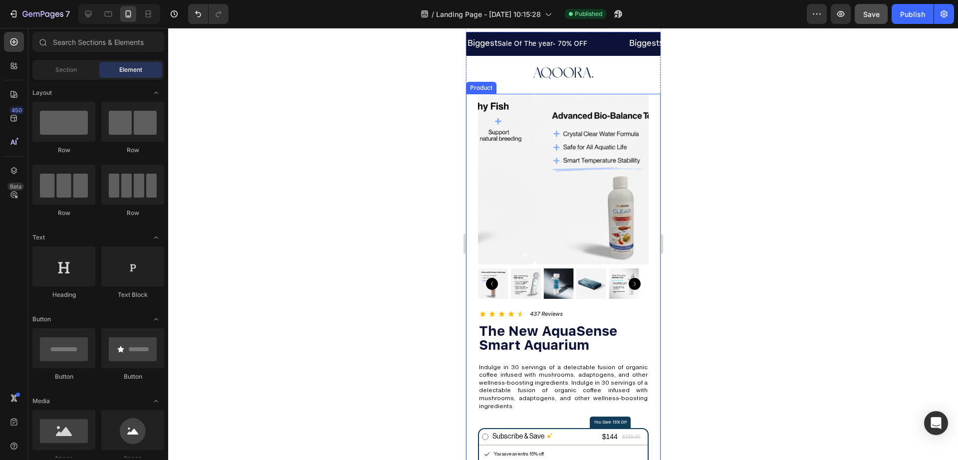
click at [398, 365] on div at bounding box center [563, 244] width 790 height 432
click at [439, 325] on div at bounding box center [563, 244] width 790 height 432
click at [714, 278] on div at bounding box center [563, 244] width 790 height 432
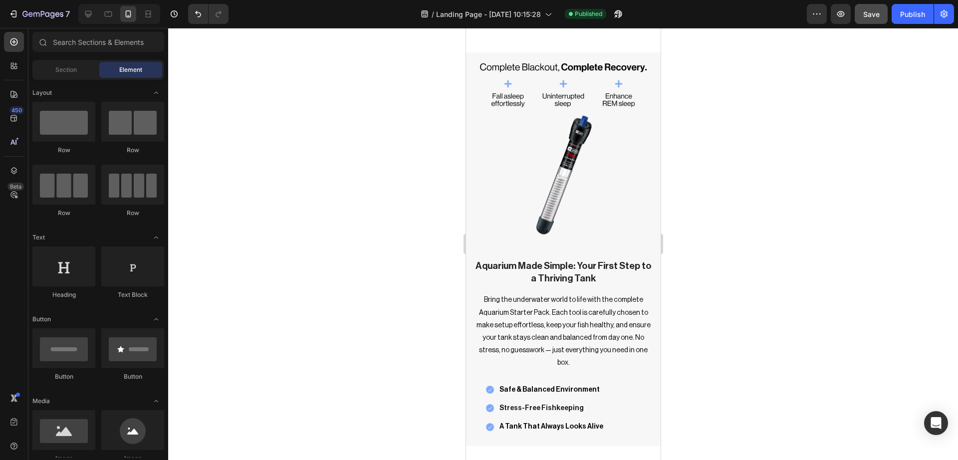
scroll to position [1660, 0]
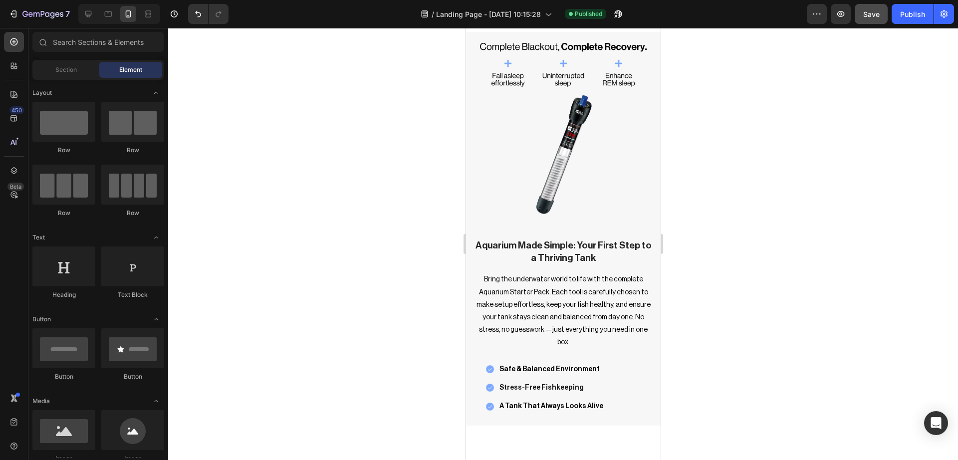
click at [775, 150] on div at bounding box center [563, 244] width 790 height 432
